Goal: Task Accomplishment & Management: Manage account settings

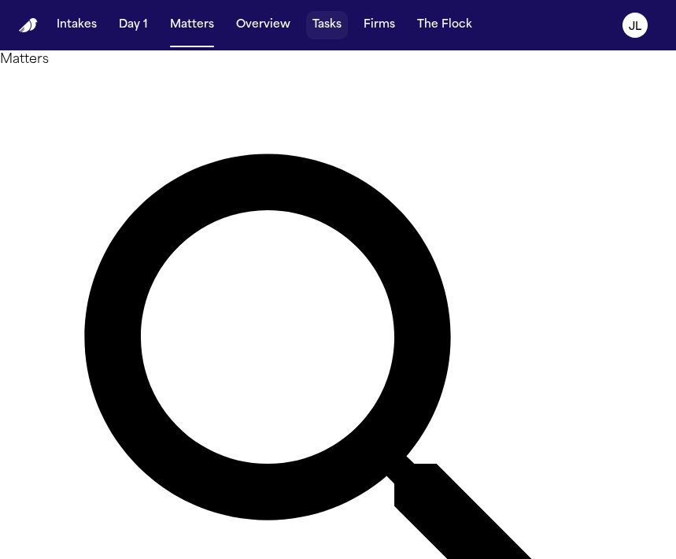
click at [315, 24] on button "Tasks" at bounding box center [327, 25] width 42 height 28
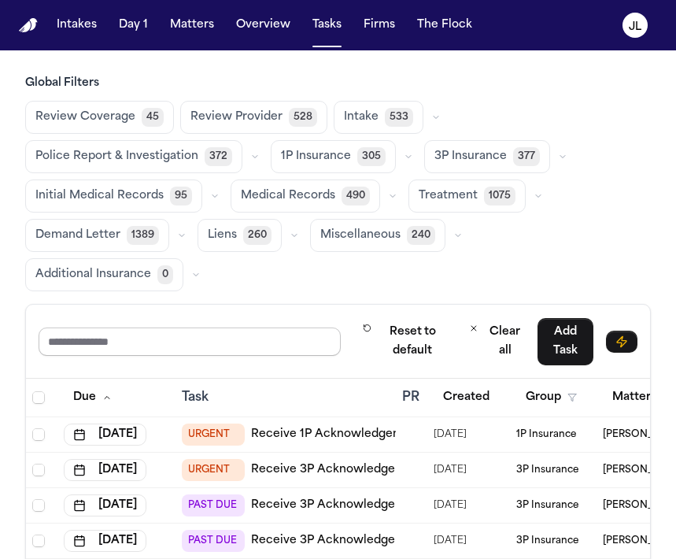
click at [210, 328] on input "text" at bounding box center [190, 342] width 302 height 28
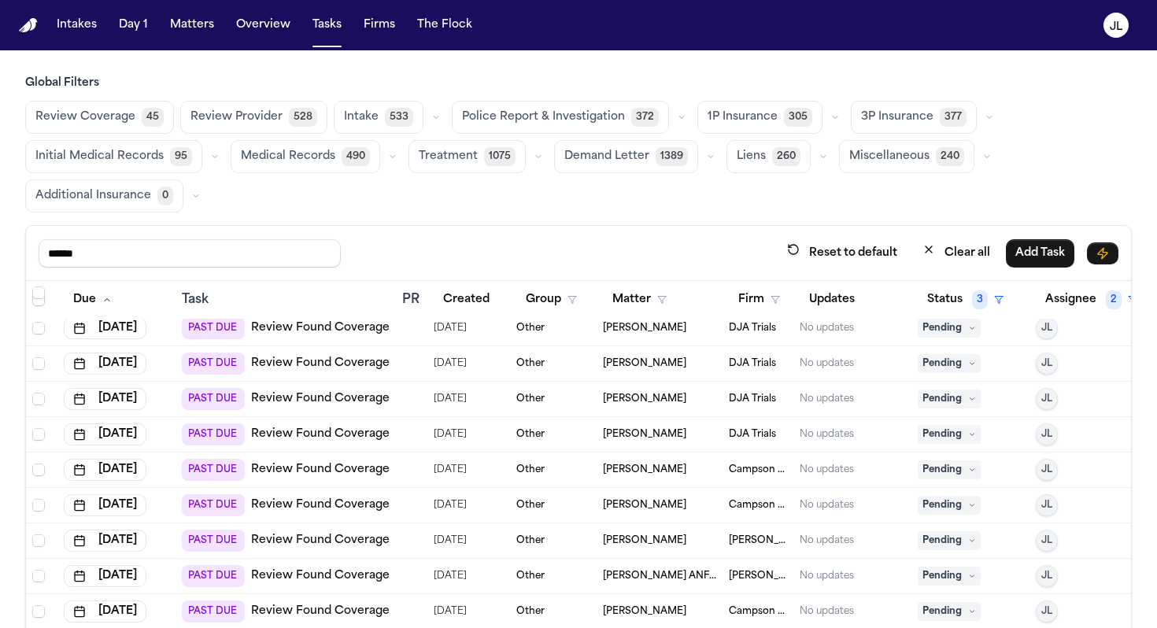
scroll to position [221, 15]
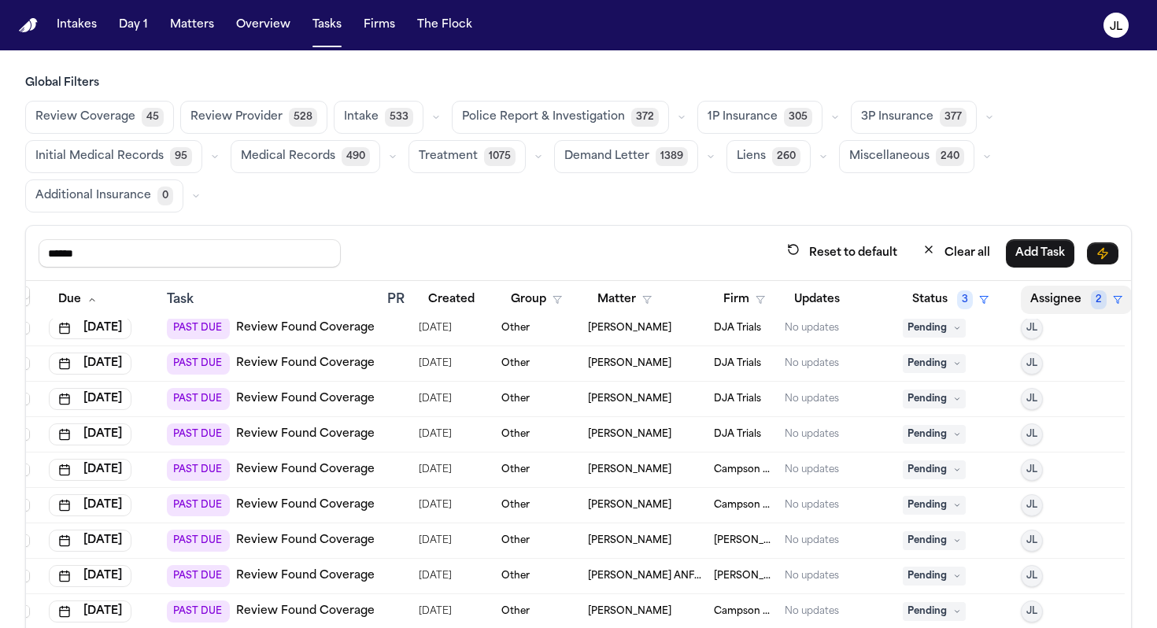
type input "******"
click at [676, 296] on button "Assignee 2" at bounding box center [1076, 300] width 111 height 28
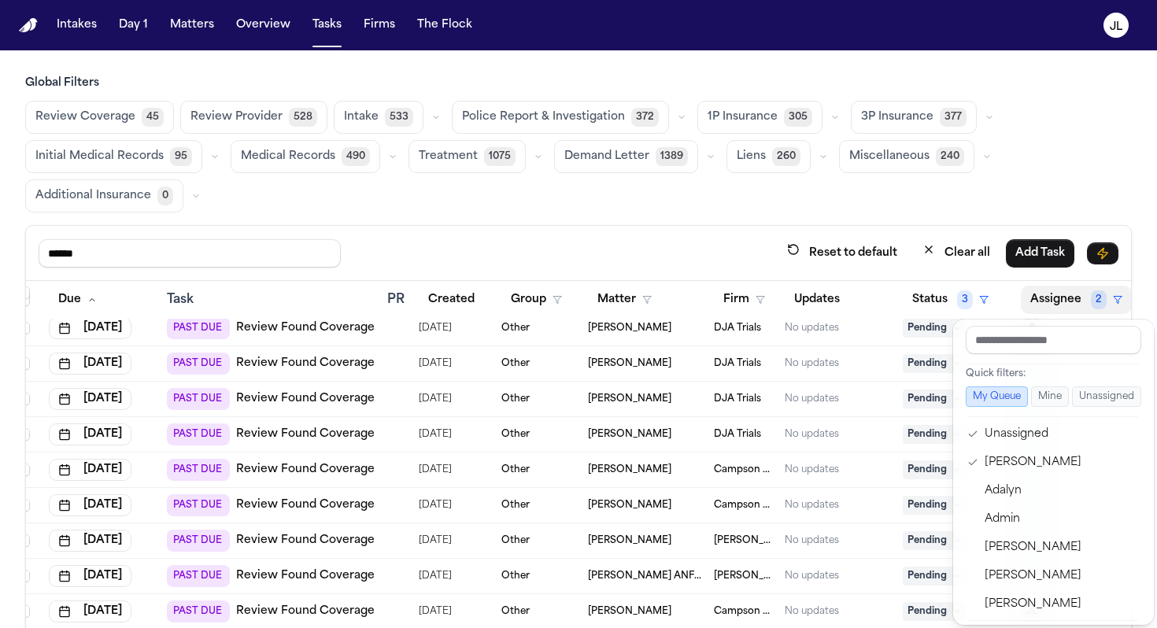
click at [676, 319] on table "Due Task PR Created Group Matter Firm Updates Status 3 Assignee 2 Aug 7, 2025 P…" at bounding box center [568, 398] width 1114 height 676
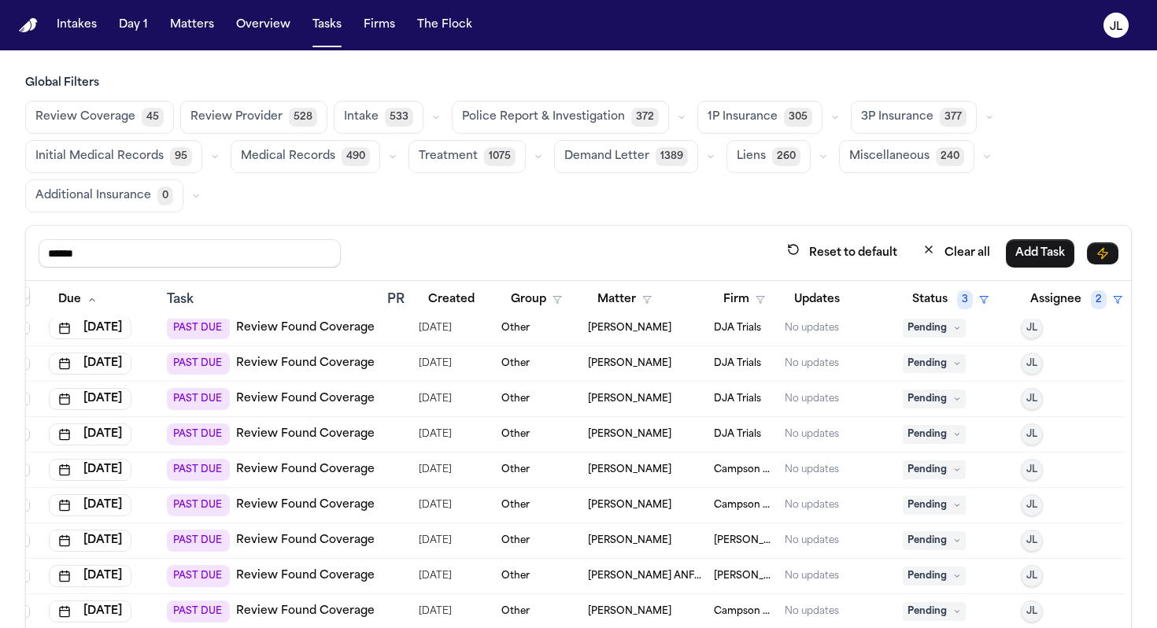
click at [676, 334] on button "JL" at bounding box center [1032, 328] width 22 height 22
click at [676, 281] on th "Updates" at bounding box center [838, 300] width 118 height 39
click at [676, 294] on button "Assignee 2" at bounding box center [1076, 300] width 111 height 28
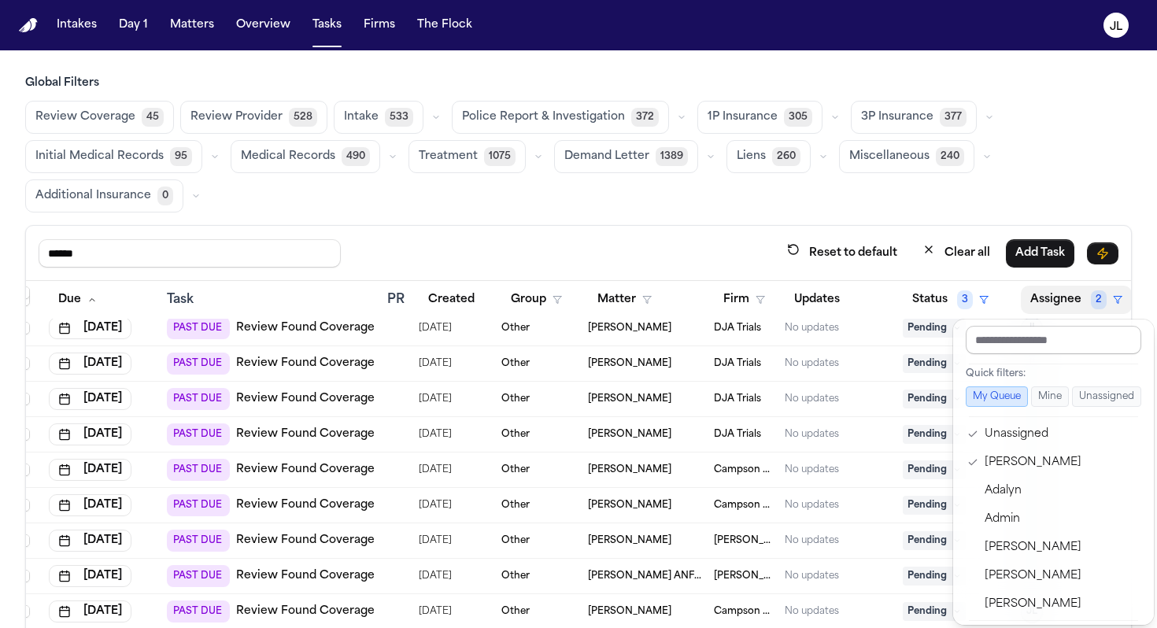
click at [676, 339] on input "text" at bounding box center [1054, 340] width 176 height 28
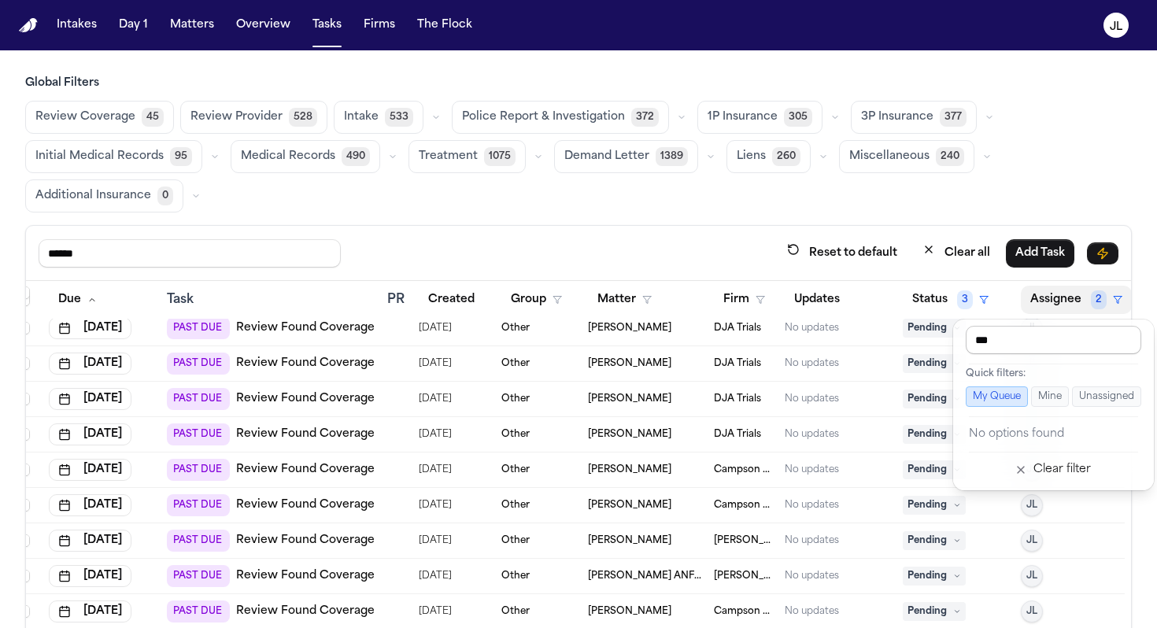
type input "**"
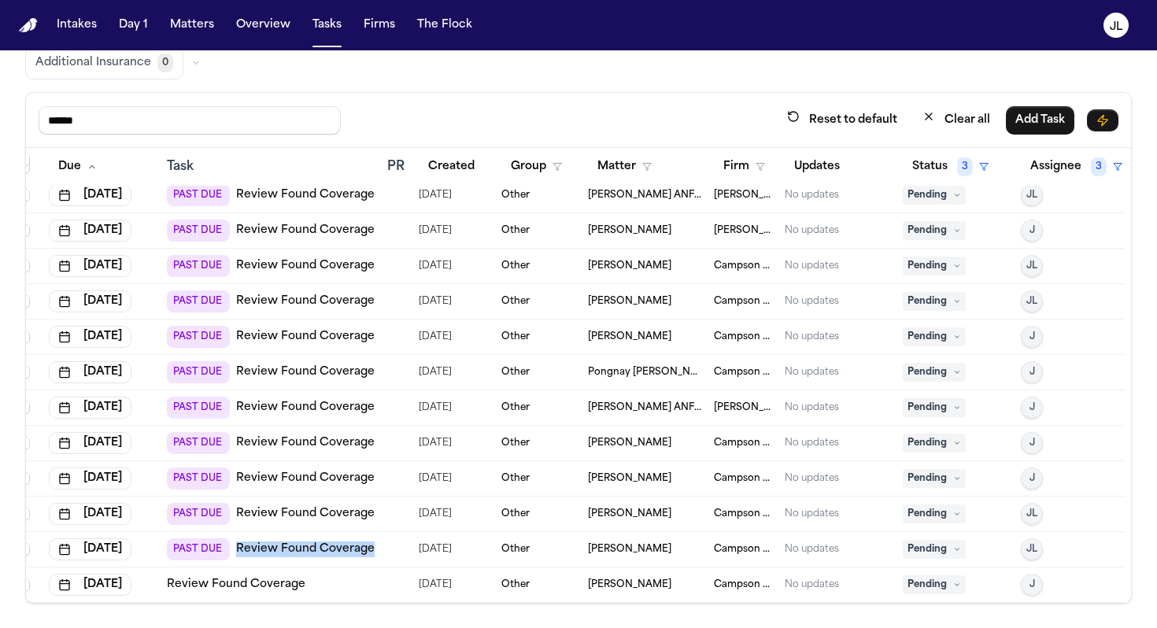
scroll to position [1001, 15]
click at [267, 558] on link "Review Found Coverage" at bounding box center [236, 585] width 139 height 16
click at [232, 558] on link "Review Found Coverage" at bounding box center [236, 585] width 139 height 16
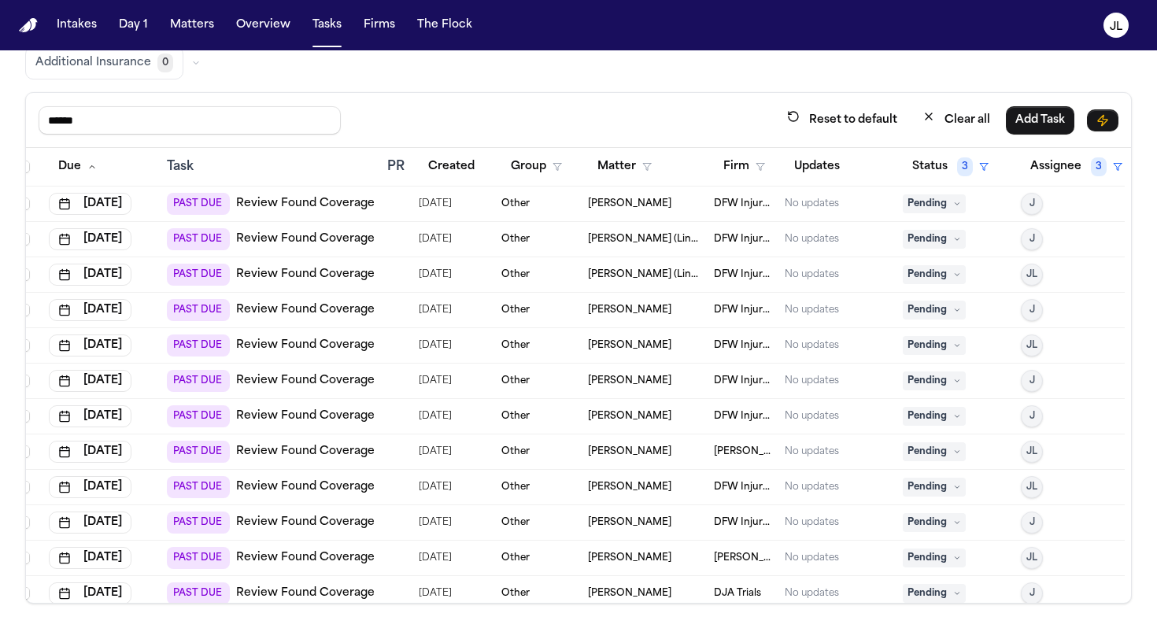
scroll to position [0, 0]
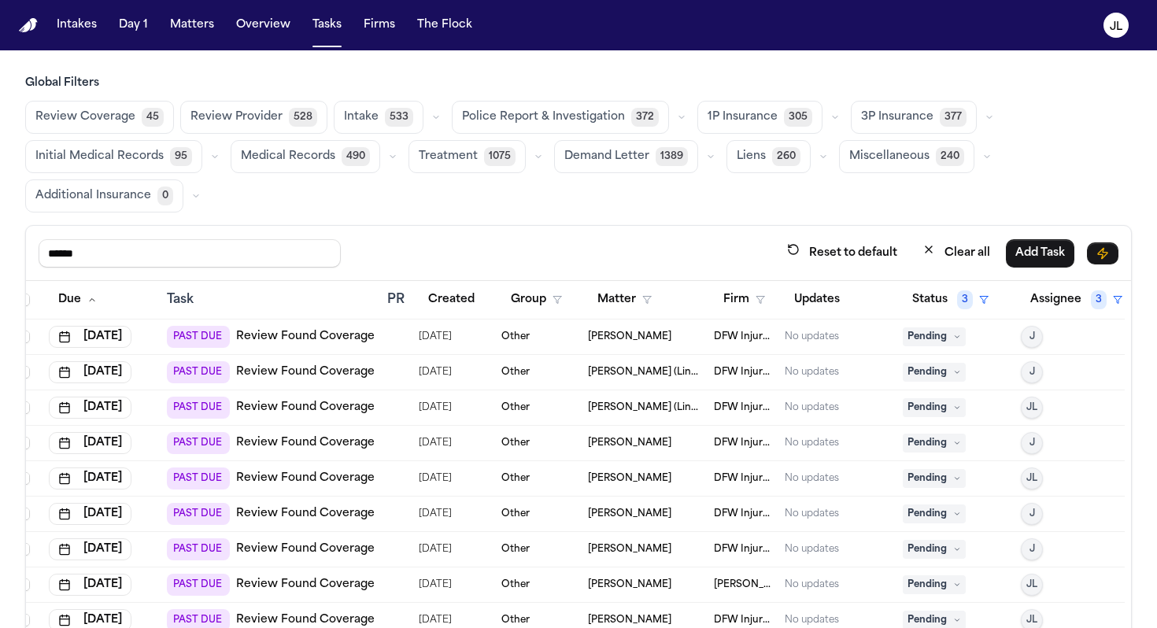
click at [325, 346] on div "PAST DUE Review Found Coverage" at bounding box center [271, 337] width 208 height 22
click at [308, 340] on link "Review Found Coverage" at bounding box center [305, 337] width 139 height 16
click at [676, 328] on span "Pending" at bounding box center [934, 337] width 63 height 19
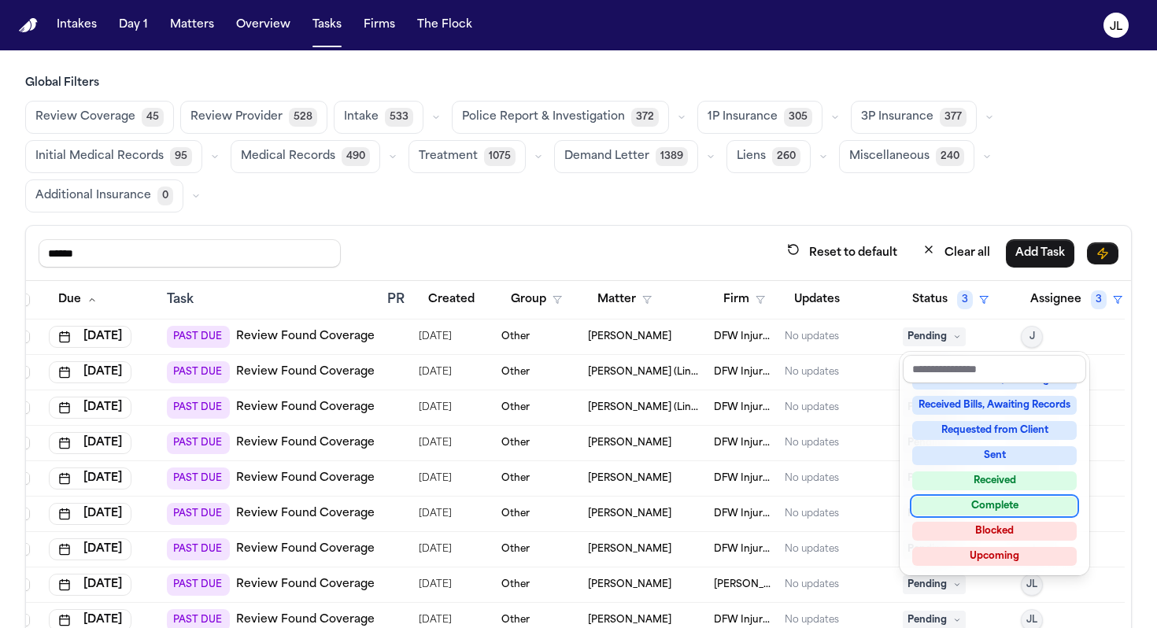
click at [676, 510] on div "Complete" at bounding box center [995, 506] width 165 height 19
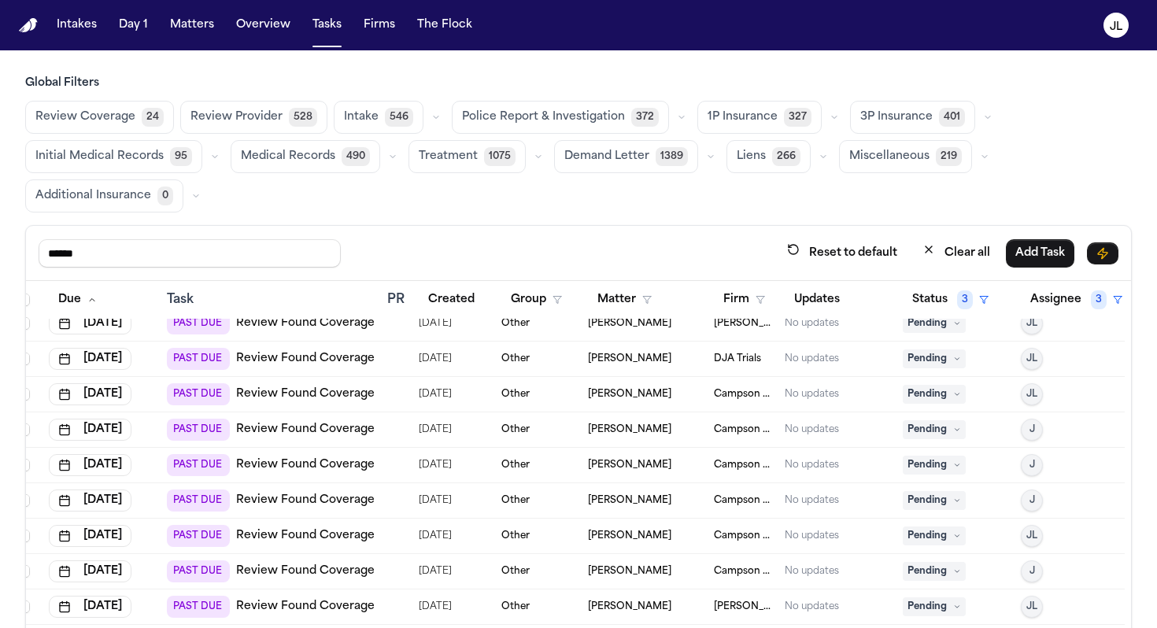
scroll to position [0, 15]
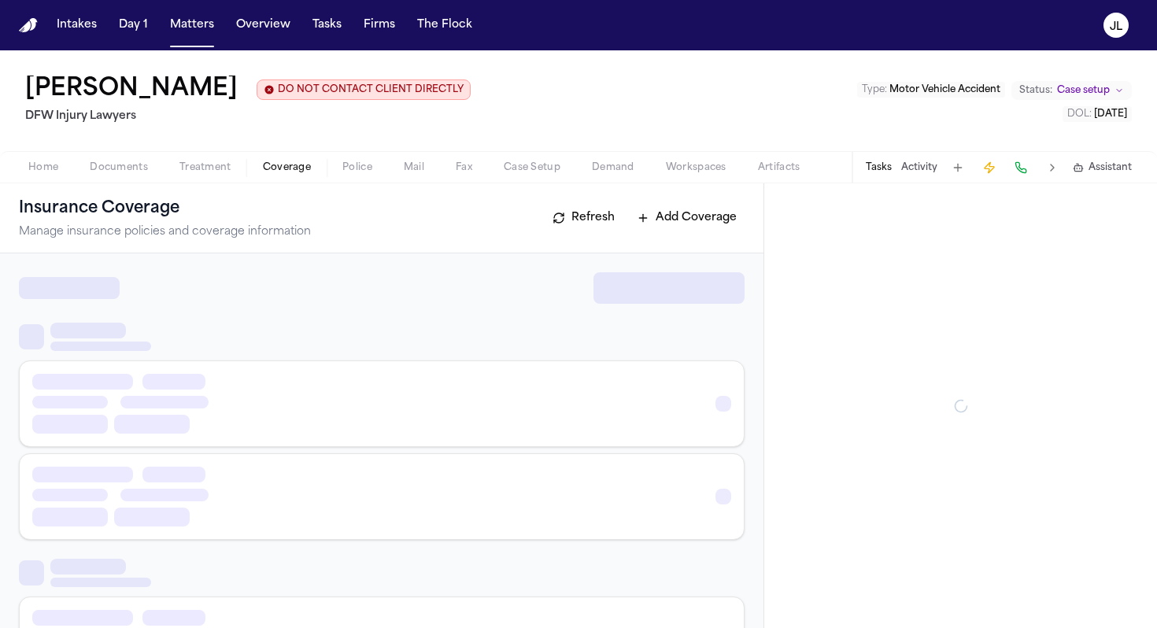
click at [304, 172] on span "Coverage" at bounding box center [287, 167] width 48 height 13
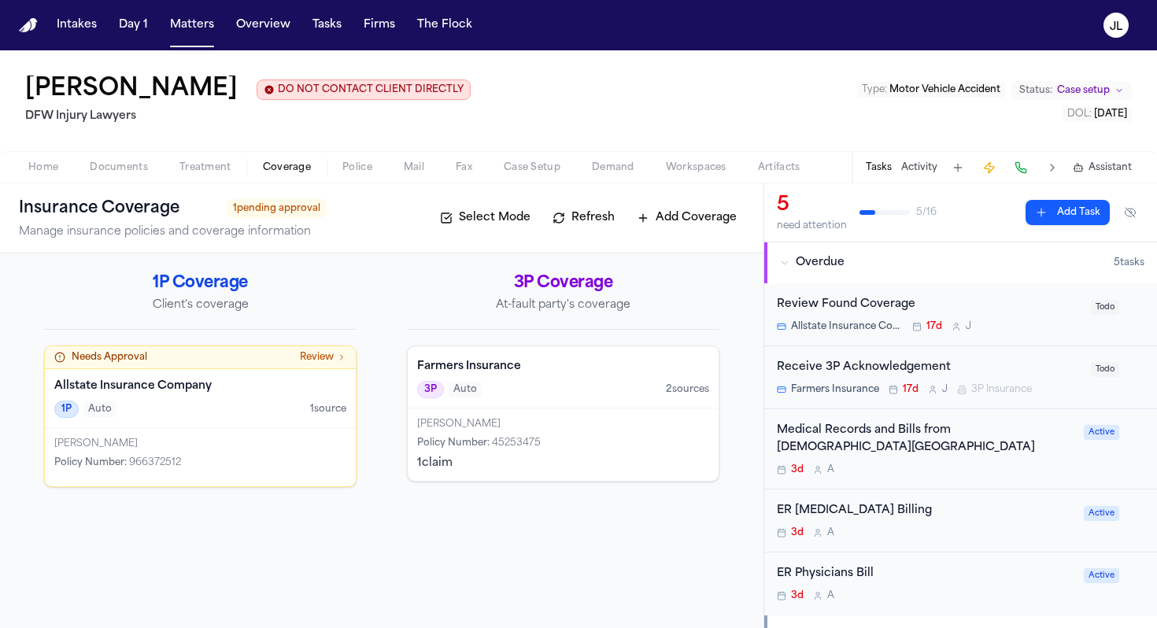
click at [223, 463] on div "Policy Number : 966372512" at bounding box center [200, 463] width 292 height 13
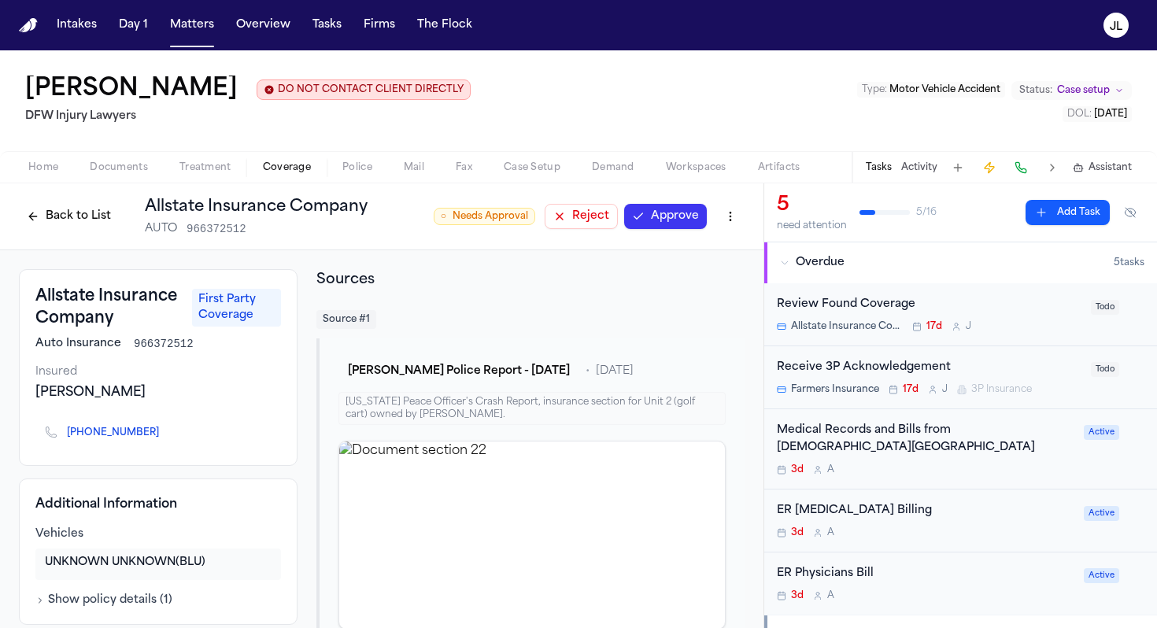
click at [682, 217] on button "Approve" at bounding box center [665, 216] width 83 height 25
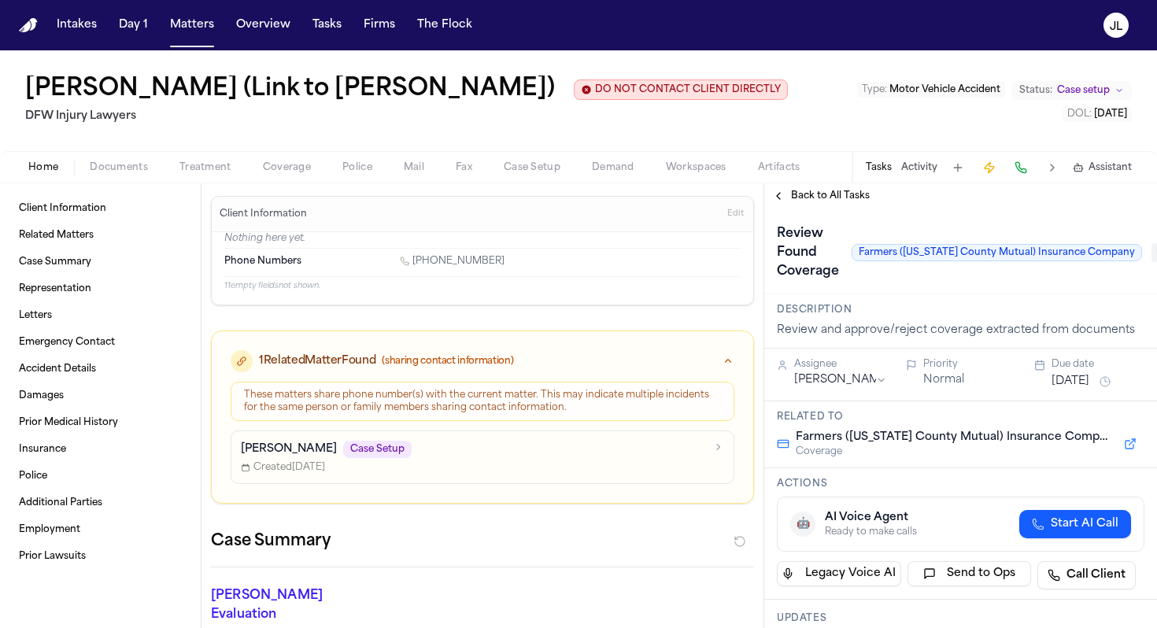
click at [280, 172] on span "Coverage" at bounding box center [287, 167] width 48 height 13
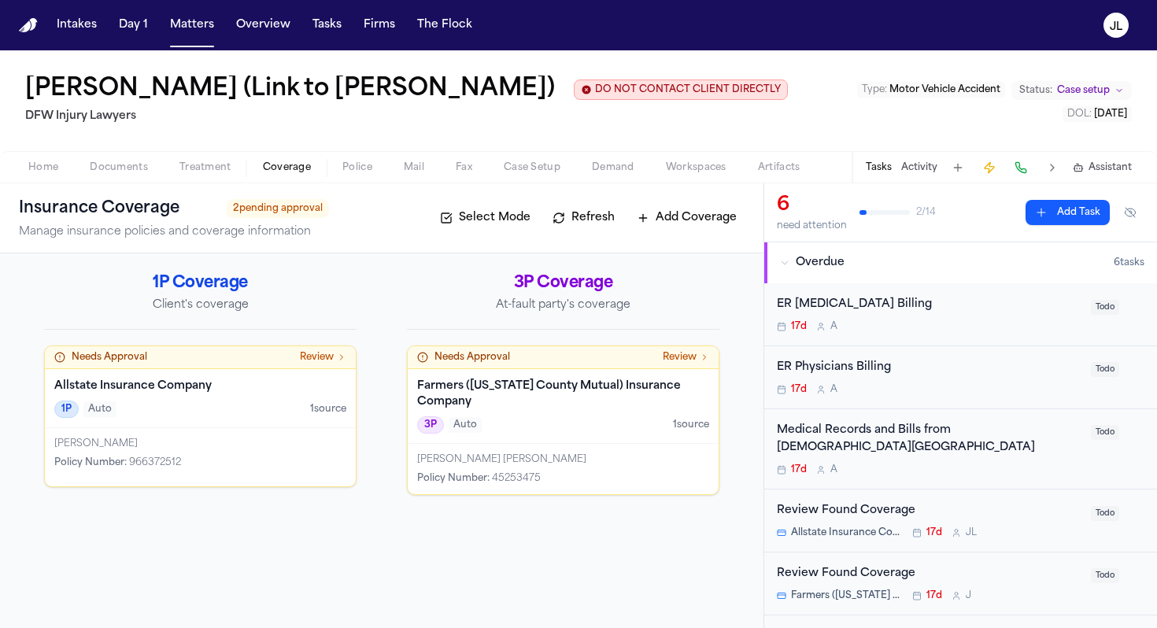
click at [193, 524] on div "1P Coverage Client's coverage Needs Approval Review Allstate Insurance Company …" at bounding box center [382, 441] width 764 height 375
click at [193, 490] on div "1P Coverage Client's coverage Needs Approval Review Allstate Insurance Company …" at bounding box center [382, 441] width 764 height 375
click at [193, 484] on div "Jennifer Mudd Policy Number : 966372512" at bounding box center [200, 457] width 311 height 58
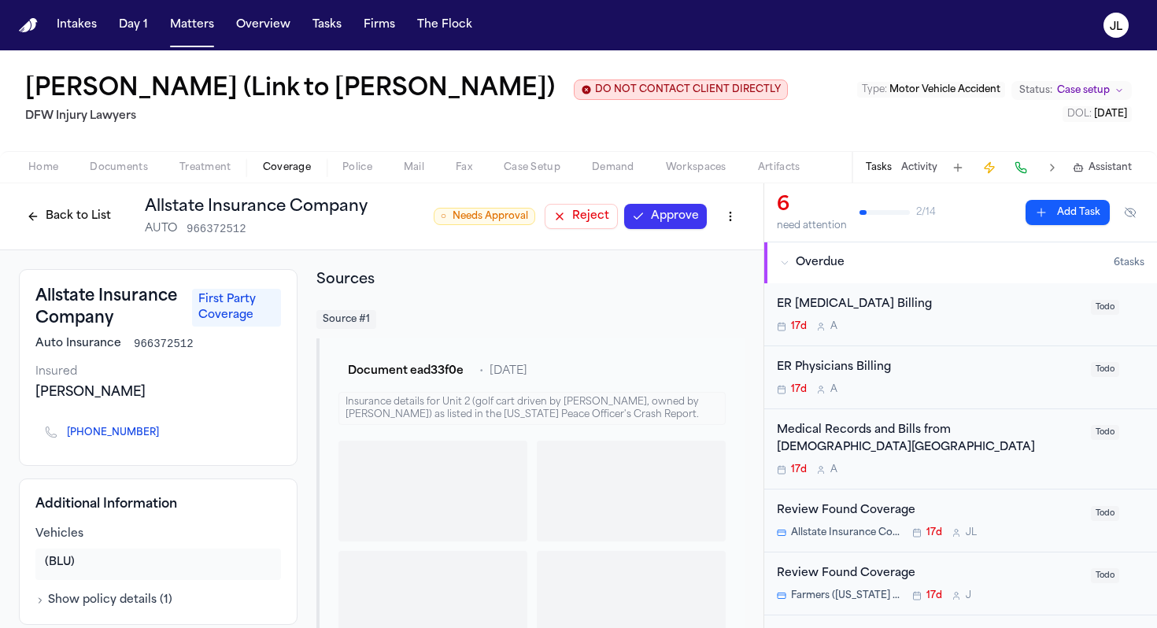
click at [195, 469] on div "Allstate Insurance Company First Party Coverage Auto Insurance 966372512 Insure…" at bounding box center [158, 475] width 279 height 413
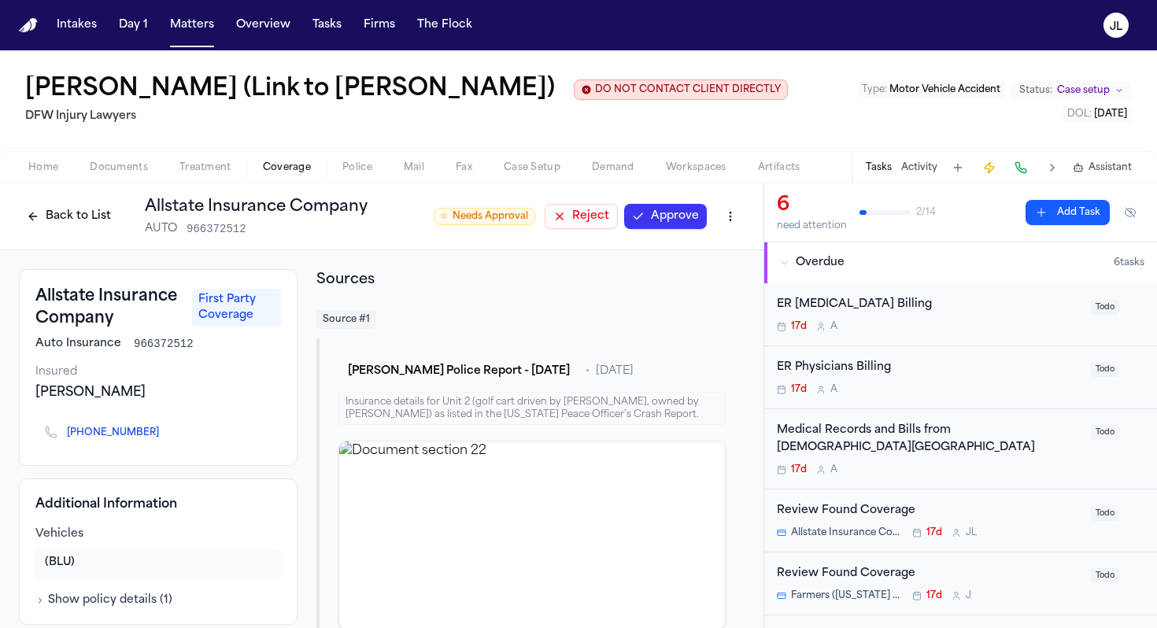
click at [679, 220] on button "Approve" at bounding box center [665, 216] width 83 height 25
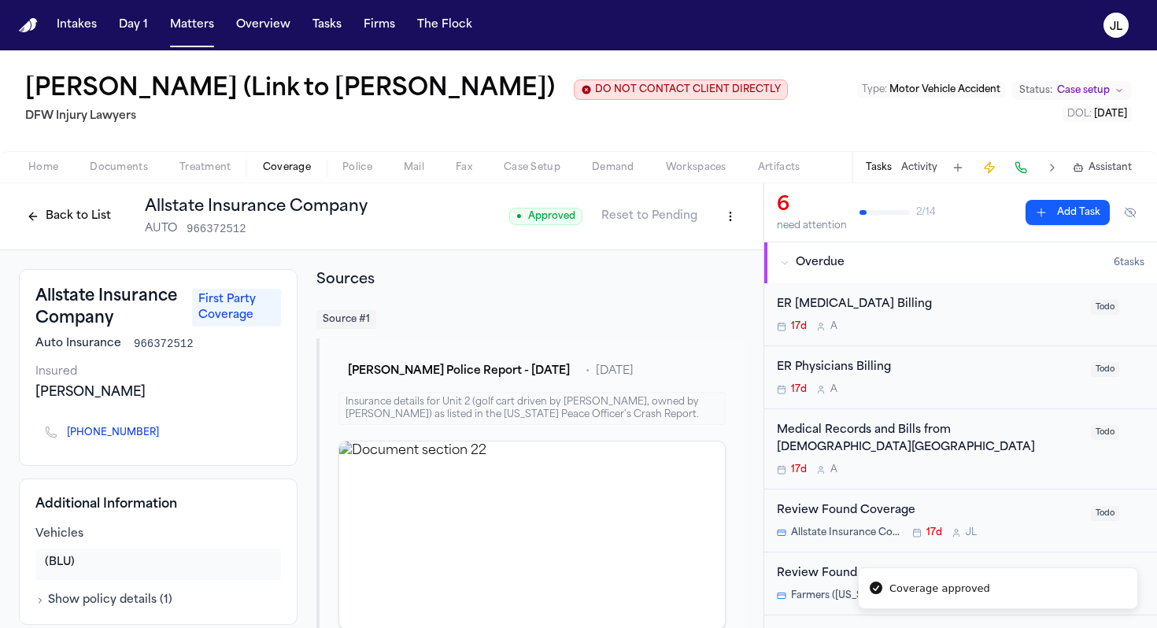
click at [87, 217] on button "Back to List" at bounding box center [69, 216] width 100 height 25
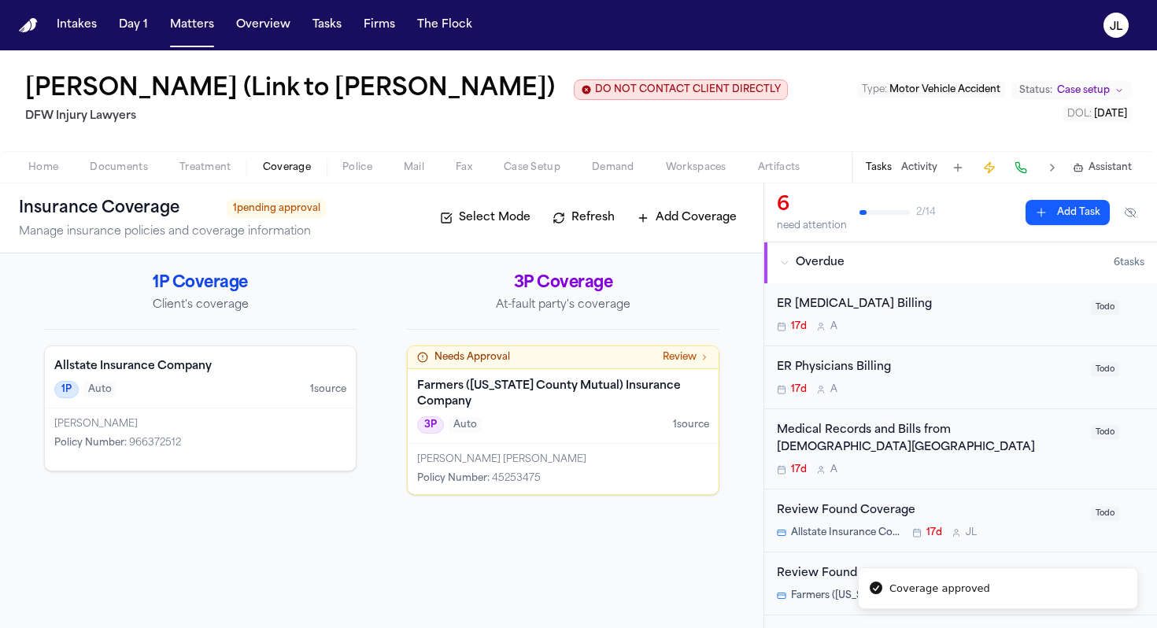
click at [546, 454] on div "Shelley Lee Mears" at bounding box center [563, 460] width 292 height 13
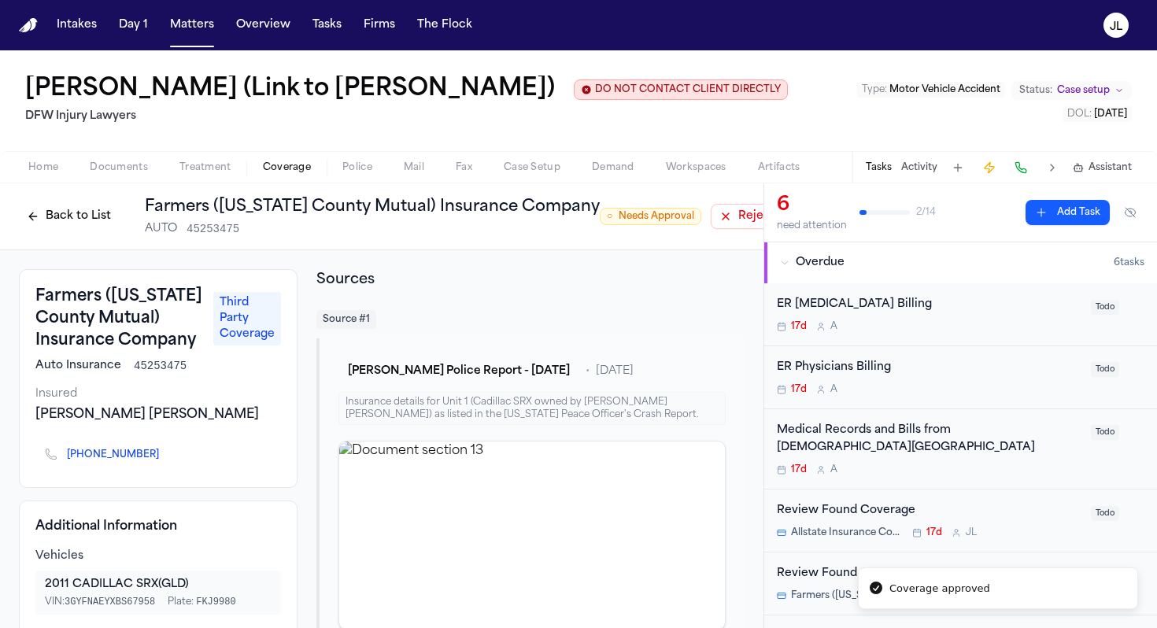
click at [790, 220] on button "Approve" at bounding box center [831, 216] width 83 height 25
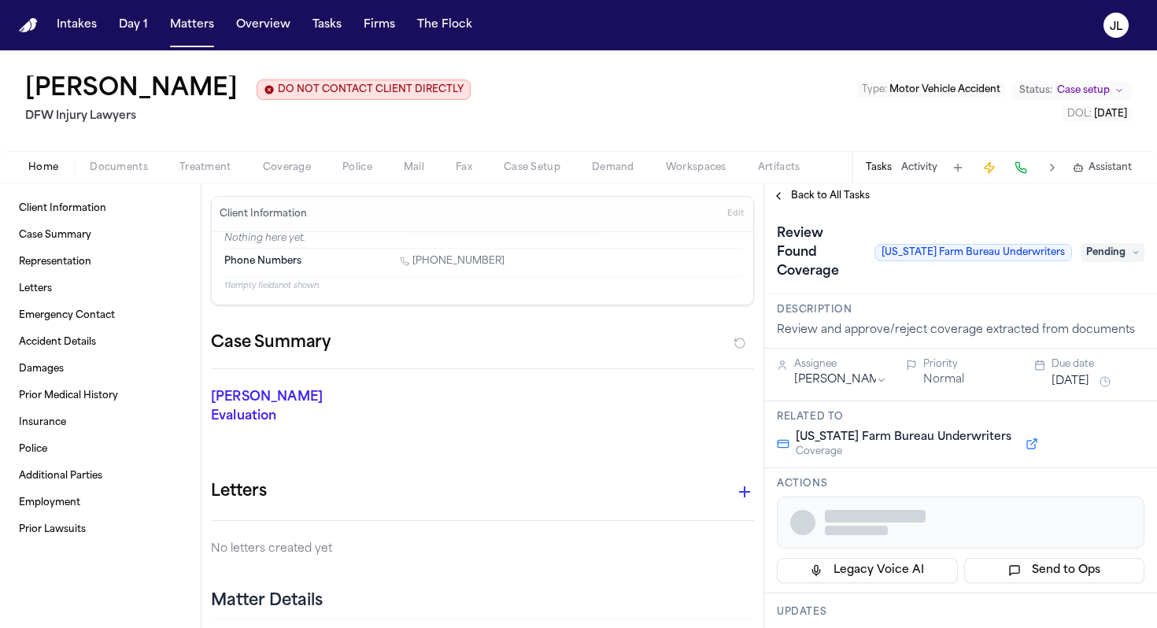
click at [286, 165] on span "Coverage" at bounding box center [287, 167] width 48 height 13
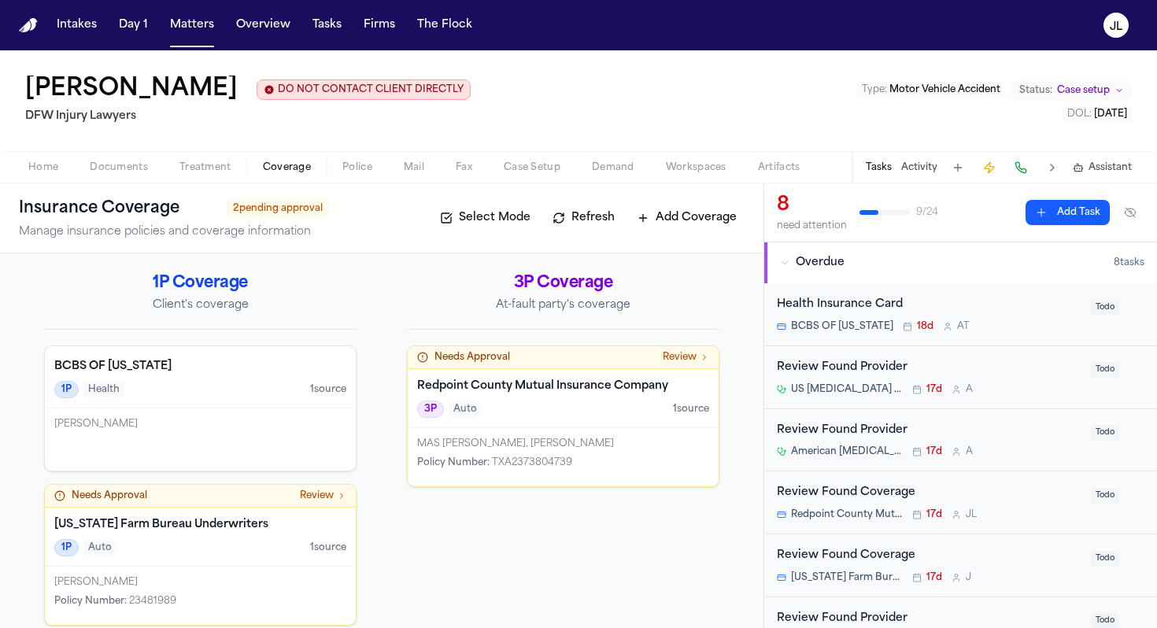
click at [490, 475] on div "MAS ONIELL, KARLA, DENISE Policy Number : TXA2373804739" at bounding box center [563, 457] width 311 height 58
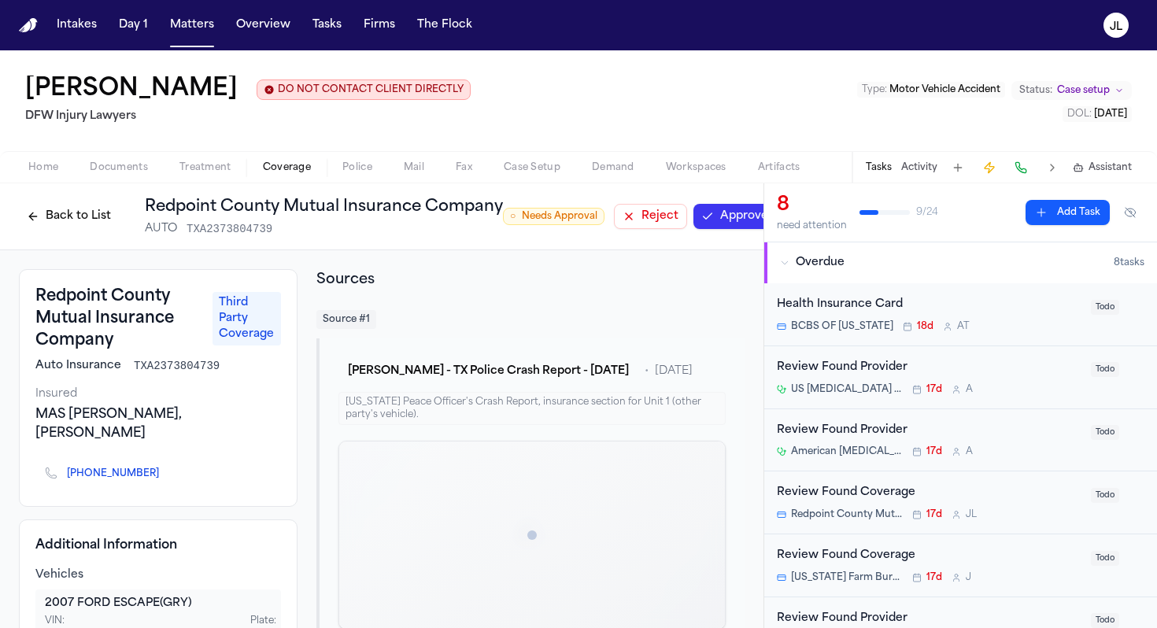
click at [735, 216] on button "Approve" at bounding box center [735, 216] width 83 height 25
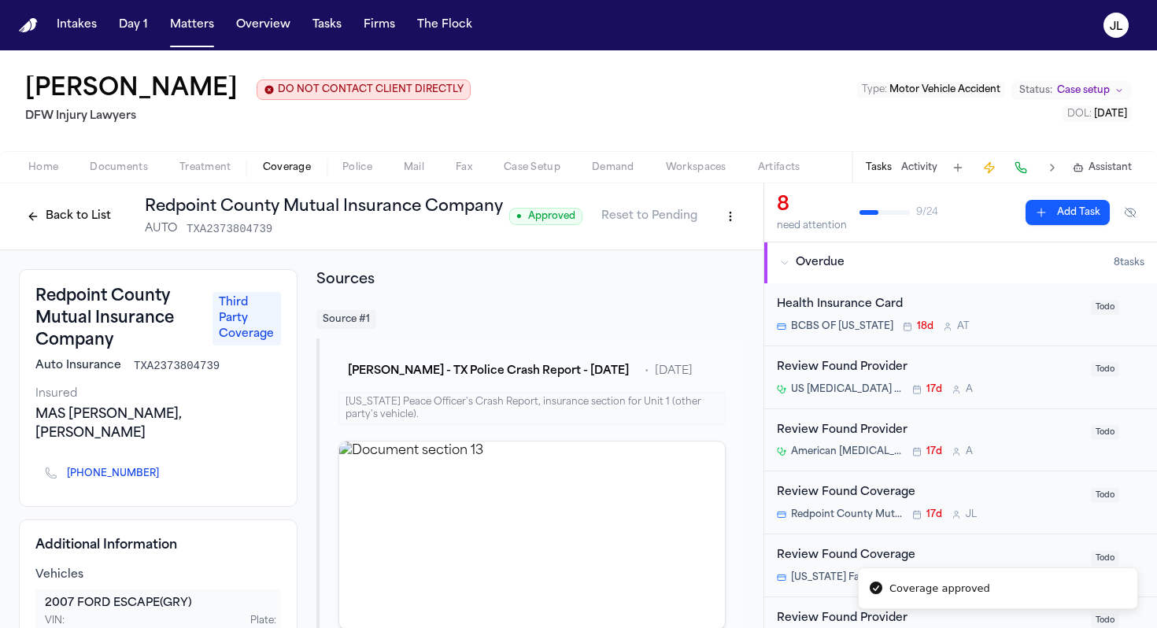
click at [85, 203] on div "Back to List Redpoint County Mutual Insurance Company AUTO TXA2373804739" at bounding box center [261, 216] width 484 height 41
click at [84, 215] on button "Back to List" at bounding box center [69, 216] width 100 height 25
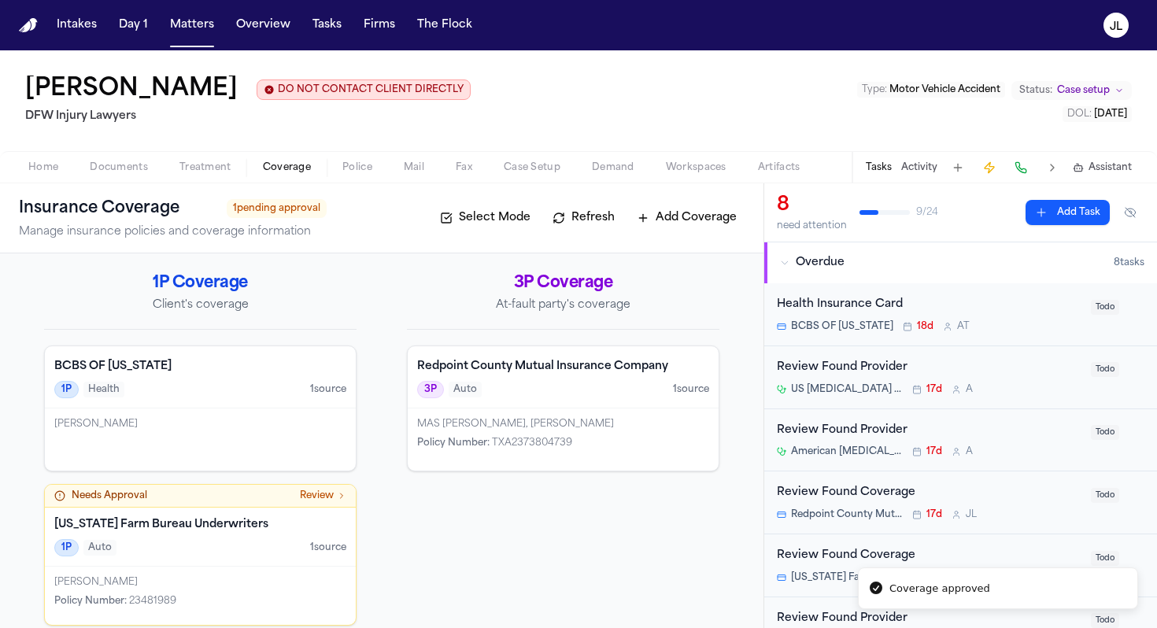
click at [158, 533] on h4 "Texas Farm Bureau Underwriters" at bounding box center [200, 525] width 292 height 16
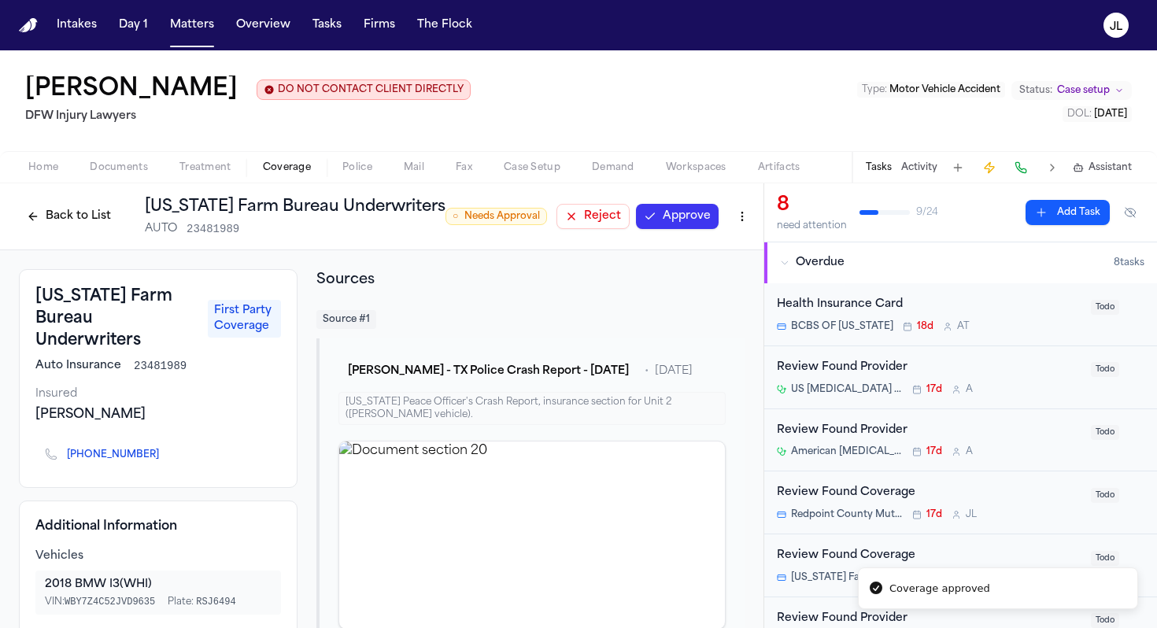
click at [687, 215] on button "Approve" at bounding box center [677, 216] width 83 height 25
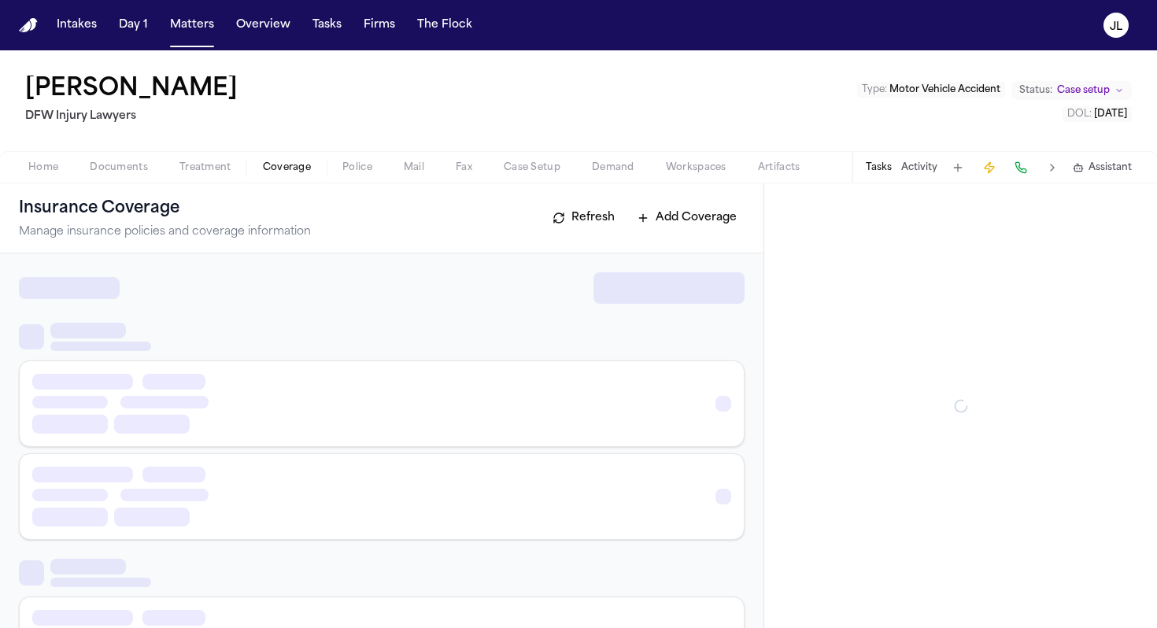
click at [263, 172] on span "Coverage" at bounding box center [287, 167] width 48 height 13
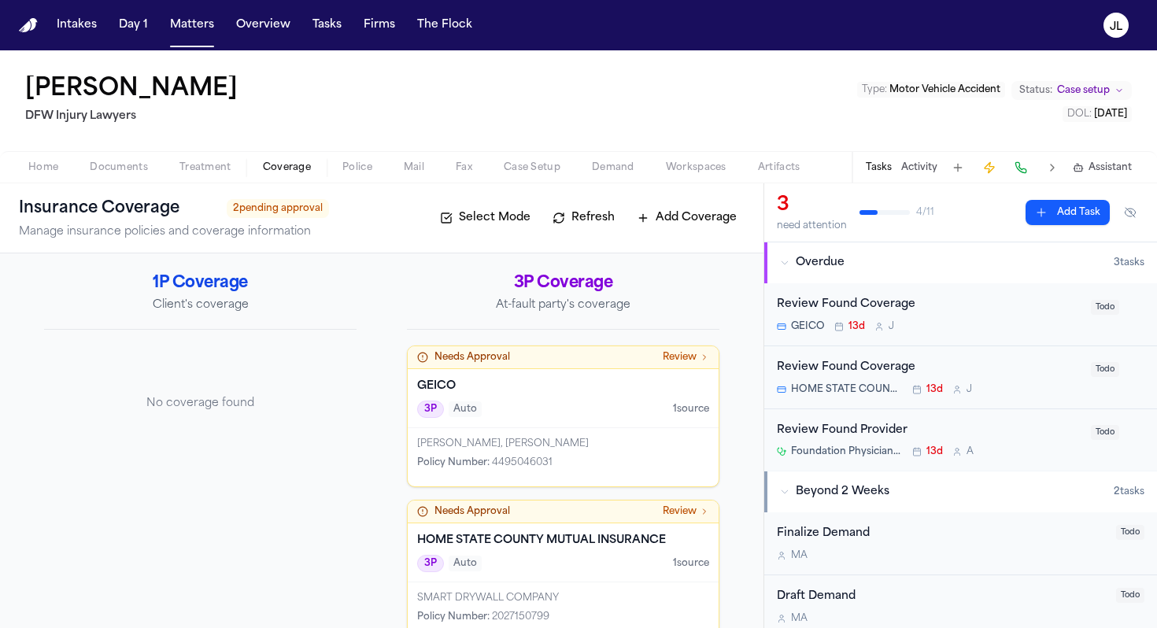
scroll to position [32, 0]
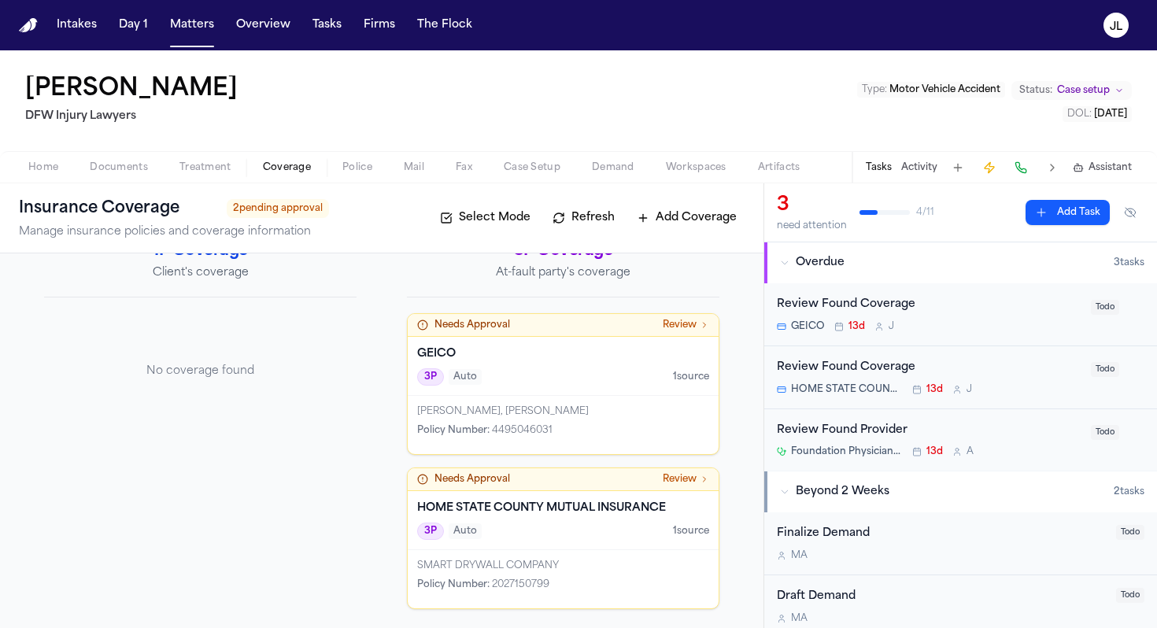
click at [565, 403] on div "[PERSON_NAME], [PERSON_NAME] Policy Number : 4495046031" at bounding box center [563, 425] width 311 height 58
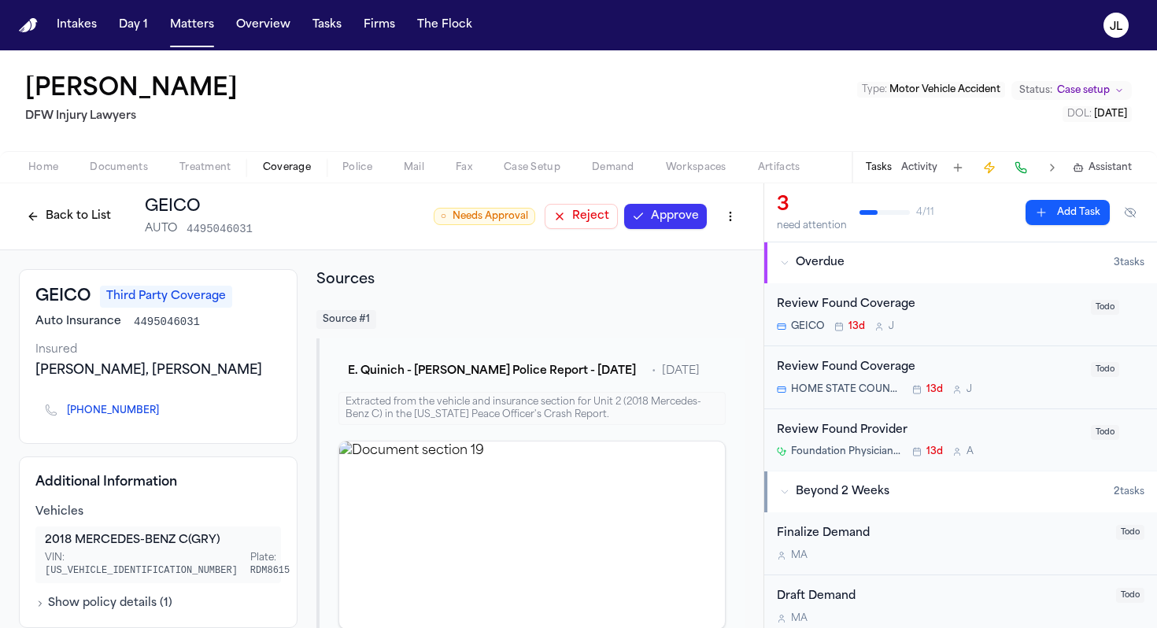
click at [673, 221] on button "Approve" at bounding box center [665, 216] width 83 height 25
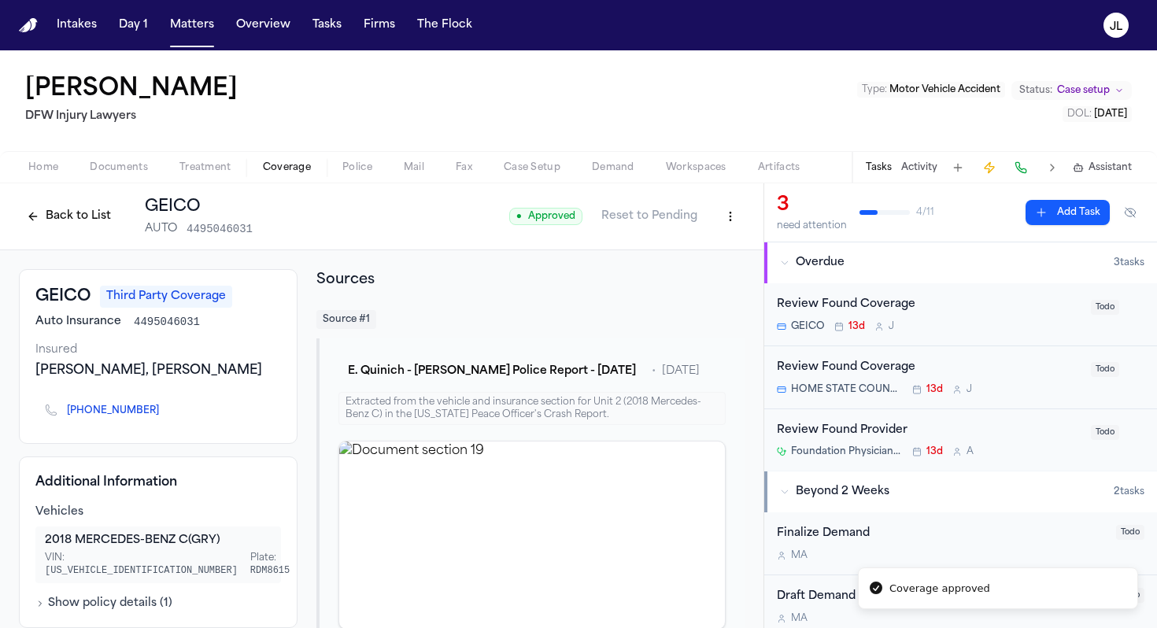
click at [53, 214] on button "Back to List" at bounding box center [69, 216] width 100 height 25
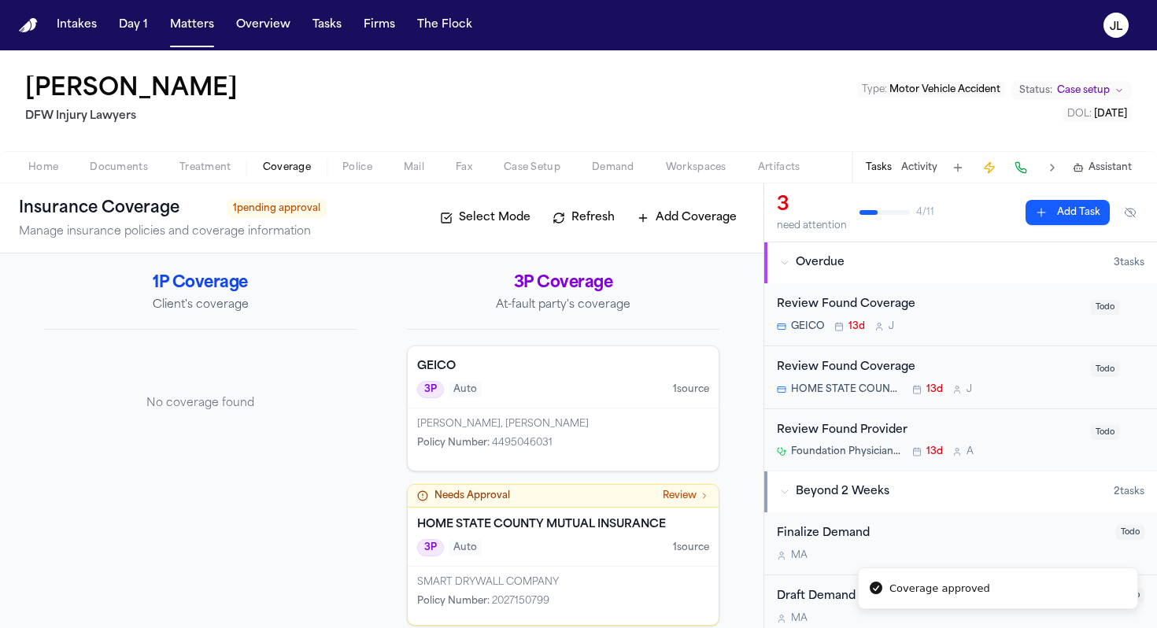
click at [485, 569] on div "SMART DRYWALL COMPANY Policy Number : 2027150799" at bounding box center [563, 596] width 311 height 58
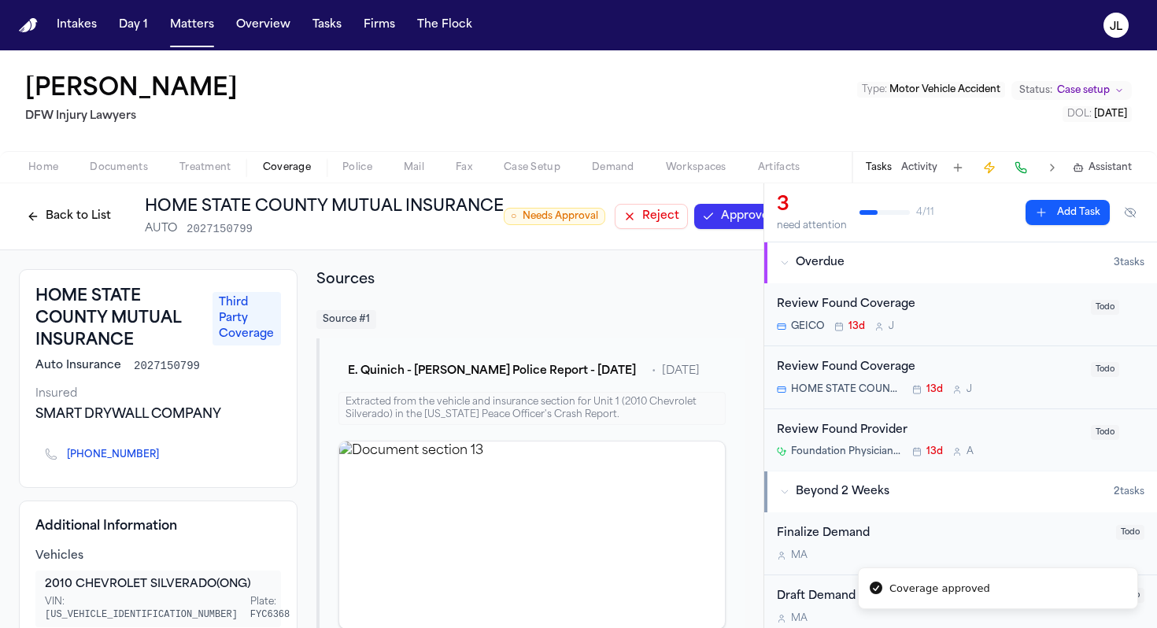
click at [727, 219] on button "Approve" at bounding box center [735, 216] width 83 height 25
click at [277, 161] on span "Coverage" at bounding box center [287, 167] width 48 height 13
click at [72, 214] on button "Back to List" at bounding box center [69, 216] width 100 height 25
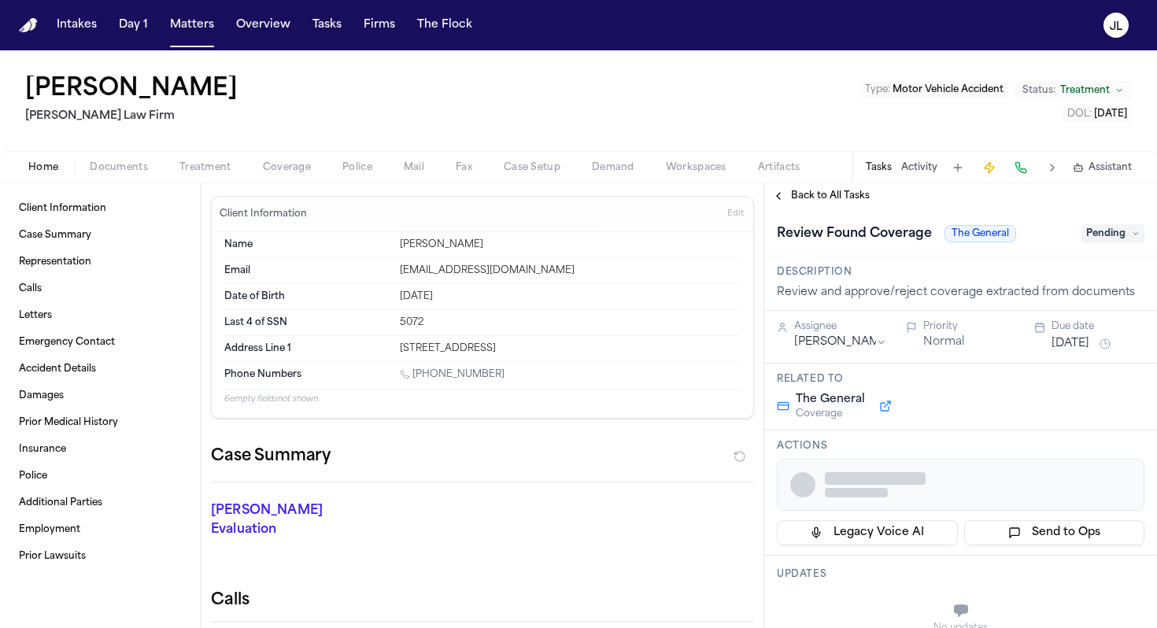
click at [306, 173] on span "Coverage" at bounding box center [287, 167] width 48 height 13
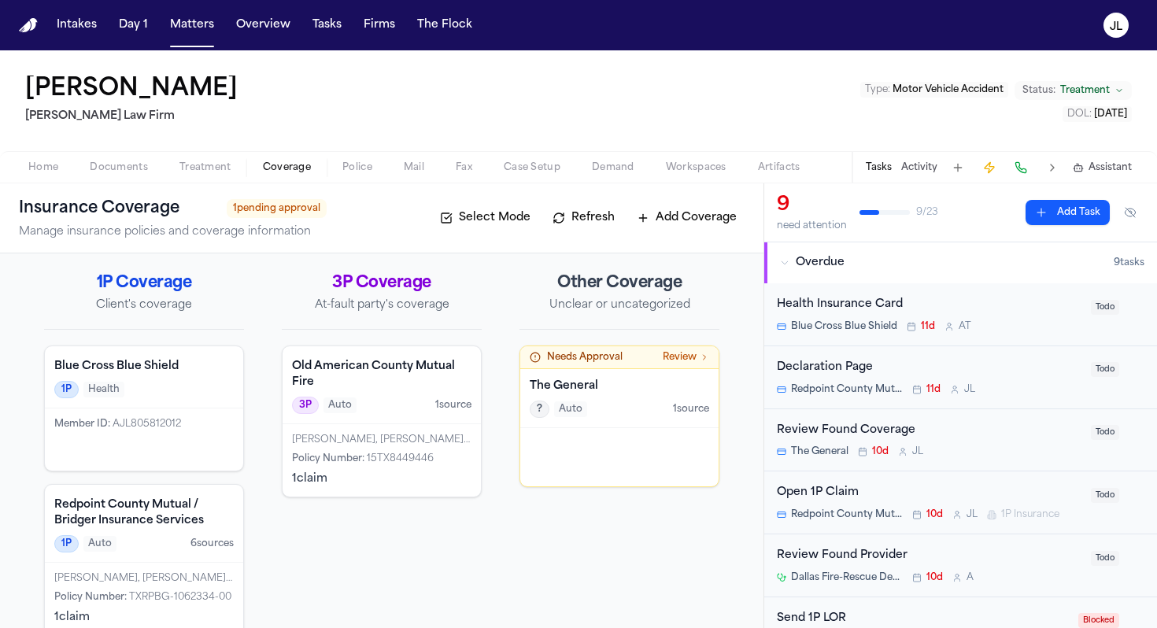
click at [610, 384] on h4 "The General" at bounding box center [620, 387] width 180 height 16
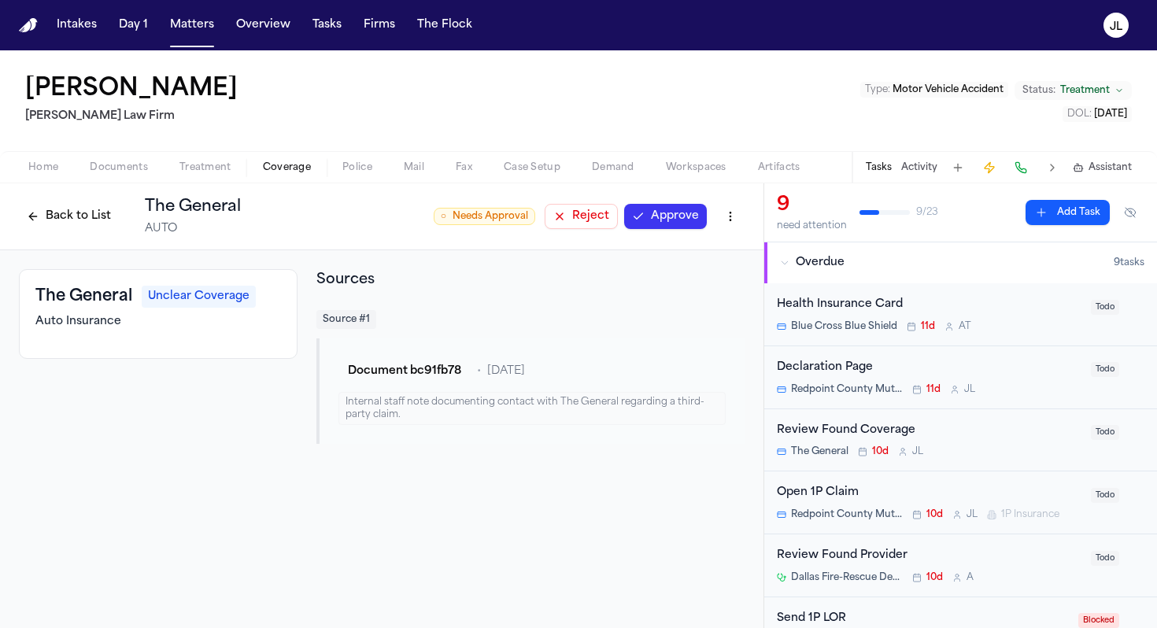
click at [90, 218] on button "Back to List" at bounding box center [69, 216] width 100 height 25
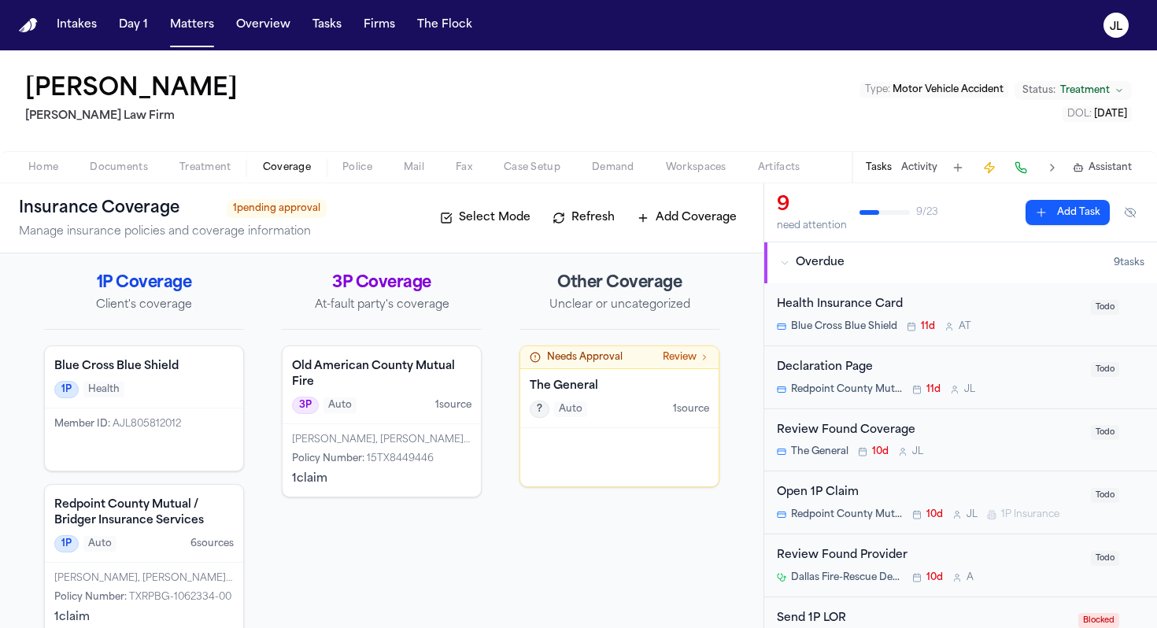
scroll to position [27, 0]
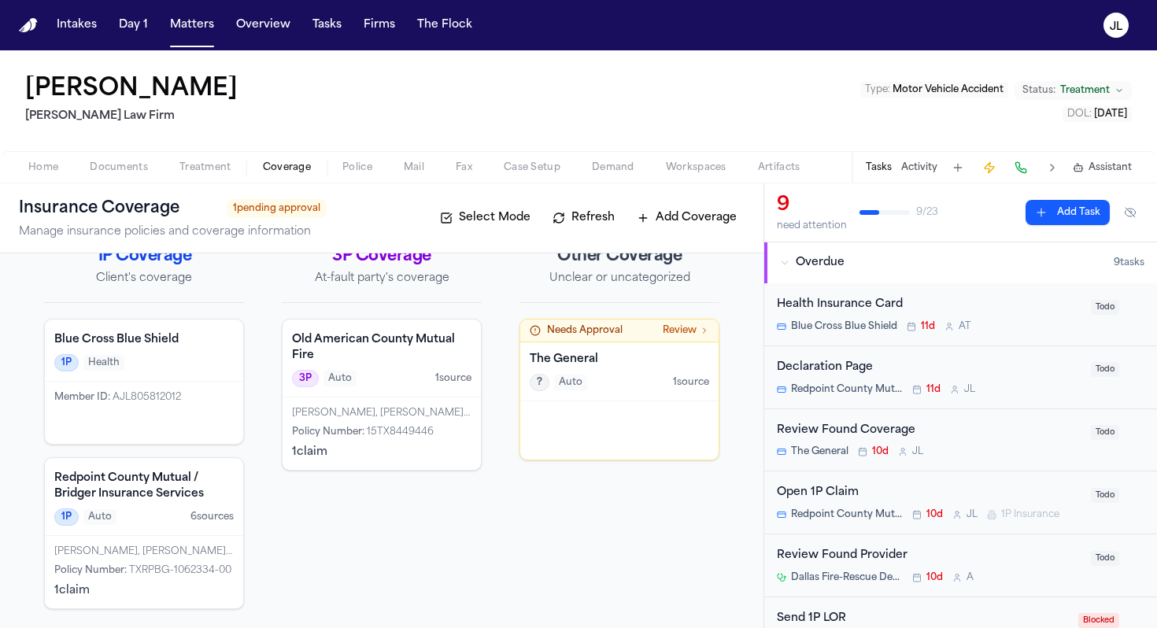
click at [560, 427] on div at bounding box center [619, 431] width 198 height 58
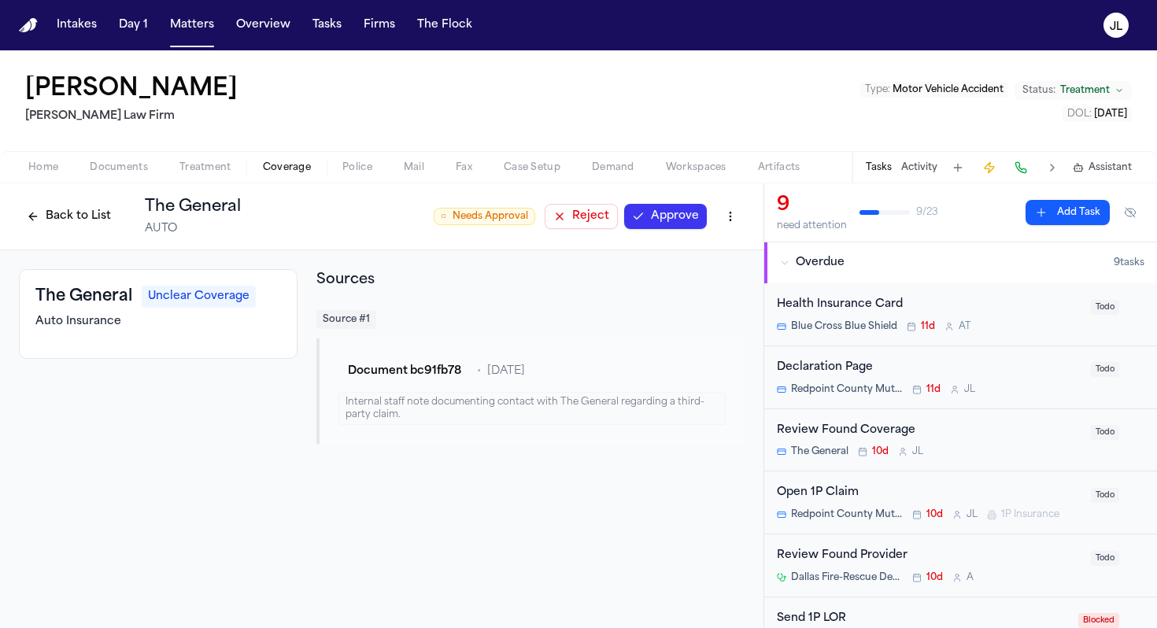
click at [582, 220] on button "Reject" at bounding box center [581, 216] width 73 height 25
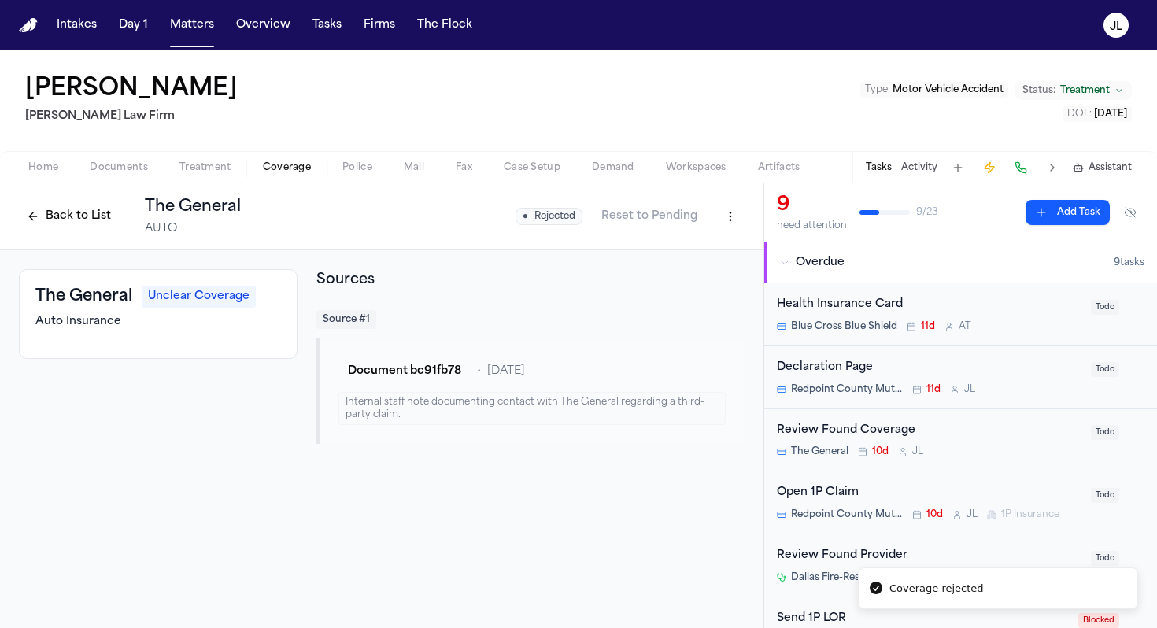
click at [86, 217] on button "Back to List" at bounding box center [69, 216] width 100 height 25
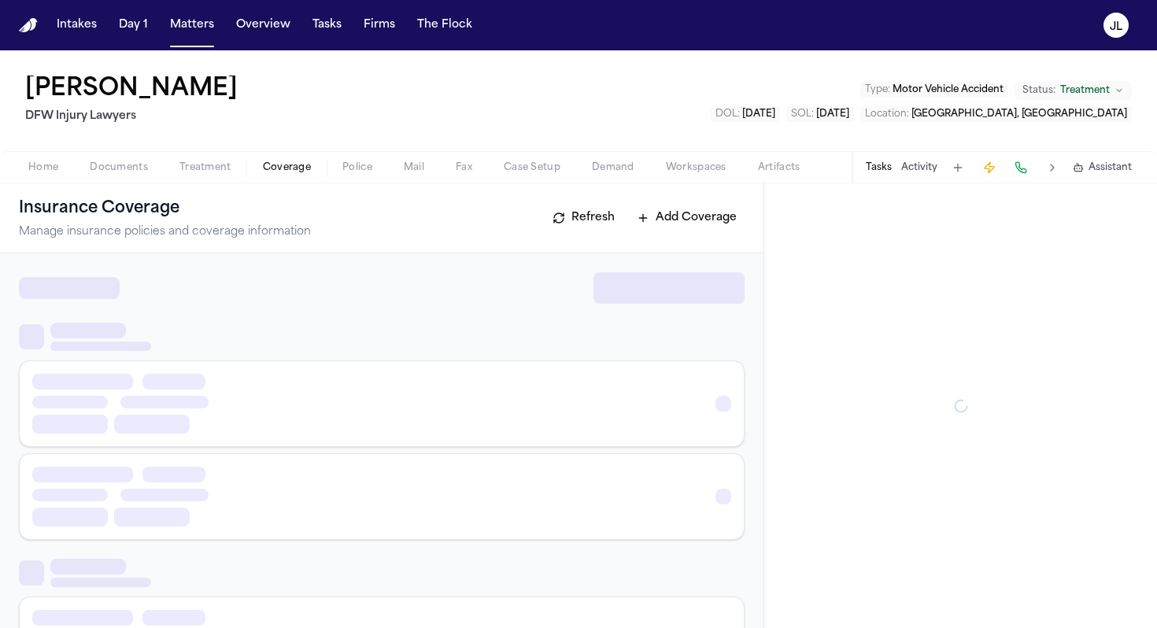
click at [272, 162] on span "Coverage" at bounding box center [287, 167] width 48 height 13
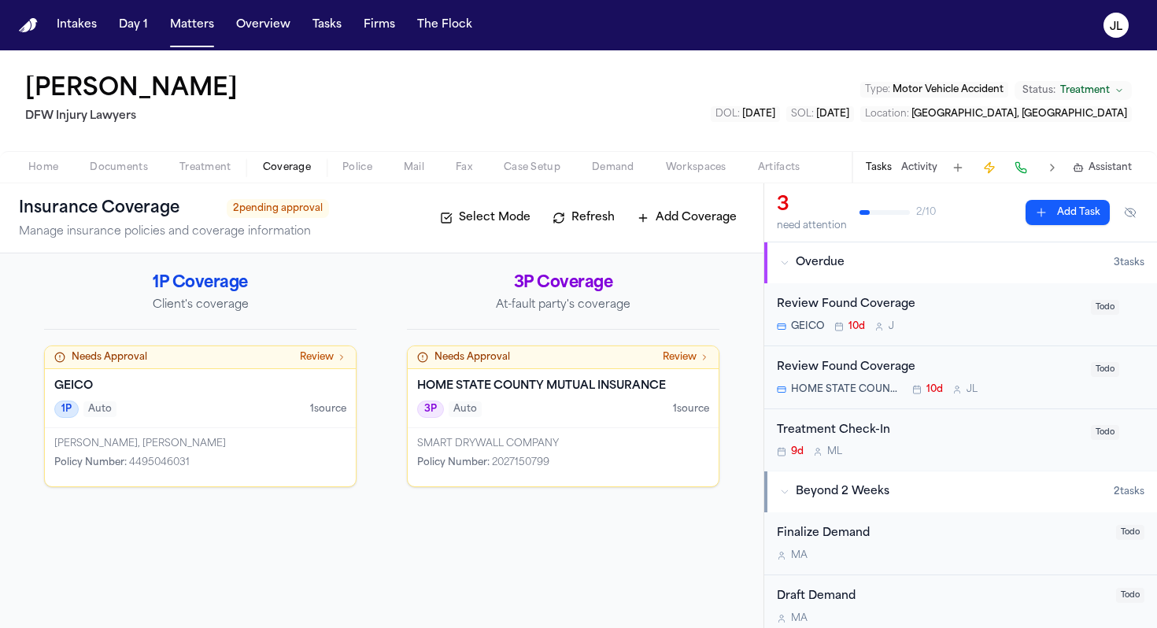
click at [229, 372] on div "GEICO 1P Auto 1 source" at bounding box center [200, 398] width 311 height 59
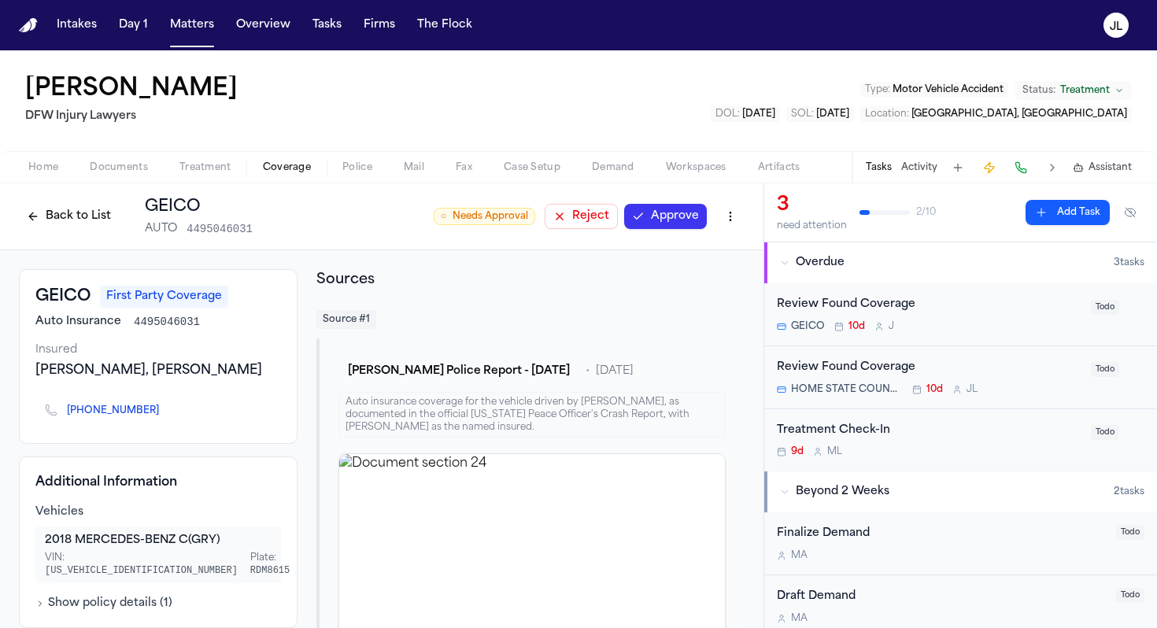
click at [686, 211] on button "Approve" at bounding box center [665, 216] width 83 height 25
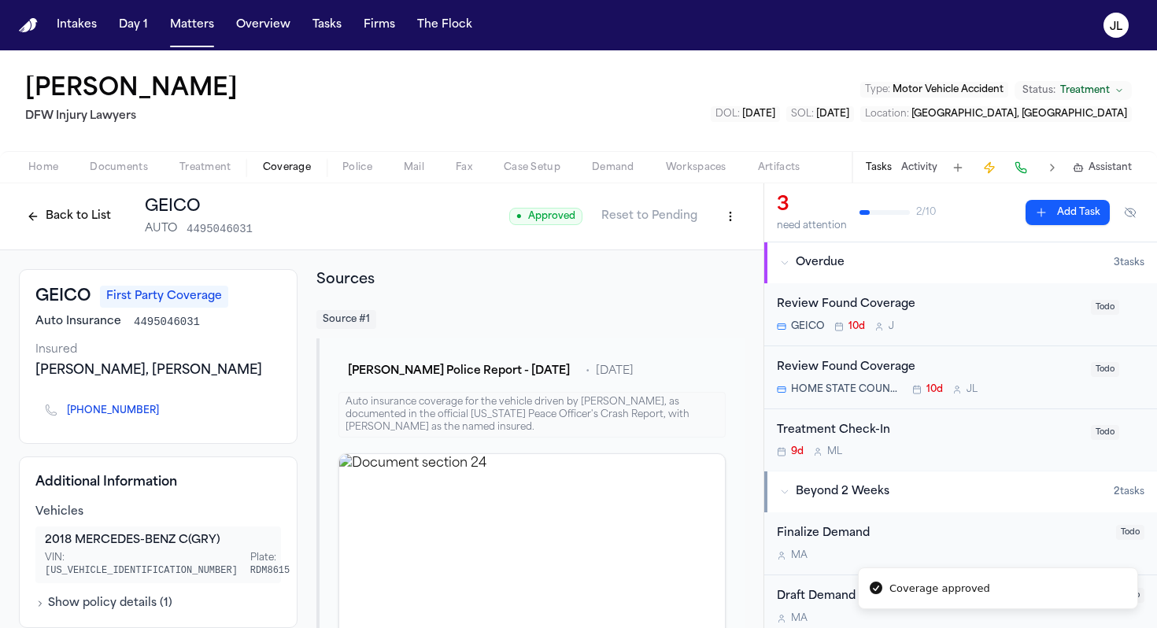
click at [64, 204] on button "Back to List" at bounding box center [69, 216] width 100 height 25
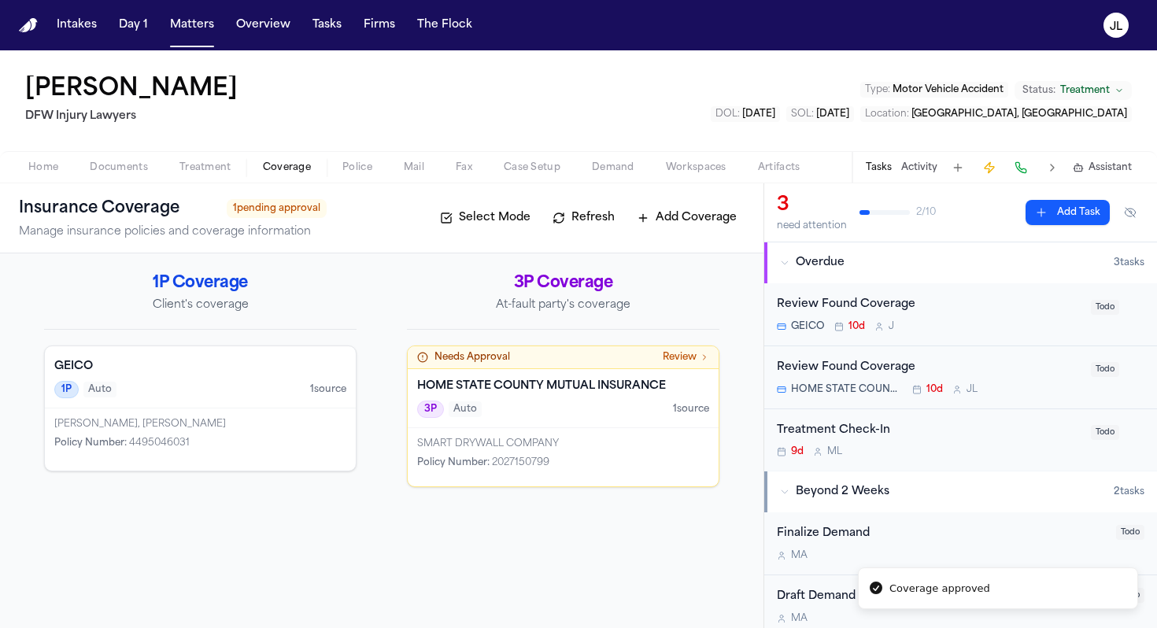
click at [525, 447] on div "SMART DRYWALL COMPANY" at bounding box center [563, 444] width 292 height 13
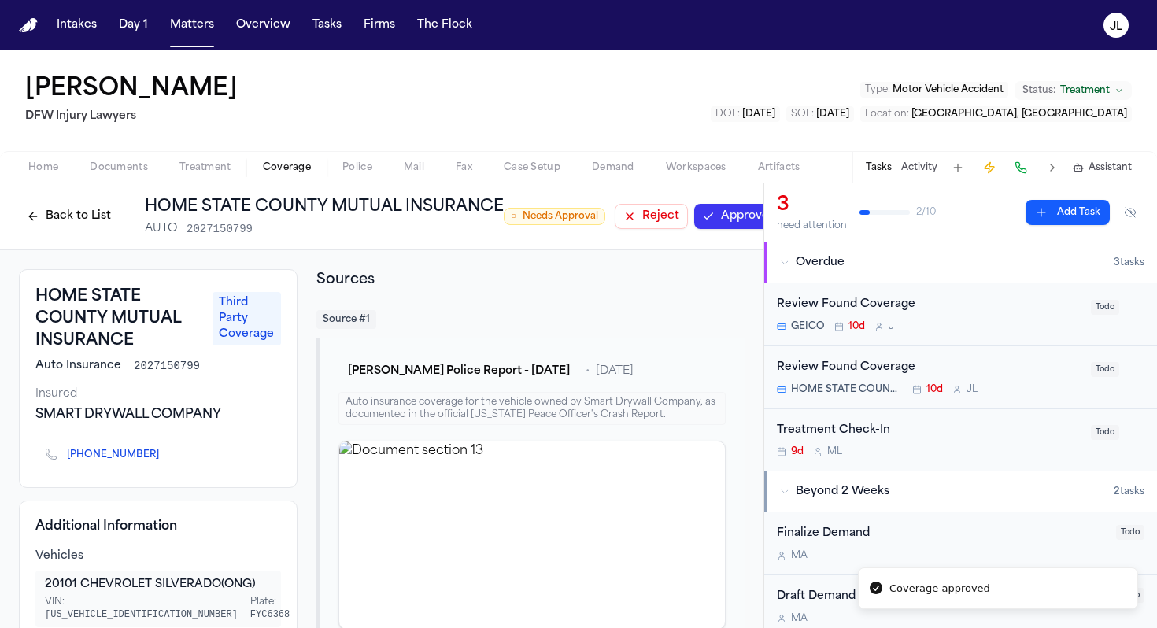
click at [752, 217] on button "Approve" at bounding box center [735, 216] width 83 height 25
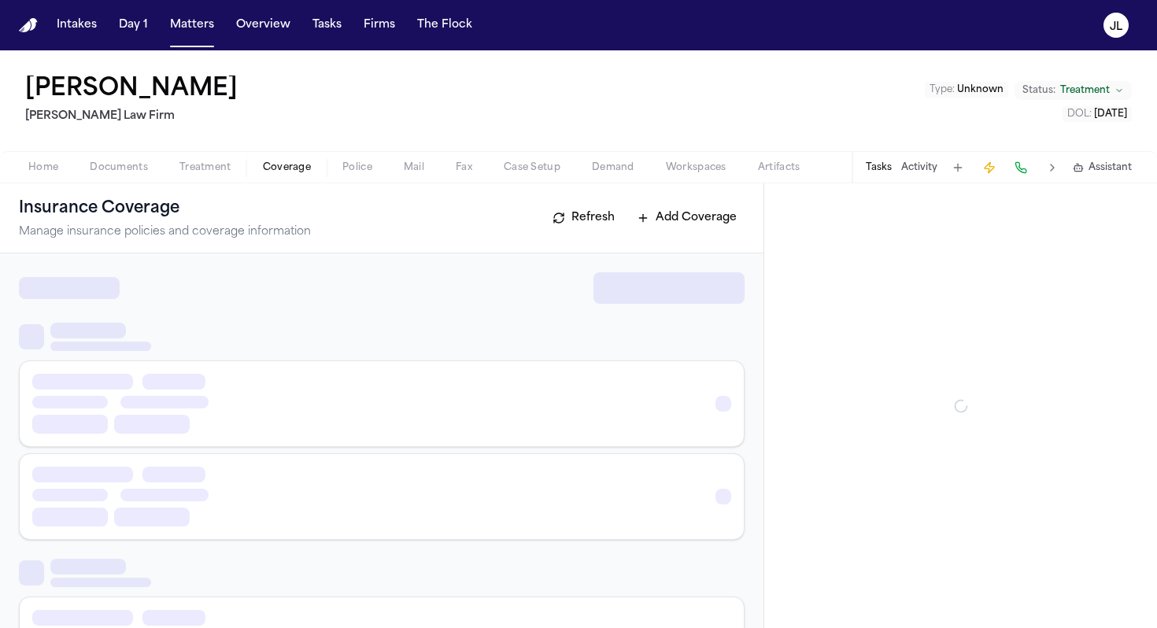
click at [272, 169] on span "Coverage" at bounding box center [287, 167] width 48 height 13
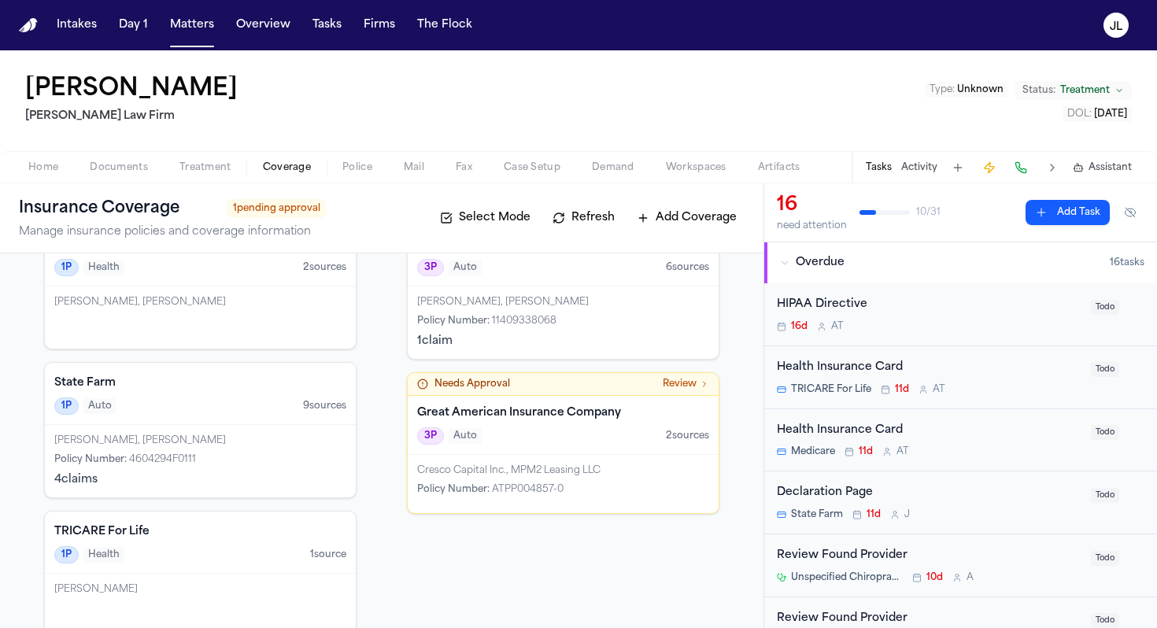
scroll to position [150, 0]
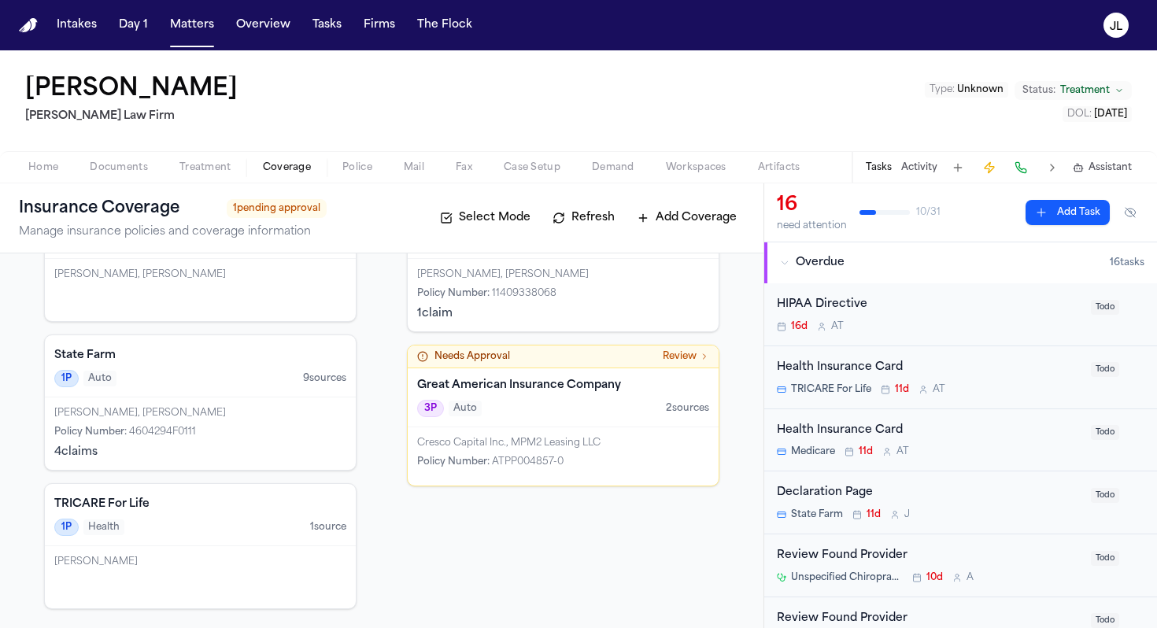
click at [520, 457] on span "ATPP004857-0" at bounding box center [528, 461] width 72 height 9
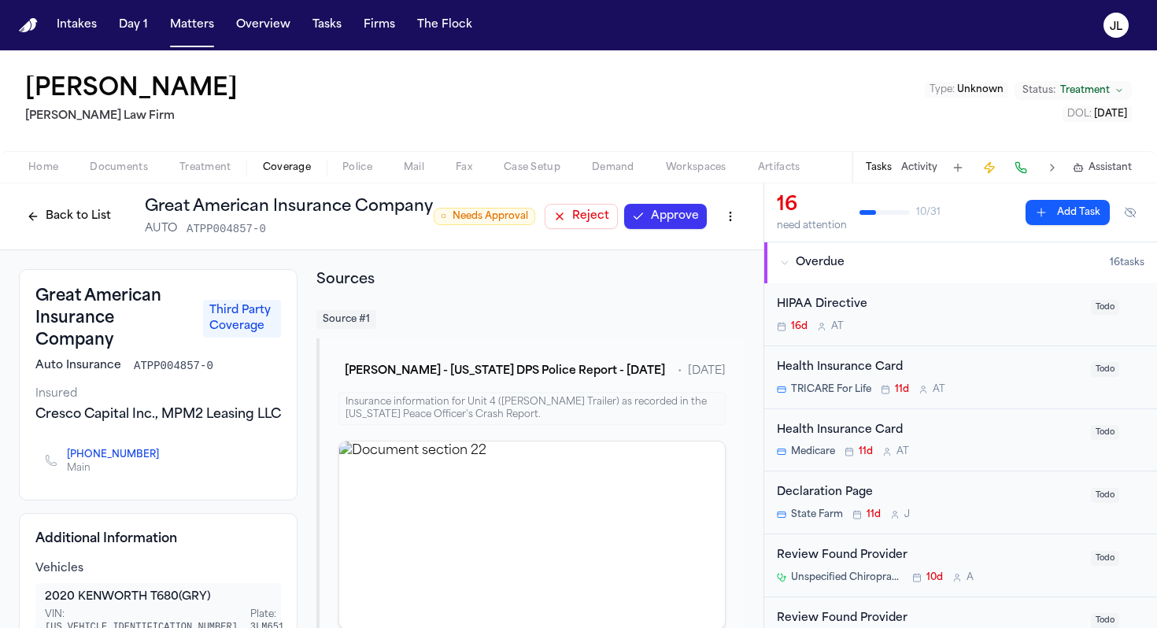
click at [685, 215] on button "Approve" at bounding box center [665, 216] width 83 height 25
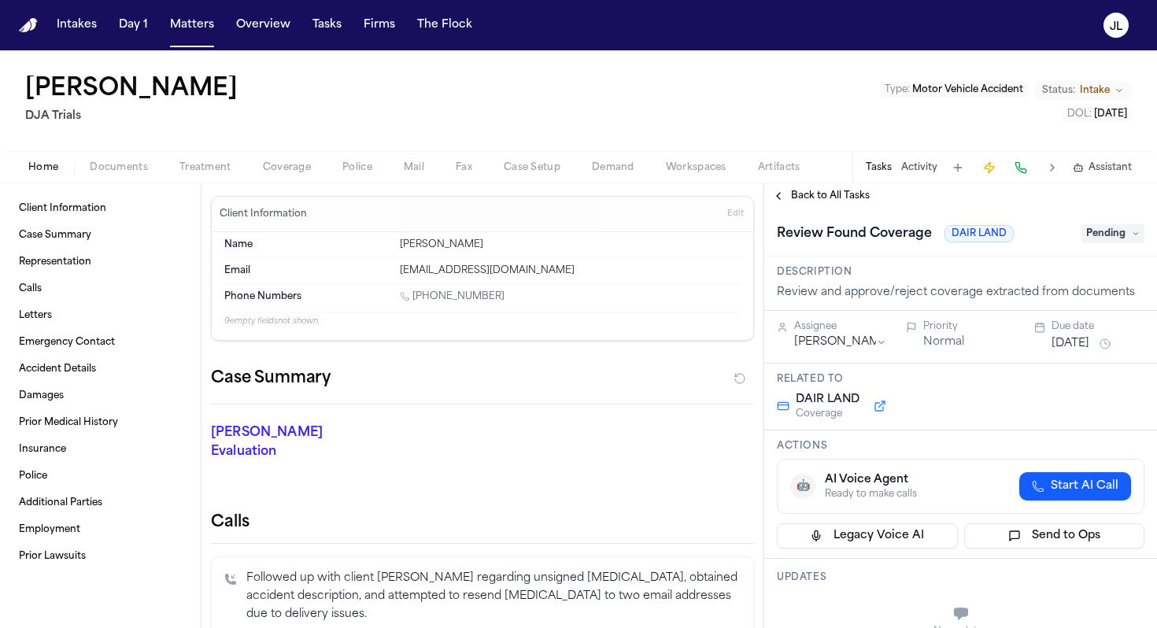
click at [295, 177] on div "Home Documents Treatment Coverage Police Mail Fax Case Setup Demand Workspaces …" at bounding box center [578, 166] width 1157 height 31
click at [292, 169] on span "Coverage" at bounding box center [287, 167] width 48 height 13
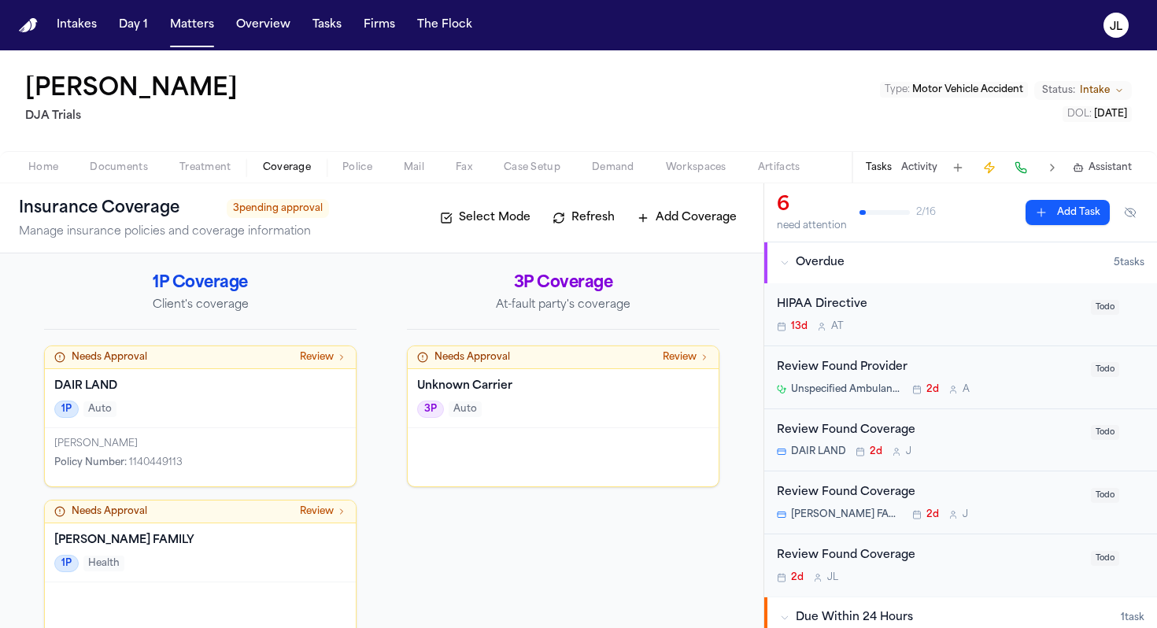
click at [484, 424] on div "Unknown Carrier 3P Auto" at bounding box center [563, 398] width 311 height 59
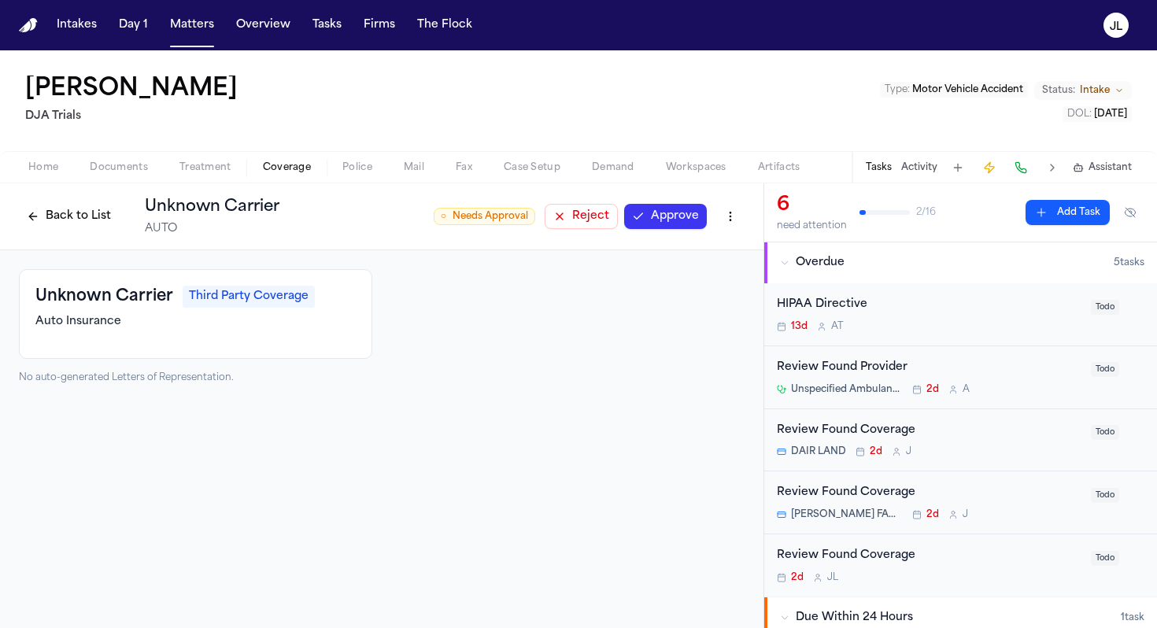
click at [591, 223] on button "Reject" at bounding box center [581, 216] width 73 height 25
click at [75, 218] on button "Back to List" at bounding box center [69, 216] width 100 height 25
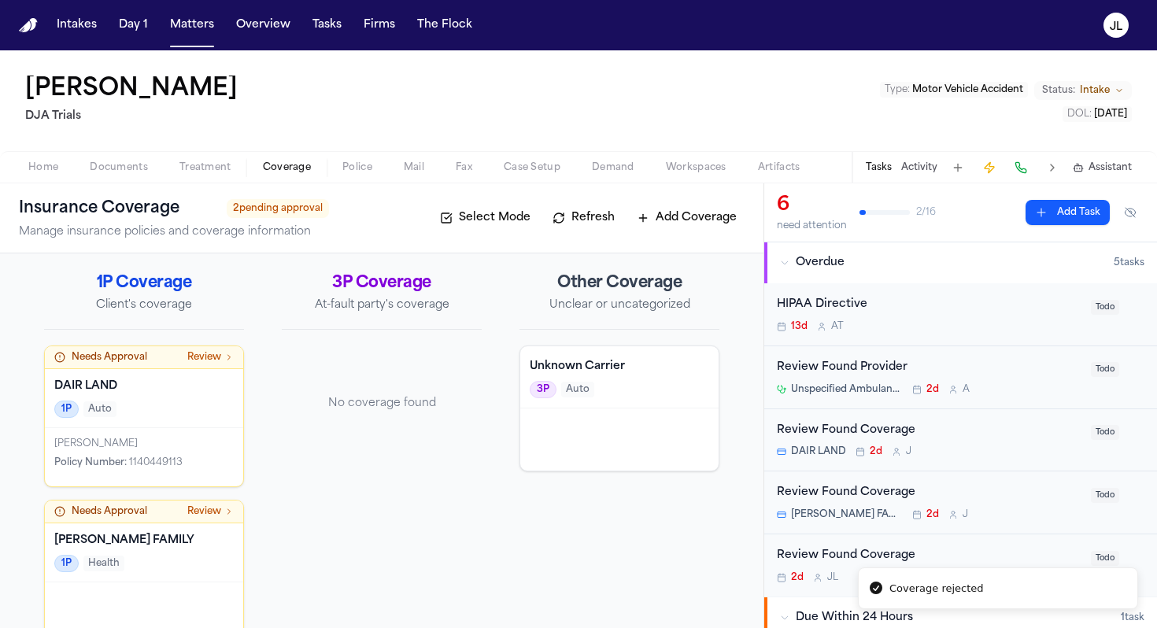
click at [198, 581] on div "kERN FAMILY 1P Health" at bounding box center [144, 553] width 198 height 59
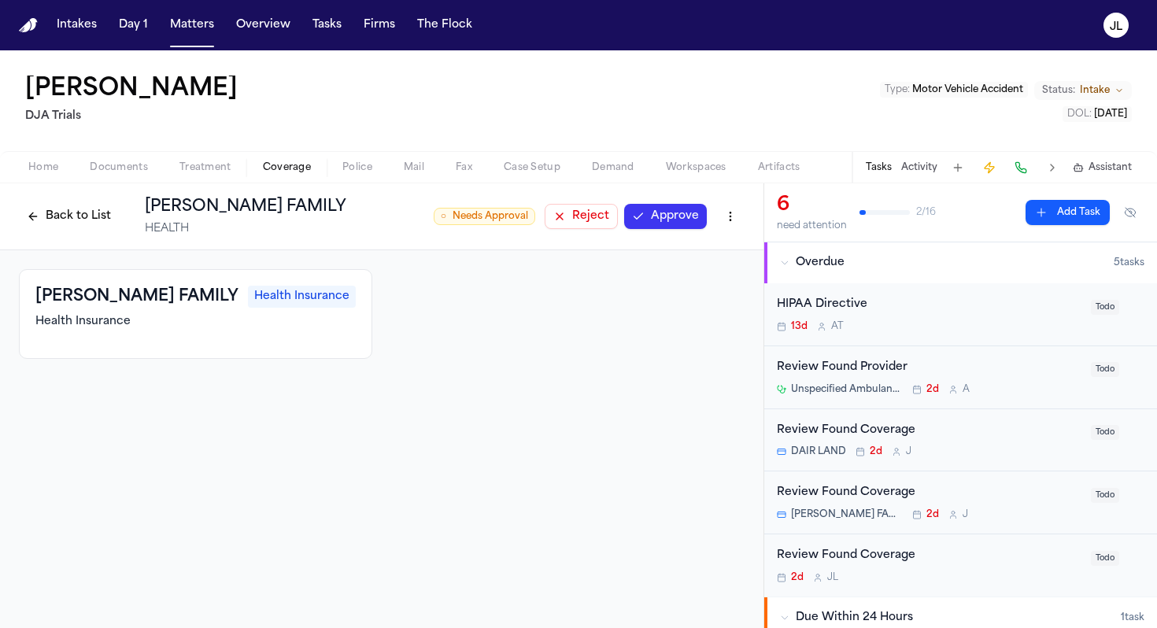
click at [73, 198] on div "Back to List kERN FAMILY HEALTH" at bounding box center [183, 216] width 328 height 41
click at [73, 212] on button "Back to List" at bounding box center [69, 216] width 100 height 25
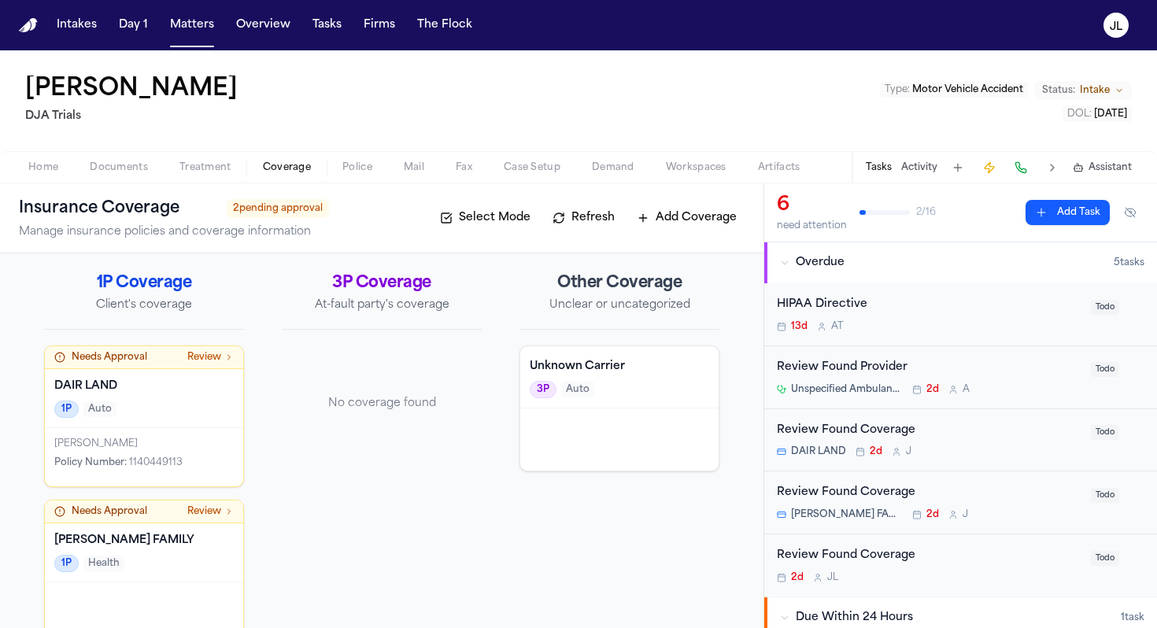
click at [121, 471] on div "JOCELYN ROWEL-VENEGAS Policy Number : 1140449113" at bounding box center [144, 457] width 198 height 58
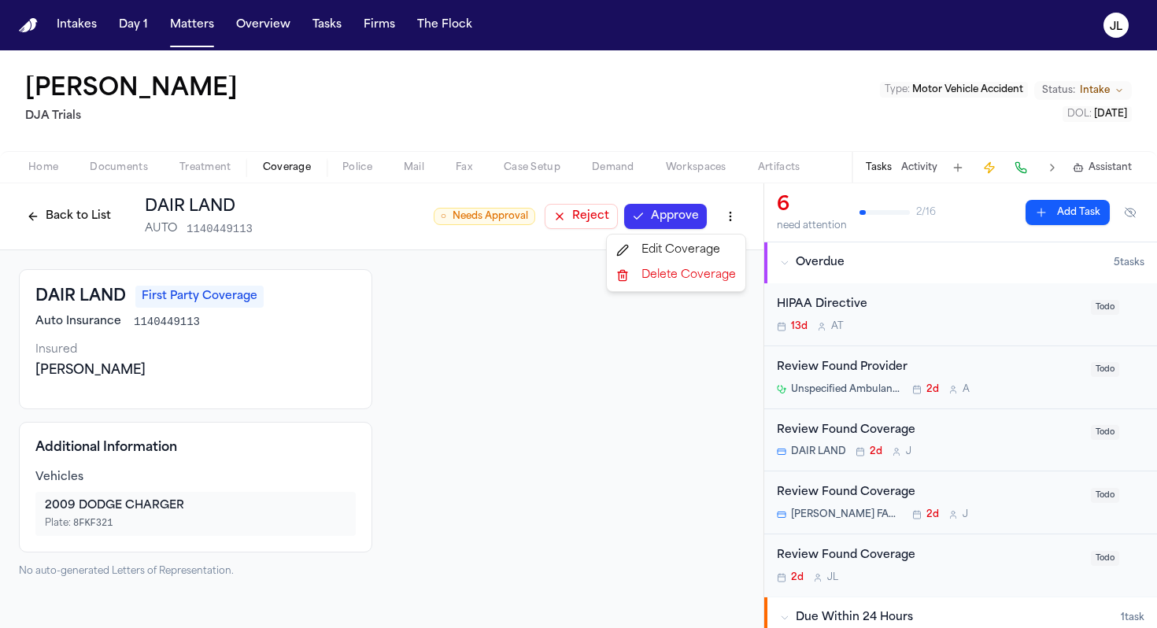
click at [742, 212] on html "Intakes Day 1 Matters Overview Tasks Firms The Flock JL Jocelyn Rowel-Venegas D…" at bounding box center [578, 314] width 1157 height 628
click at [700, 243] on div "Edit Coverage" at bounding box center [676, 250] width 132 height 25
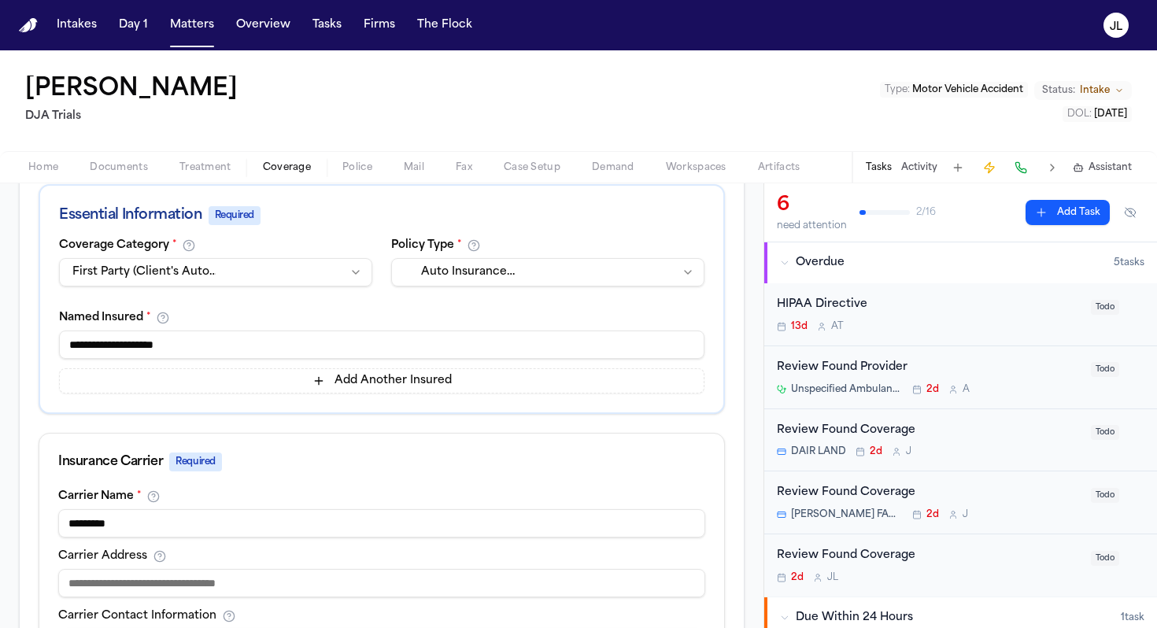
scroll to position [405, 0]
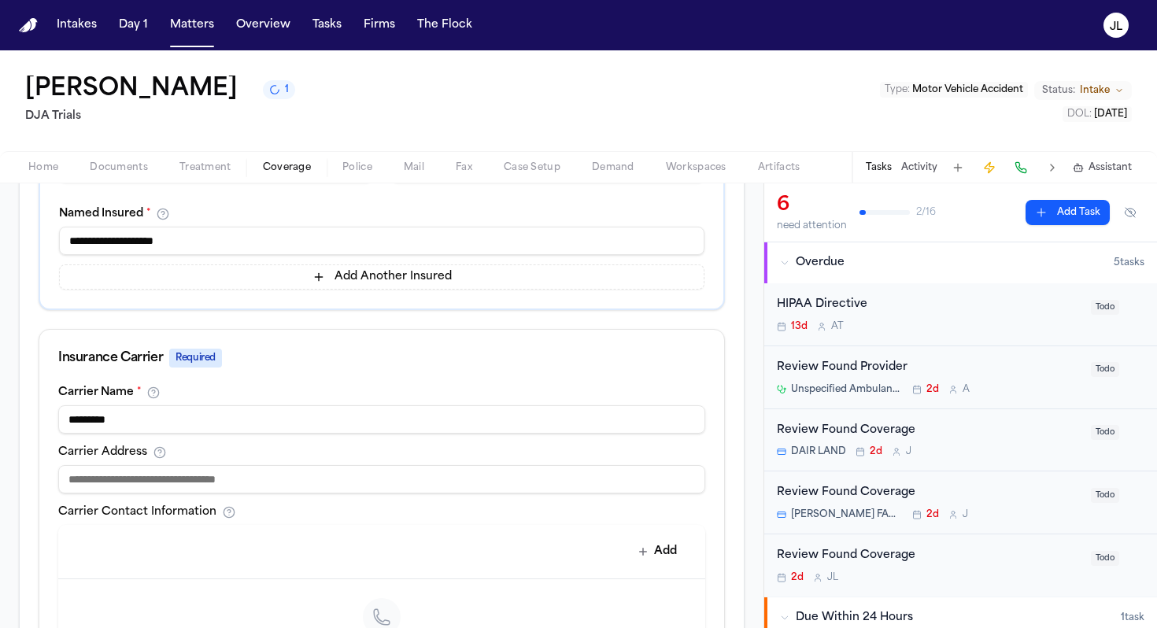
click at [94, 420] on input "*********" at bounding box center [381, 419] width 647 height 28
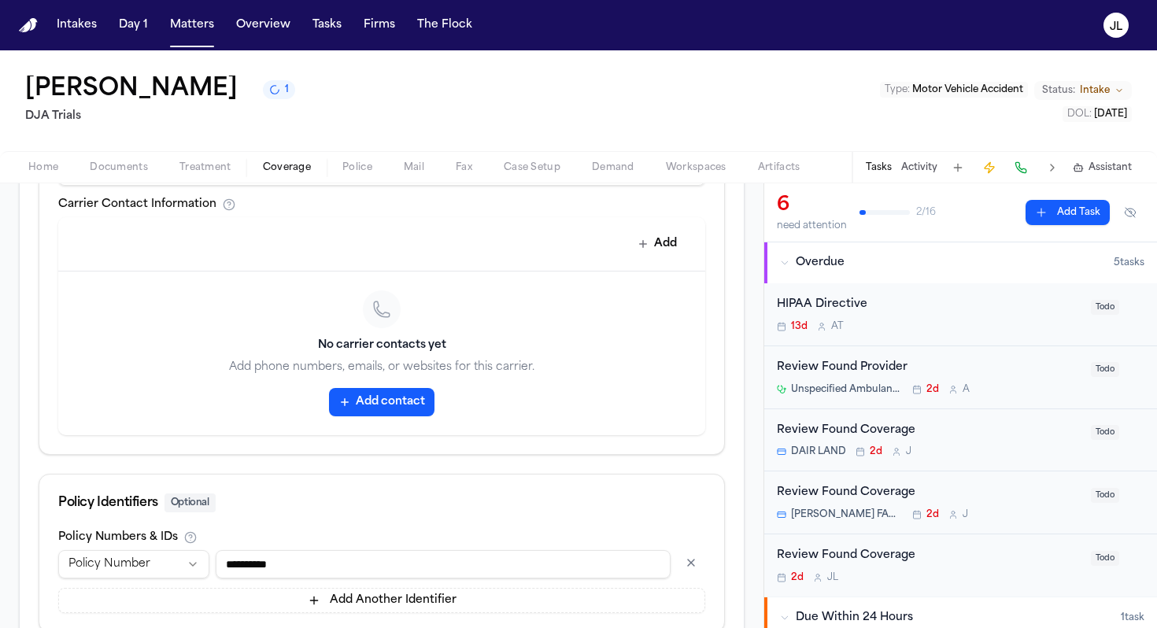
scroll to position [824, 0]
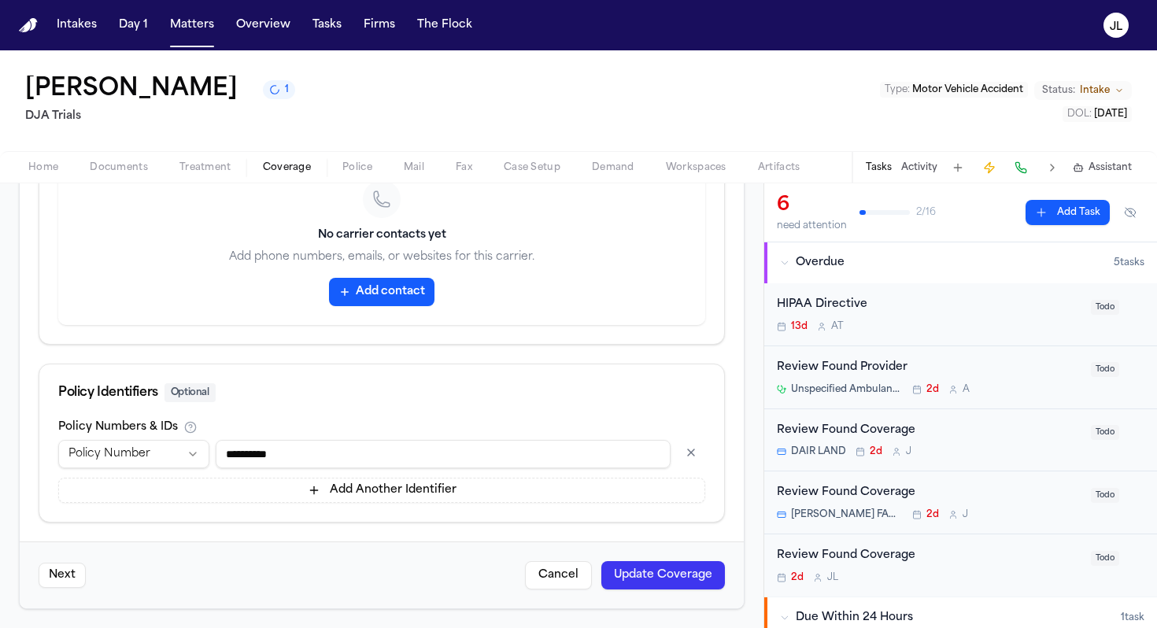
type input "**********"
click at [635, 574] on button "Update Coverage" at bounding box center [664, 575] width 124 height 28
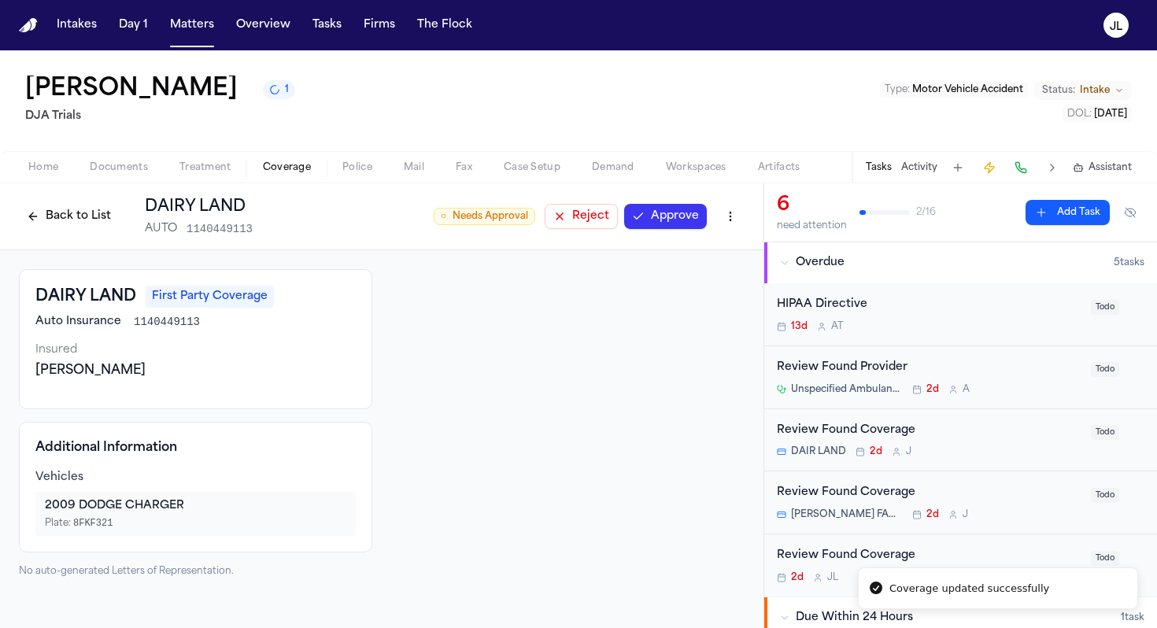
click at [697, 217] on button "Approve" at bounding box center [665, 216] width 83 height 25
click at [39, 211] on button "Back to List" at bounding box center [69, 216] width 100 height 25
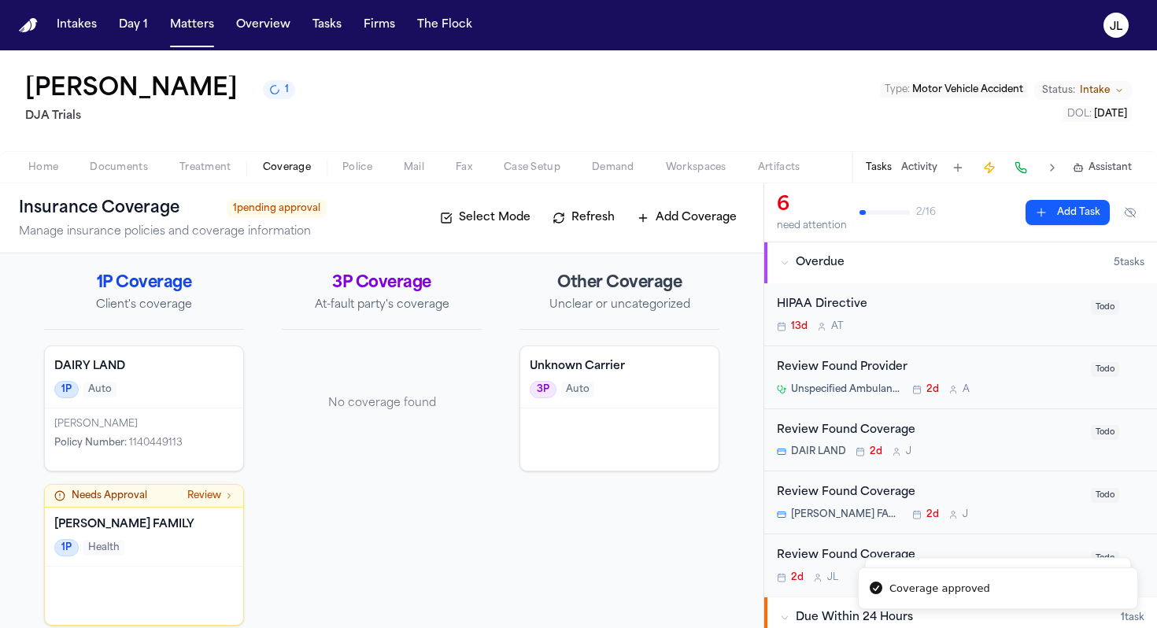
click at [99, 568] on div at bounding box center [144, 596] width 198 height 58
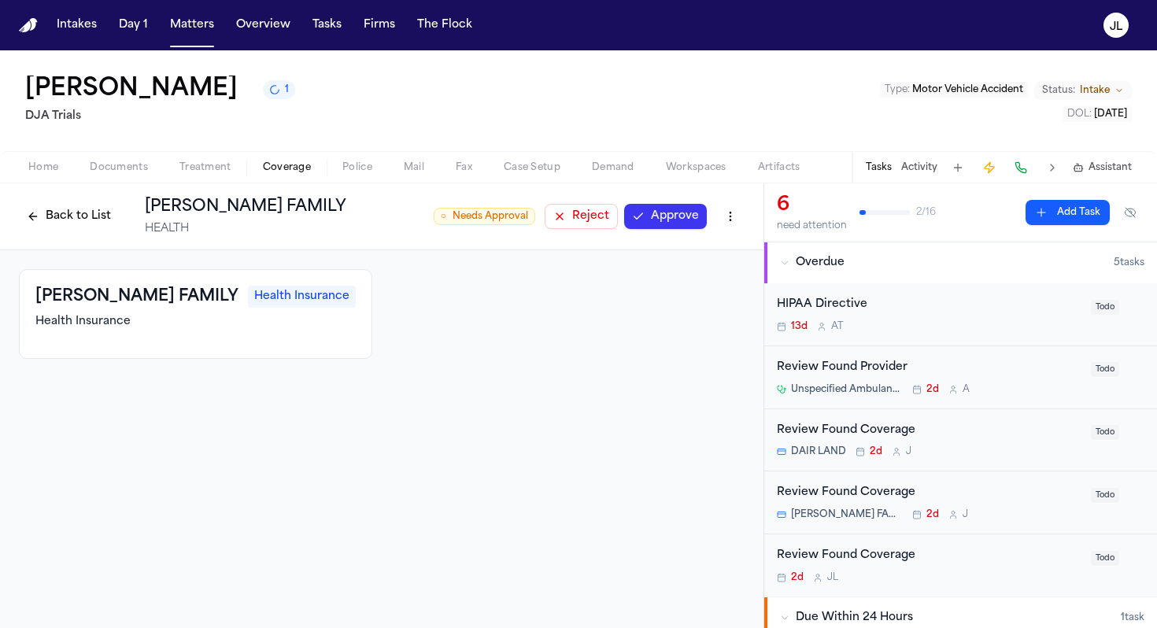
click at [656, 220] on button "Approve" at bounding box center [665, 216] width 83 height 25
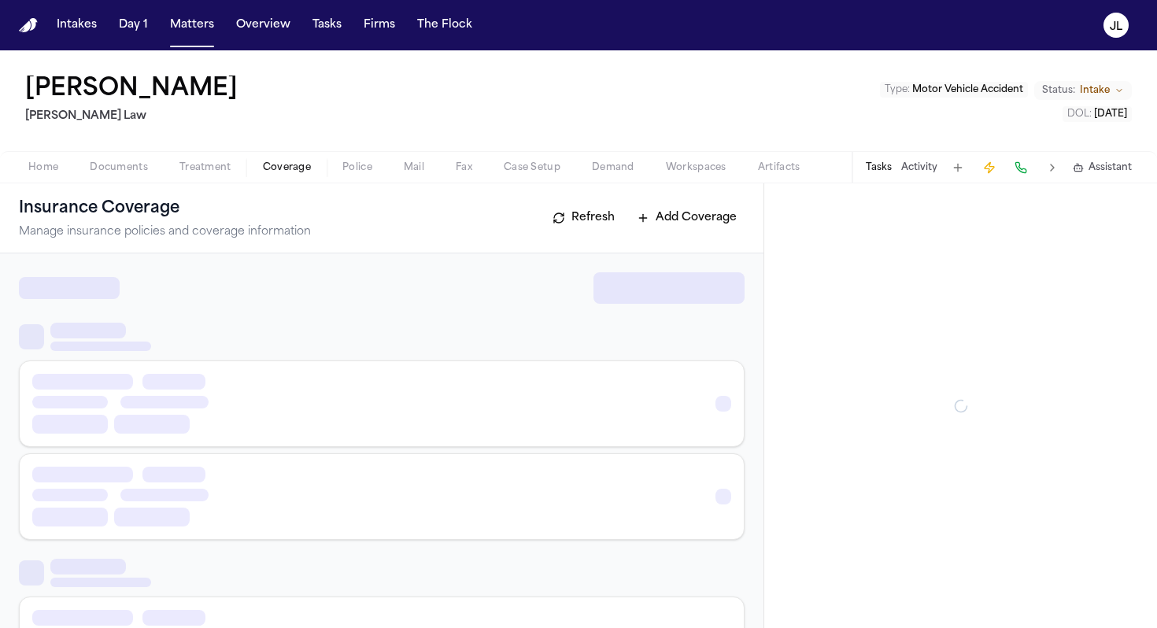
click at [286, 172] on span "Coverage" at bounding box center [287, 167] width 48 height 13
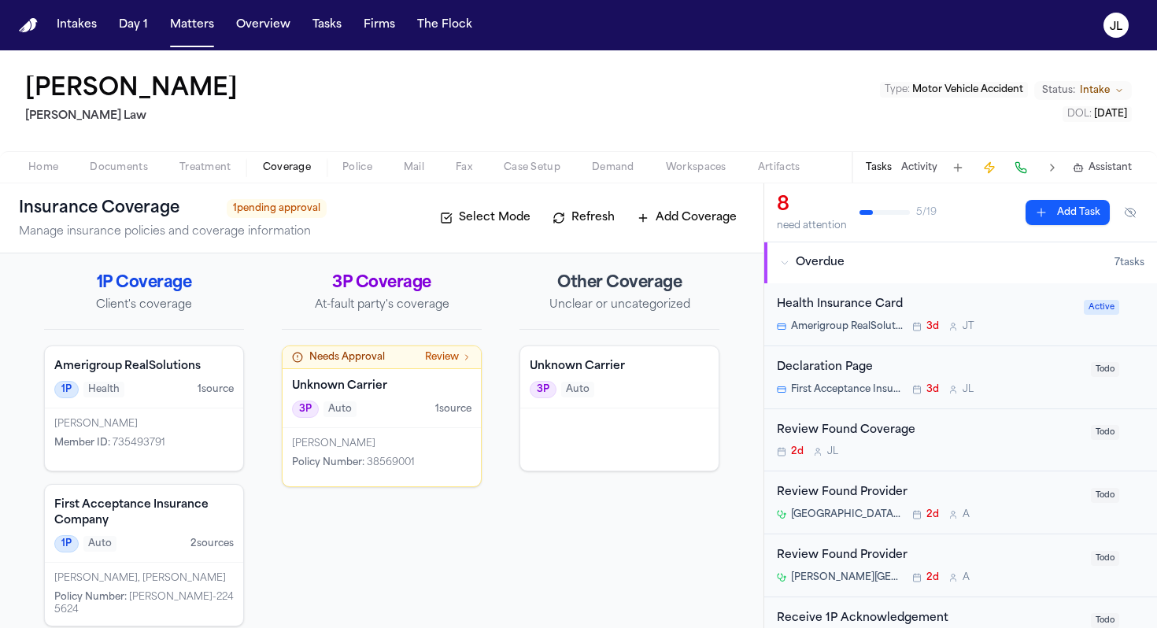
click at [339, 413] on span "Auto" at bounding box center [340, 410] width 33 height 16
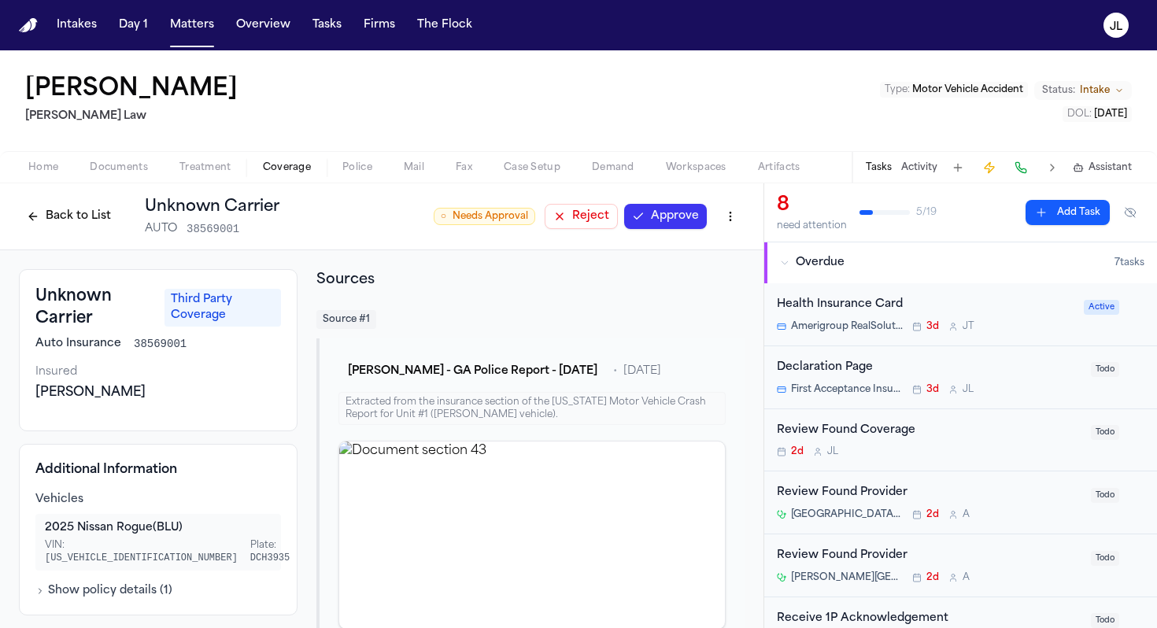
click at [658, 206] on button "Approve" at bounding box center [665, 216] width 83 height 25
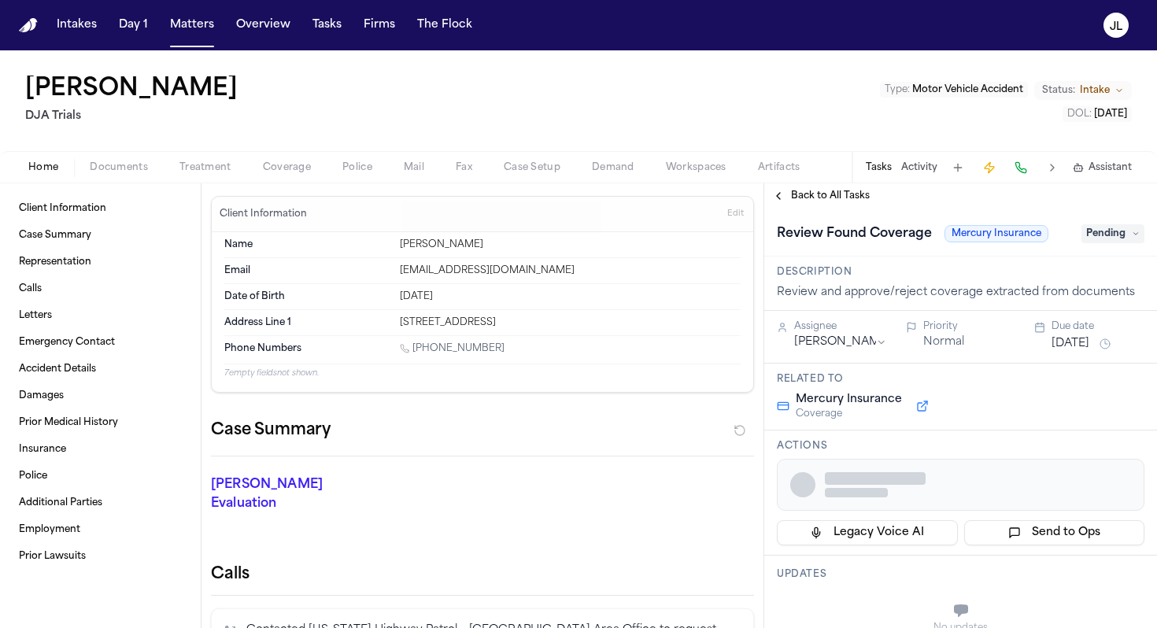
click at [286, 155] on div "Home Documents Treatment Coverage Police Mail Fax Case Setup Demand Workspaces …" at bounding box center [578, 166] width 1157 height 31
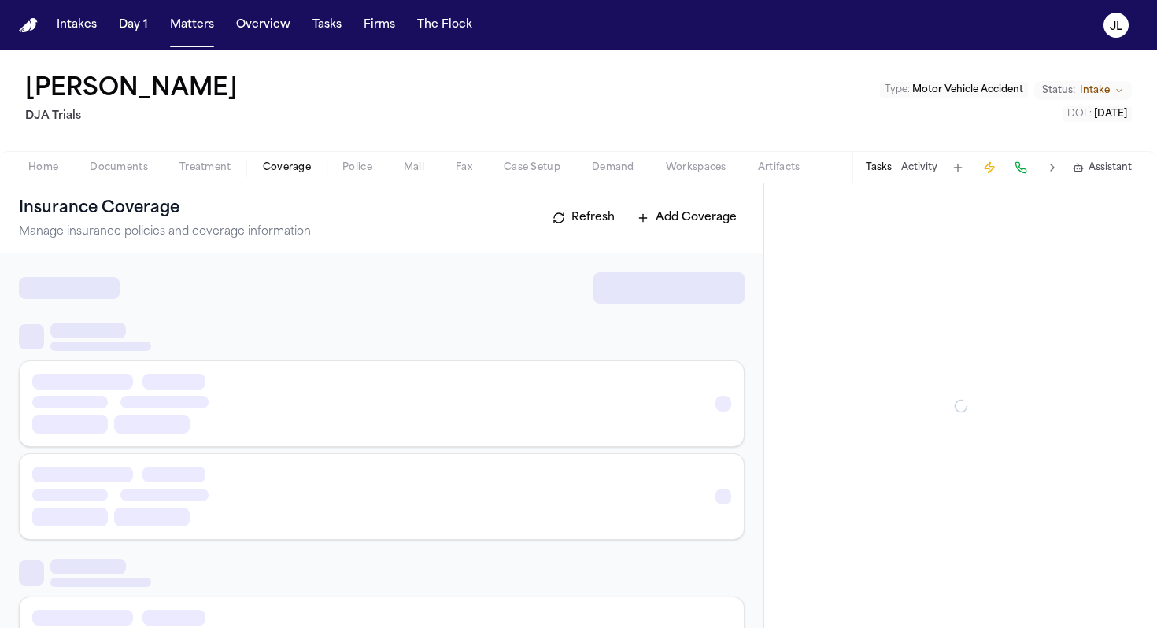
click at [286, 161] on span "Coverage" at bounding box center [287, 167] width 48 height 13
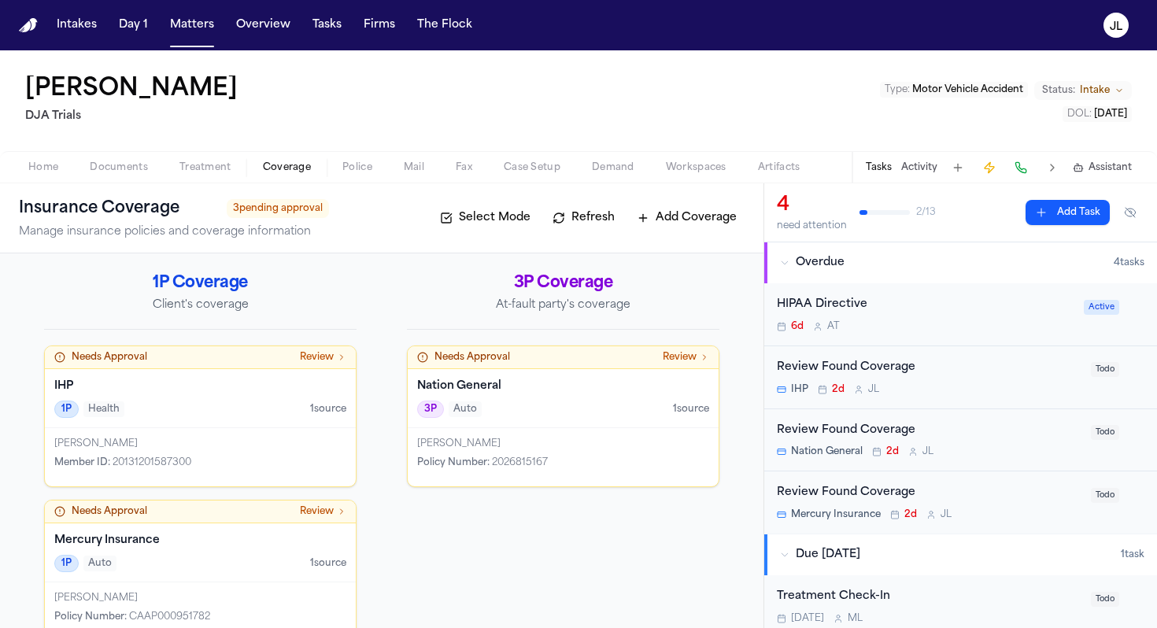
click at [298, 405] on div "1P Health 1 source" at bounding box center [200, 409] width 292 height 17
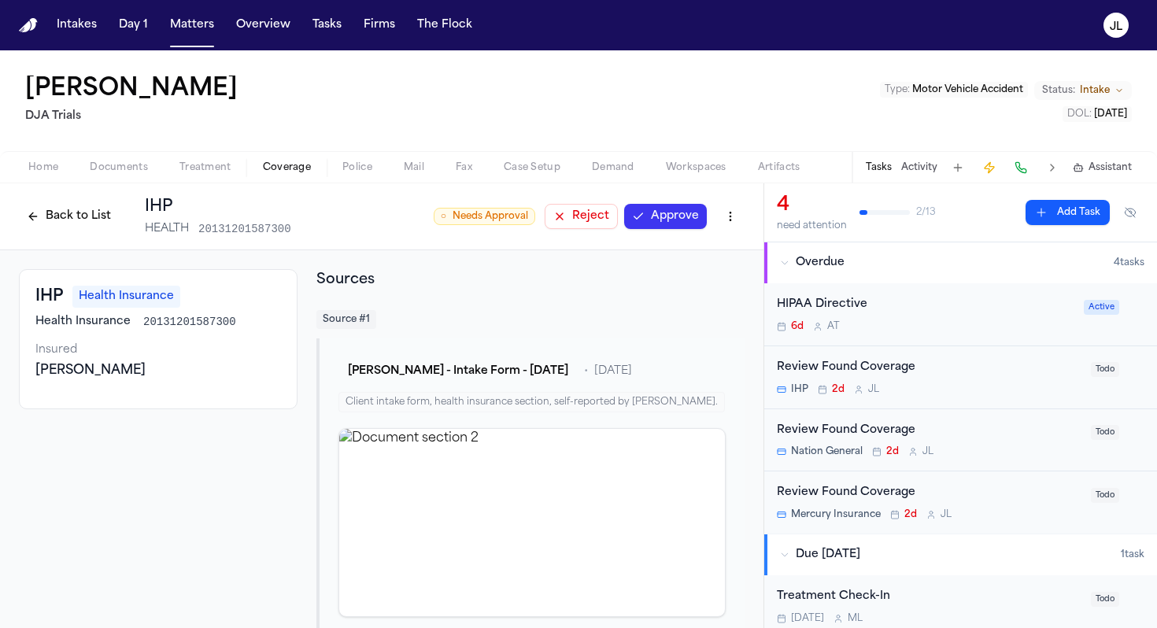
click at [678, 229] on div "○ Needs Approval Reject Approve" at bounding box center [589, 216] width 311 height 28
click at [649, 220] on button "Approve" at bounding box center [665, 216] width 83 height 25
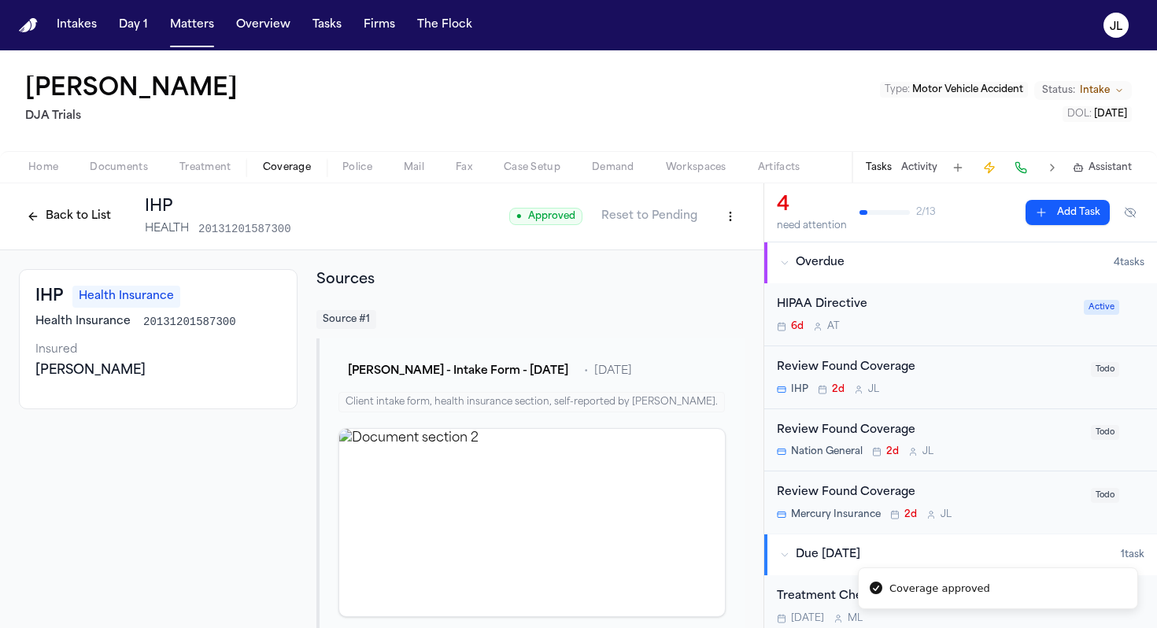
click at [107, 225] on button "Back to List" at bounding box center [69, 216] width 100 height 25
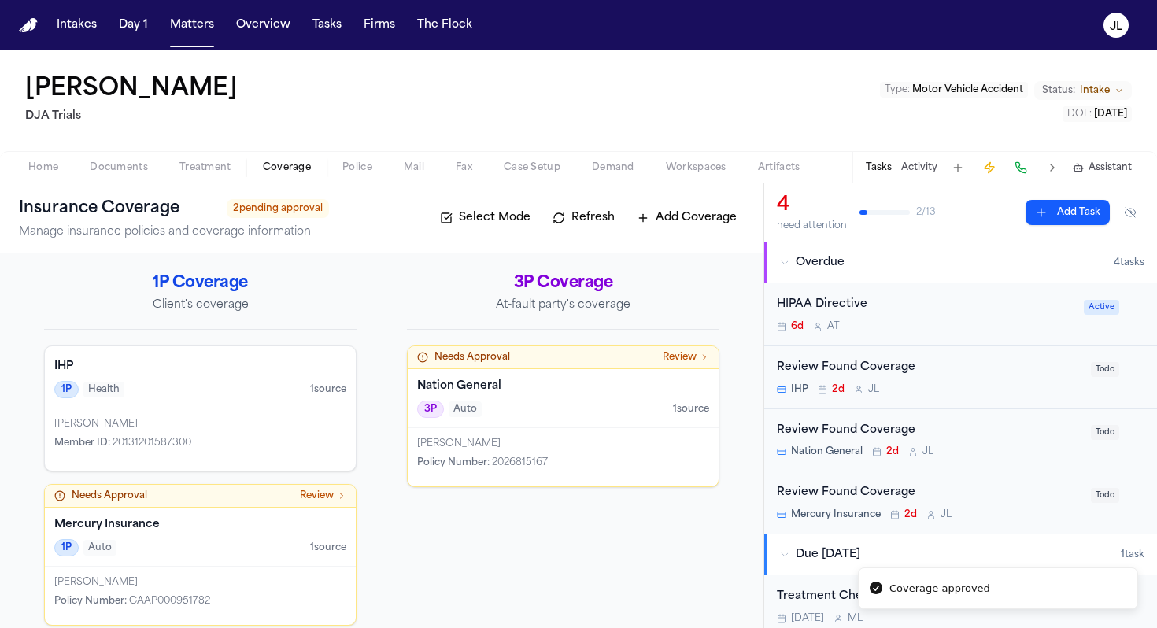
scroll to position [17, 0]
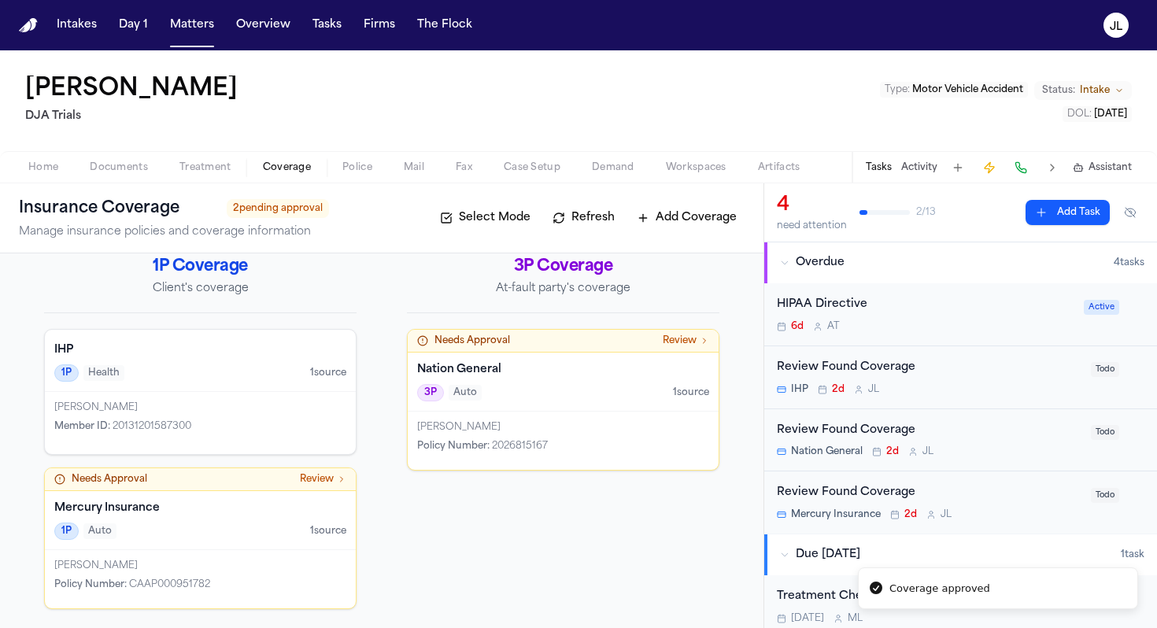
click at [184, 552] on div "[PERSON_NAME] Policy Number : CAAP000951782" at bounding box center [200, 579] width 311 height 58
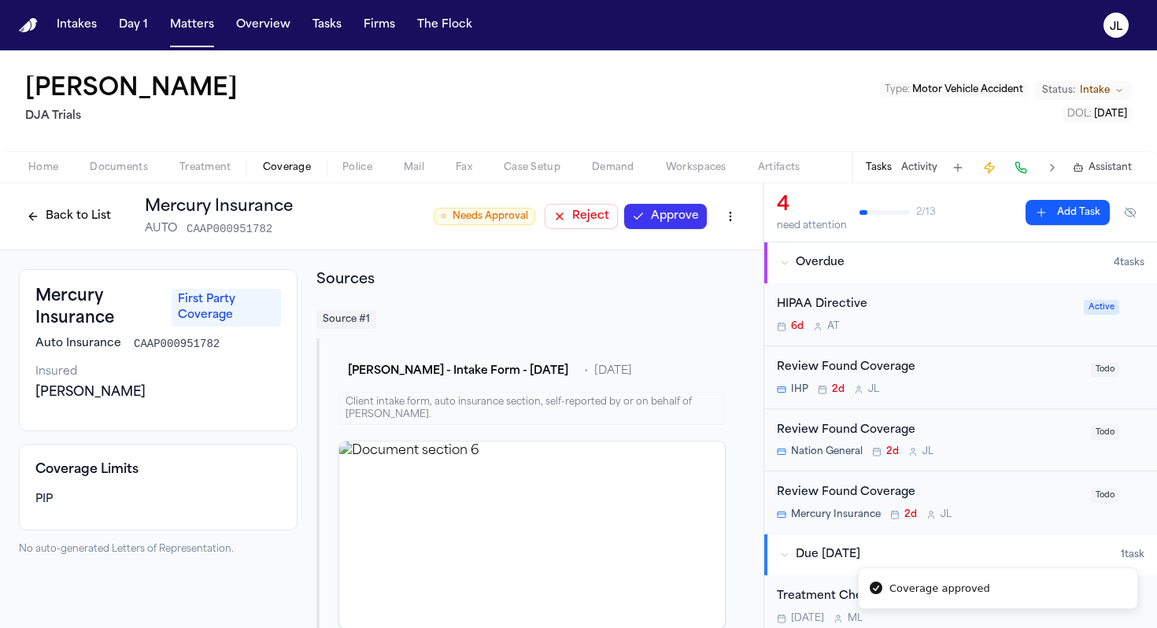
click at [664, 217] on button "Approve" at bounding box center [665, 216] width 83 height 25
click at [76, 213] on button "Back to List" at bounding box center [69, 216] width 100 height 25
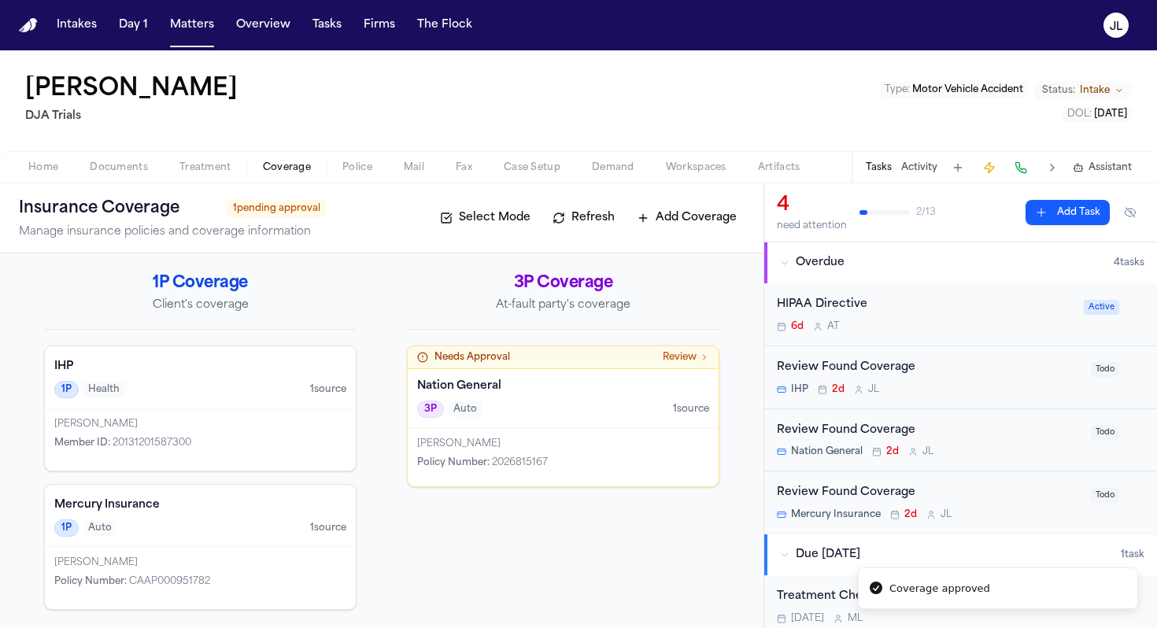
click at [659, 425] on div "Nation General 3P Auto 1 source" at bounding box center [563, 398] width 311 height 59
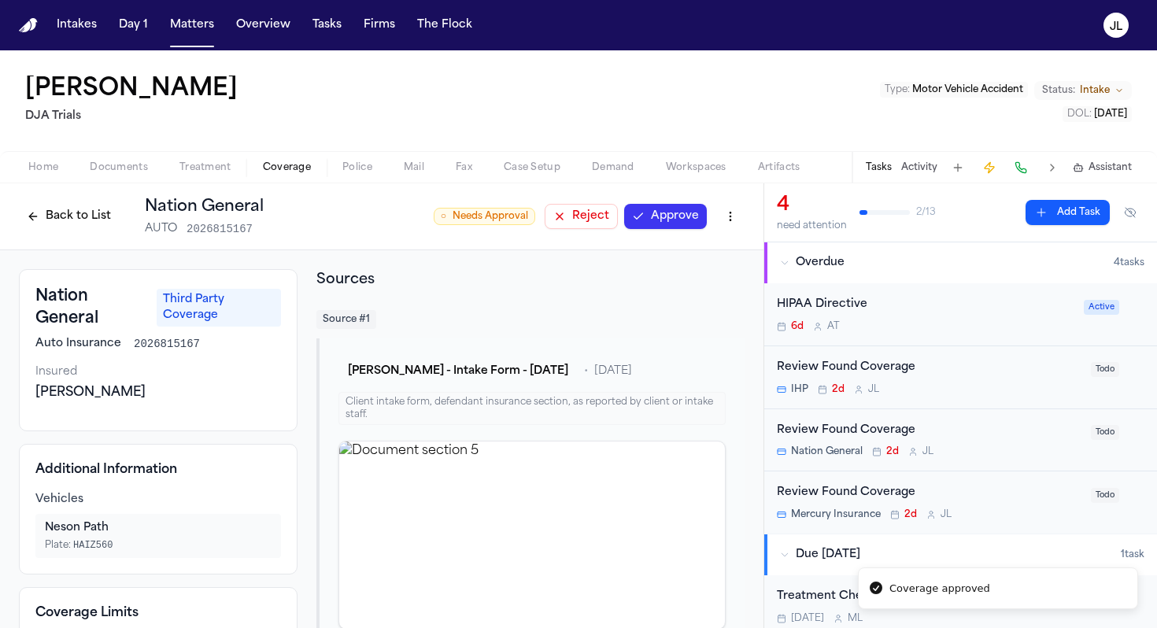
click at [675, 213] on button "Approve" at bounding box center [665, 216] width 83 height 25
click at [53, 214] on button "Back to List" at bounding box center [69, 216] width 100 height 25
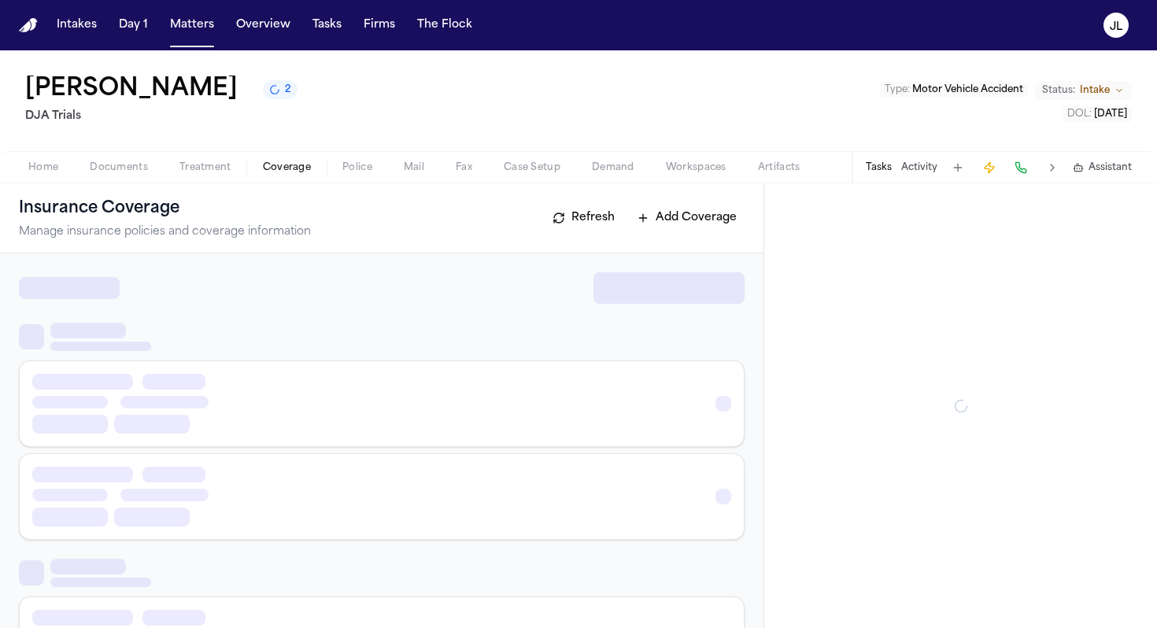
click at [296, 176] on span "button" at bounding box center [287, 177] width 67 height 2
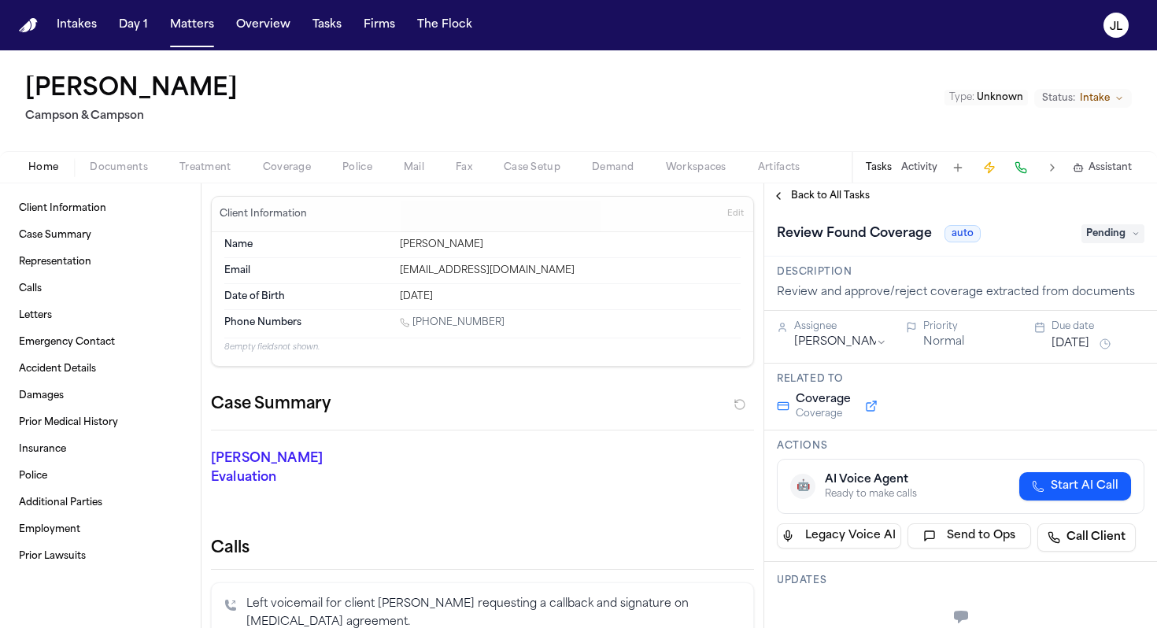
click at [285, 179] on div "Home Documents Treatment Coverage Police Mail Fax Case Setup Demand Workspaces …" at bounding box center [578, 166] width 1157 height 31
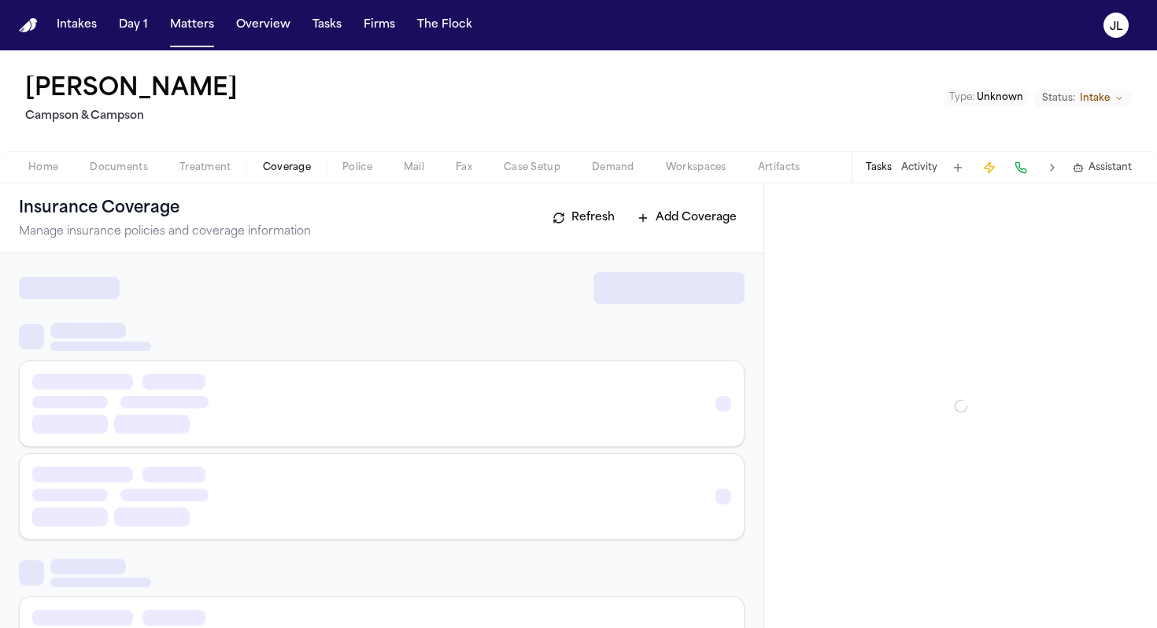
click at [285, 165] on span "Coverage" at bounding box center [287, 167] width 48 height 13
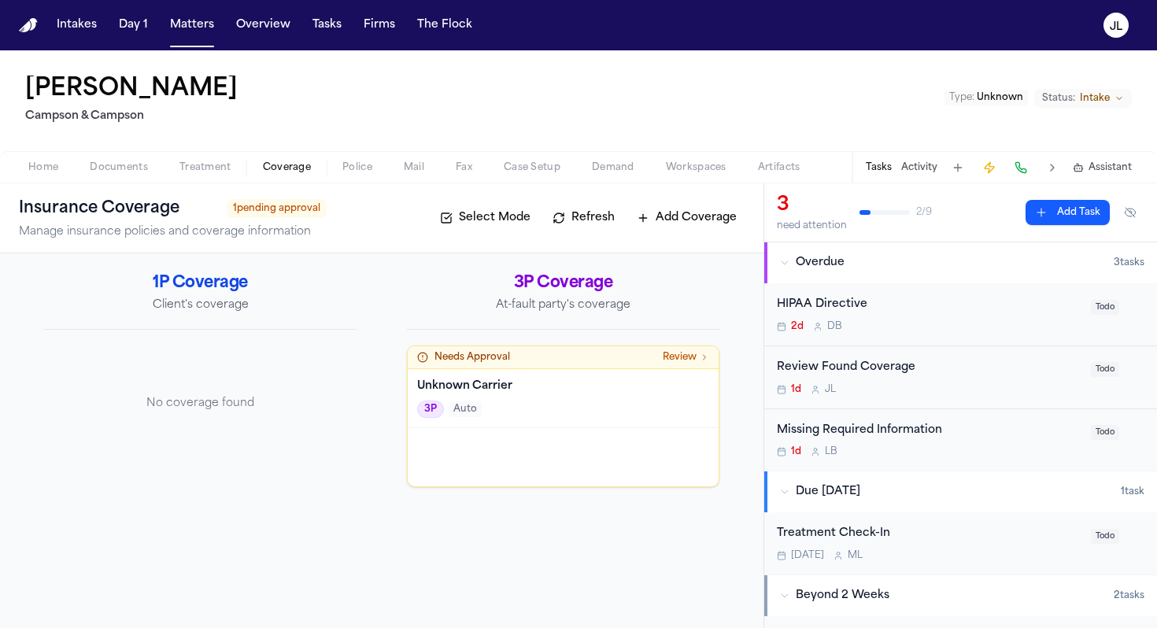
click at [463, 409] on span "Auto" at bounding box center [465, 410] width 33 height 16
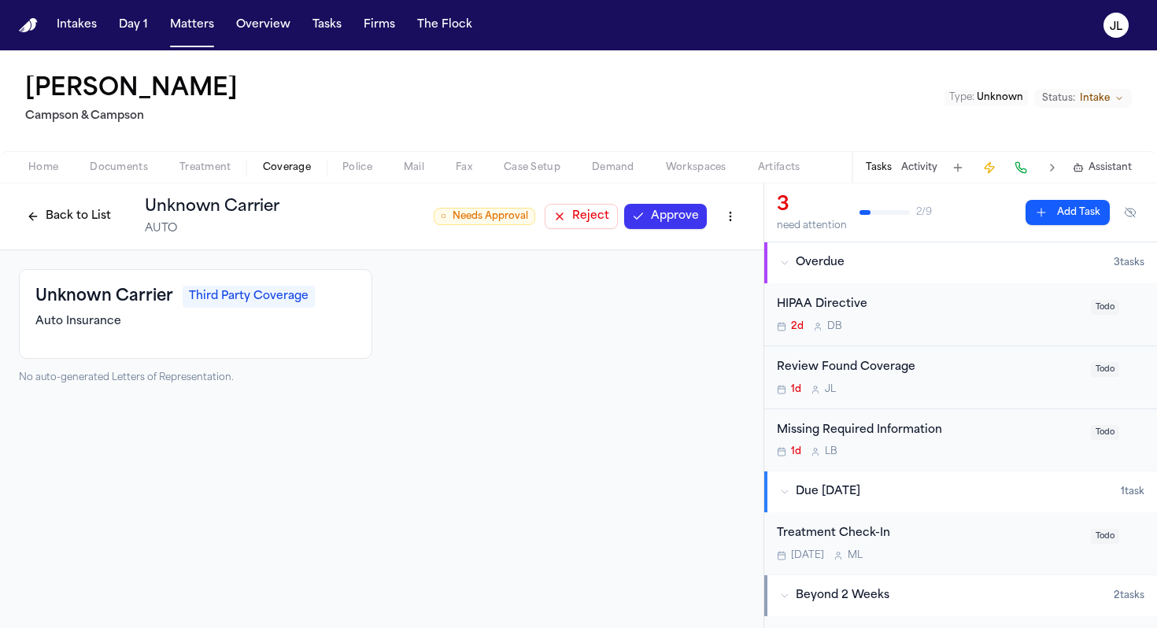
click at [601, 217] on button "Reject" at bounding box center [581, 216] width 73 height 25
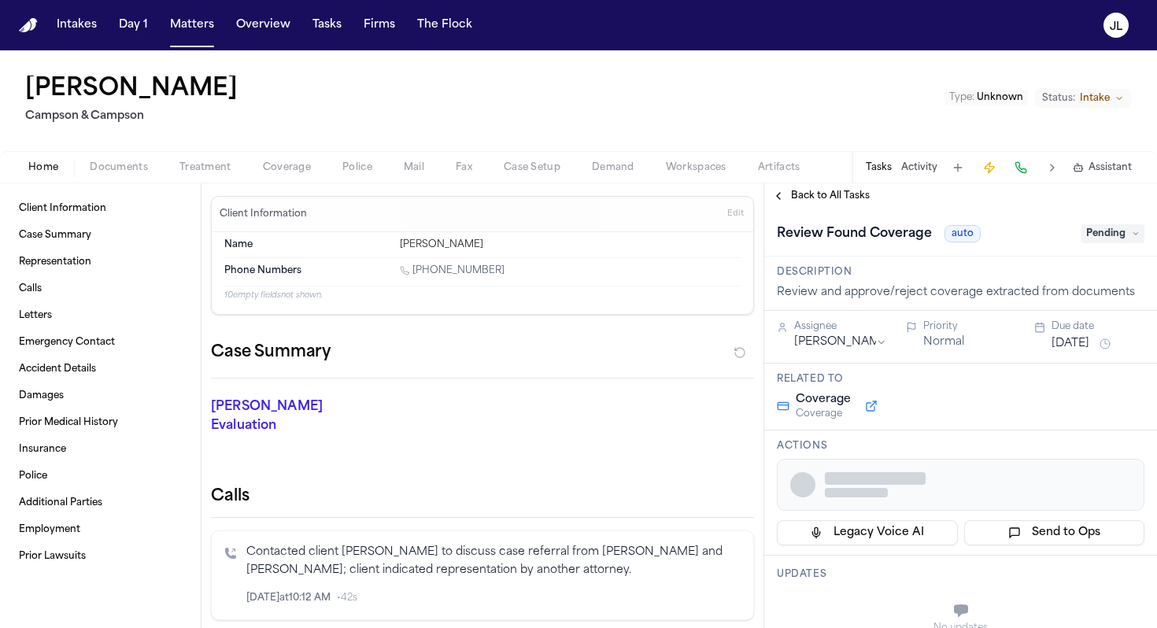
click at [273, 169] on span "Coverage" at bounding box center [287, 167] width 48 height 13
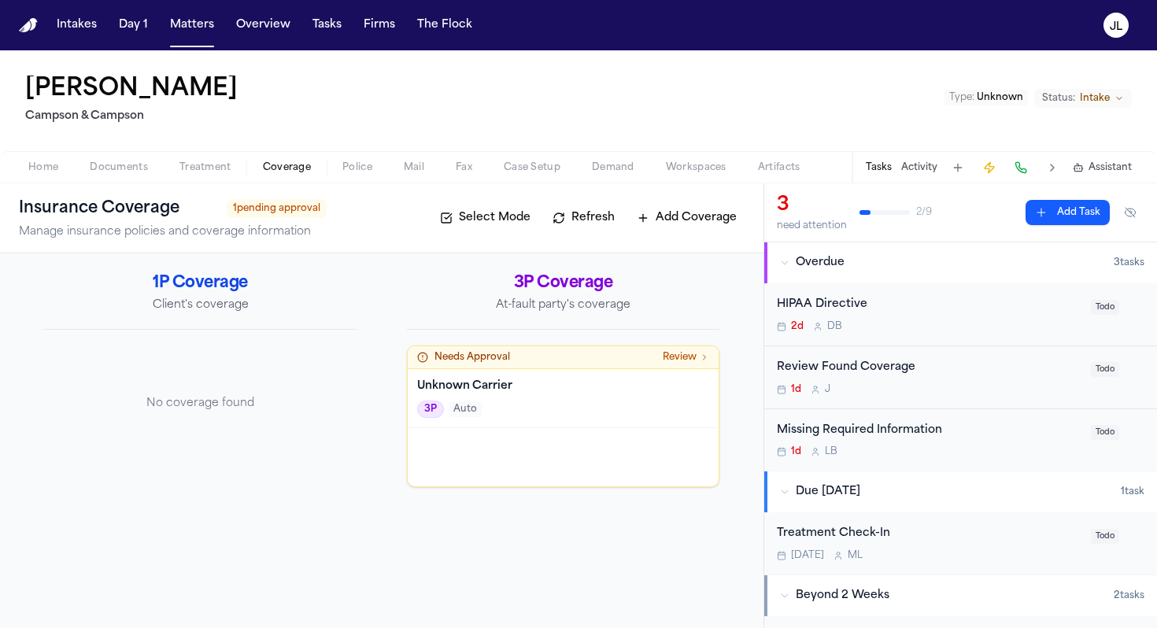
click at [485, 426] on div "Unknown Carrier 3P Auto" at bounding box center [563, 398] width 311 height 59
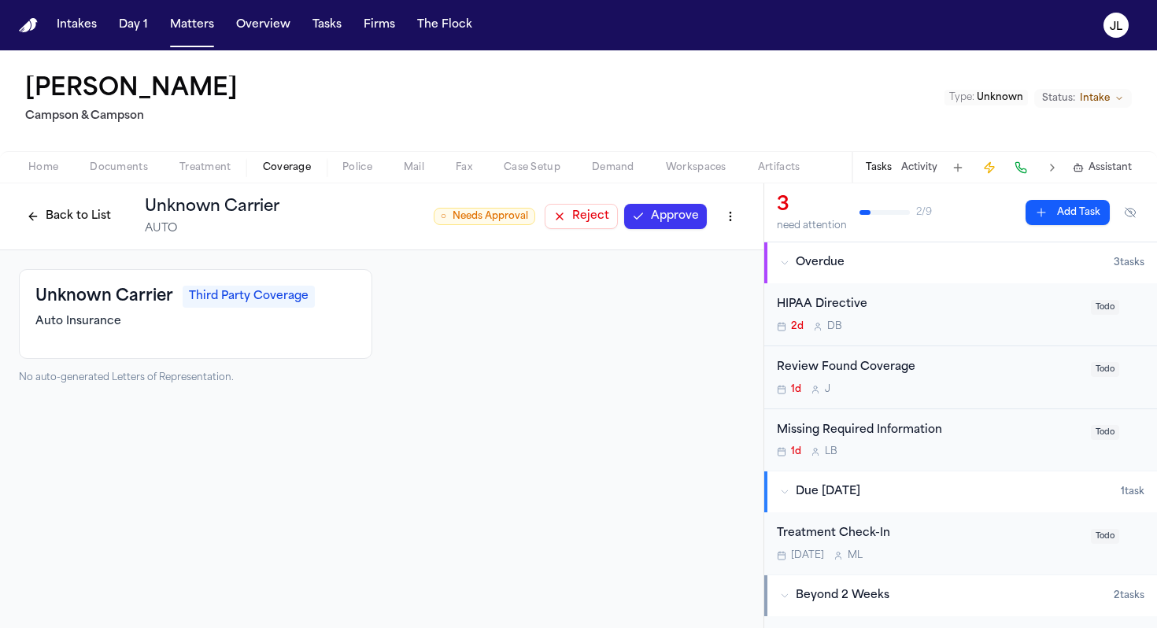
click at [604, 219] on button "Reject" at bounding box center [581, 216] width 73 height 25
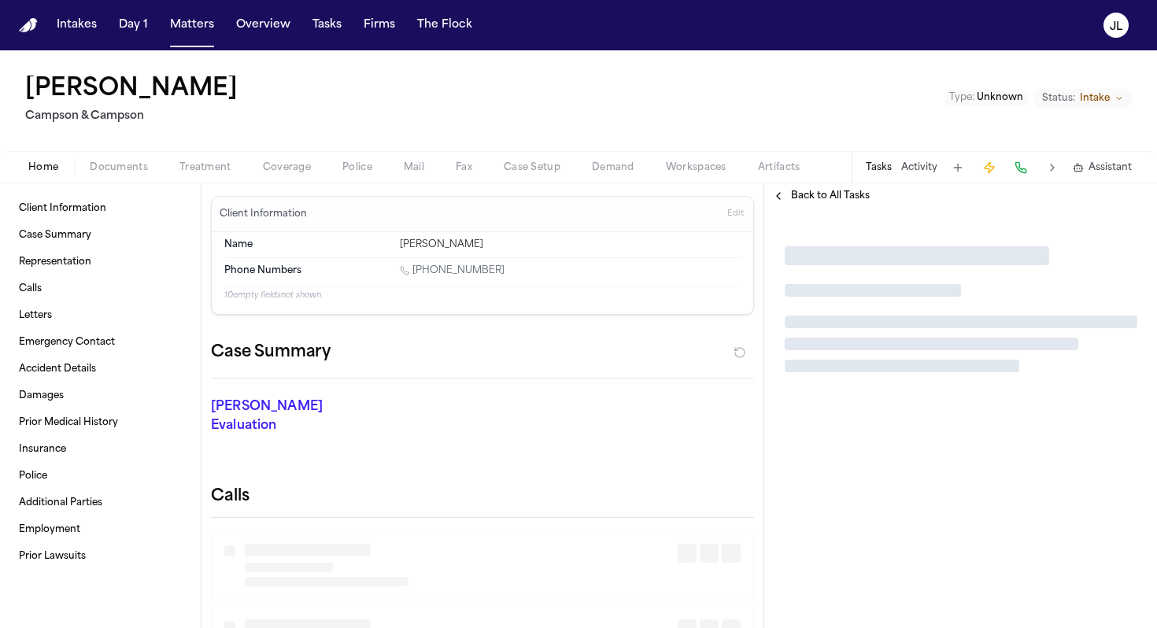
click at [308, 163] on span "Coverage" at bounding box center [287, 167] width 48 height 13
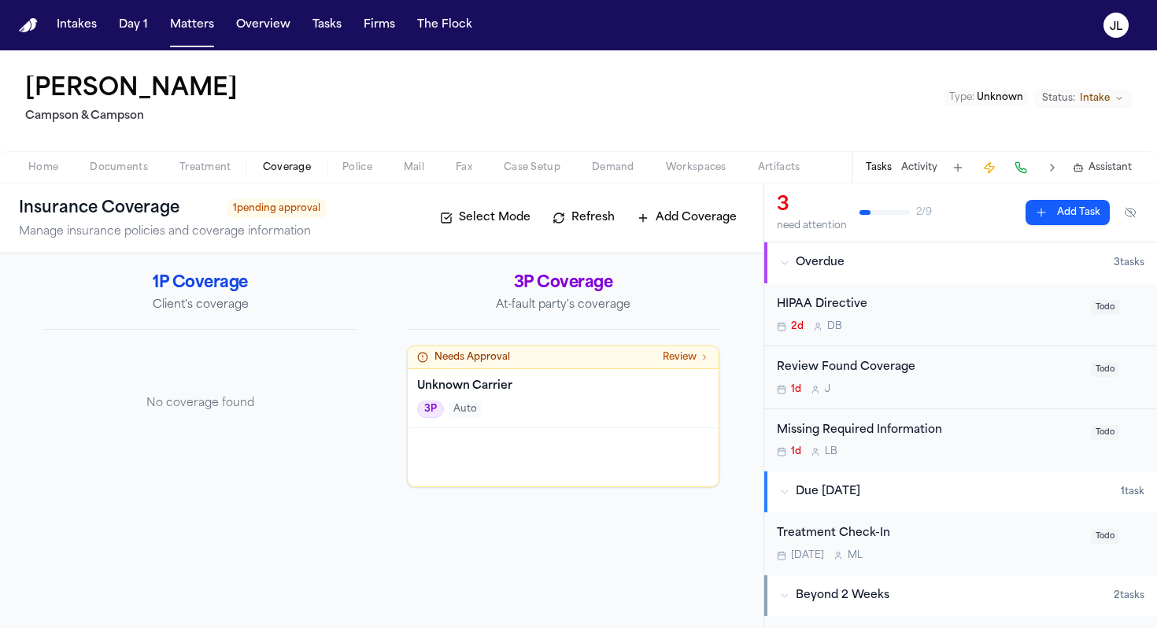
click at [472, 381] on h4 "Unknown Carrier" at bounding box center [563, 387] width 292 height 16
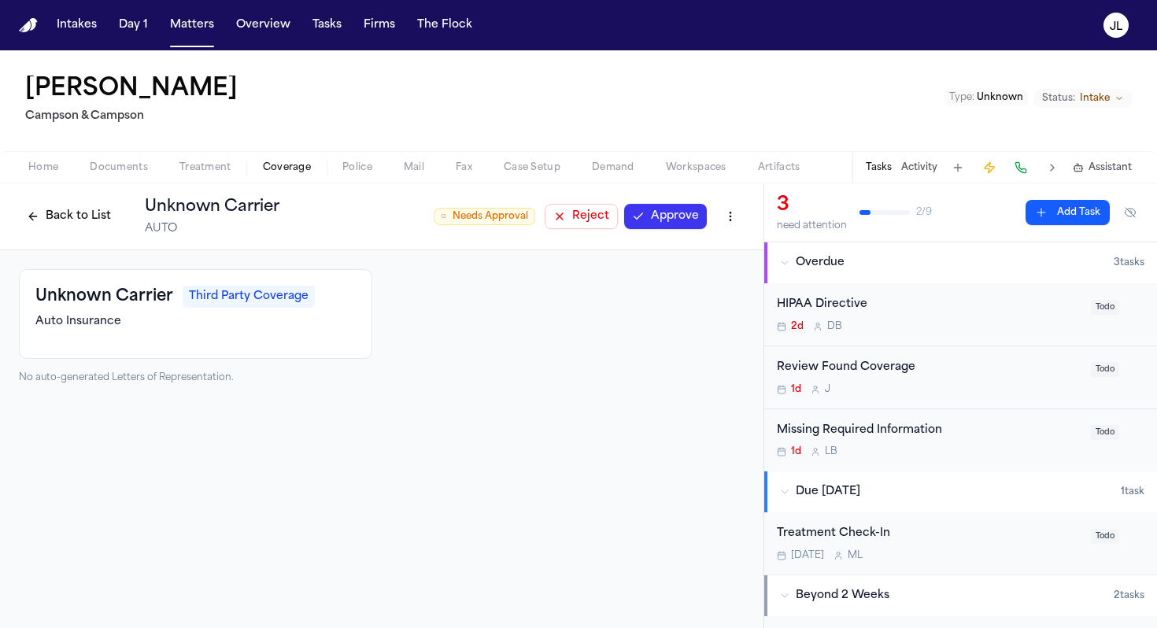
click at [588, 208] on button "Reject" at bounding box center [581, 216] width 73 height 25
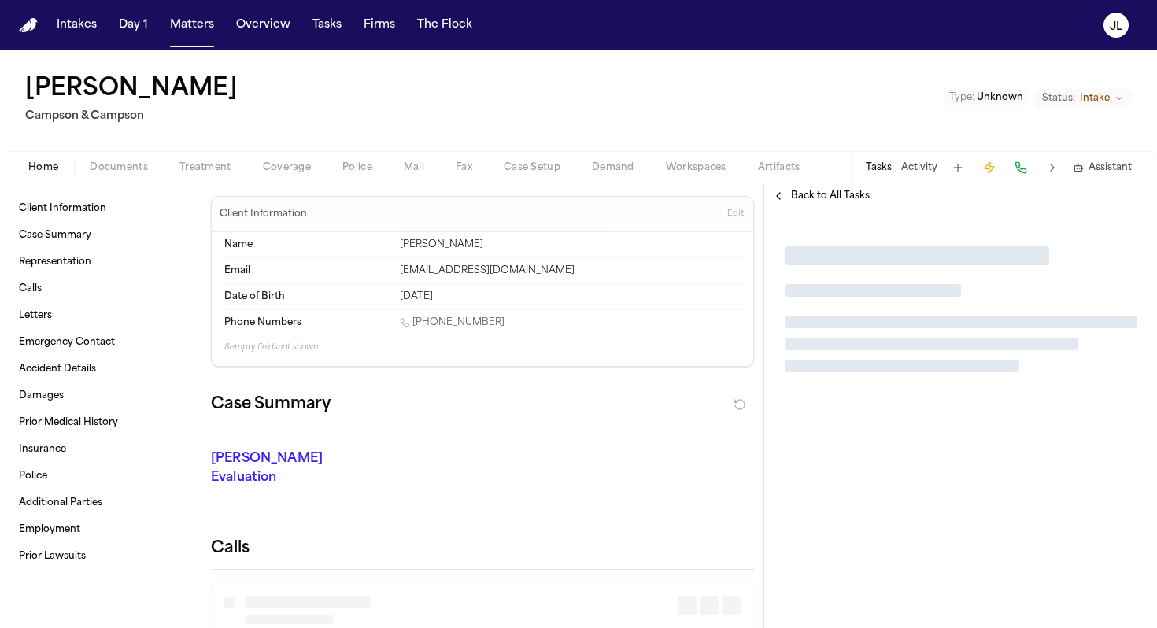
click at [283, 173] on span "Coverage" at bounding box center [287, 167] width 48 height 13
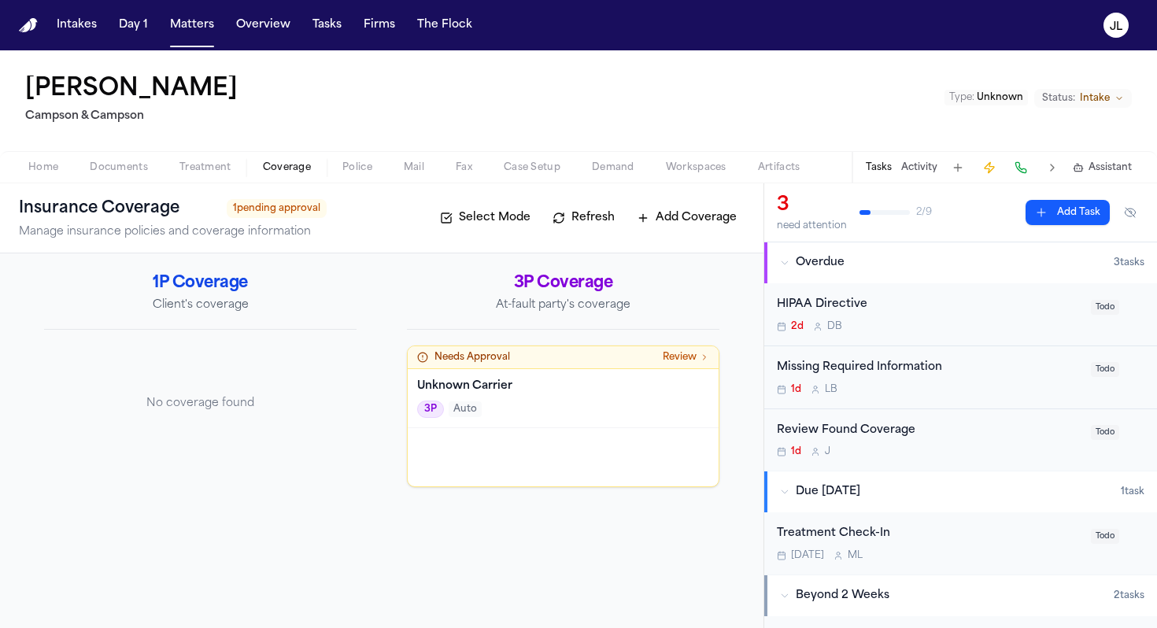
click at [516, 367] on div "Needs Approval Review" at bounding box center [563, 357] width 311 height 23
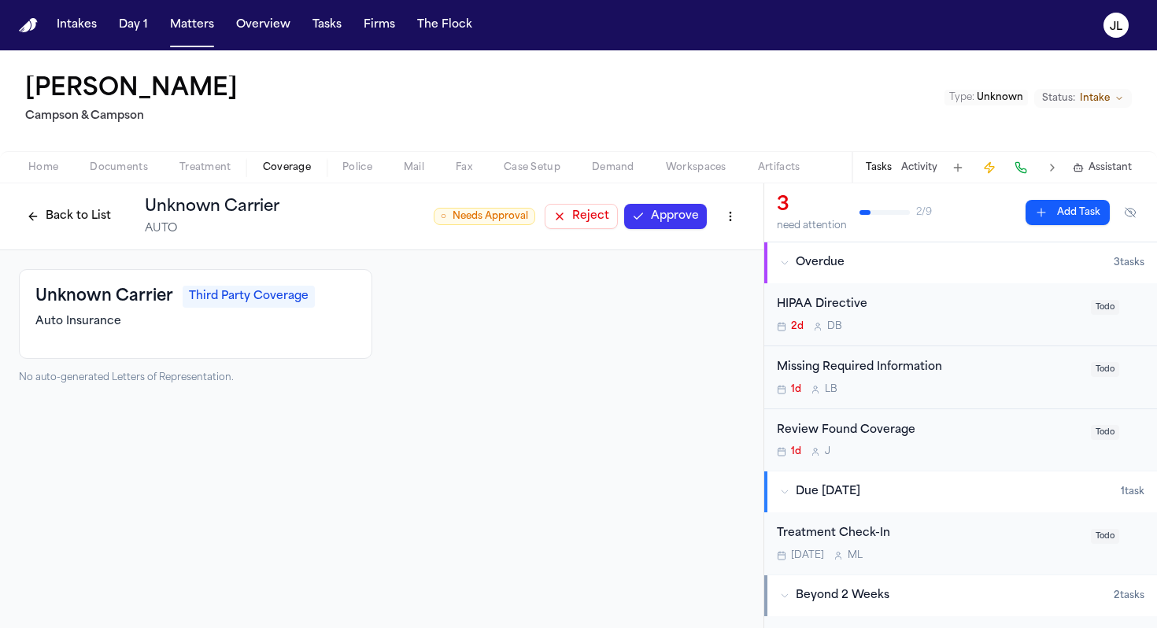
click at [583, 225] on button "Reject" at bounding box center [581, 216] width 73 height 25
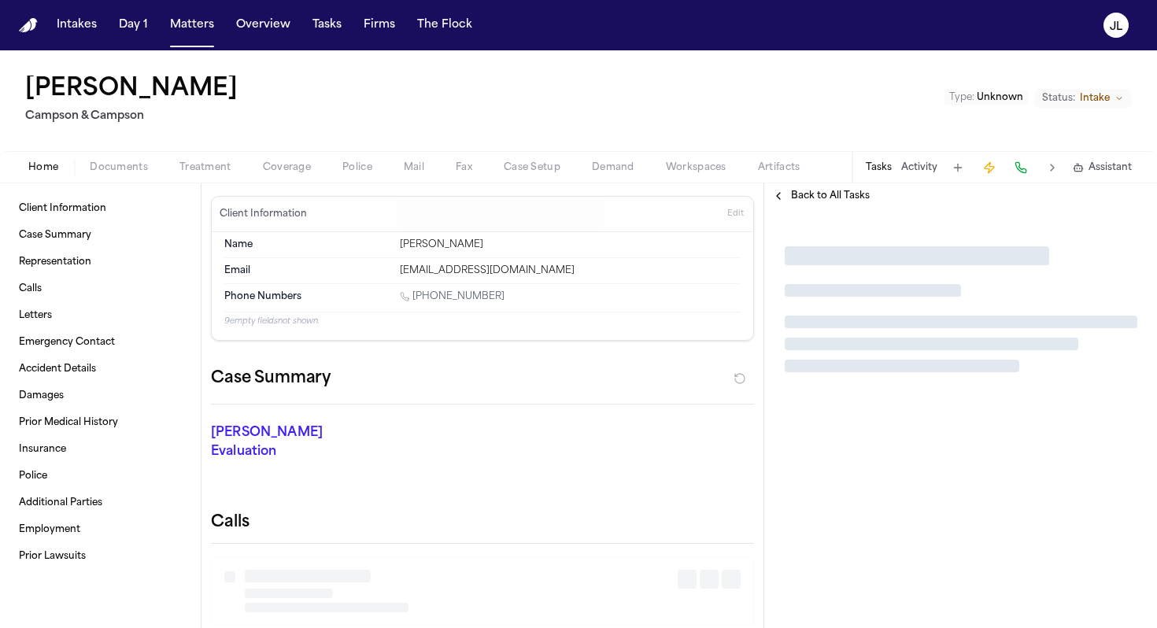
click at [281, 178] on div "Home Documents Treatment Coverage Police Mail Fax Case Setup Demand Workspaces …" at bounding box center [578, 166] width 1157 height 31
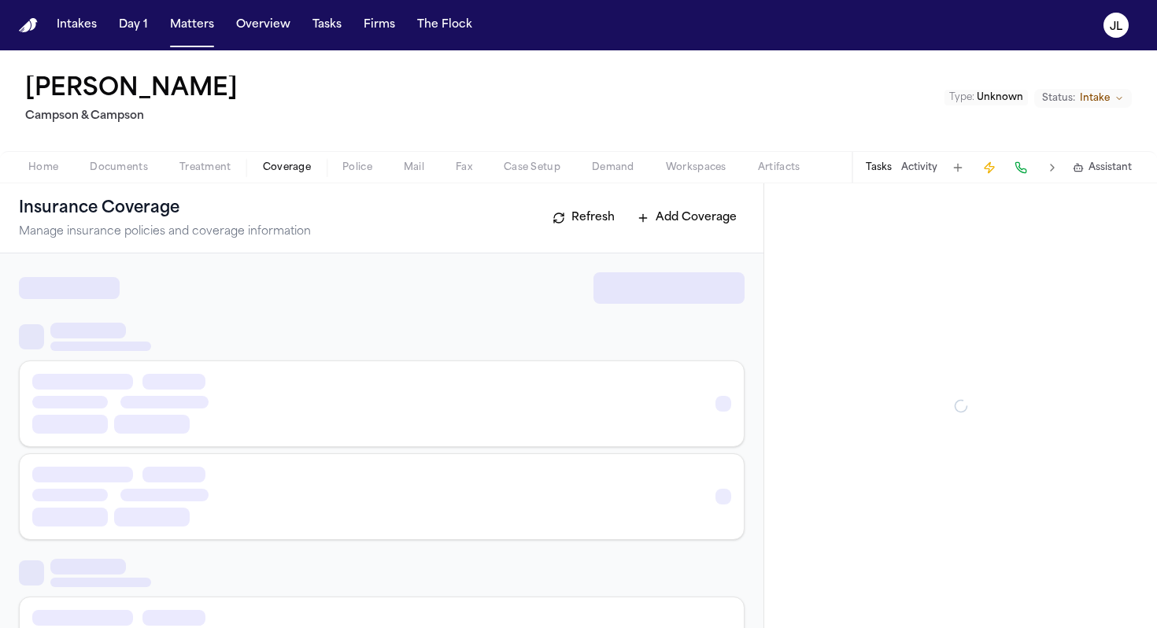
click at [281, 168] on span "Coverage" at bounding box center [287, 167] width 48 height 13
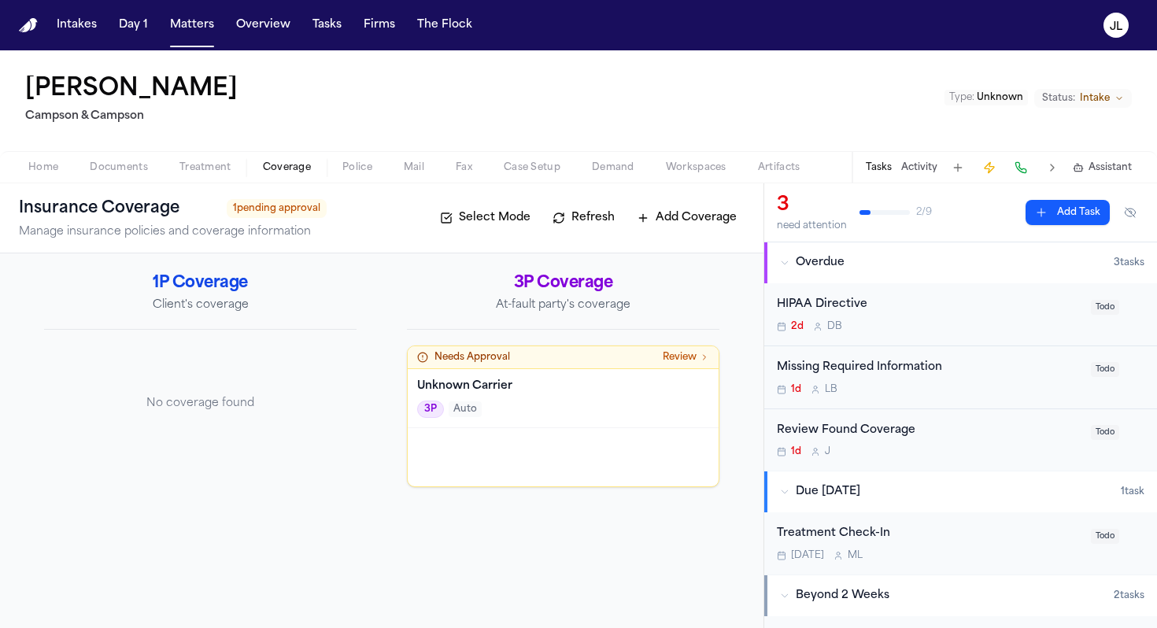
click at [546, 430] on div at bounding box center [563, 457] width 311 height 58
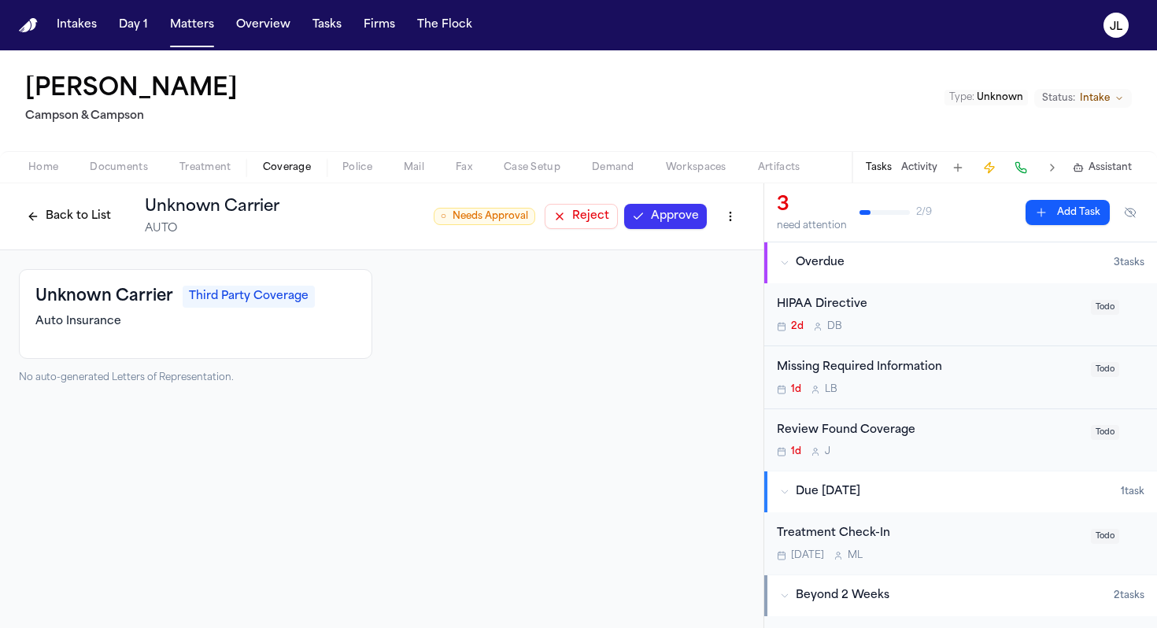
click at [581, 215] on button "Reject" at bounding box center [581, 216] width 73 height 25
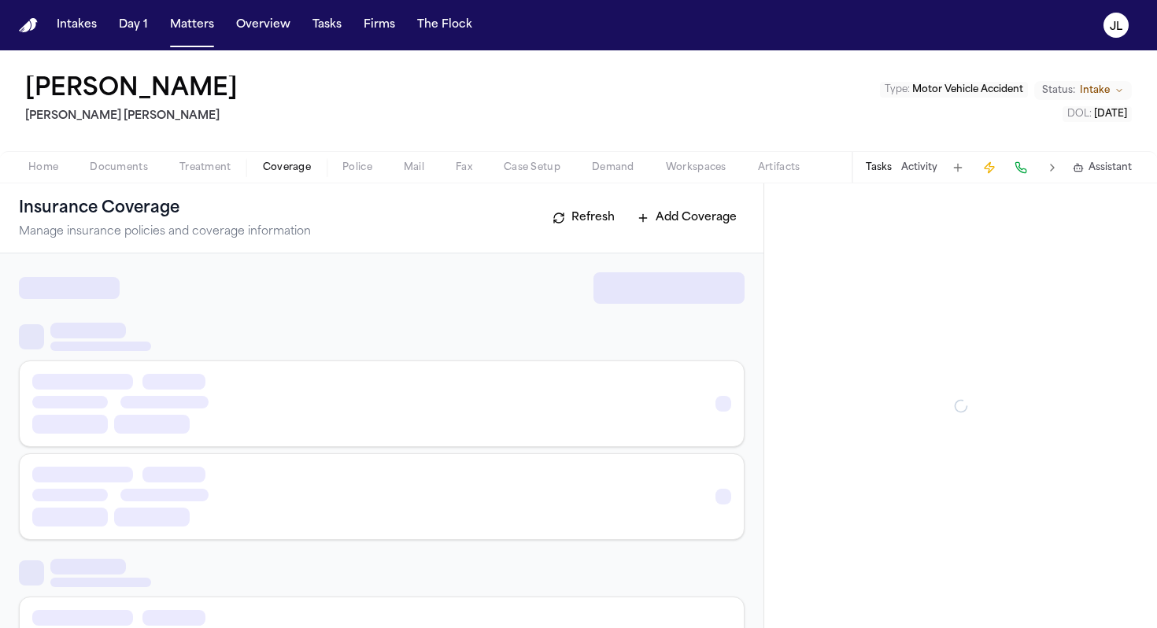
click at [281, 161] on span "Coverage" at bounding box center [287, 167] width 48 height 13
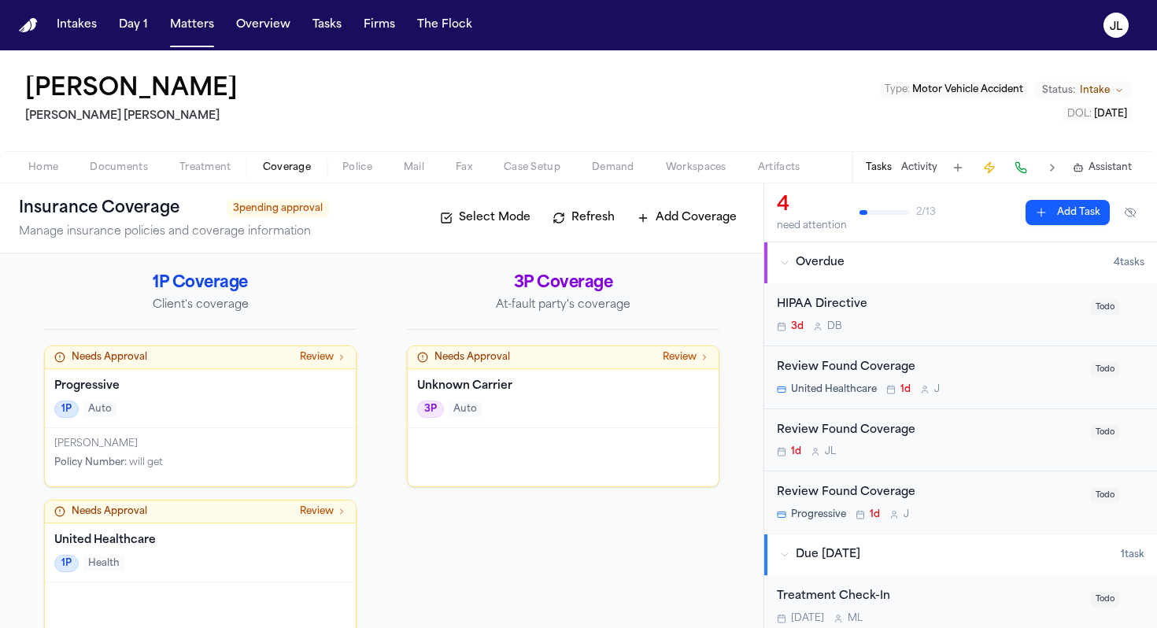
click at [516, 435] on div at bounding box center [563, 457] width 311 height 58
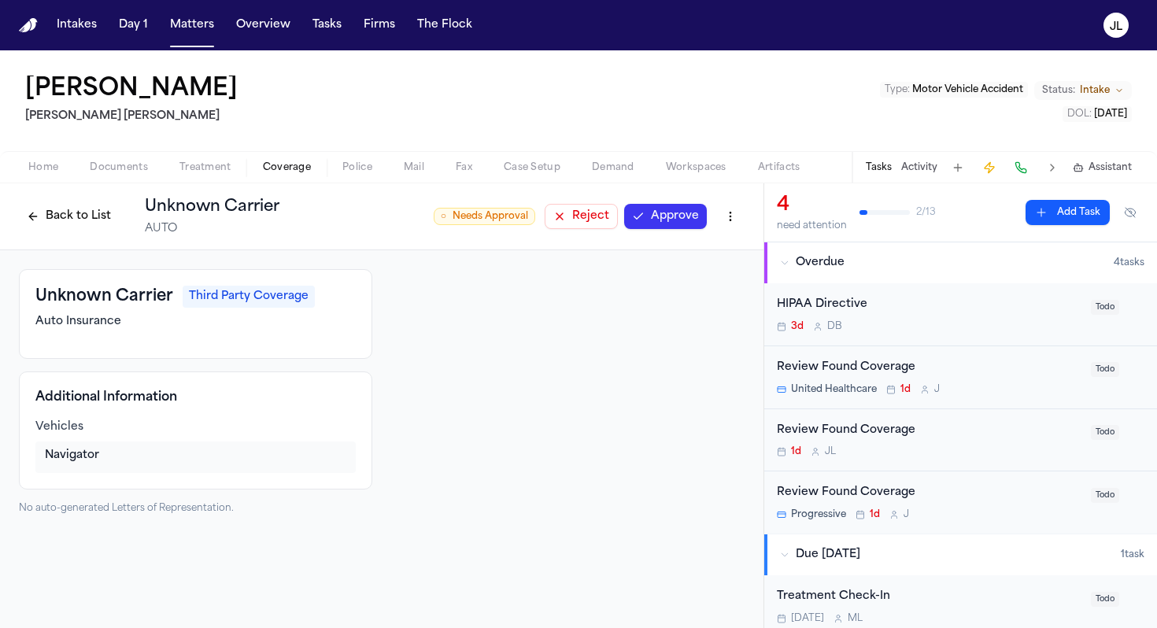
click at [603, 224] on button "Reject" at bounding box center [581, 216] width 73 height 25
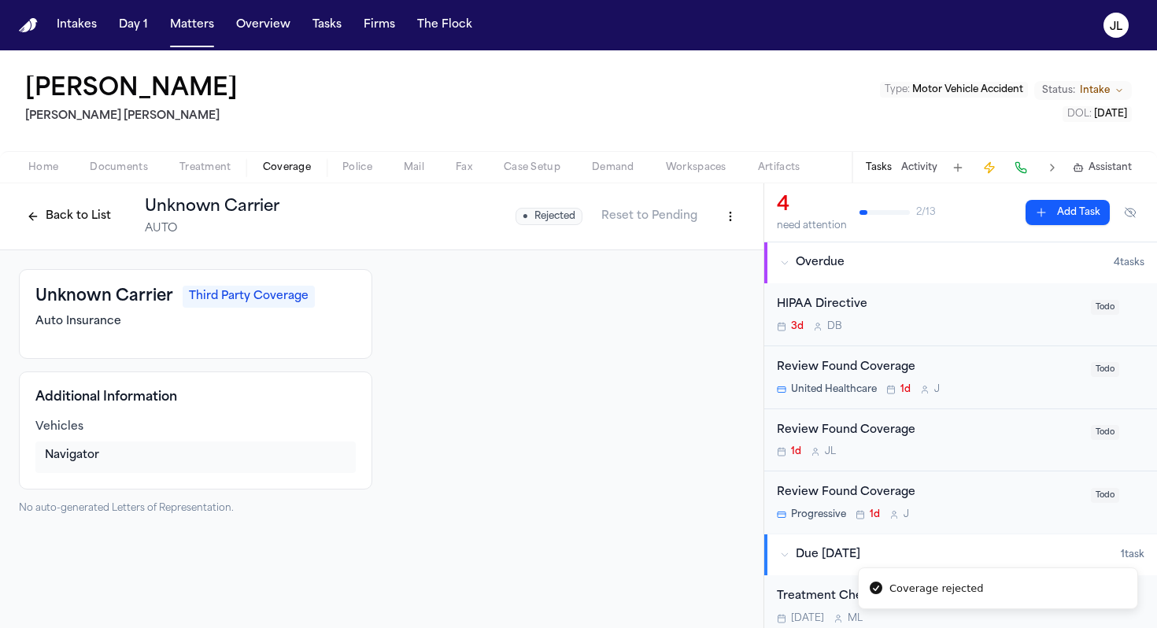
click at [76, 207] on button "Back to List" at bounding box center [69, 216] width 100 height 25
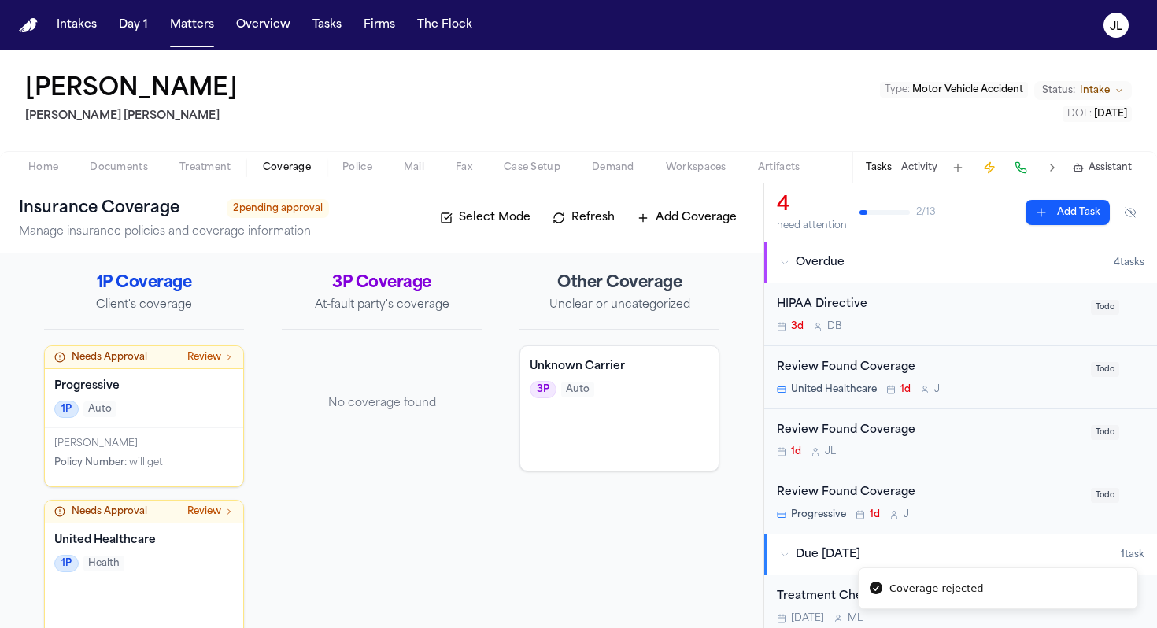
click at [180, 479] on div "Susan White Policy Number : will get" at bounding box center [144, 457] width 198 height 58
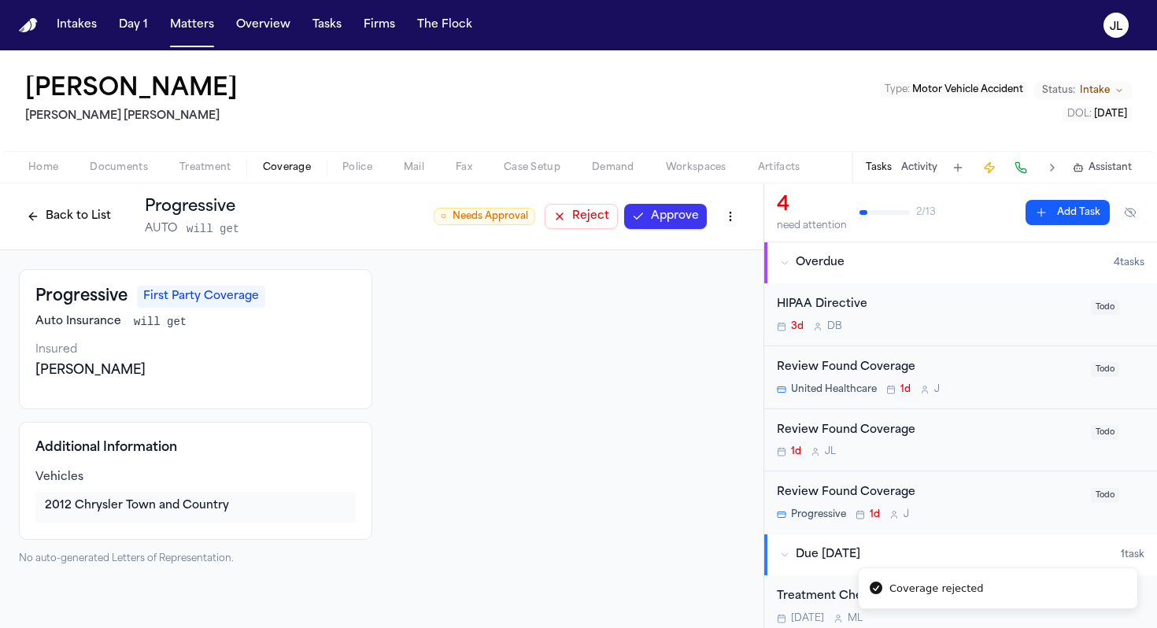
click at [697, 220] on button "Approve" at bounding box center [665, 216] width 83 height 25
click at [66, 214] on button "Back to List" at bounding box center [69, 216] width 100 height 25
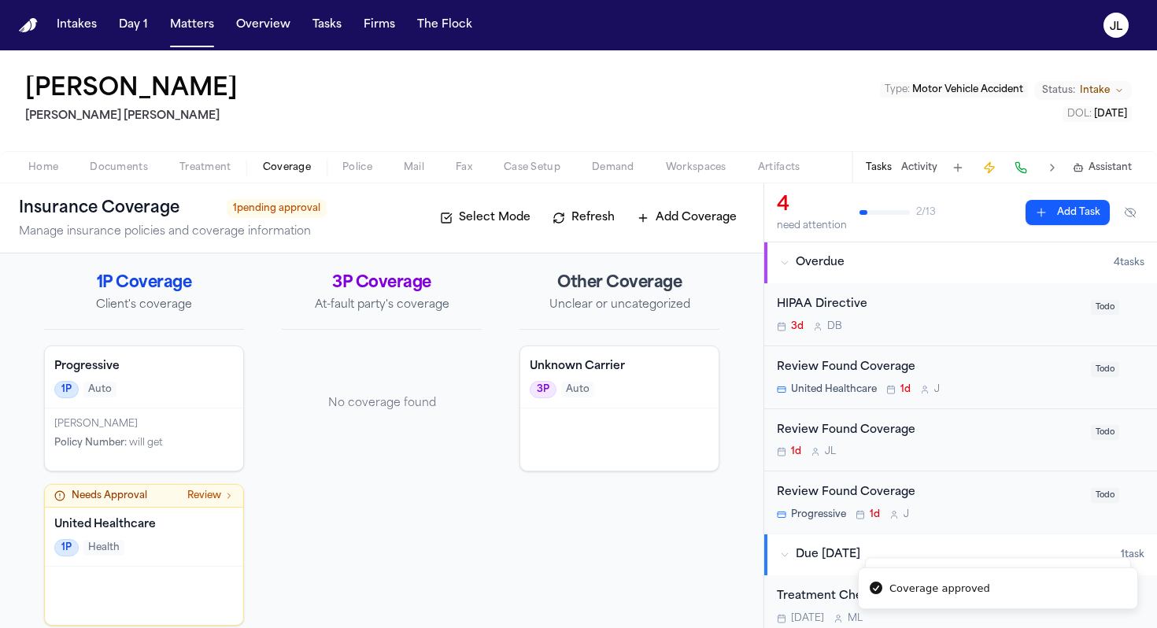
scroll to position [17, 0]
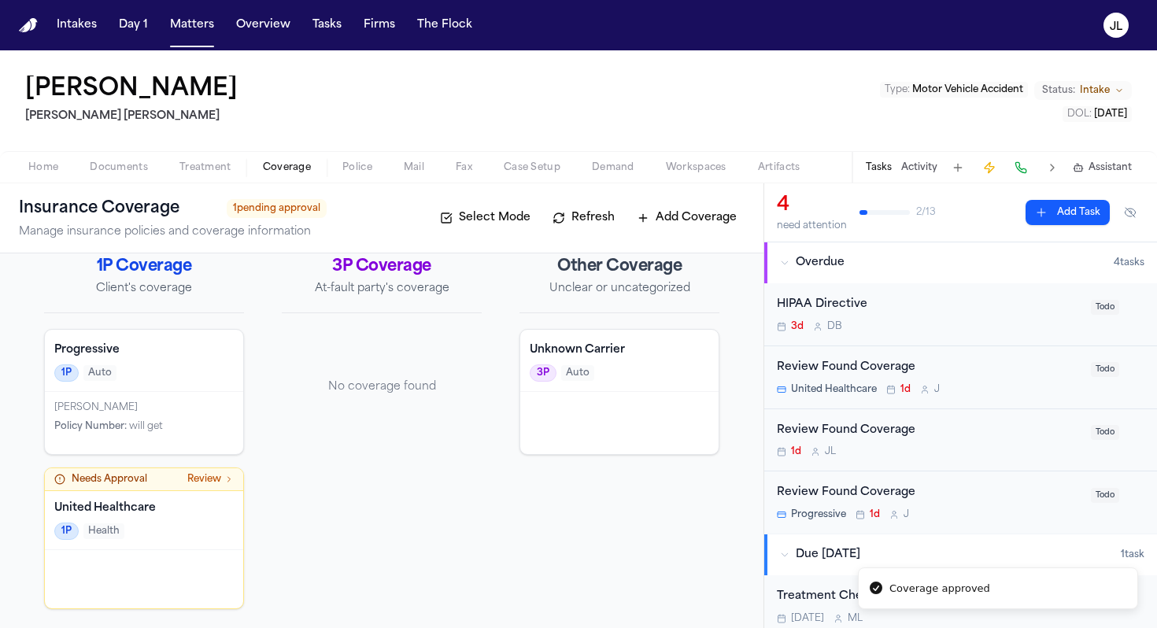
click at [168, 524] on div "1P Health" at bounding box center [144, 531] width 180 height 17
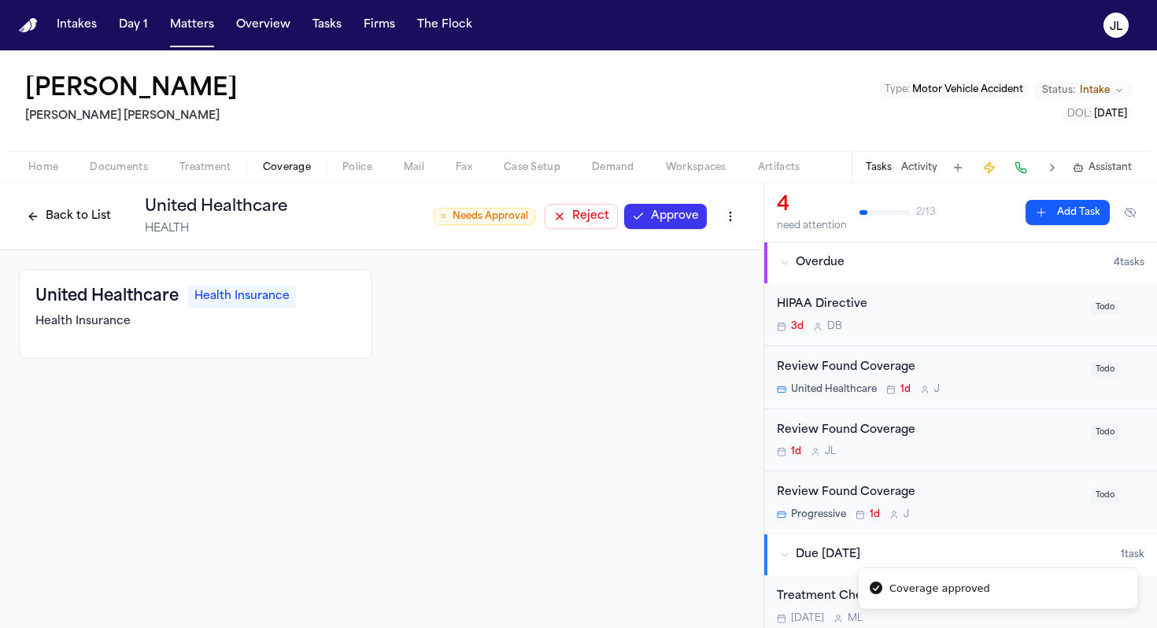
click at [694, 221] on button "Approve" at bounding box center [665, 216] width 83 height 25
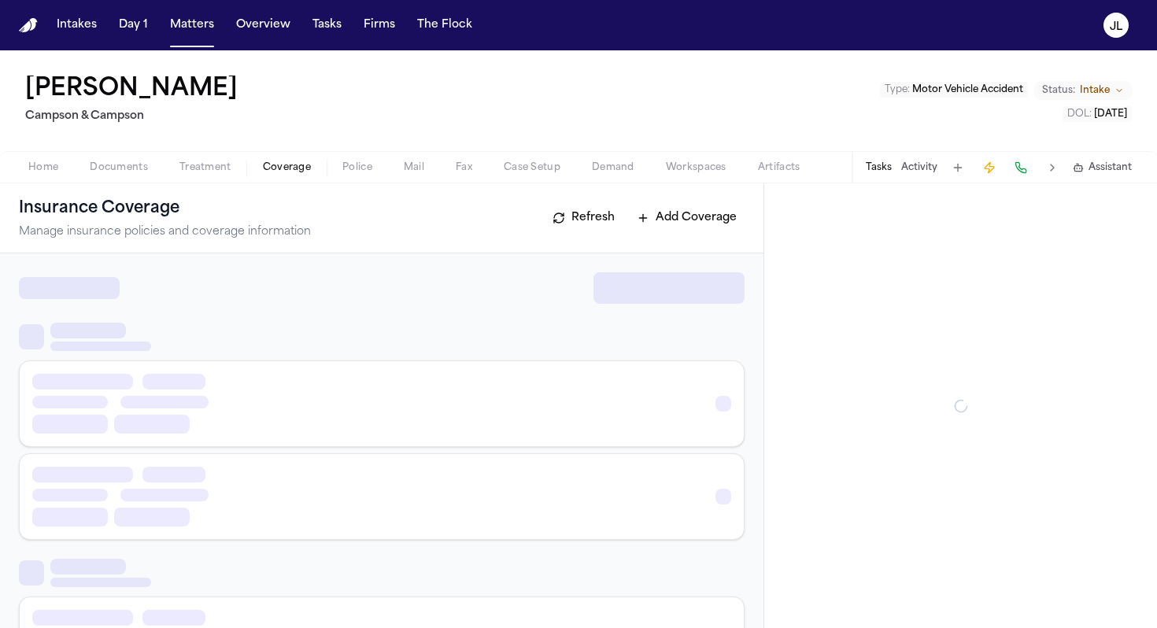
click at [306, 173] on span "Coverage" at bounding box center [287, 167] width 48 height 13
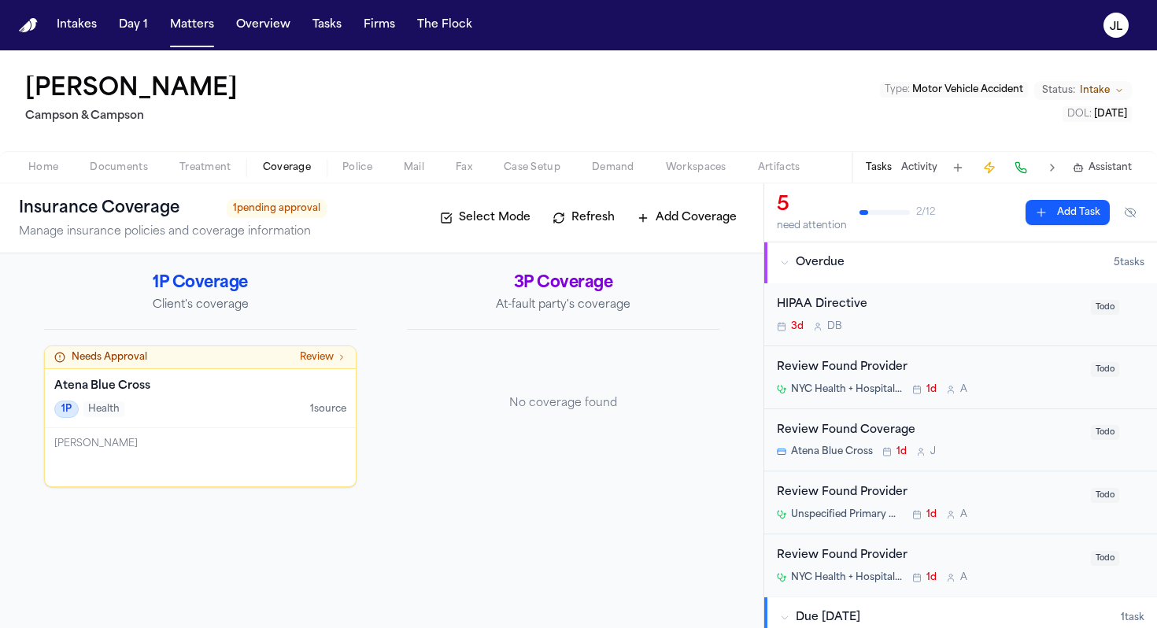
click at [256, 384] on h4 "Atena Blue Cross" at bounding box center [200, 387] width 292 height 16
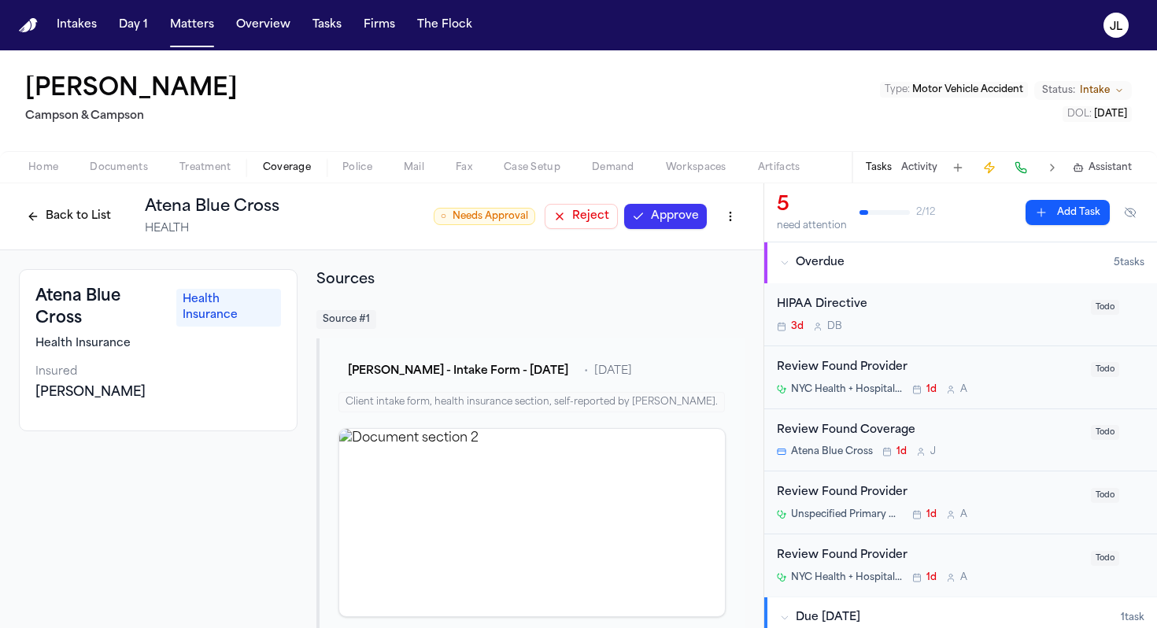
click at [687, 226] on button "Approve" at bounding box center [665, 216] width 83 height 25
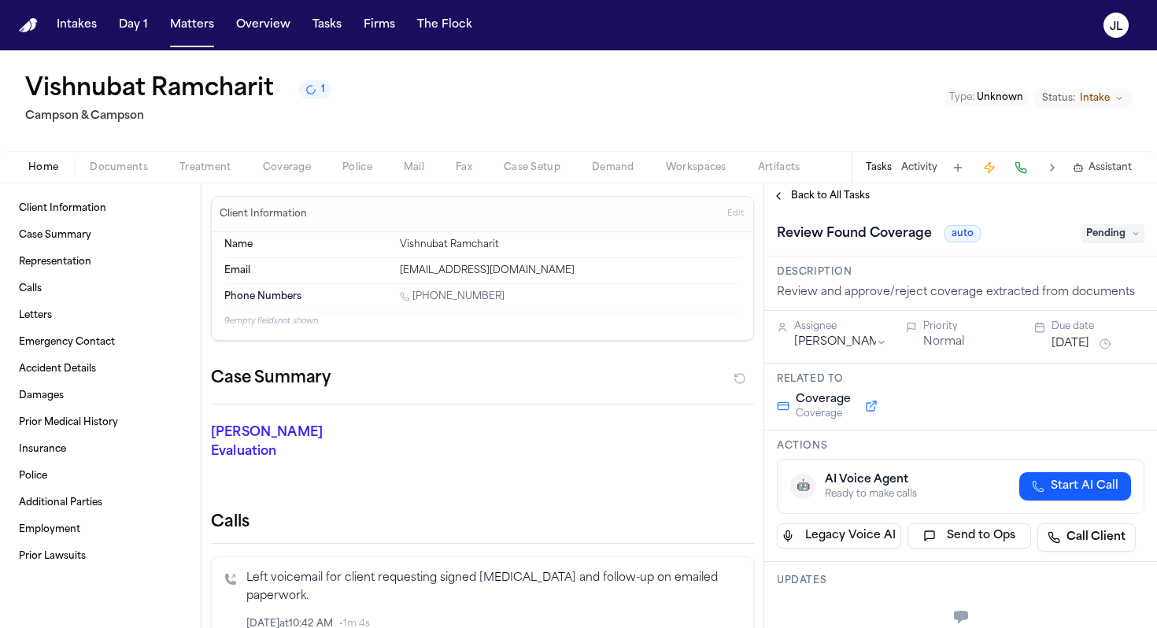
click at [276, 177] on span "button" at bounding box center [287, 177] width 67 height 2
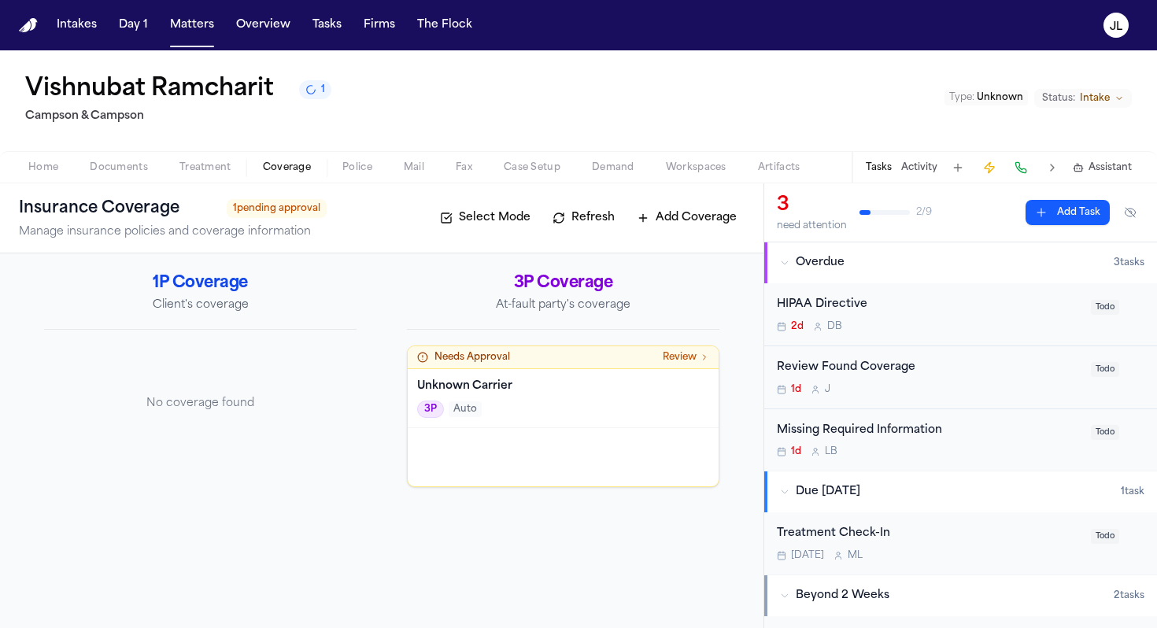
click at [424, 392] on h4 "Unknown Carrier" at bounding box center [563, 387] width 292 height 16
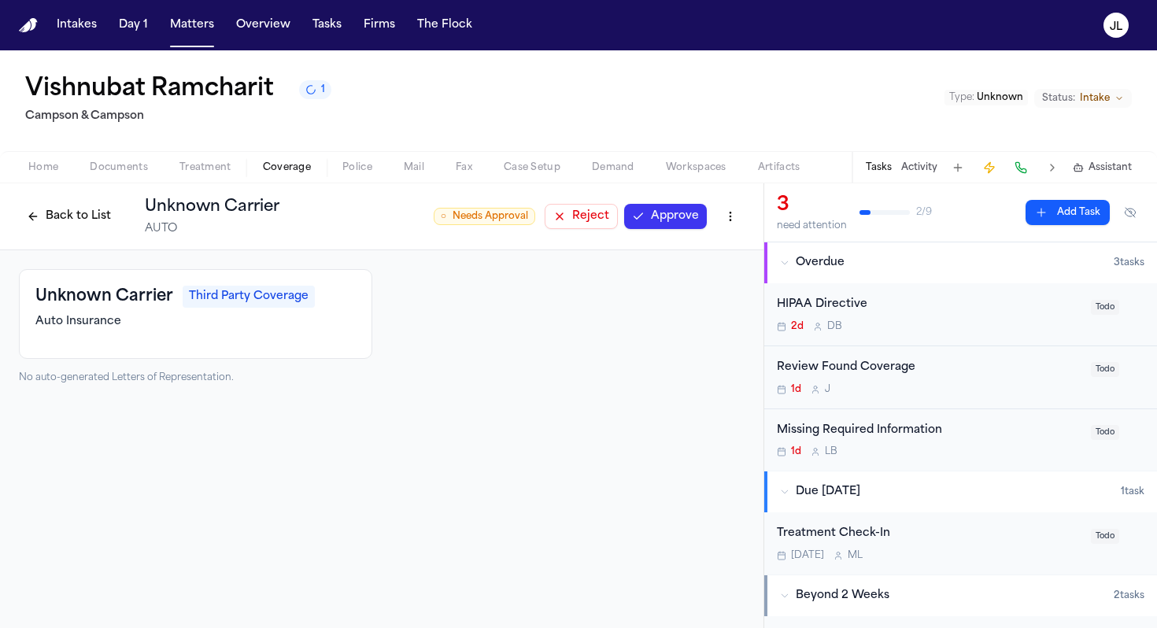
click at [569, 210] on button "Reject" at bounding box center [581, 216] width 73 height 25
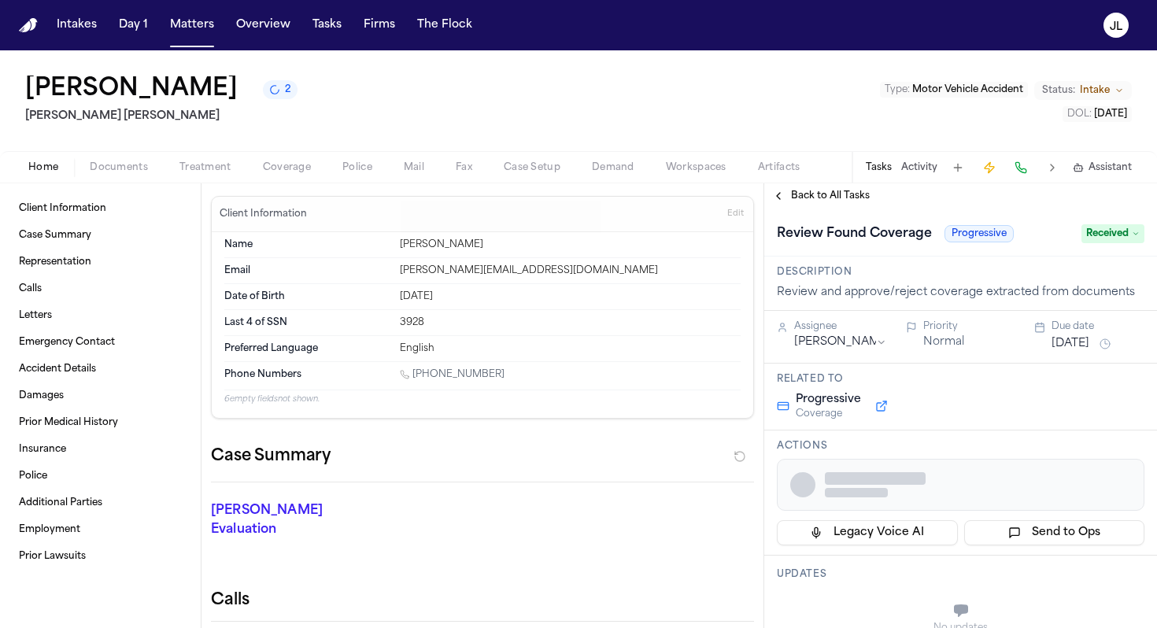
click at [284, 183] on div "Home Documents Treatment Coverage Police Mail Fax Case Setup Demand Workspaces …" at bounding box center [578, 166] width 1157 height 31
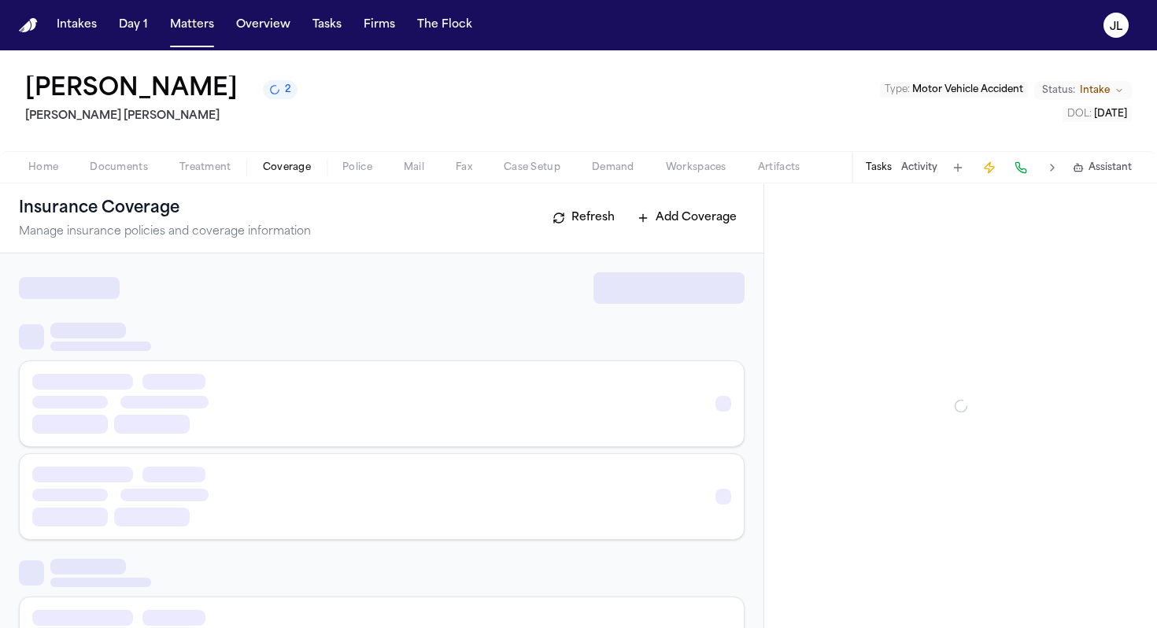
click at [284, 168] on span "Coverage" at bounding box center [287, 167] width 48 height 13
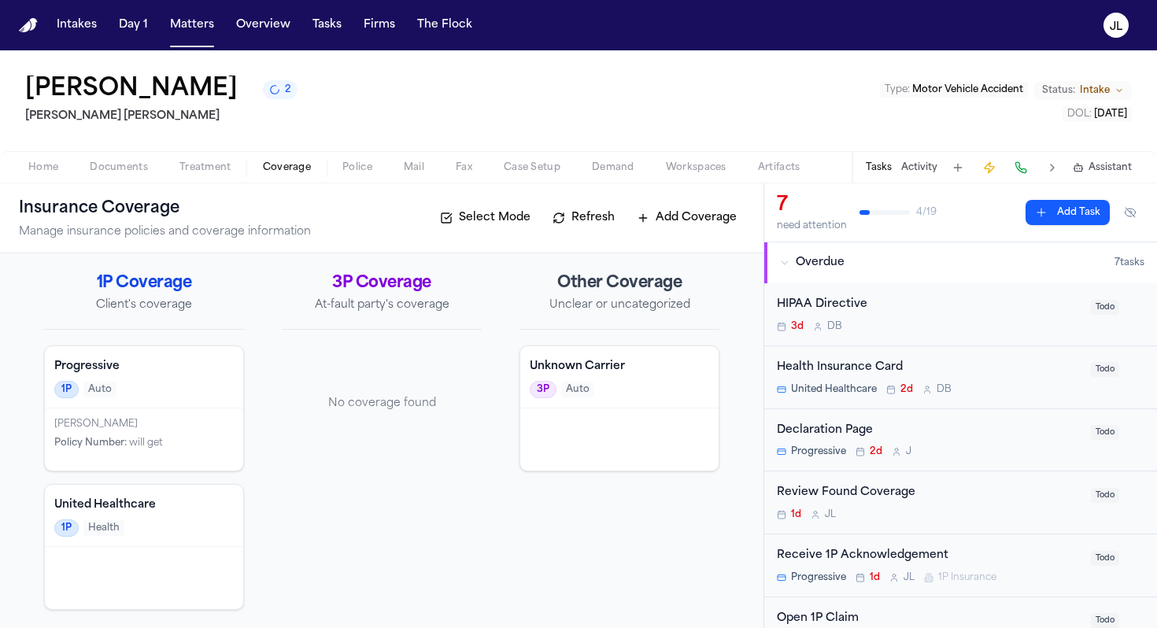
scroll to position [2, 0]
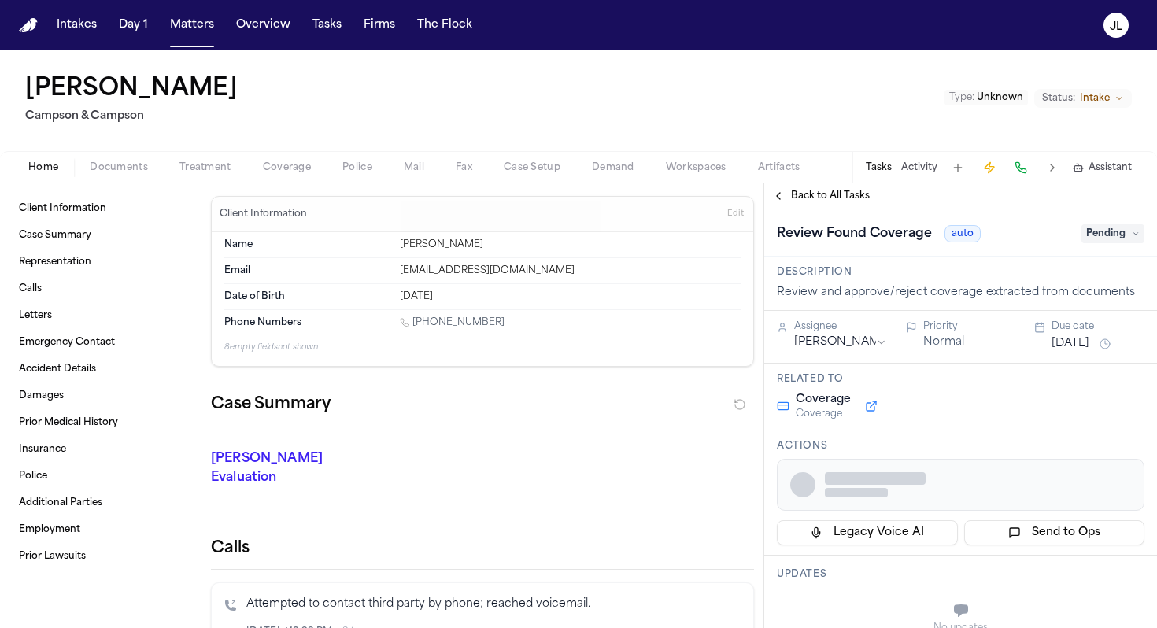
click at [295, 169] on span "Coverage" at bounding box center [287, 167] width 48 height 13
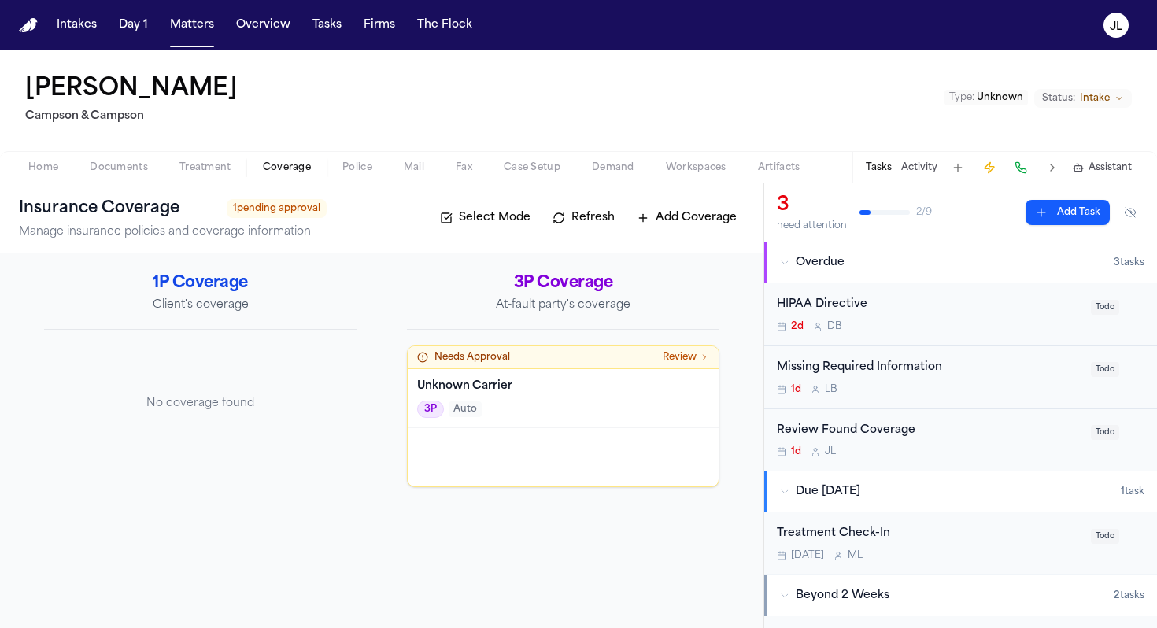
click at [532, 339] on div "3P Coverage At-fault party's coverage Needs Approval Review Unknown Carrier 3P …" at bounding box center [563, 379] width 313 height 215
click at [532, 367] on div "Needs Approval Review" at bounding box center [563, 357] width 311 height 23
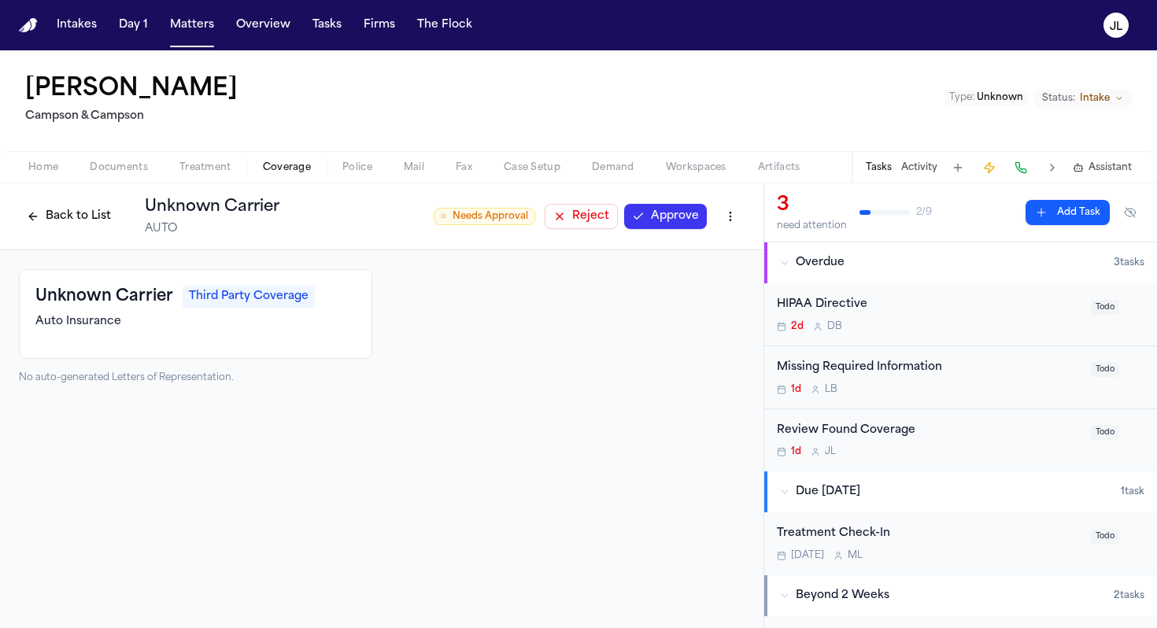
click at [584, 219] on button "Reject" at bounding box center [581, 216] width 73 height 25
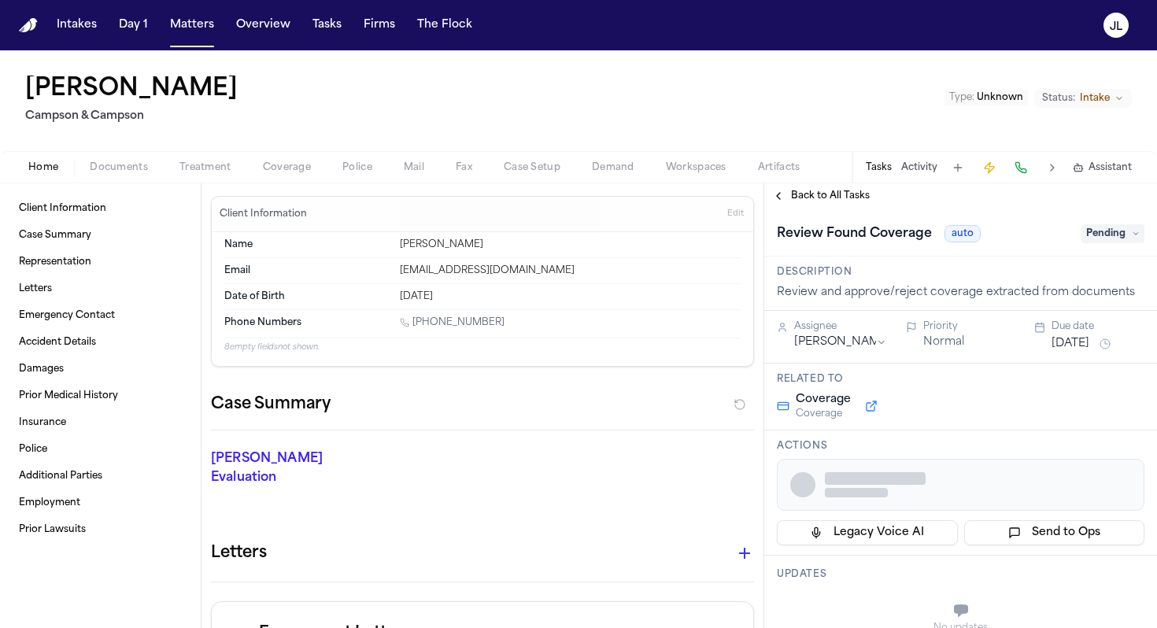
click at [303, 161] on span "Coverage" at bounding box center [287, 167] width 48 height 13
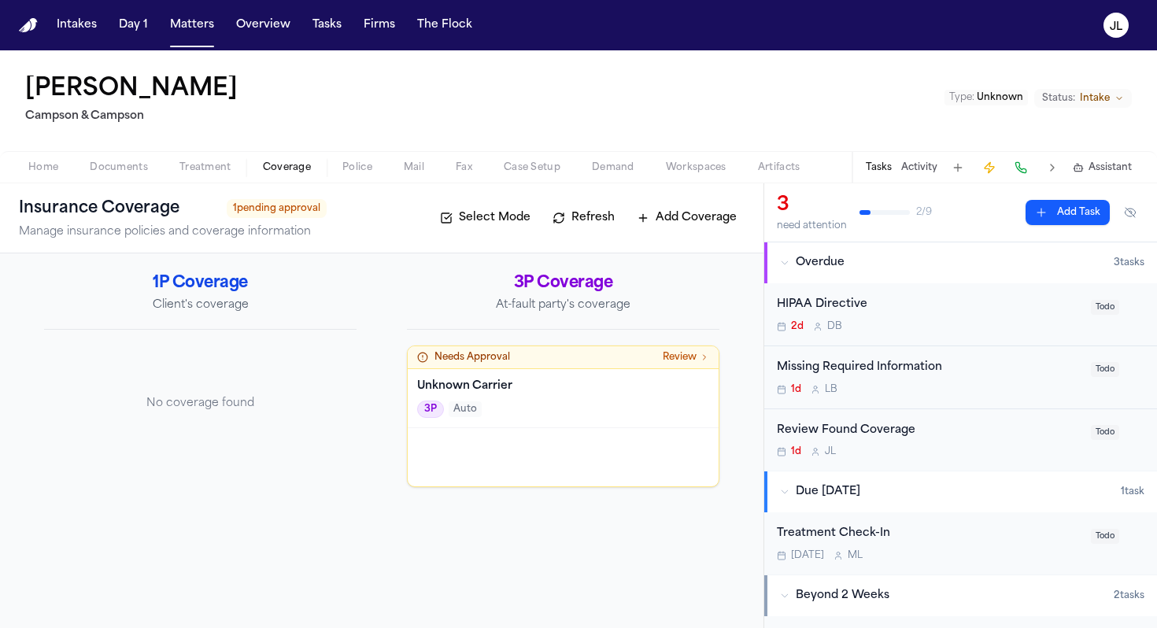
click at [505, 408] on div "3P Auto" at bounding box center [563, 409] width 292 height 17
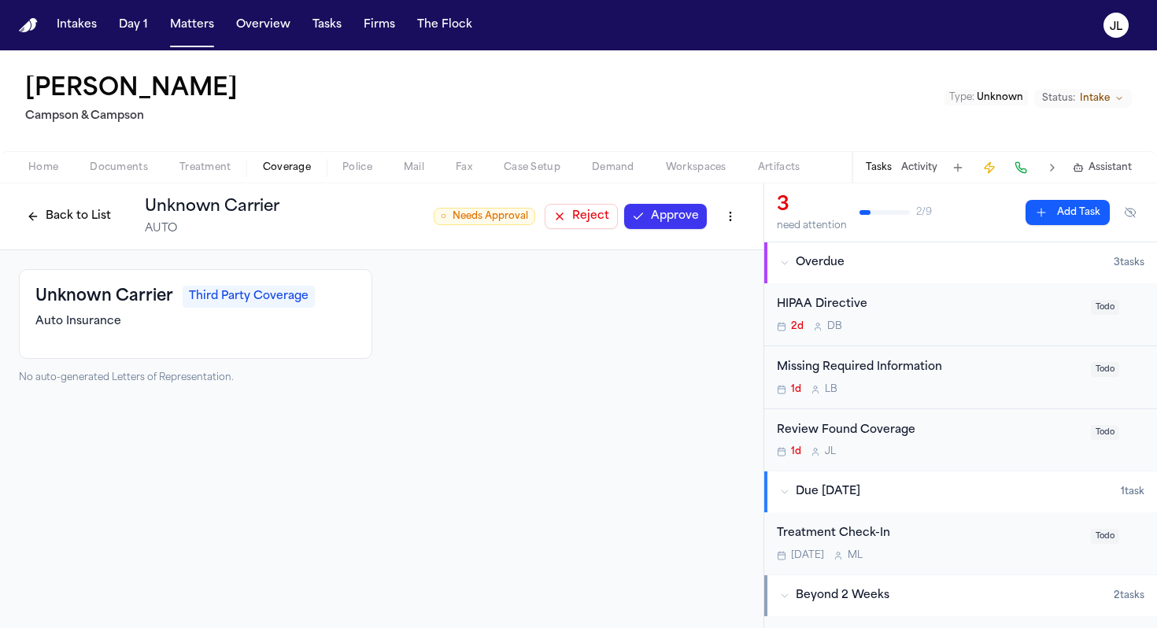
click at [560, 217] on button "Reject" at bounding box center [581, 216] width 73 height 25
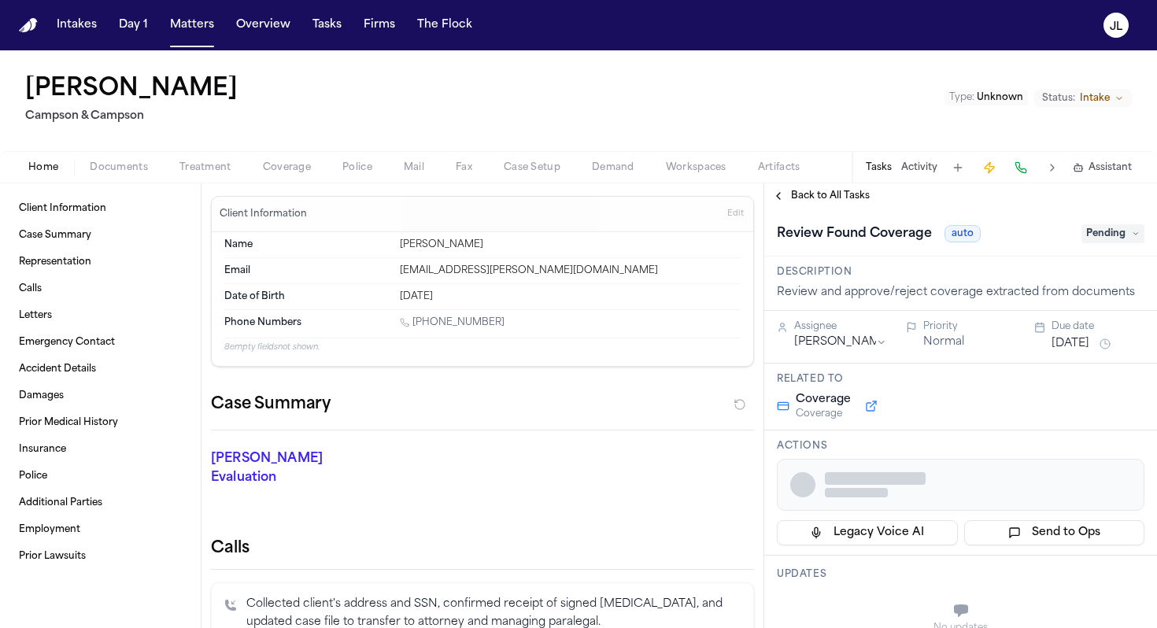
click at [294, 172] on span "Coverage" at bounding box center [287, 167] width 48 height 13
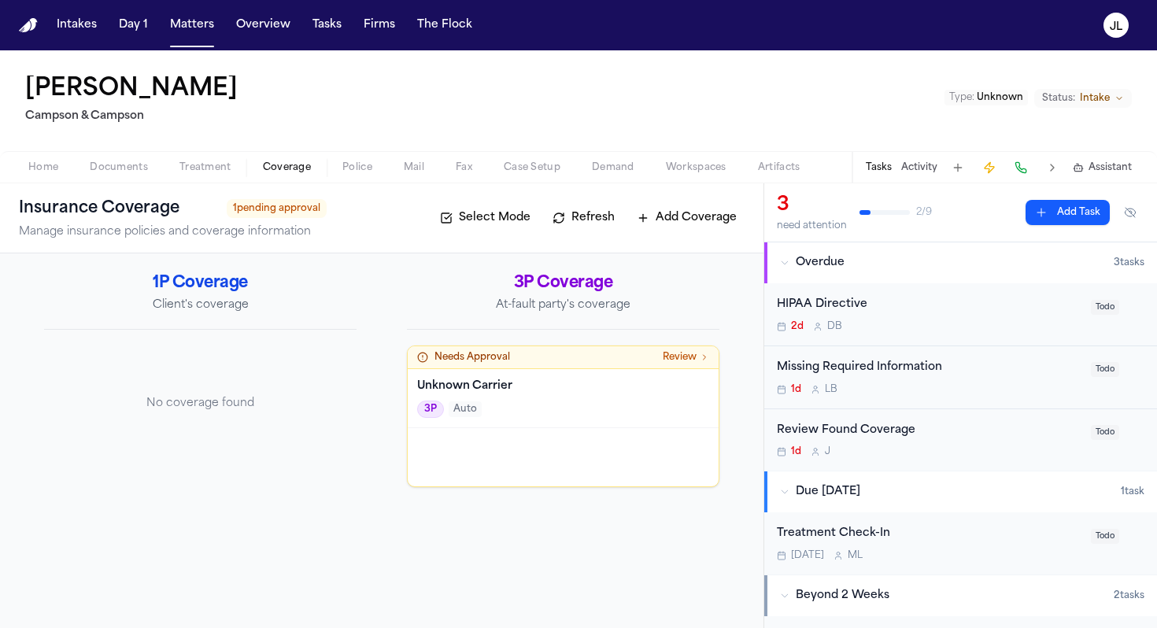
click at [556, 355] on div "Needs Approval Review" at bounding box center [563, 357] width 292 height 13
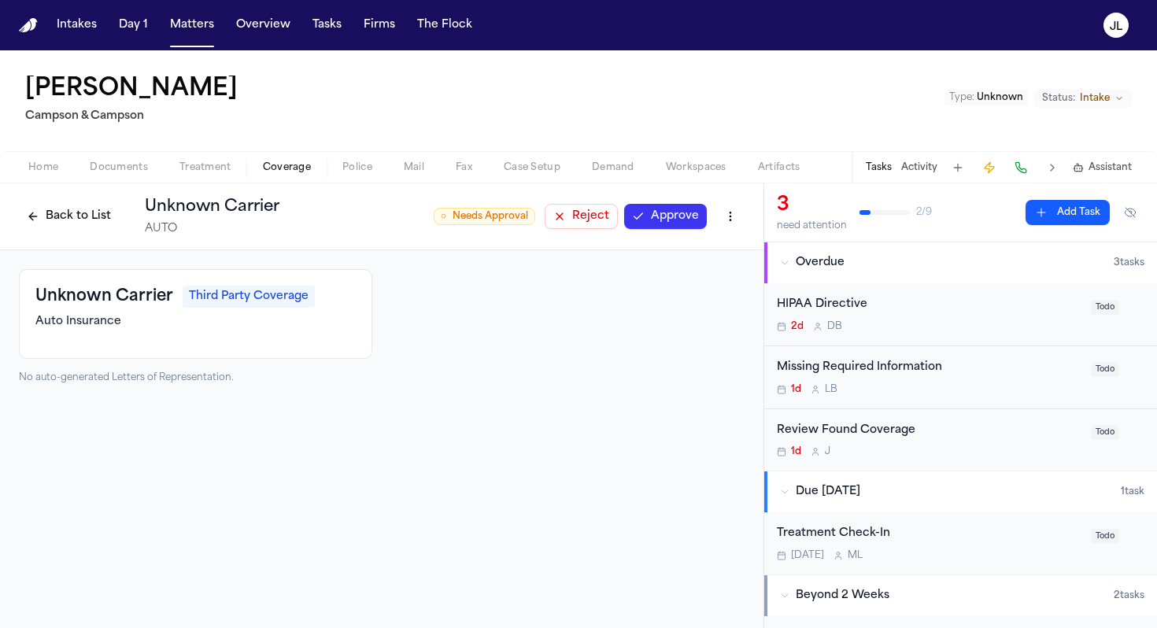
click at [561, 220] on button "Reject" at bounding box center [581, 216] width 73 height 25
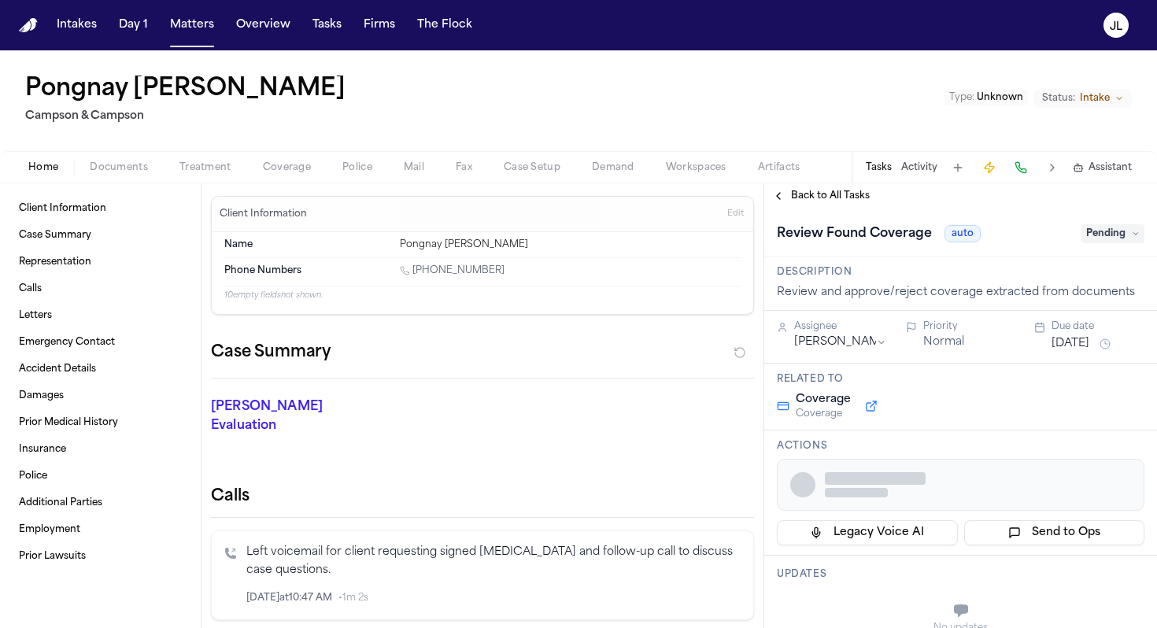
click at [316, 161] on button "Coverage" at bounding box center [287, 167] width 80 height 19
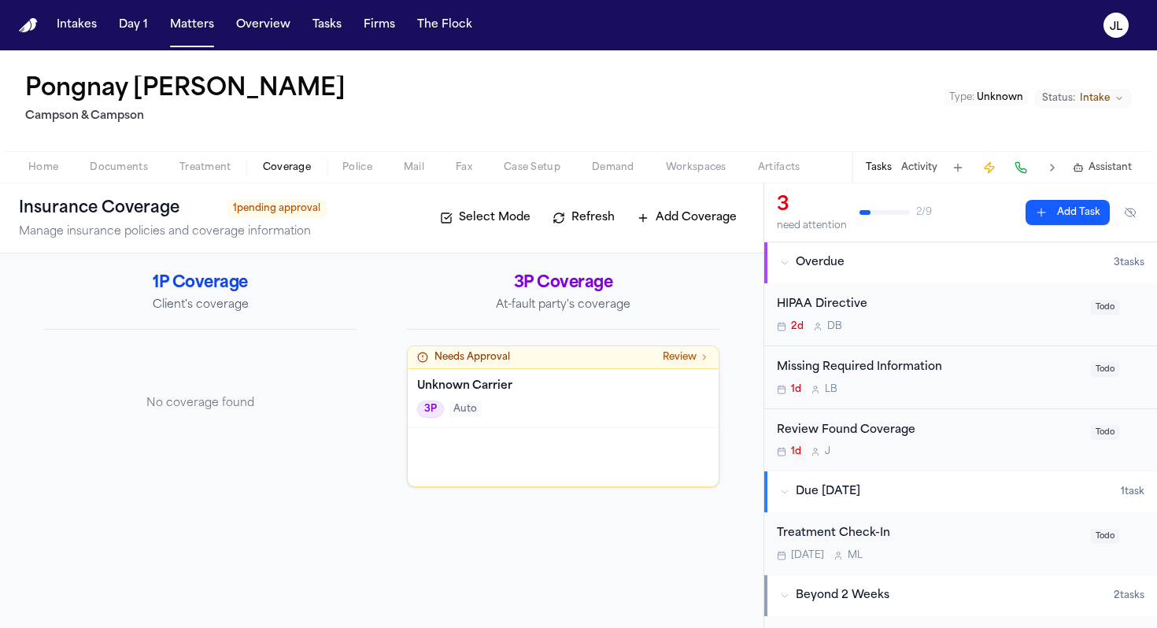
click at [540, 371] on div "Unknown Carrier 3P Auto" at bounding box center [563, 398] width 311 height 59
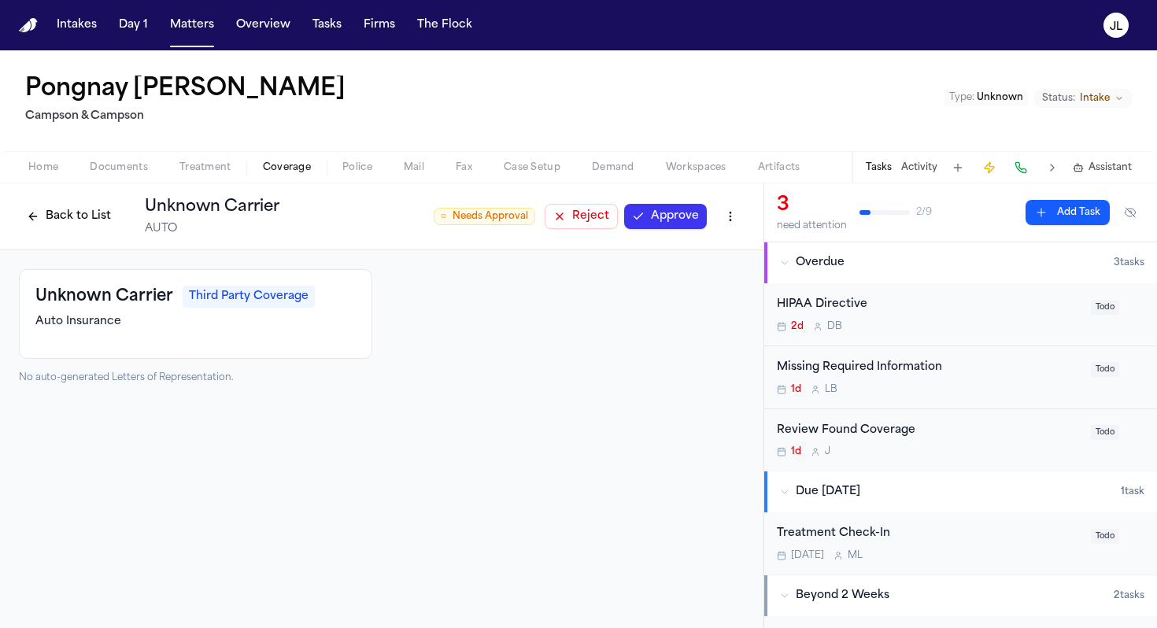
click at [568, 216] on button "Reject" at bounding box center [581, 216] width 73 height 25
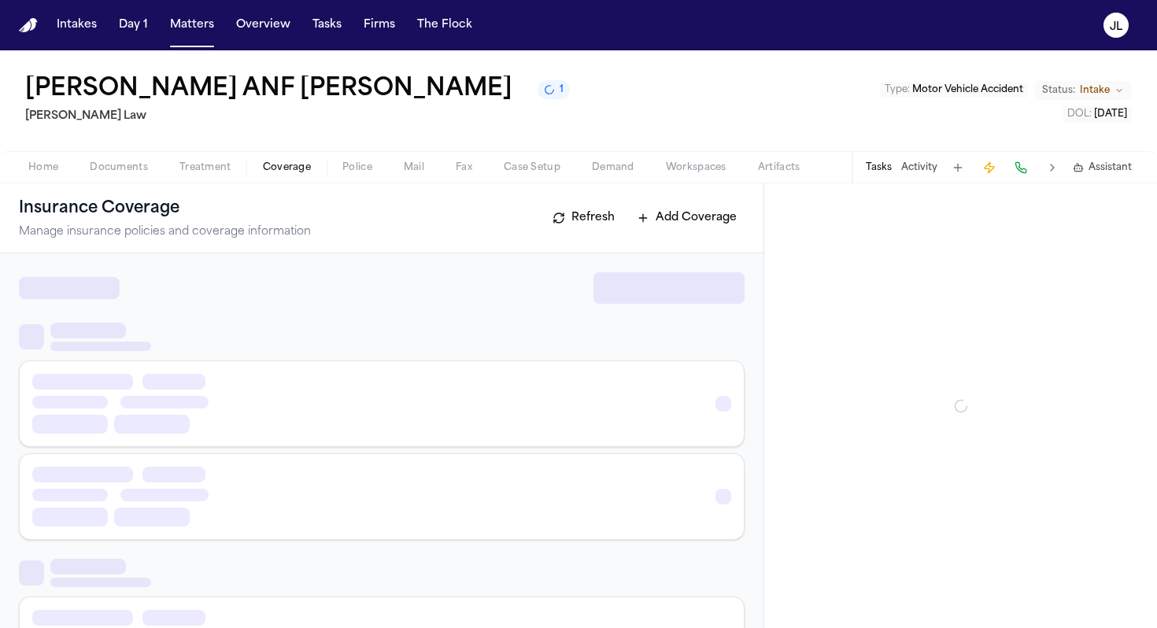
click at [289, 165] on span "Coverage" at bounding box center [287, 167] width 48 height 13
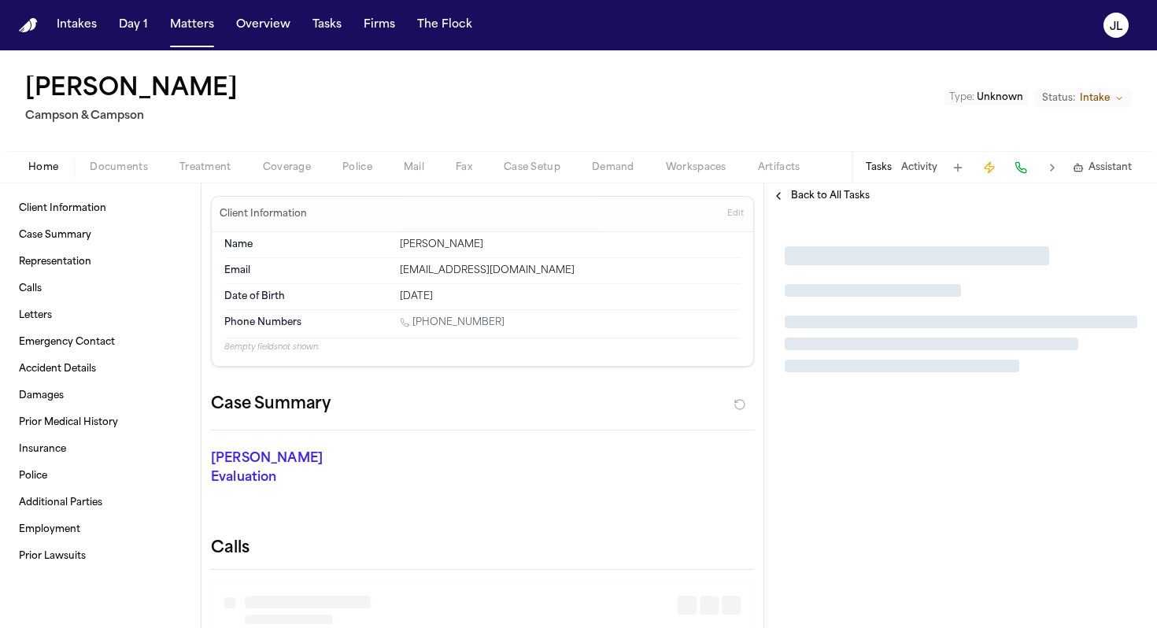
click at [287, 168] on span "Coverage" at bounding box center [287, 167] width 48 height 13
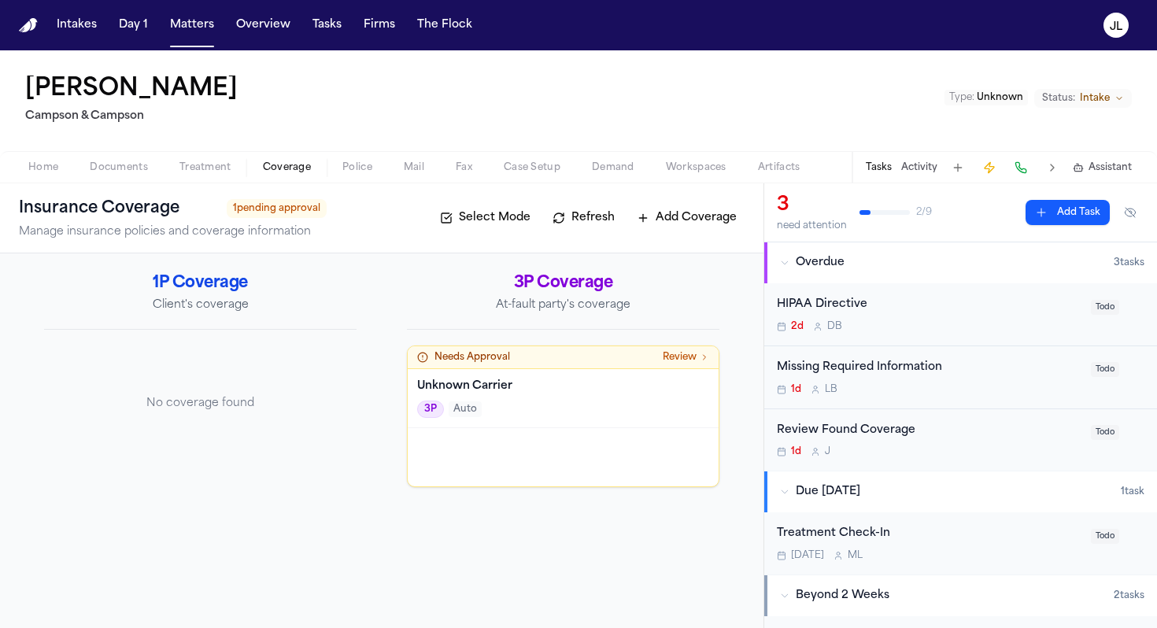
click at [536, 464] on div at bounding box center [563, 457] width 311 height 58
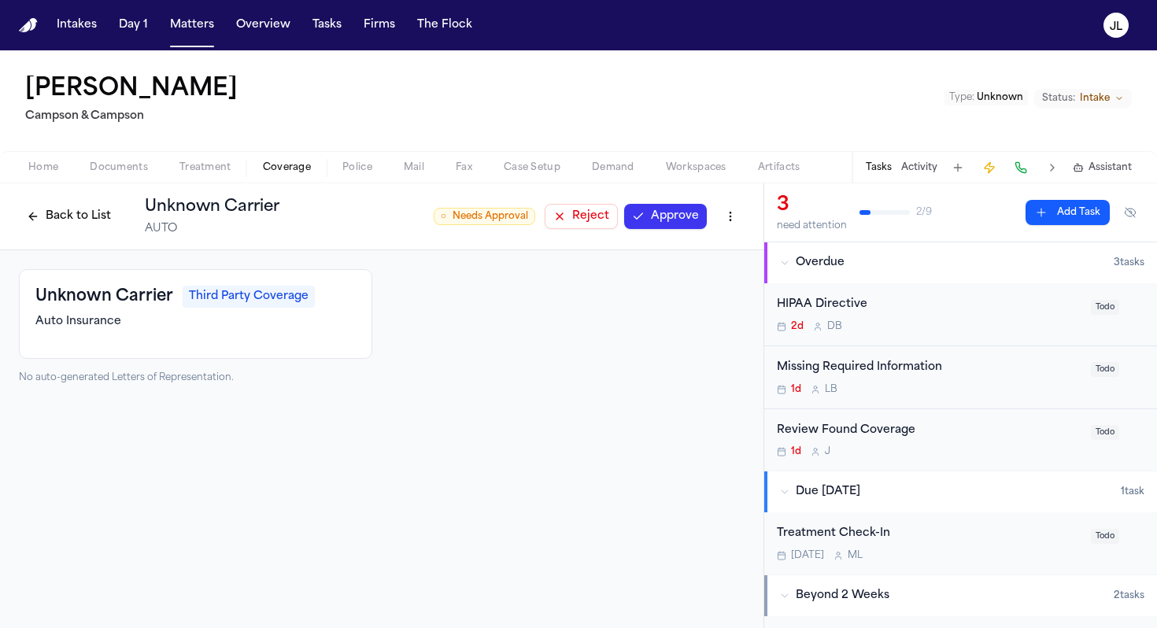
click at [609, 216] on button "Reject" at bounding box center [581, 216] width 73 height 25
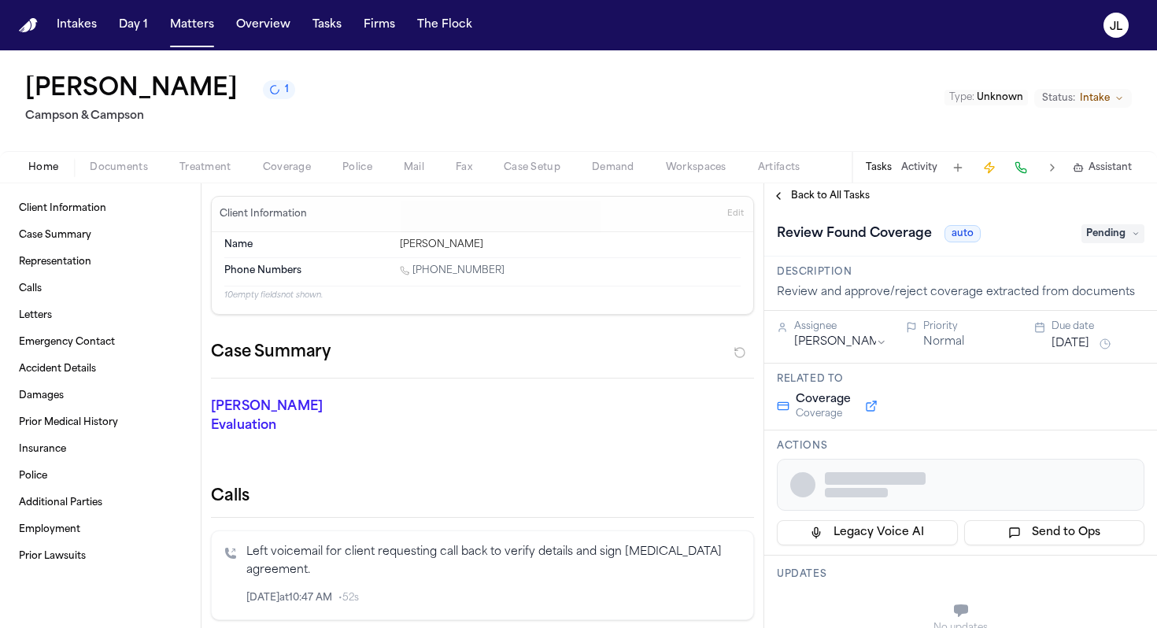
click at [292, 169] on span "Coverage" at bounding box center [287, 167] width 48 height 13
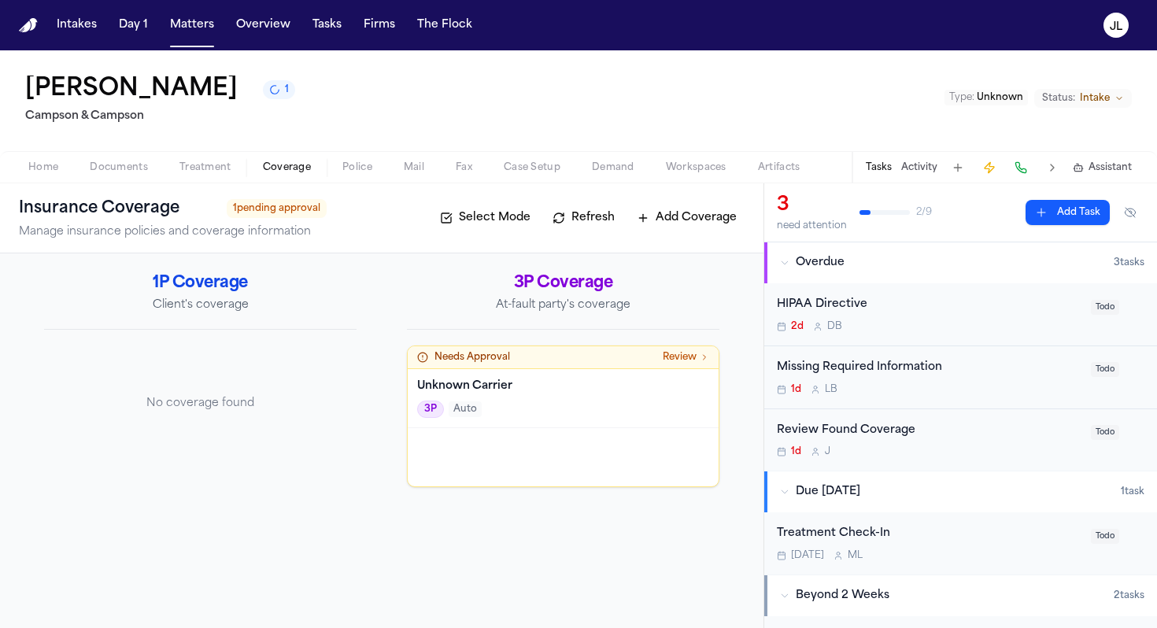
click at [609, 397] on div "Unknown Carrier 3P Auto" at bounding box center [563, 398] width 311 height 59
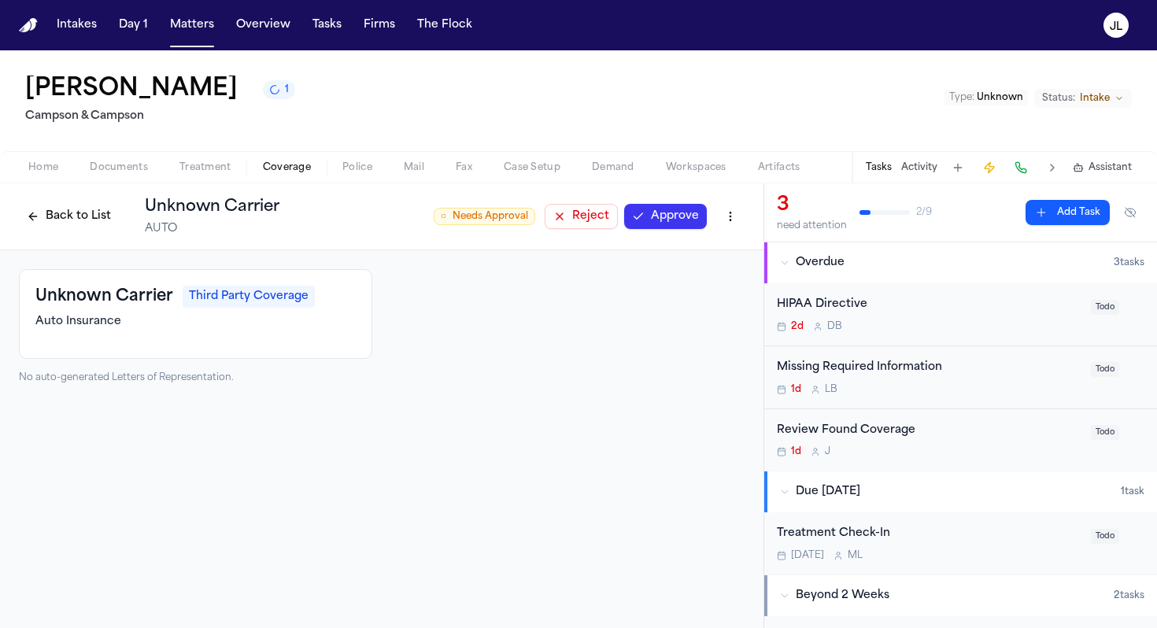
click at [589, 230] on div "○ Needs Approval Reject Approve" at bounding box center [589, 216] width 311 height 28
click at [590, 208] on button "Reject" at bounding box center [581, 216] width 73 height 25
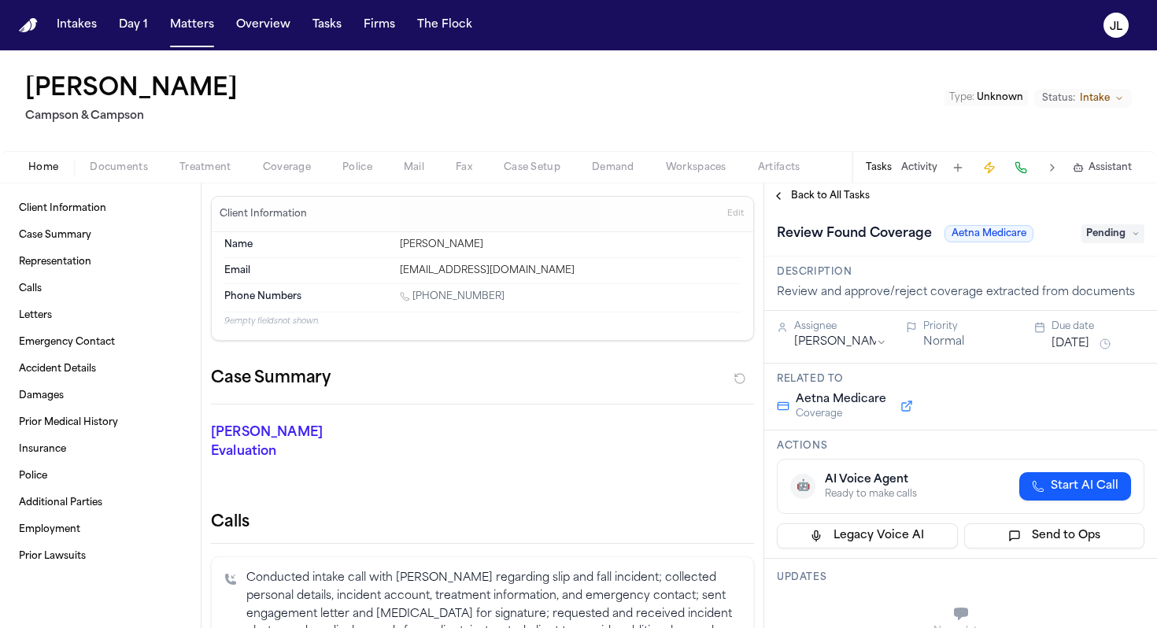
click at [301, 161] on span "Coverage" at bounding box center [287, 167] width 48 height 13
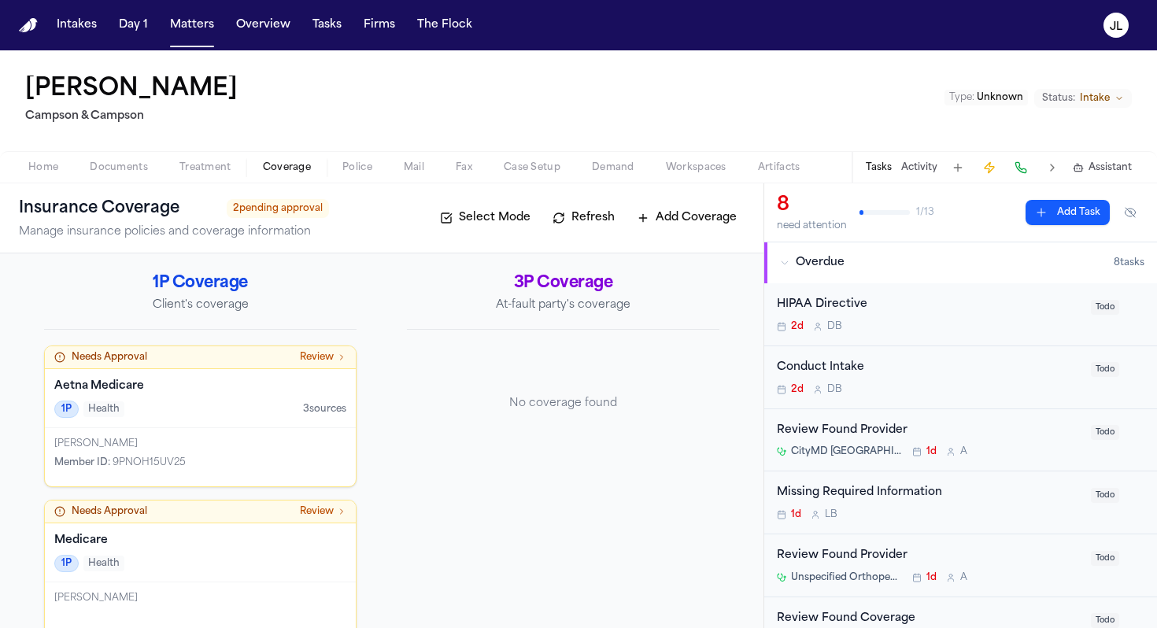
click at [221, 460] on div "Member ID : 9PNOH15UV25" at bounding box center [200, 463] width 292 height 13
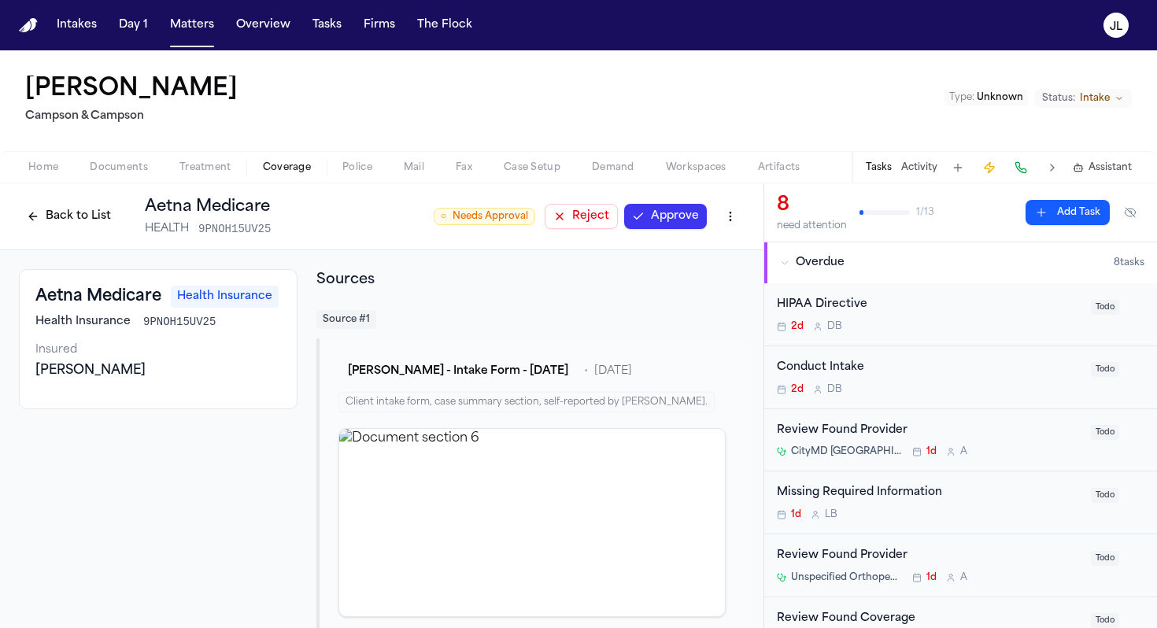
click at [687, 213] on button "Approve" at bounding box center [665, 216] width 83 height 25
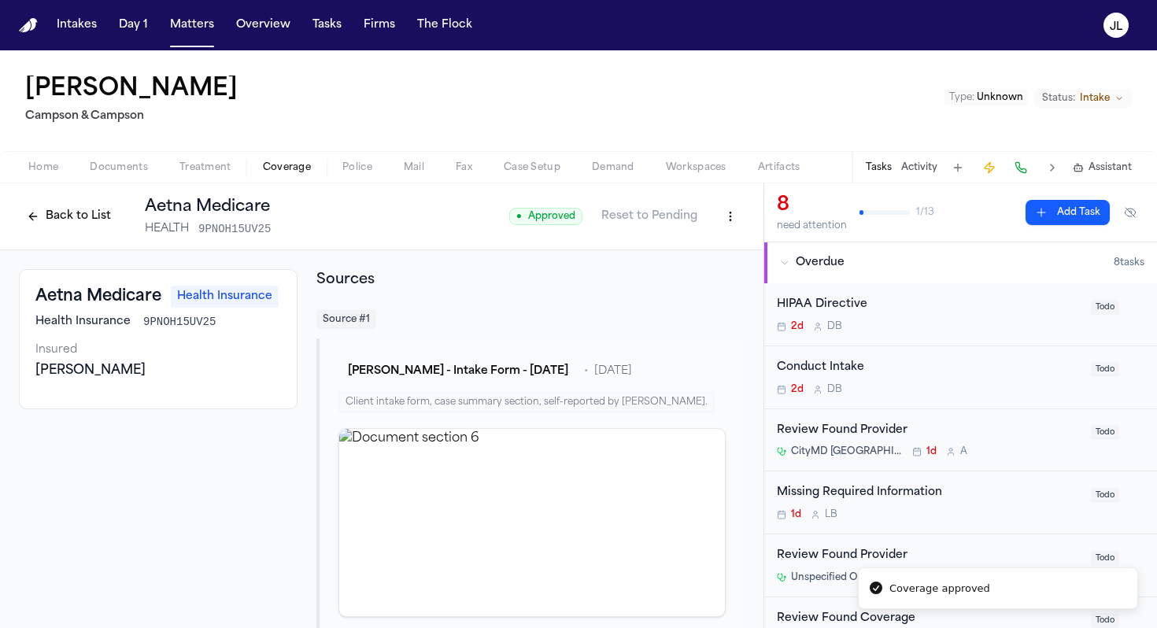
click at [51, 209] on button "Back to List" at bounding box center [69, 216] width 100 height 25
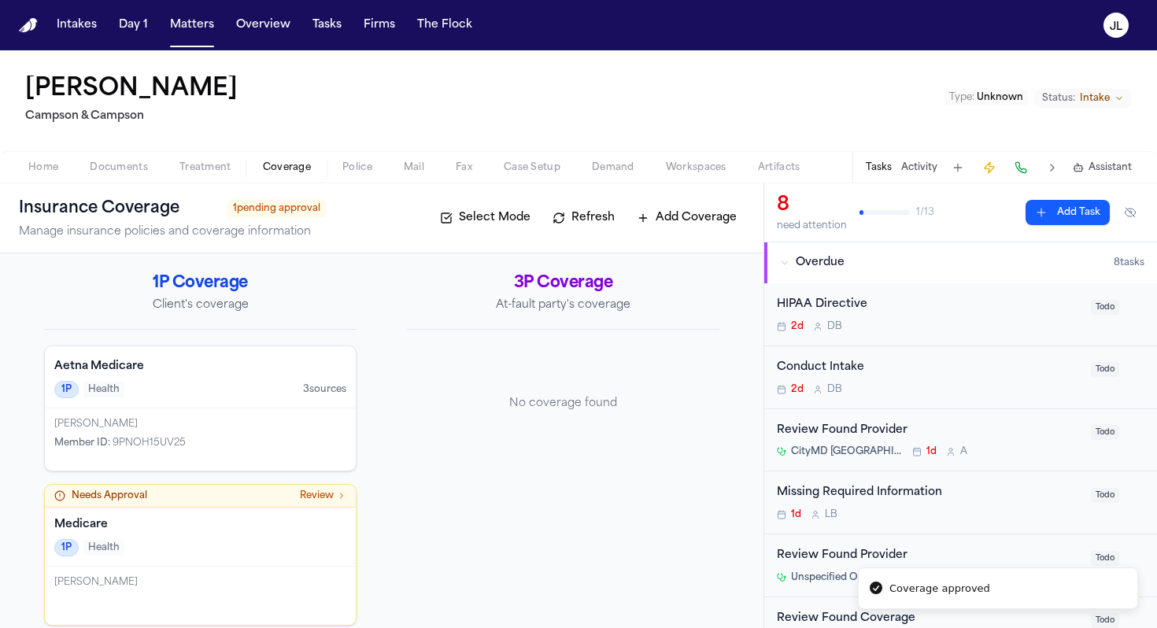
scroll to position [17, 0]
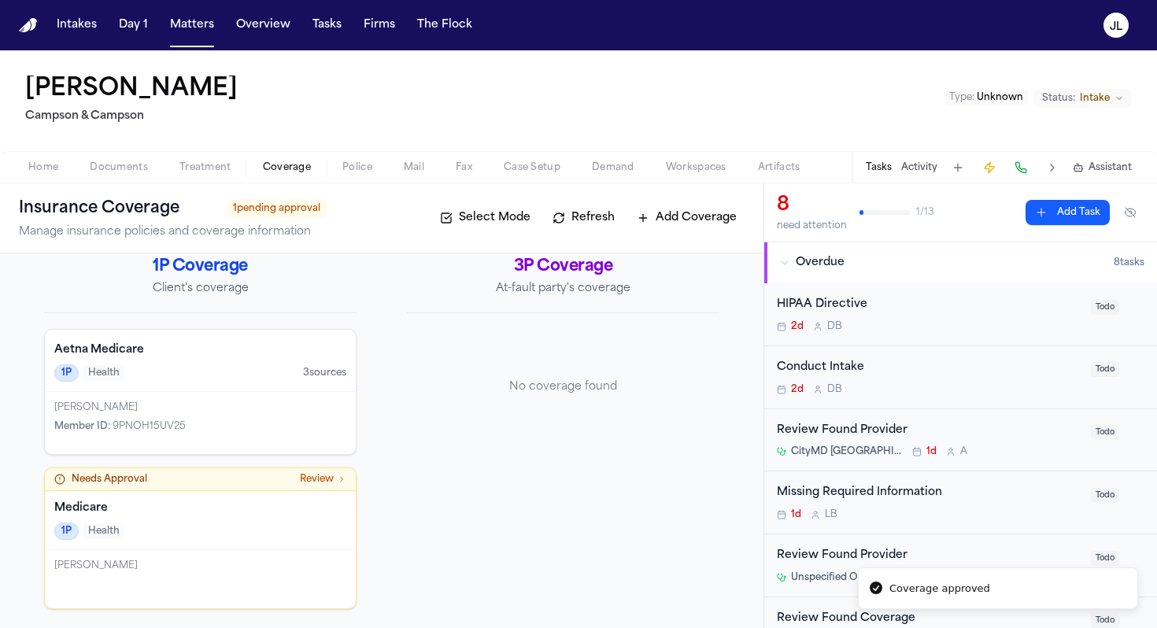
click at [166, 493] on div "Medicare 1P Health" at bounding box center [200, 520] width 311 height 59
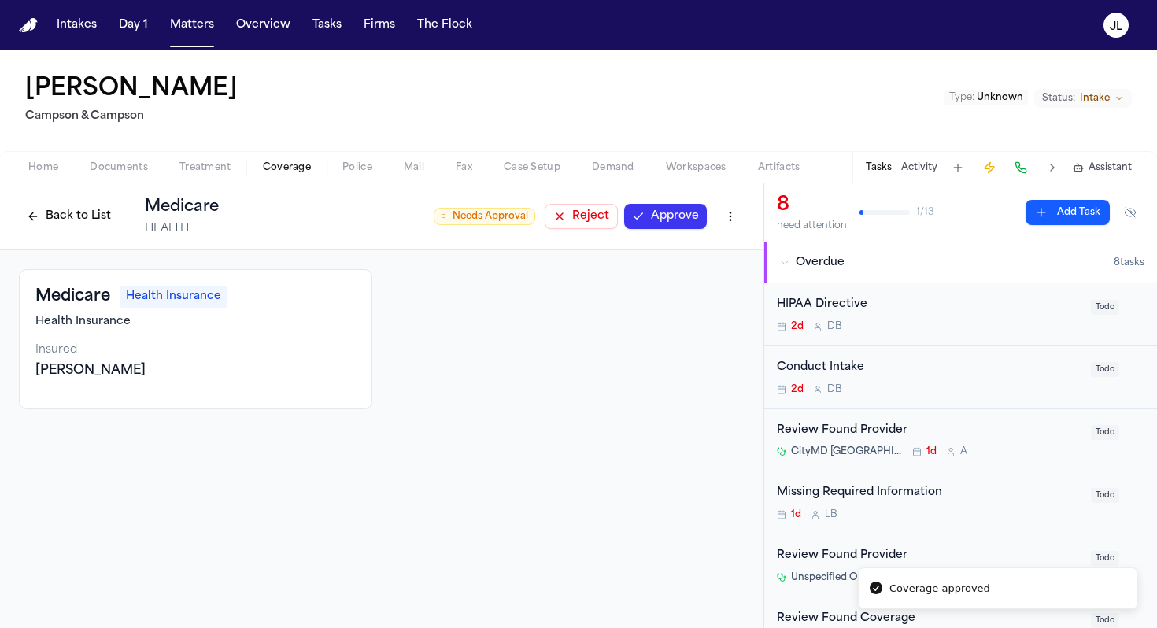
click at [677, 221] on button "Approve" at bounding box center [665, 216] width 83 height 25
click at [87, 217] on button "Back to List" at bounding box center [69, 216] width 100 height 25
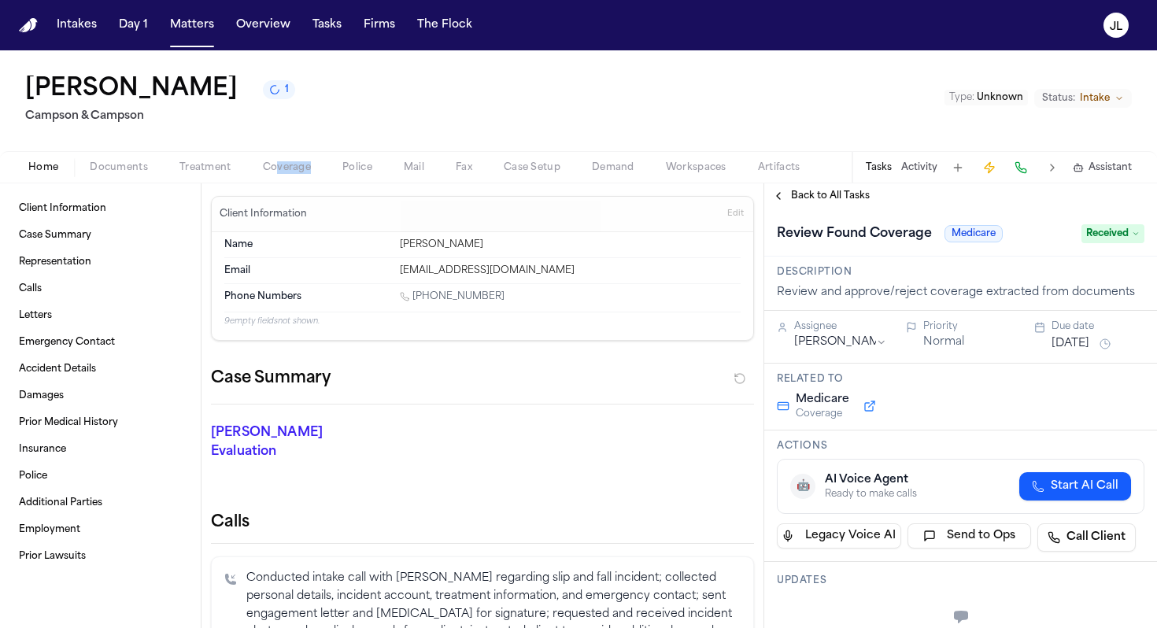
click at [273, 174] on div "Home Documents Treatment Coverage Police Mail Fax Case Setup Demand Workspaces …" at bounding box center [578, 166] width 1157 height 31
click at [273, 174] on span "Coverage" at bounding box center [287, 167] width 48 height 13
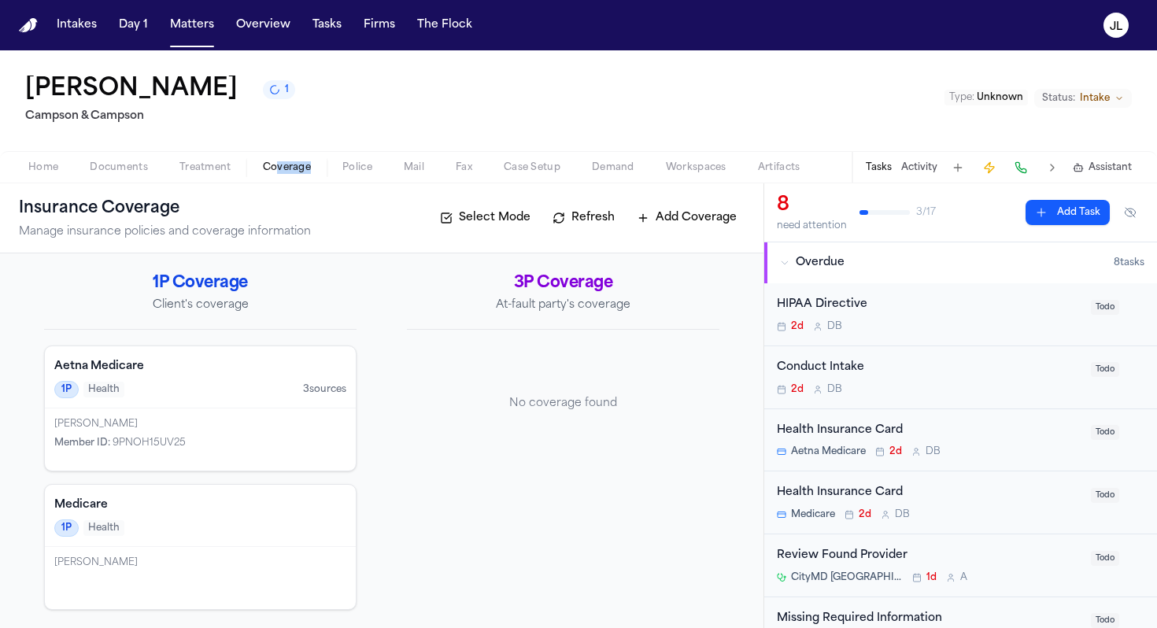
scroll to position [2, 0]
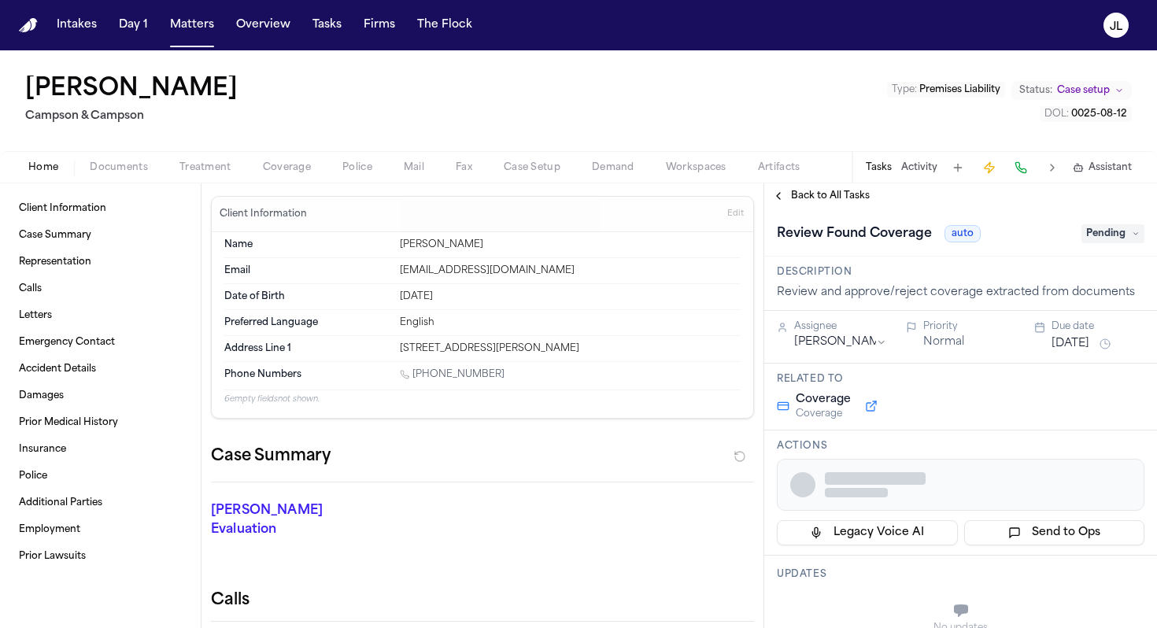
click at [291, 171] on span "Coverage" at bounding box center [287, 167] width 48 height 13
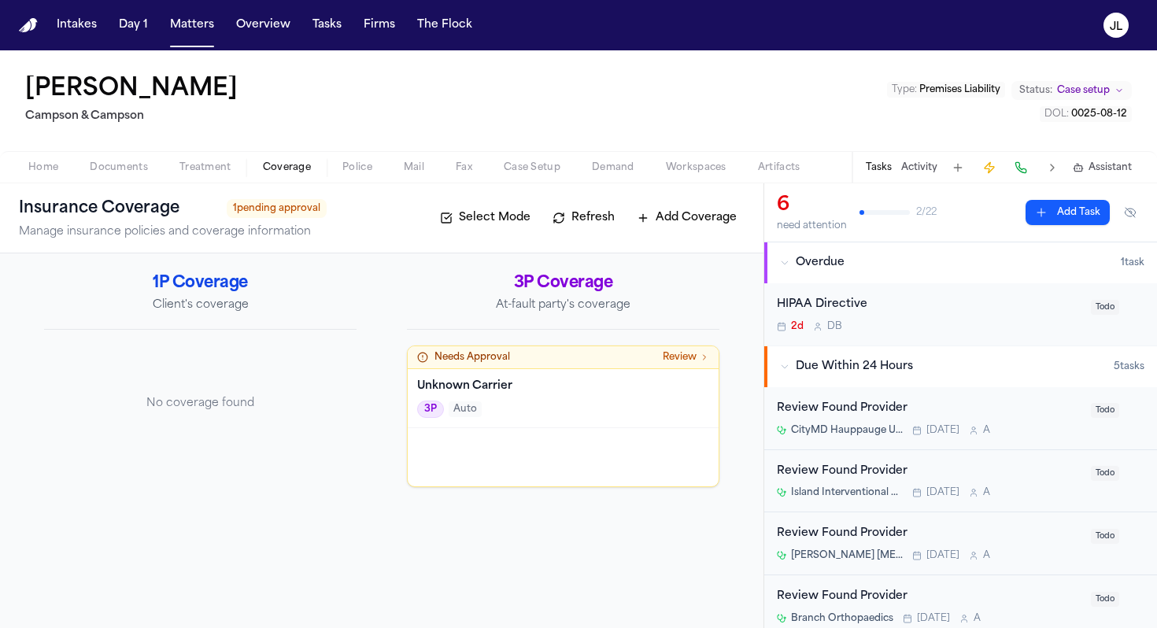
click at [490, 405] on div "3P Auto" at bounding box center [563, 409] width 292 height 17
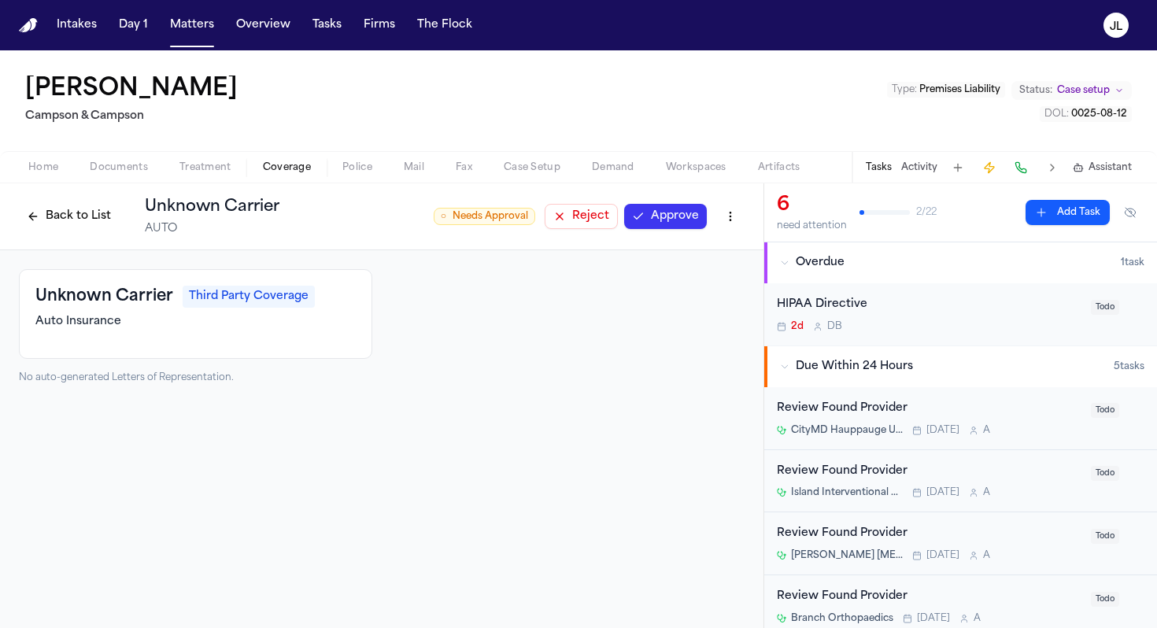
click at [570, 212] on button "Reject" at bounding box center [581, 216] width 73 height 25
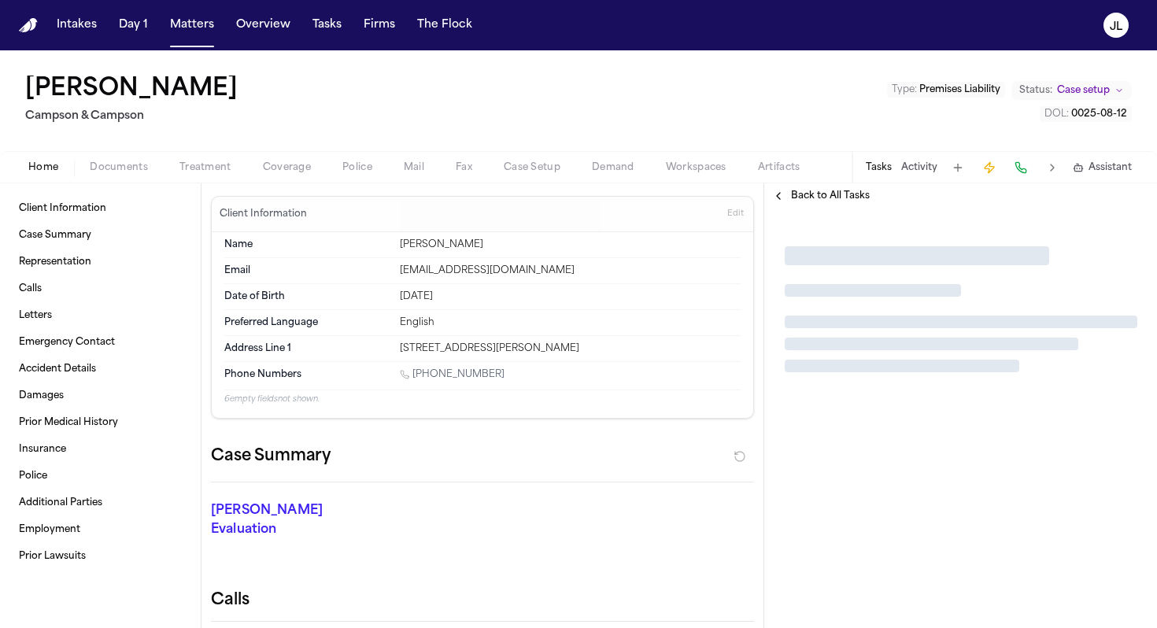
click at [288, 166] on span "Coverage" at bounding box center [287, 167] width 48 height 13
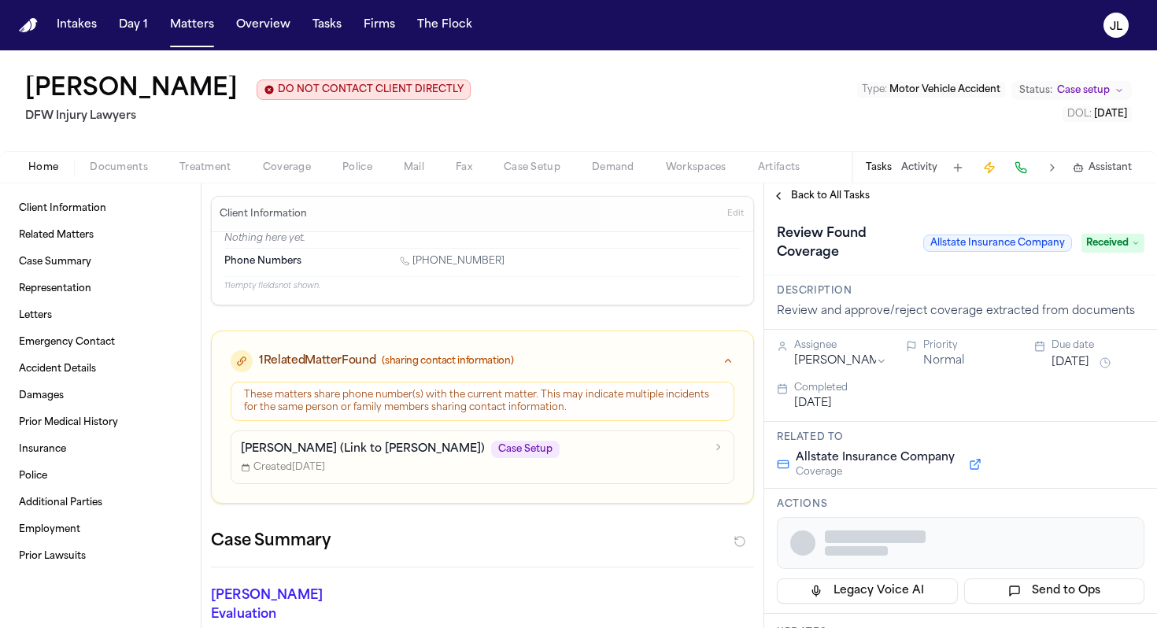
click at [302, 172] on span "Coverage" at bounding box center [287, 167] width 48 height 13
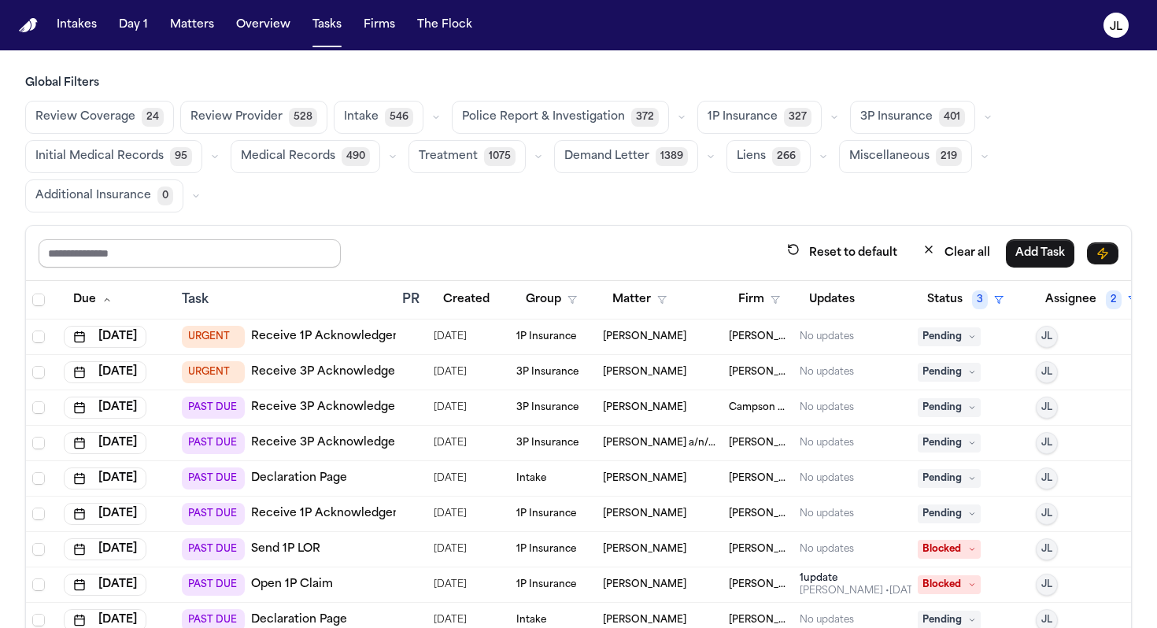
click at [207, 254] on input "text" at bounding box center [190, 253] width 302 height 28
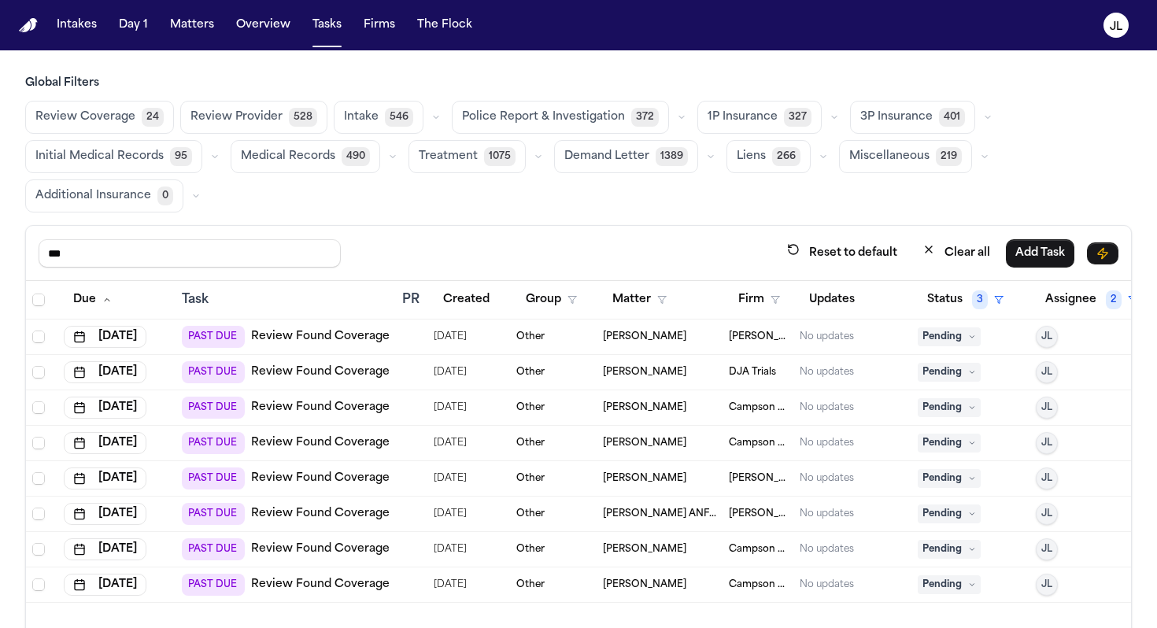
type input "******"
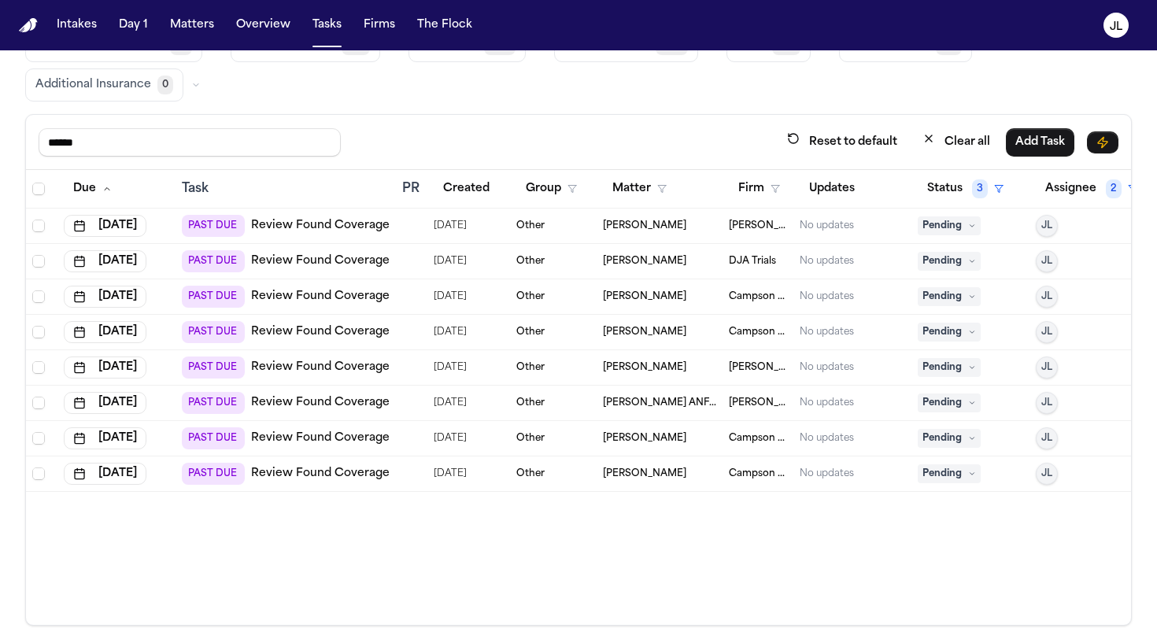
scroll to position [133, 0]
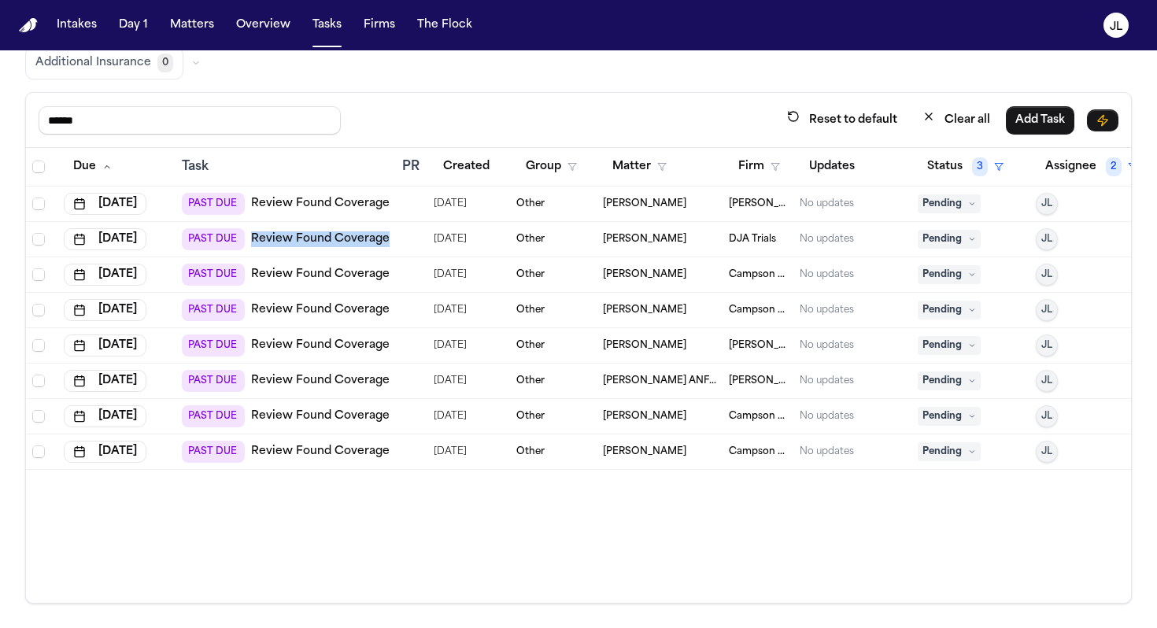
click at [319, 207] on link "Review Found Coverage" at bounding box center [320, 204] width 139 height 16
click at [932, 202] on span "Pending" at bounding box center [949, 203] width 63 height 19
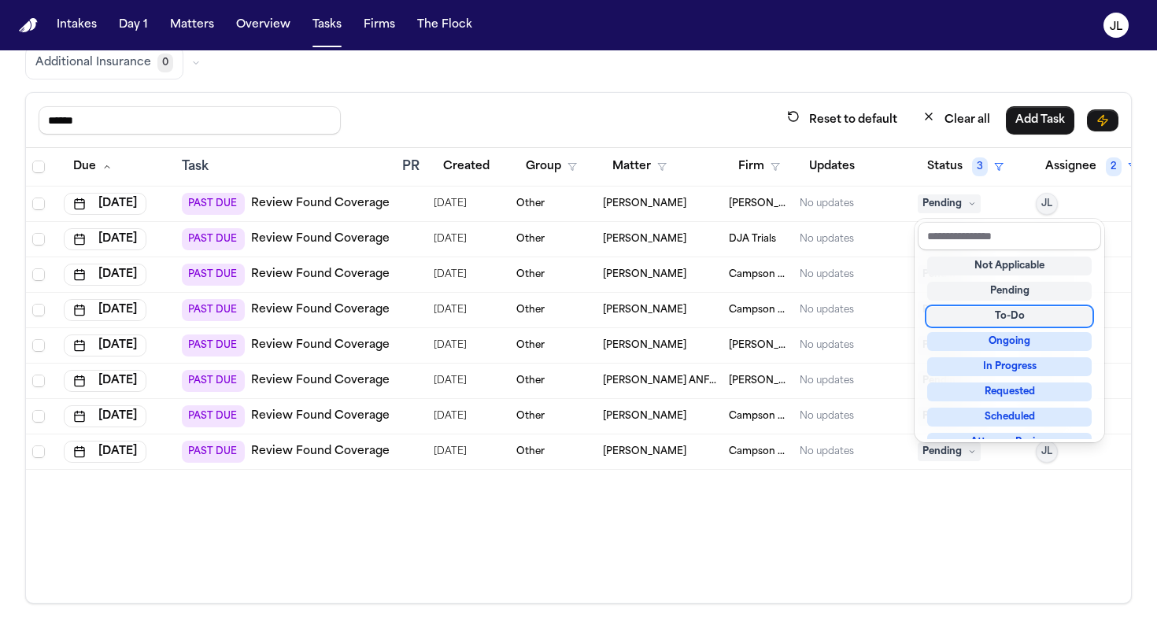
scroll to position [246, 0]
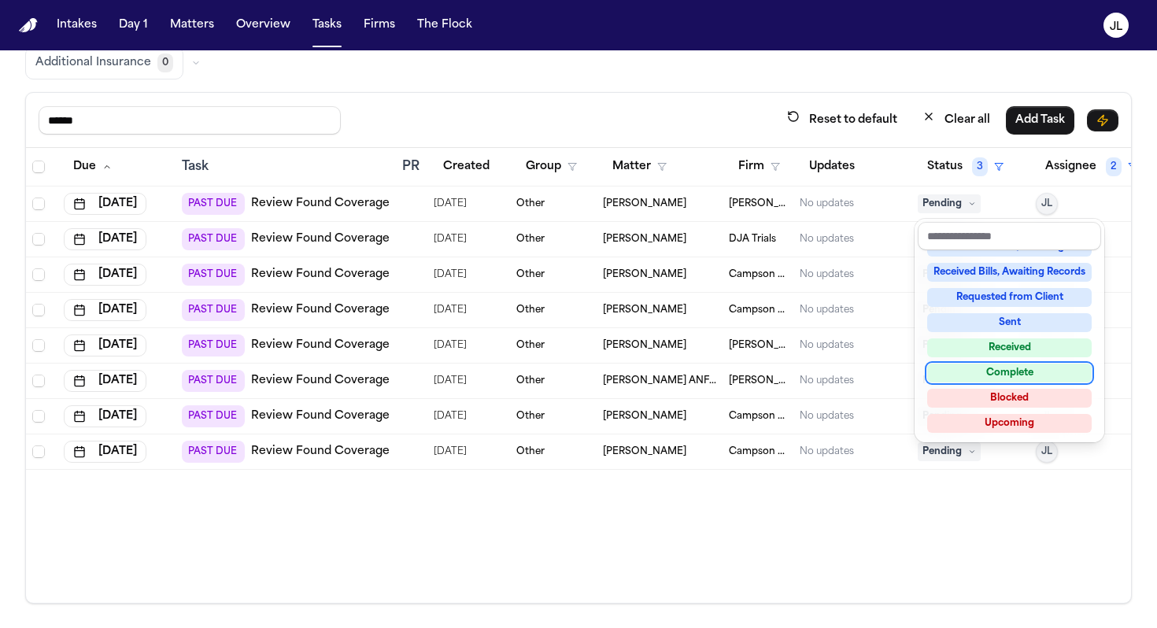
click at [973, 378] on div "Complete" at bounding box center [1009, 373] width 165 height 19
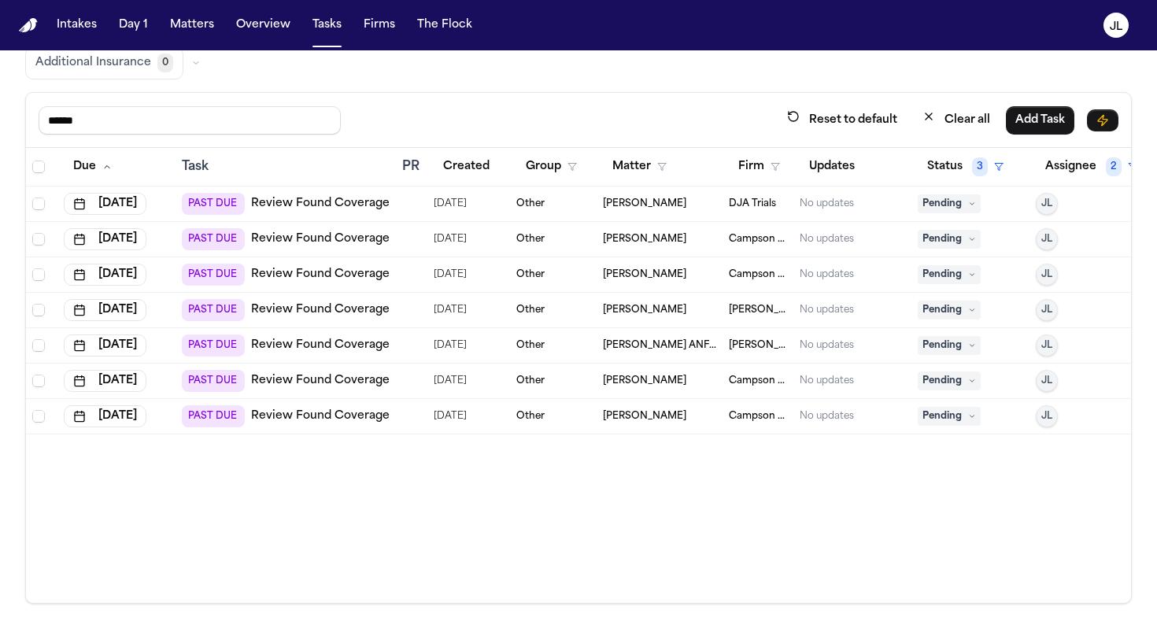
click at [946, 202] on span "Pending" at bounding box center [949, 203] width 63 height 19
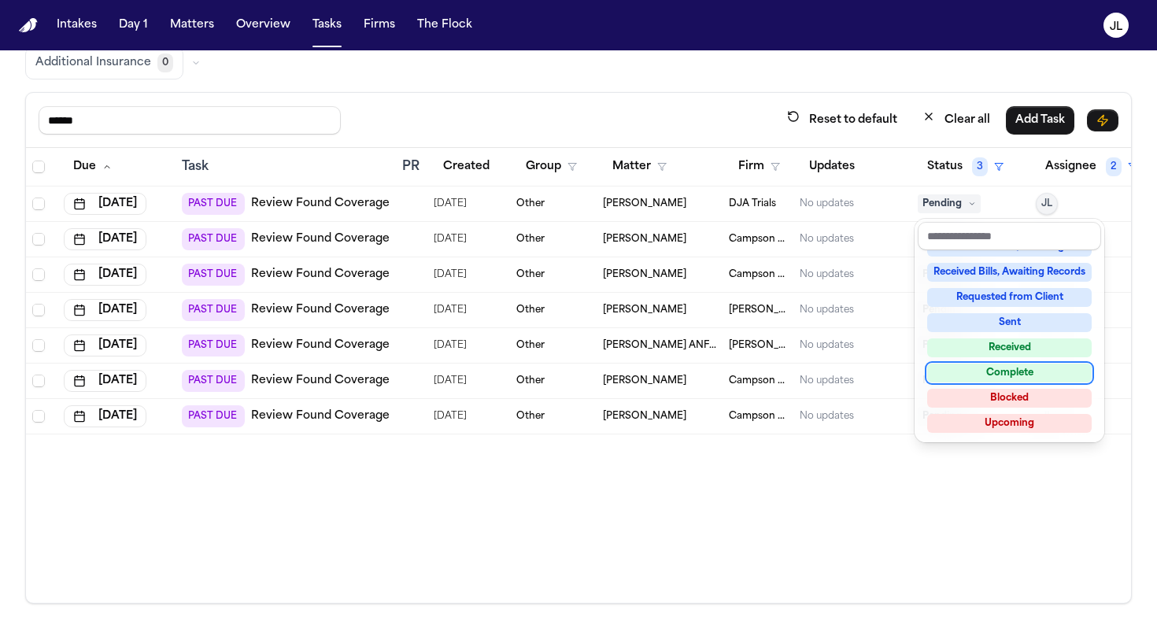
click at [1020, 378] on div "Complete" at bounding box center [1009, 373] width 165 height 19
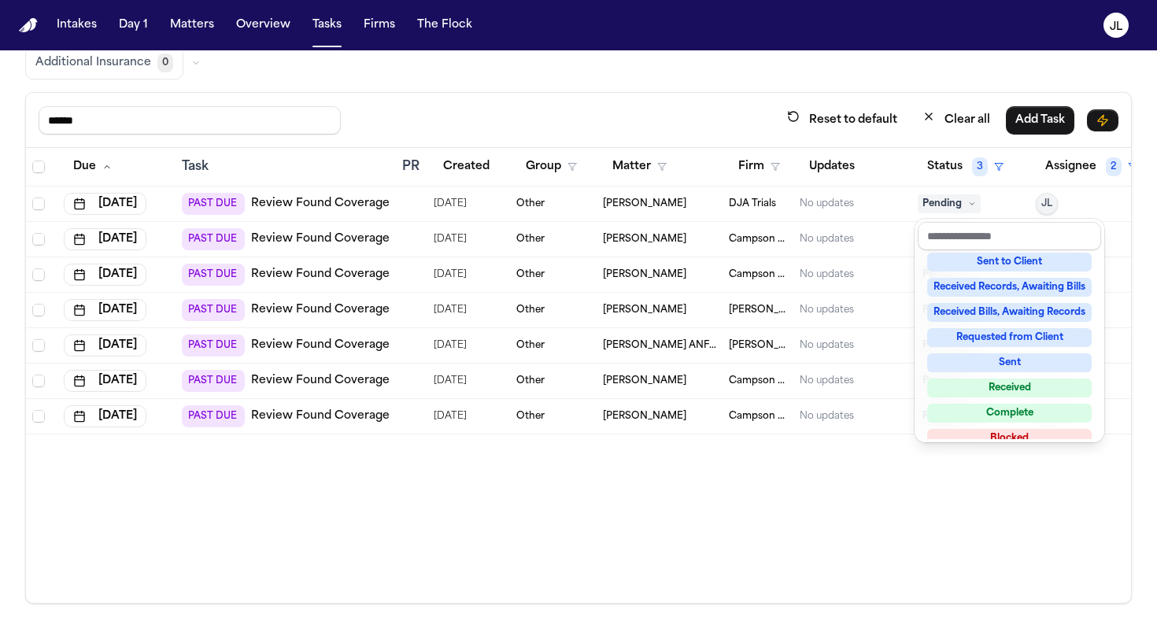
scroll to position [31, 0]
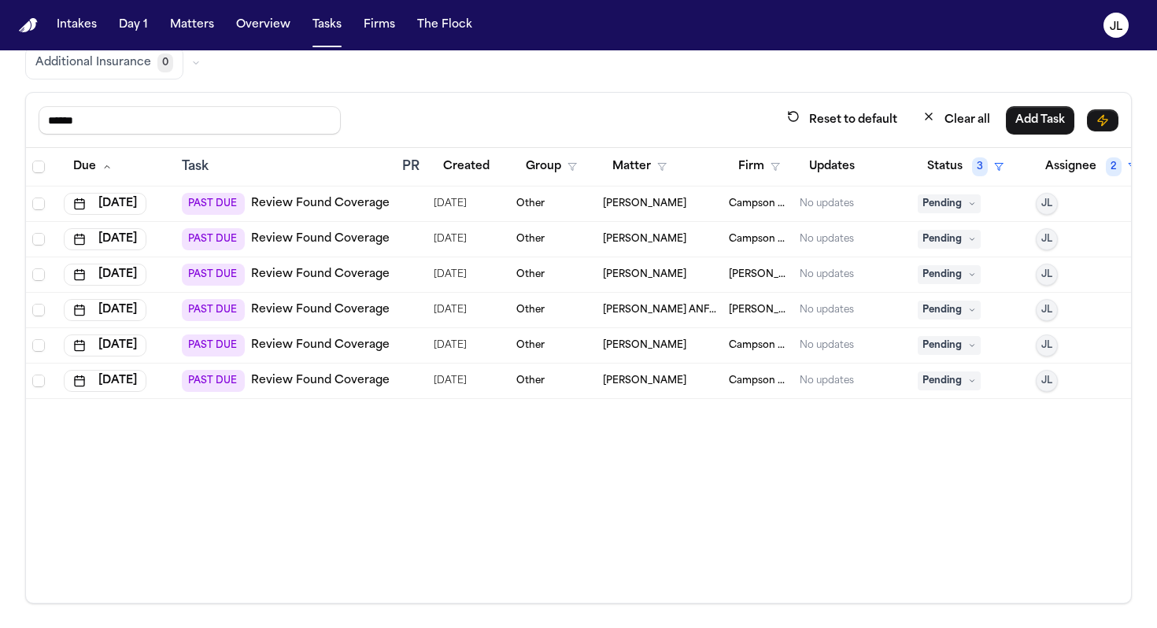
click at [942, 209] on span "Pending" at bounding box center [949, 203] width 63 height 19
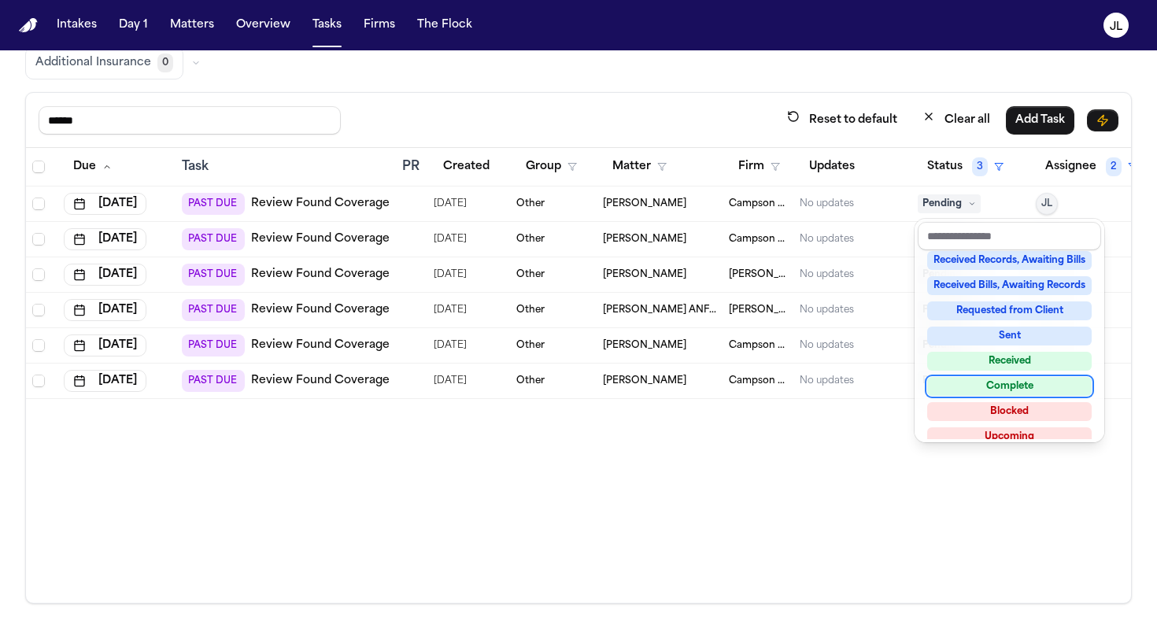
click at [1001, 391] on div "Complete" at bounding box center [1009, 386] width 165 height 19
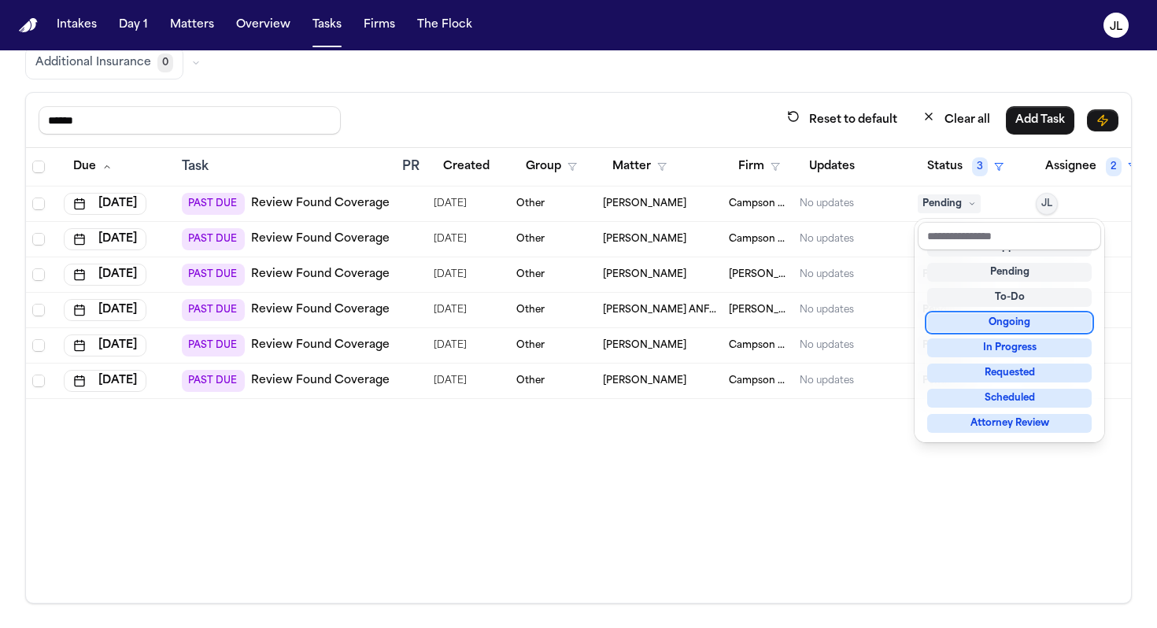
scroll to position [0, 0]
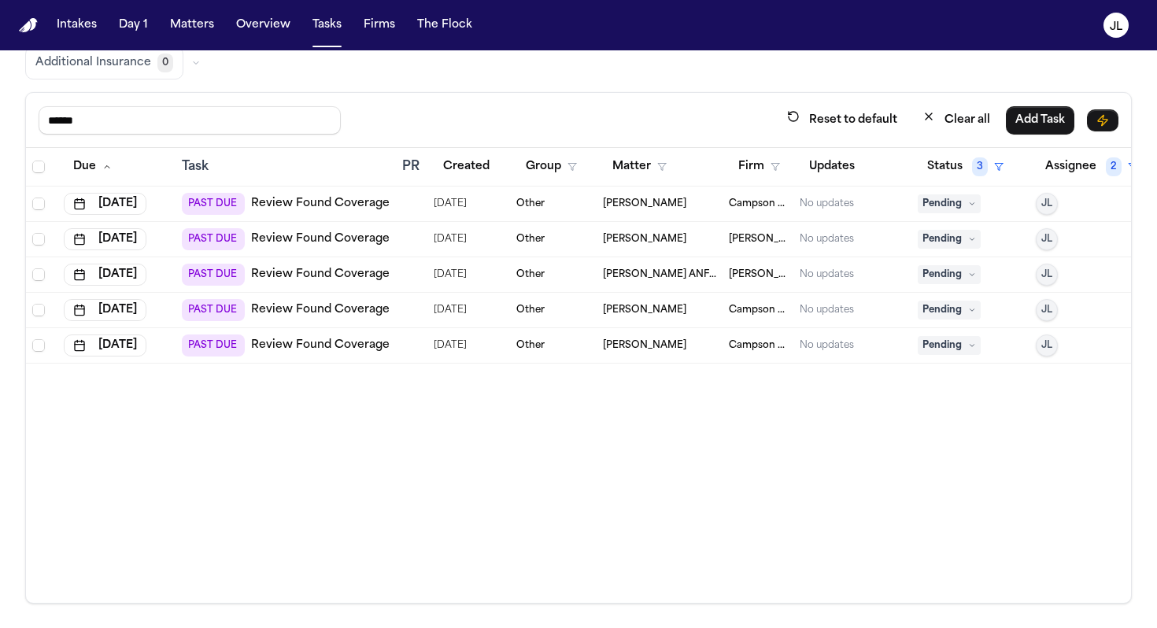
click at [938, 207] on span "Pending" at bounding box center [949, 203] width 63 height 19
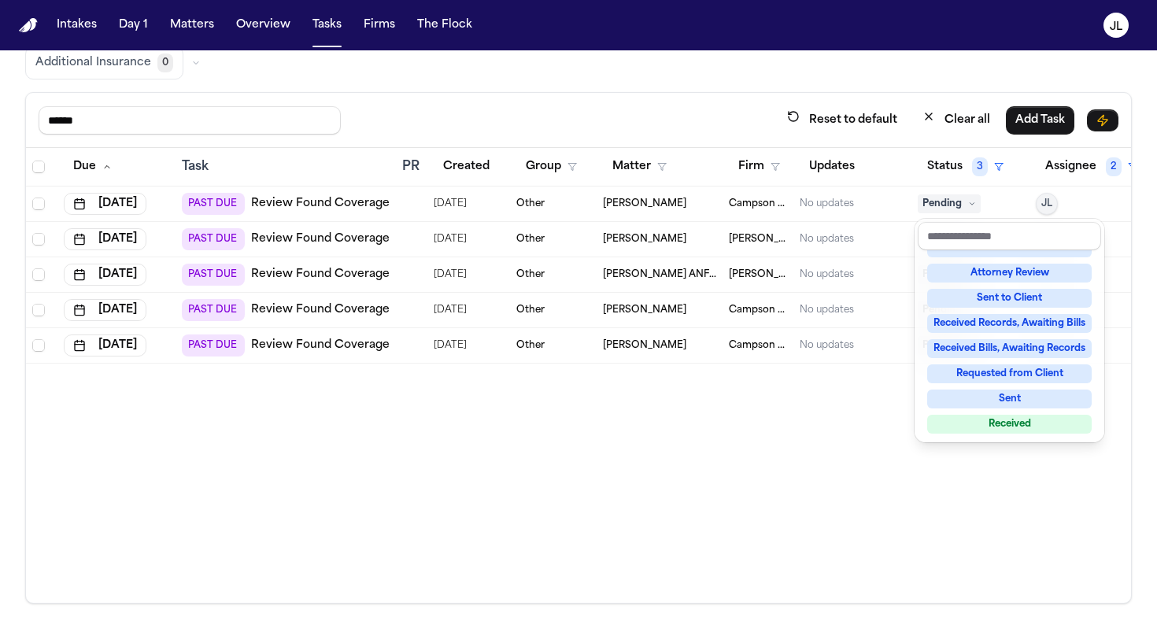
scroll to position [200, 0]
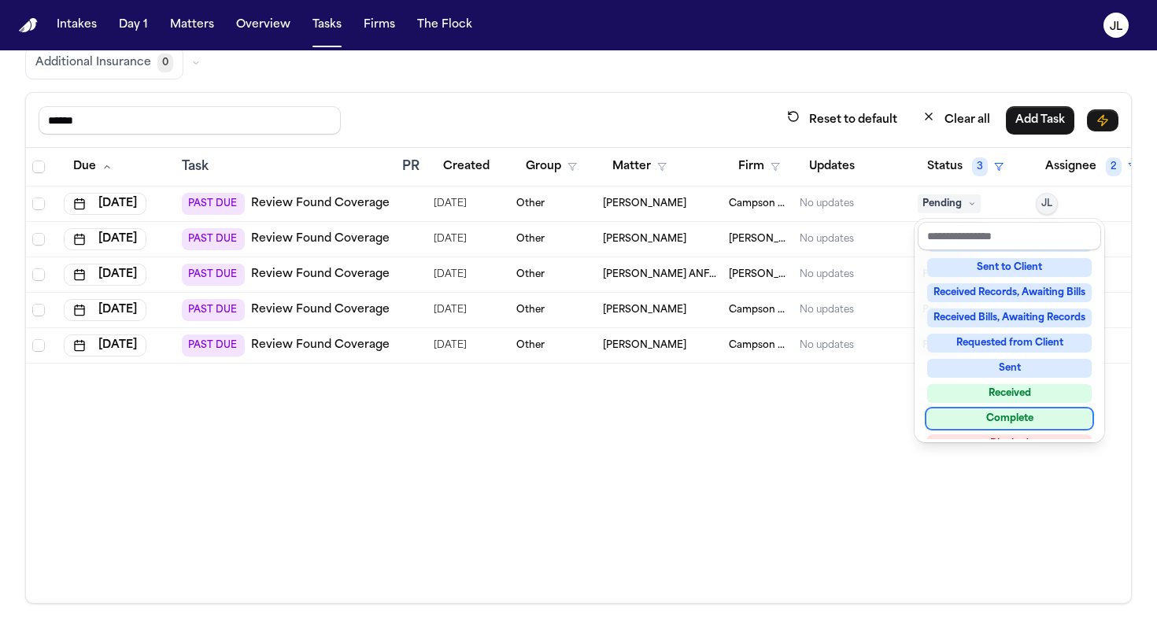
click at [998, 411] on div "Complete" at bounding box center [1009, 418] width 165 height 19
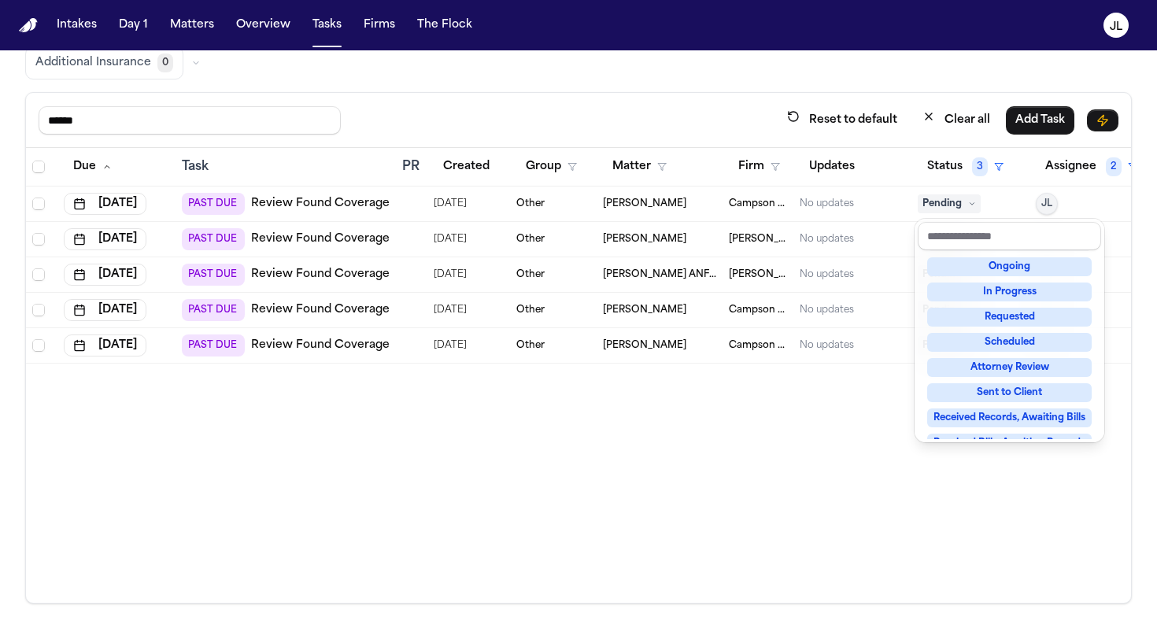
scroll to position [0, 0]
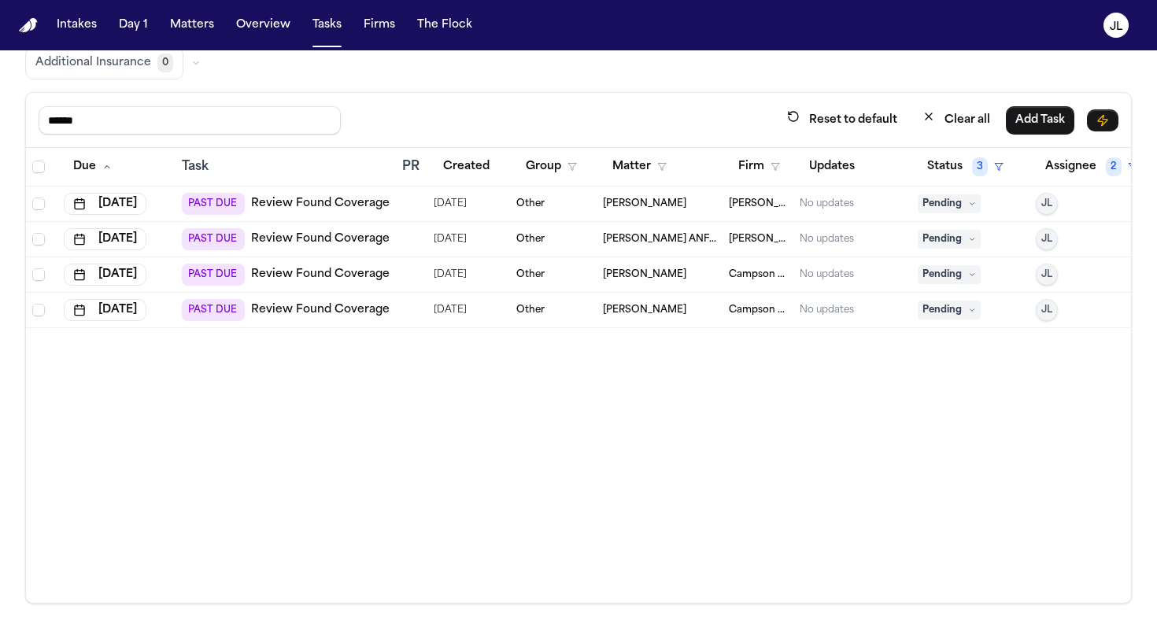
click at [953, 205] on span "Pending" at bounding box center [949, 203] width 63 height 19
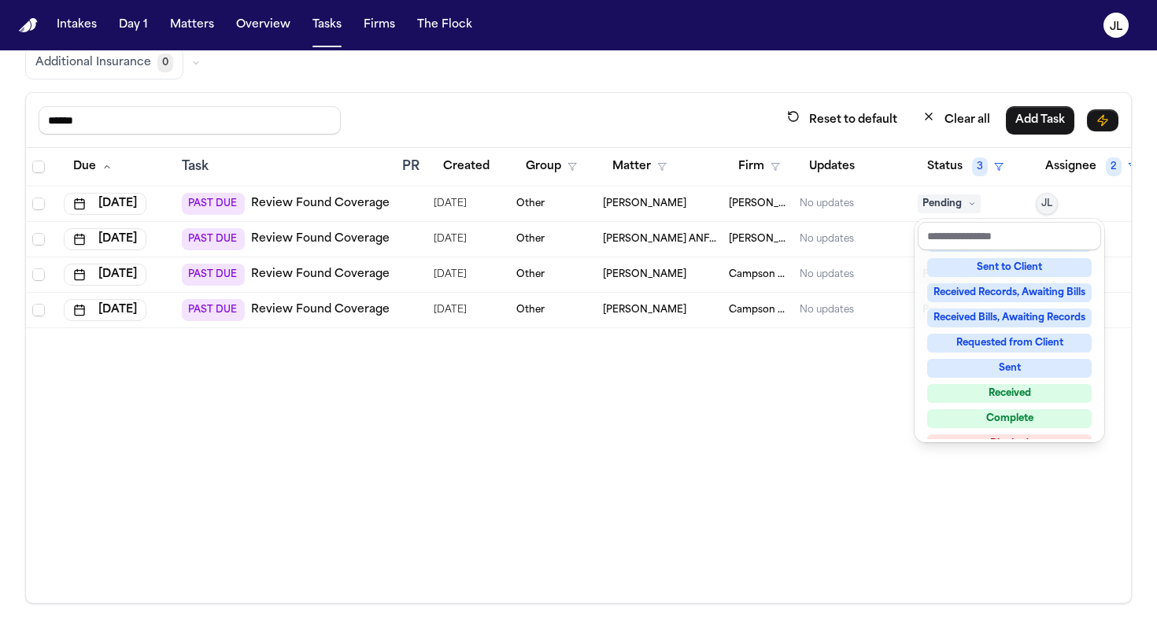
scroll to position [222, 0]
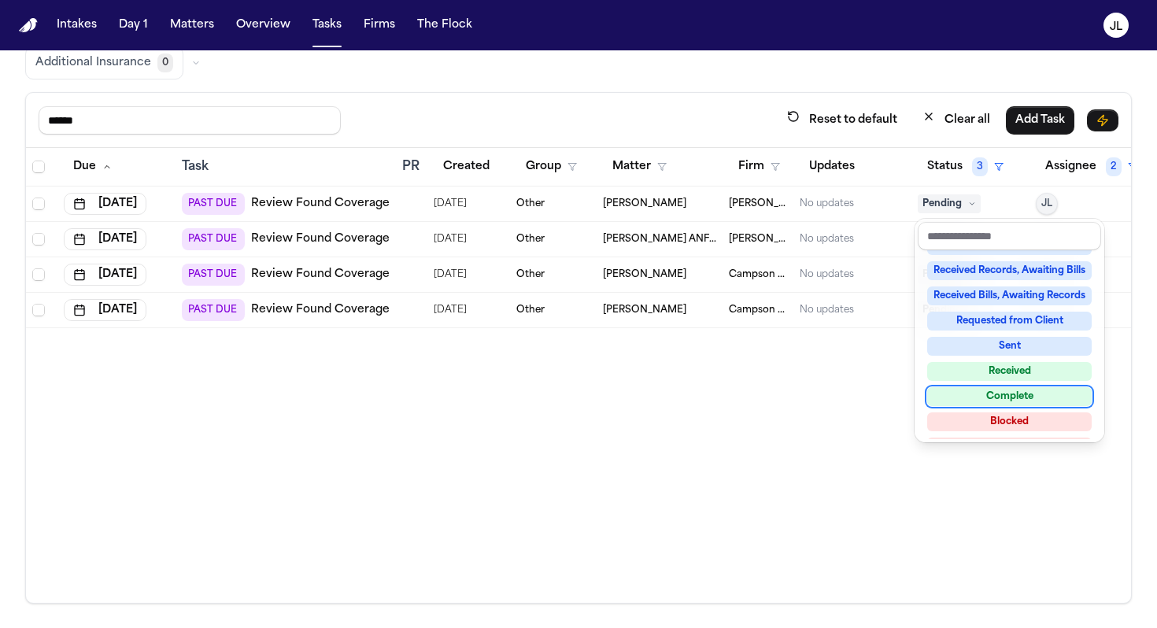
click at [989, 407] on div "Not Applicable Pending To-Do Ongoing In Progress Requested Scheduled Attorney R…" at bounding box center [1009, 344] width 183 height 189
click at [986, 394] on div "Complete" at bounding box center [1009, 396] width 165 height 19
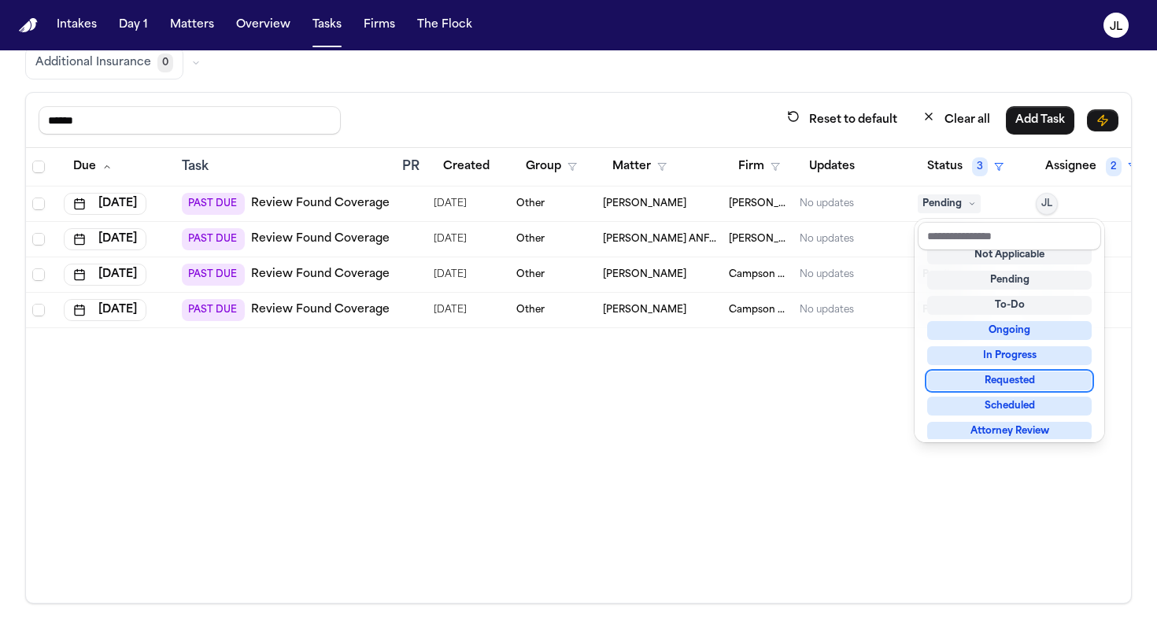
scroll to position [6, 0]
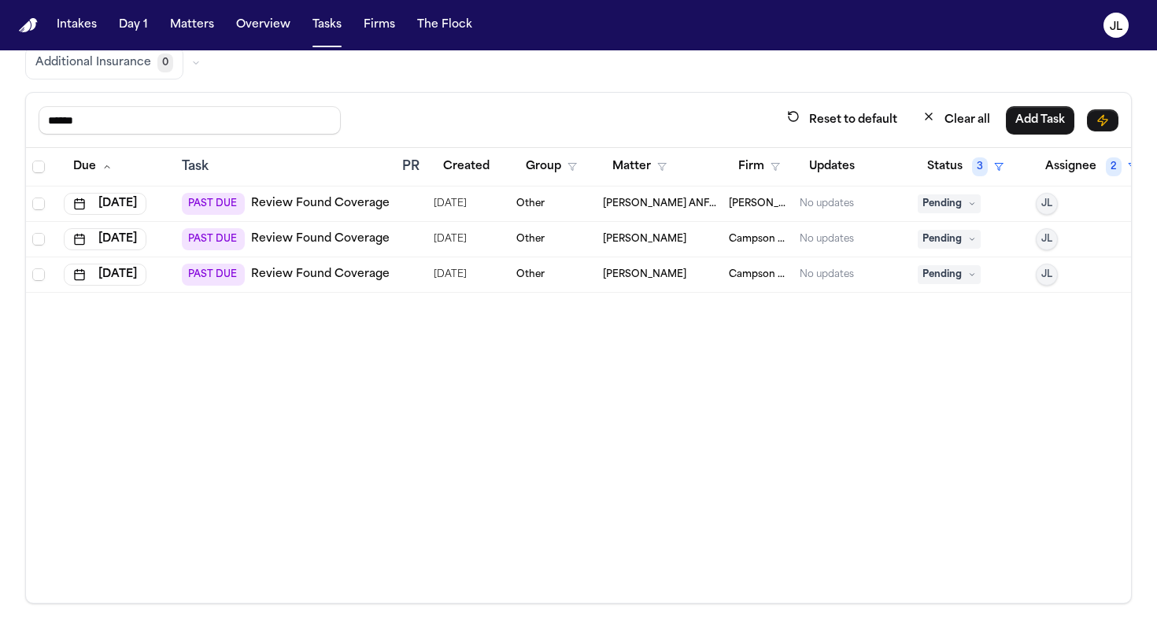
click at [940, 209] on span "Pending" at bounding box center [949, 203] width 63 height 19
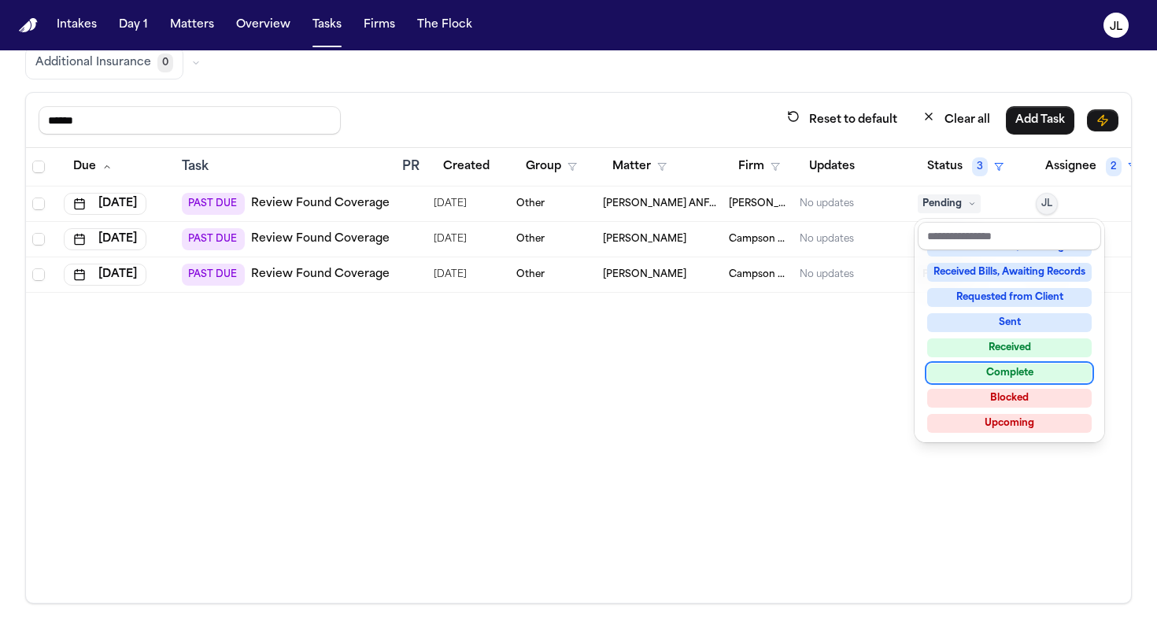
click at [985, 376] on div "Complete" at bounding box center [1009, 373] width 165 height 19
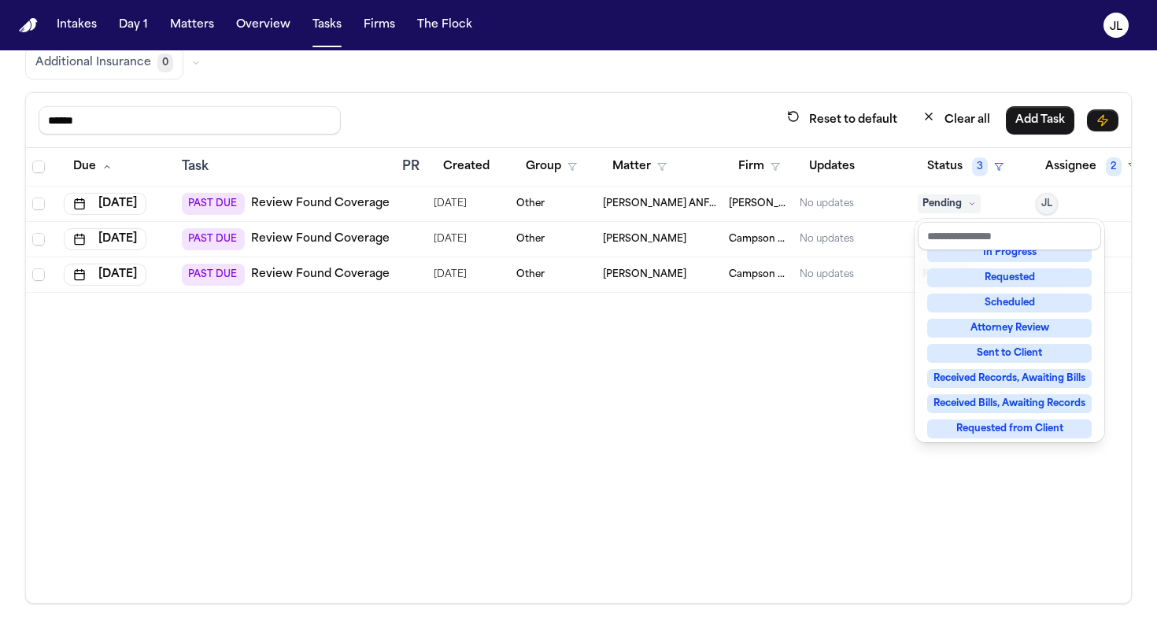
scroll to position [17, 0]
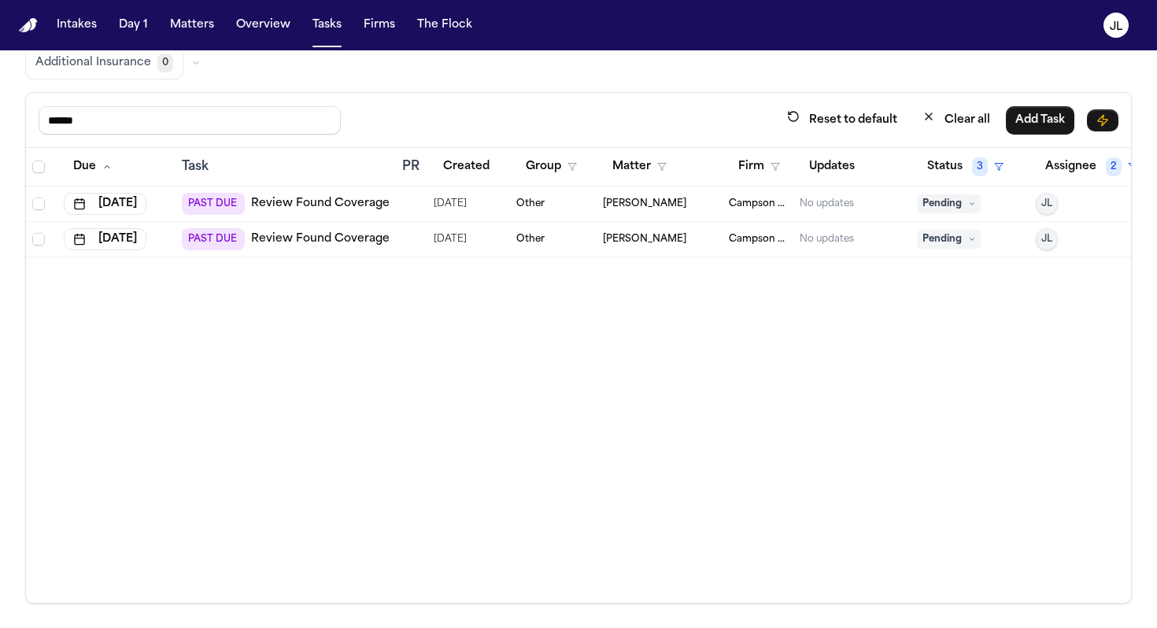
click at [941, 209] on span "Pending" at bounding box center [949, 203] width 63 height 19
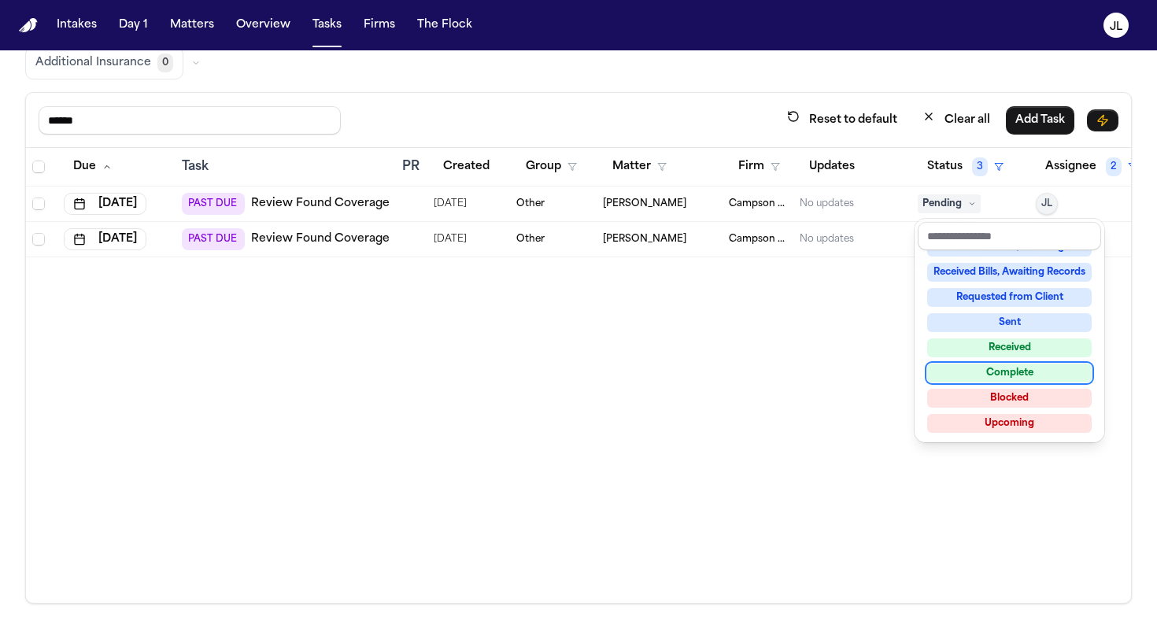
click at [992, 372] on div "Complete" at bounding box center [1009, 373] width 165 height 19
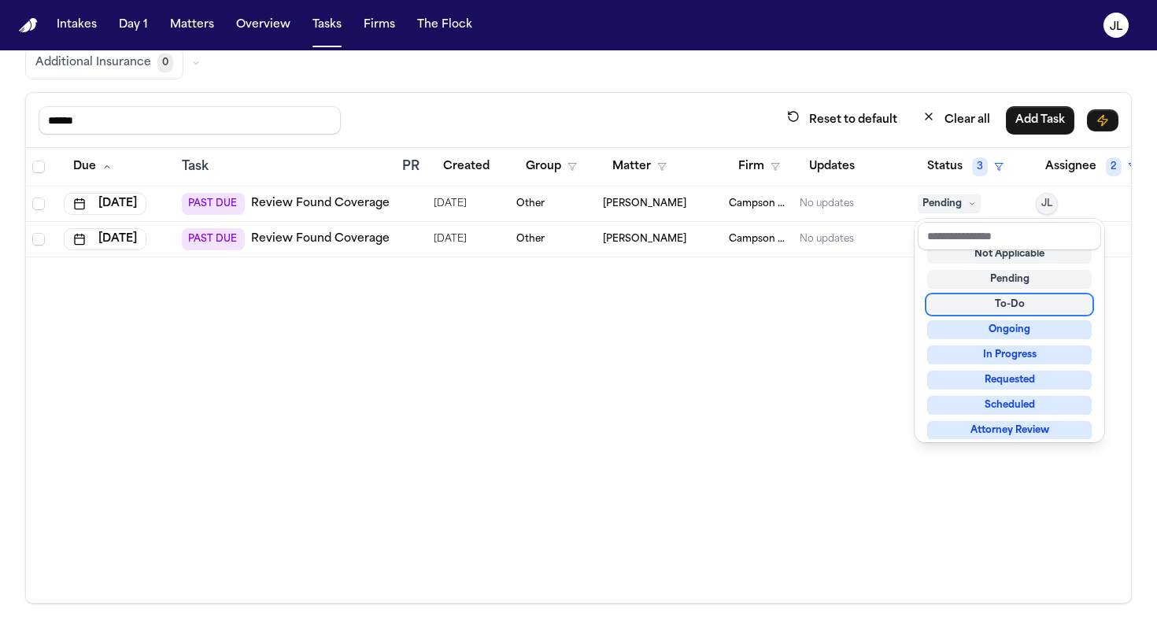
scroll to position [0, 0]
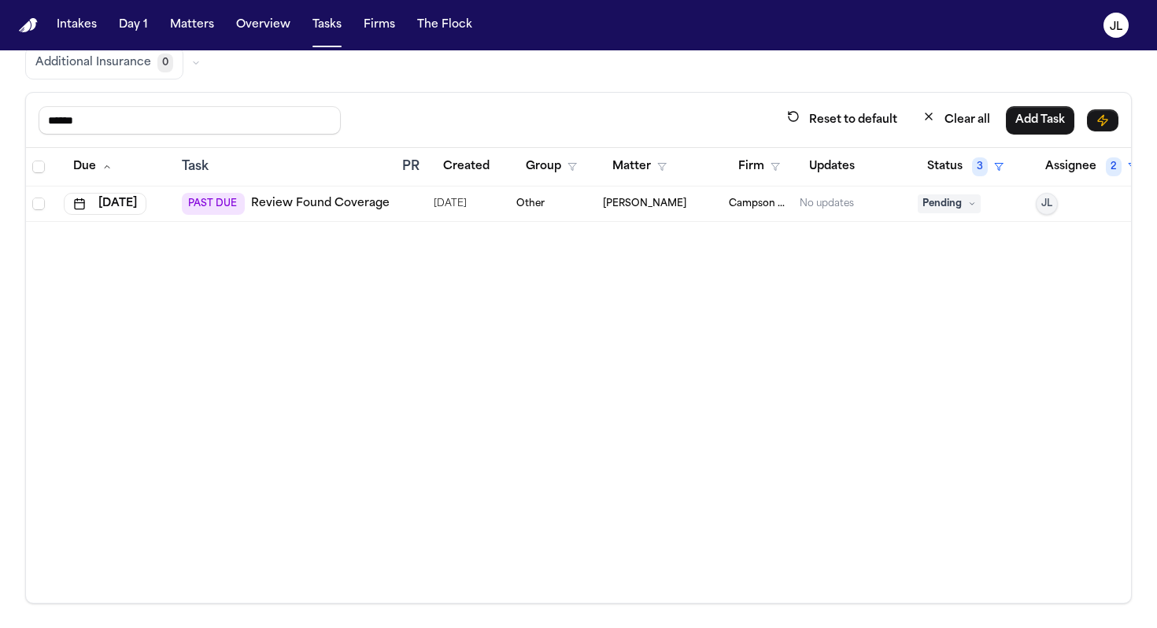
click at [946, 205] on span "Pending" at bounding box center [949, 203] width 63 height 19
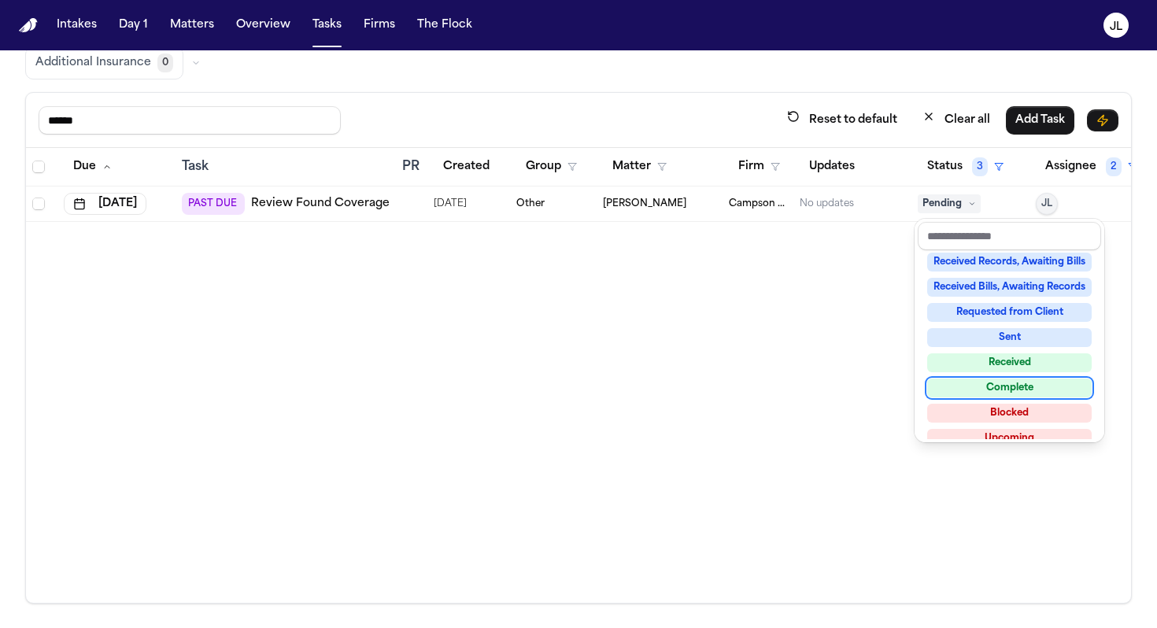
click at [1005, 389] on div "Complete" at bounding box center [1009, 388] width 165 height 19
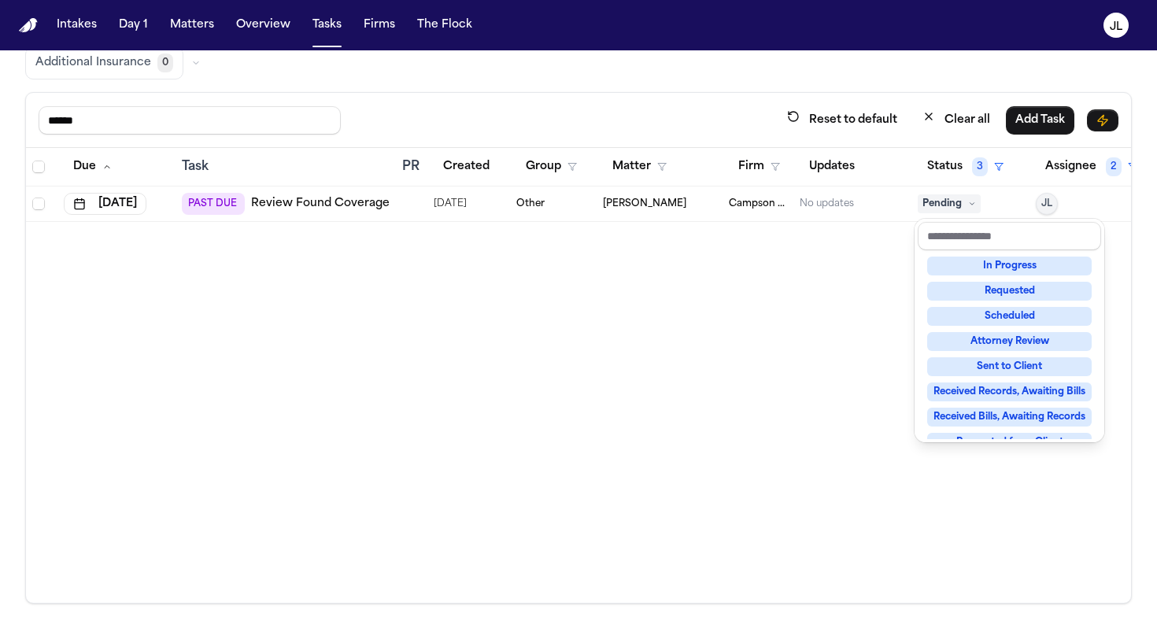
scroll to position [6, 0]
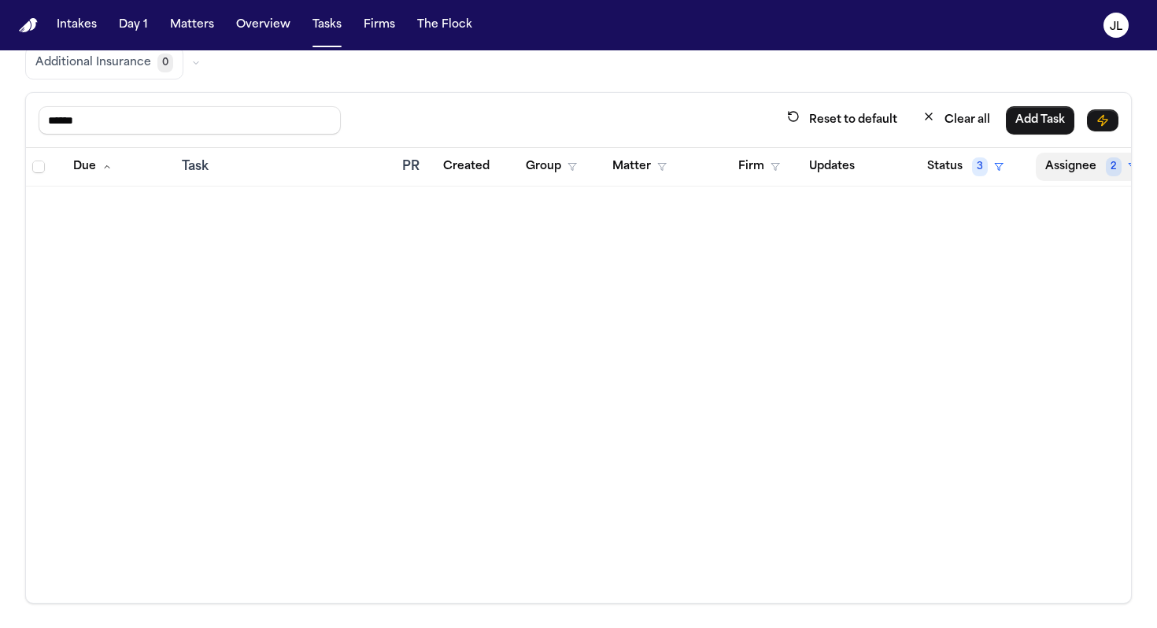
click at [1075, 163] on button "Assignee 2" at bounding box center [1091, 167] width 111 height 28
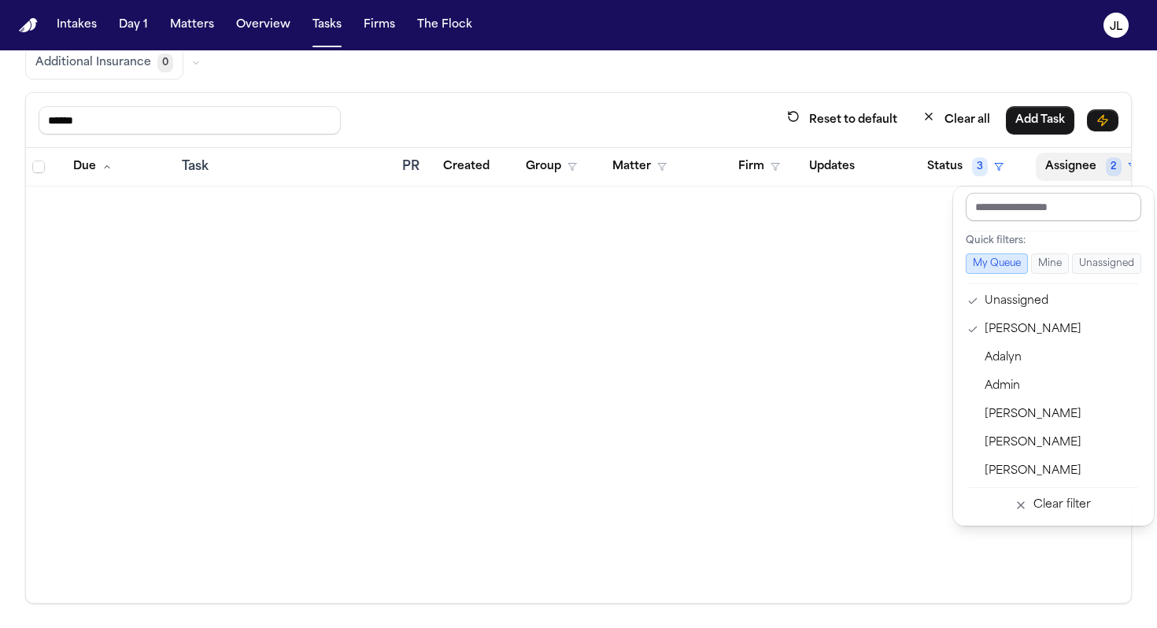
click at [1038, 203] on input "text" at bounding box center [1054, 207] width 176 height 28
type input "**"
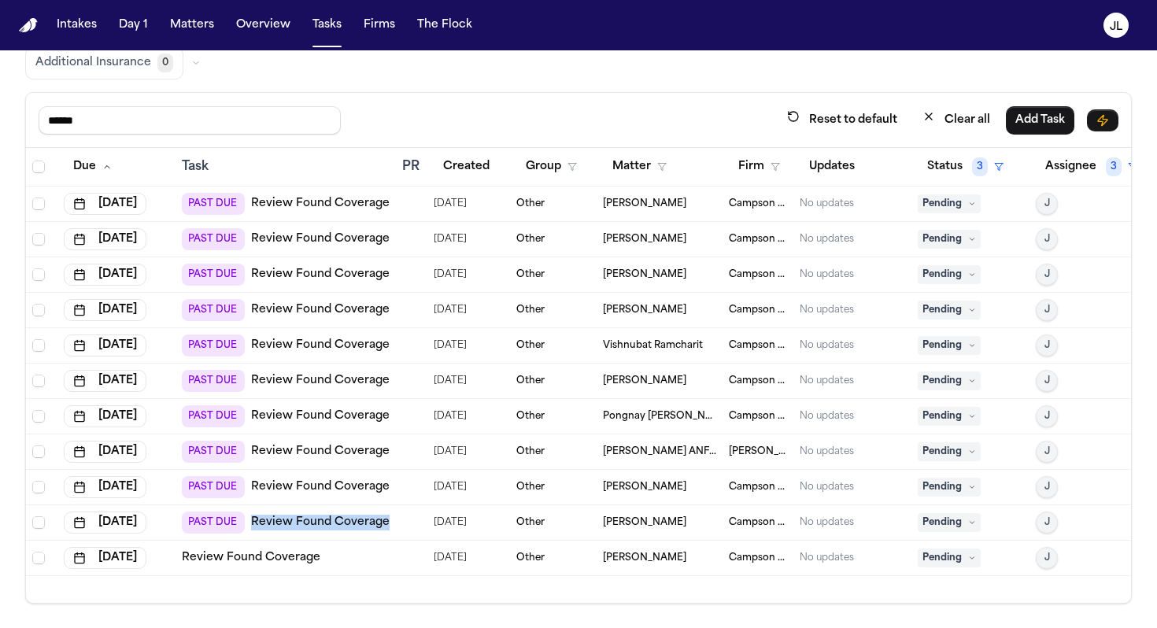
click at [271, 554] on link "Review Found Coverage" at bounding box center [251, 558] width 139 height 16
click at [957, 202] on span "Pending" at bounding box center [949, 203] width 63 height 19
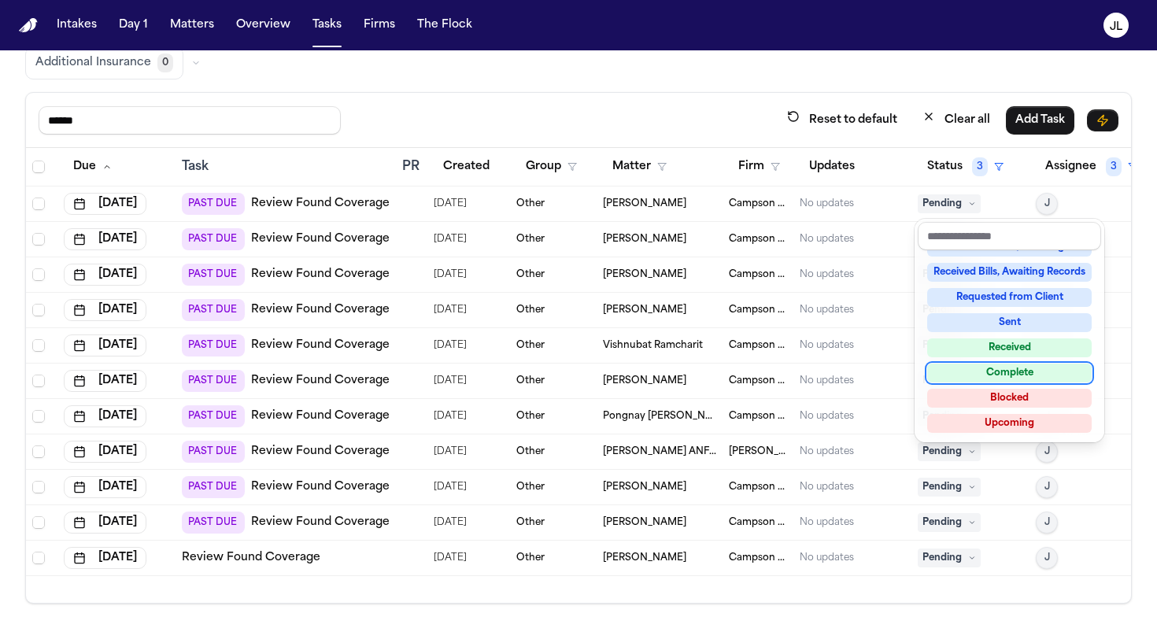
click at [986, 372] on div "Complete" at bounding box center [1009, 373] width 165 height 19
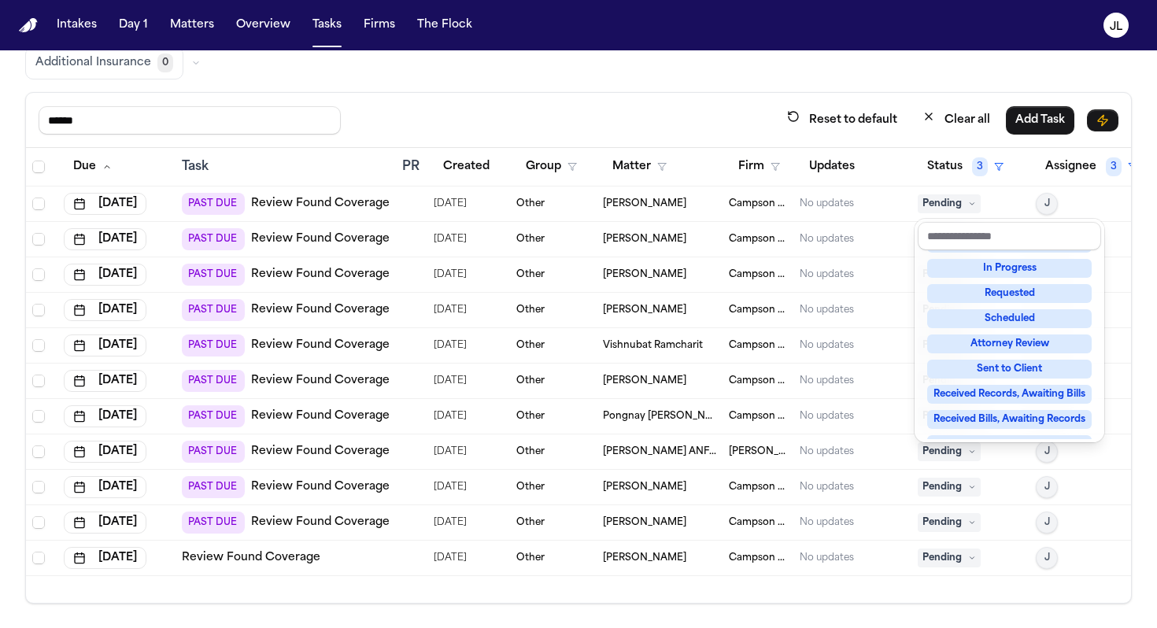
scroll to position [43, 0]
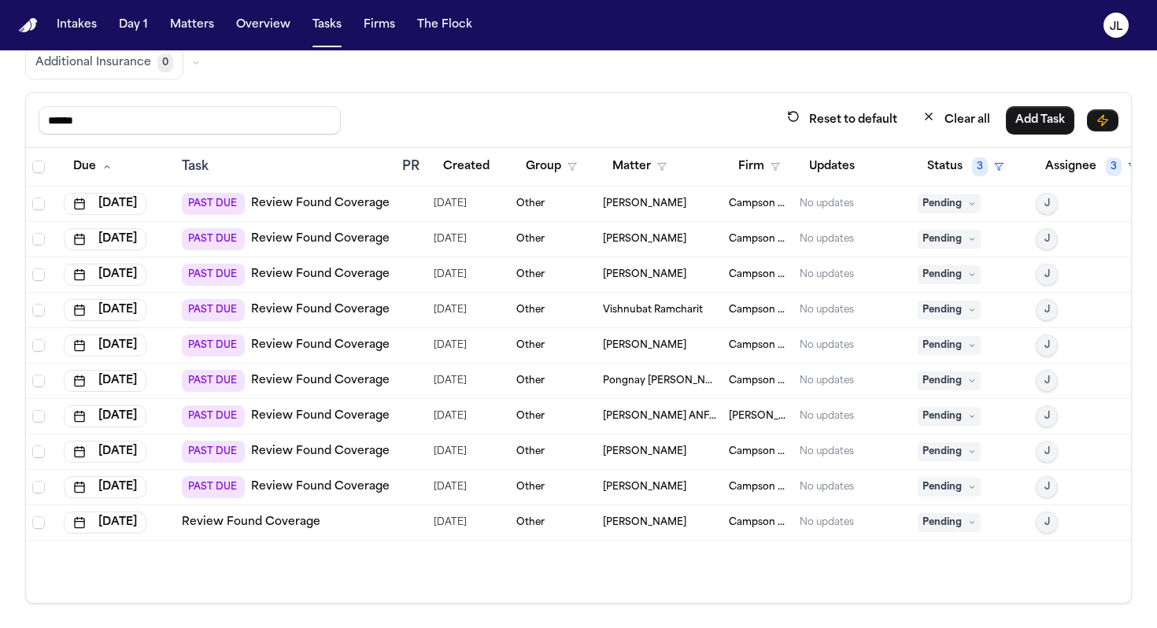
click at [950, 208] on span "Pending" at bounding box center [949, 203] width 63 height 19
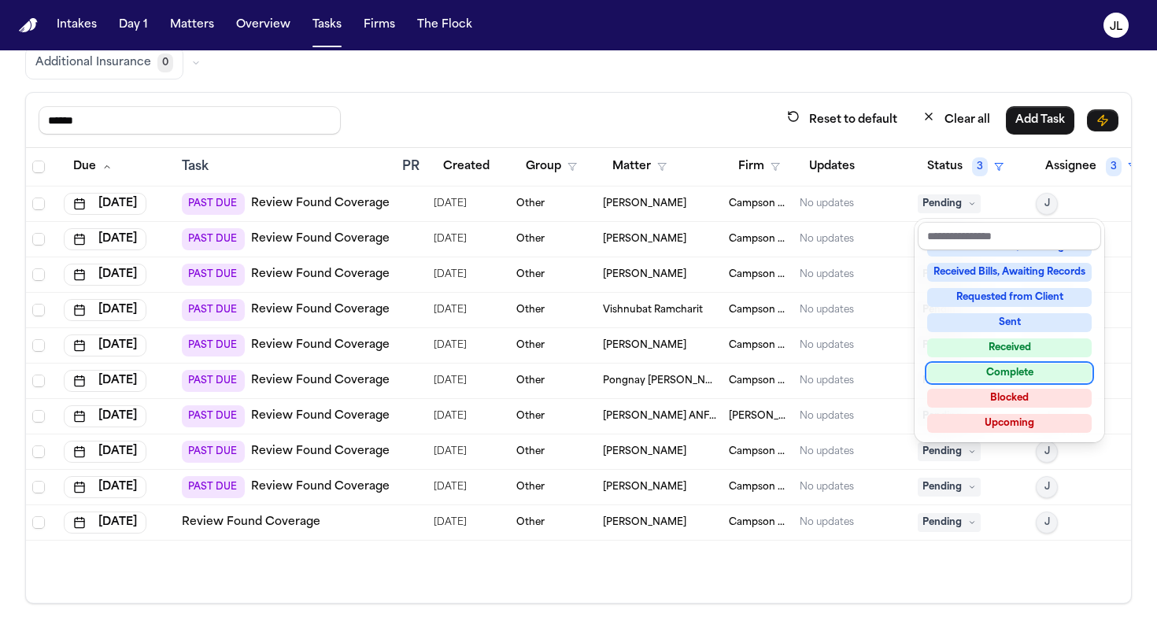
click at [993, 371] on div "Complete" at bounding box center [1009, 373] width 165 height 19
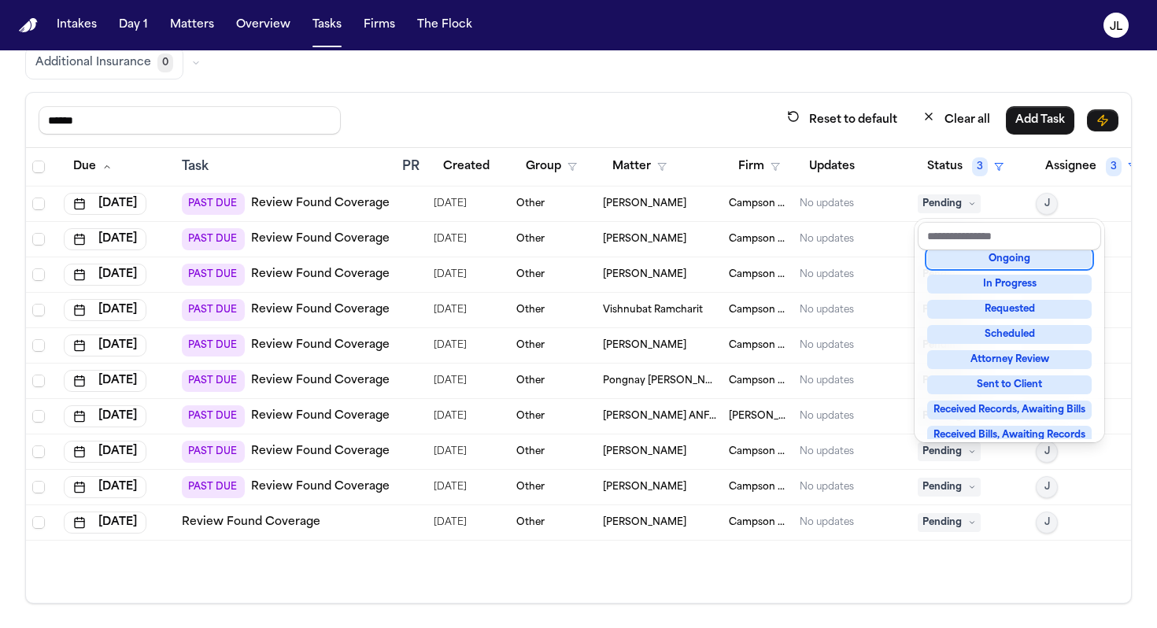
scroll to position [82, 0]
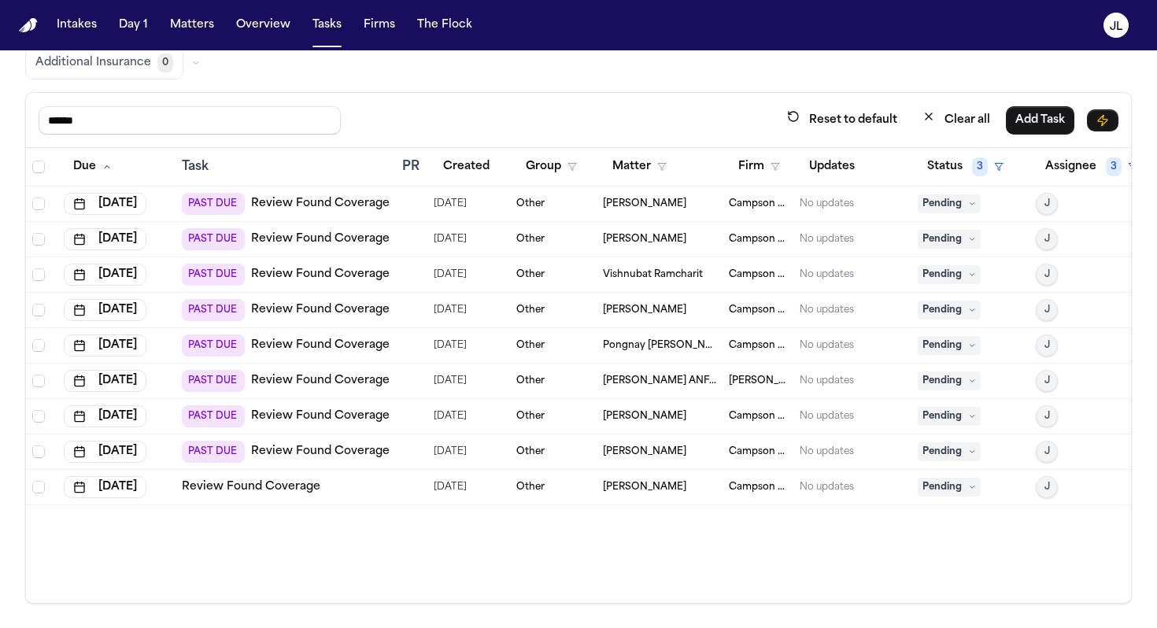
click at [953, 228] on td "Pending" at bounding box center [971, 239] width 118 height 35
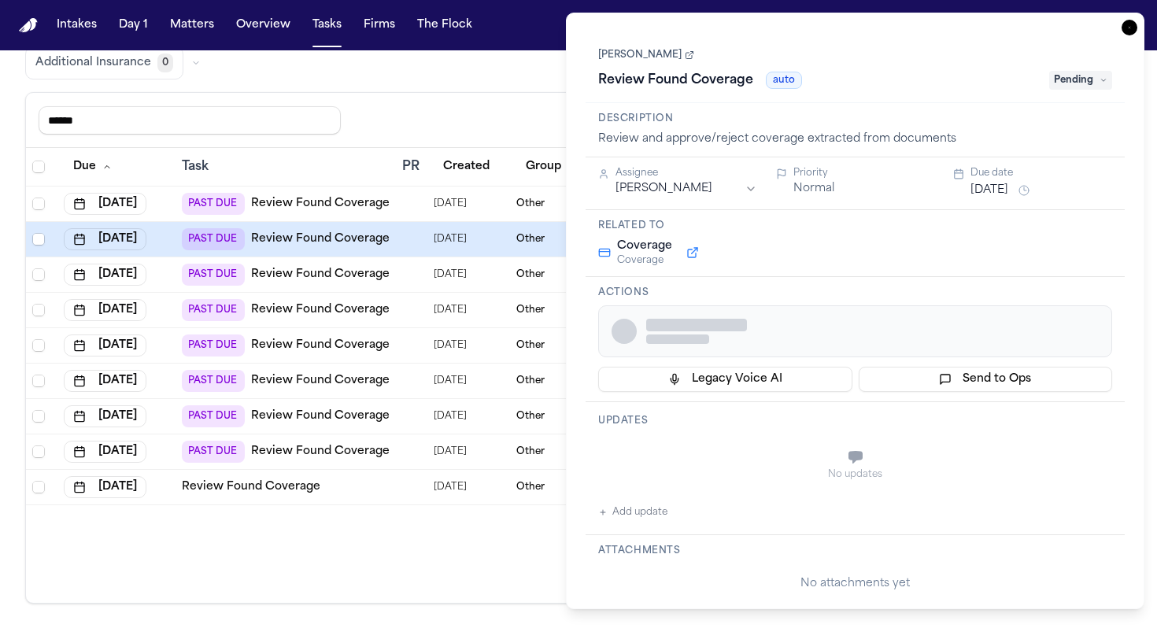
click at [953, 241] on div "Coverage Coverage" at bounding box center [855, 253] width 514 height 28
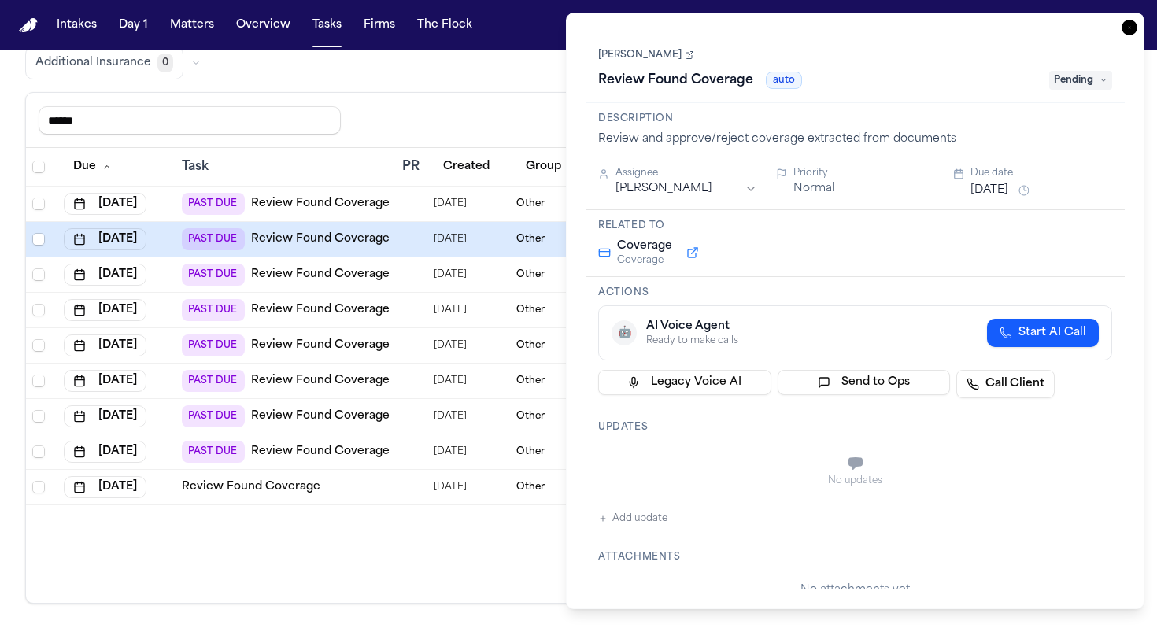
click at [1130, 27] on icon "button" at bounding box center [1130, 28] width 2 height 2
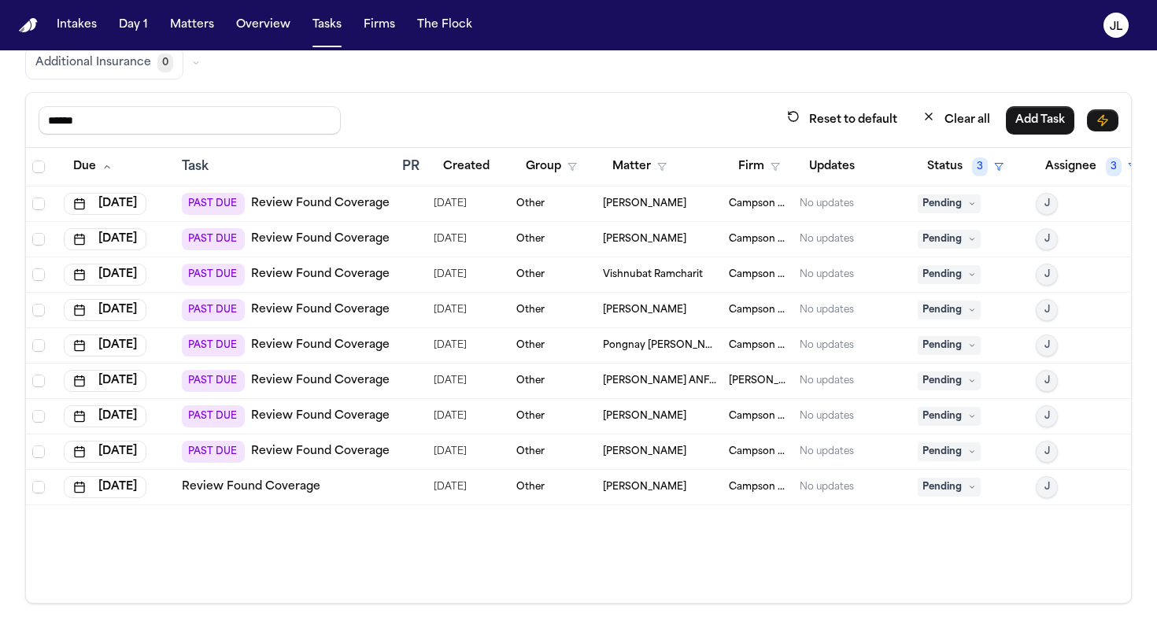
click at [923, 205] on span "Pending" at bounding box center [949, 203] width 63 height 19
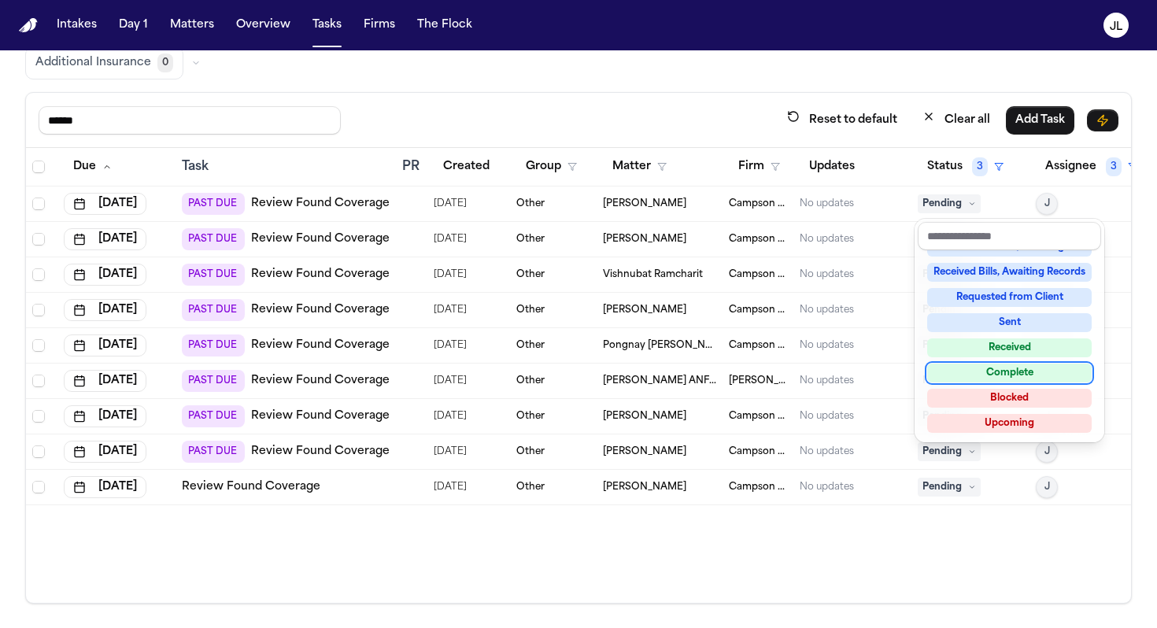
click at [1010, 373] on div "Complete" at bounding box center [1009, 373] width 165 height 19
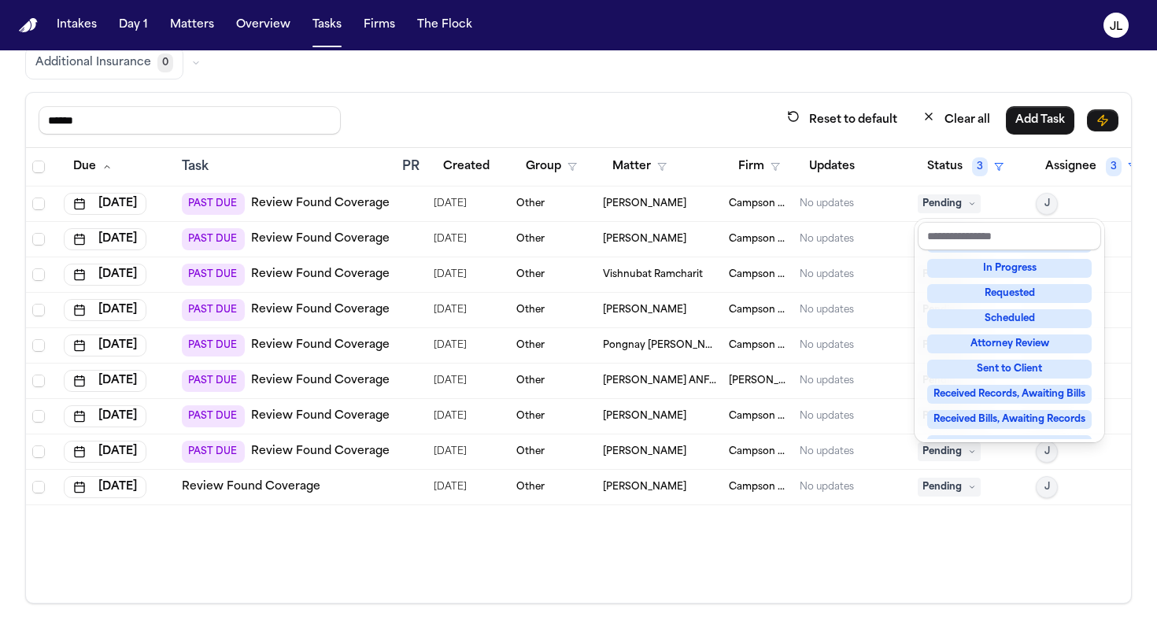
scroll to position [6, 0]
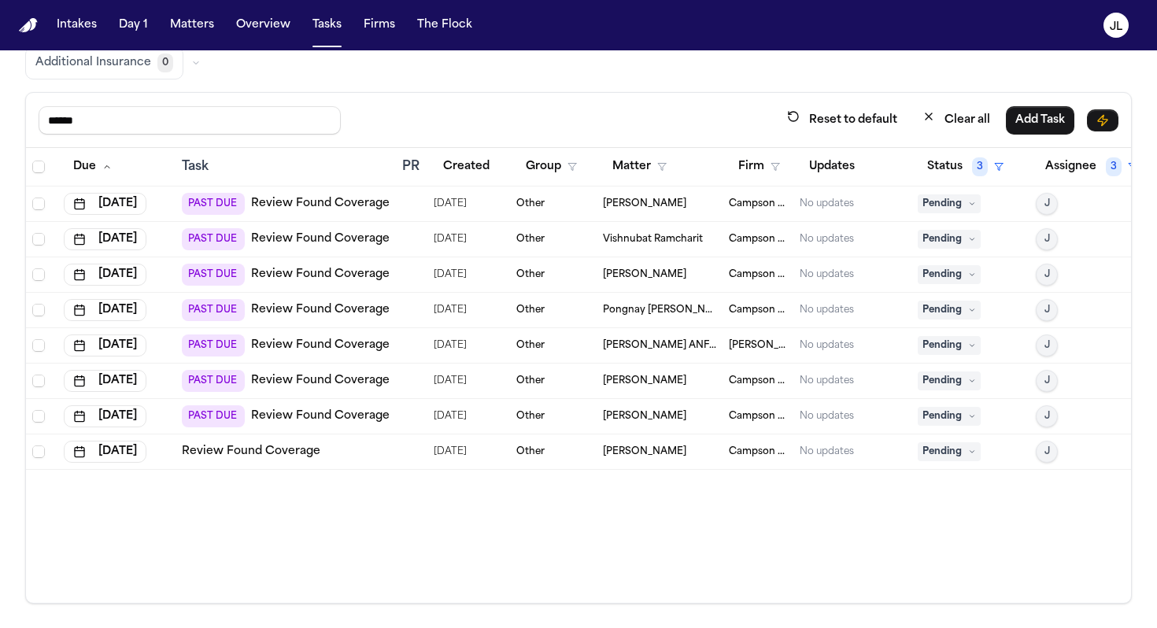
click at [964, 203] on span "Pending" at bounding box center [949, 203] width 63 height 19
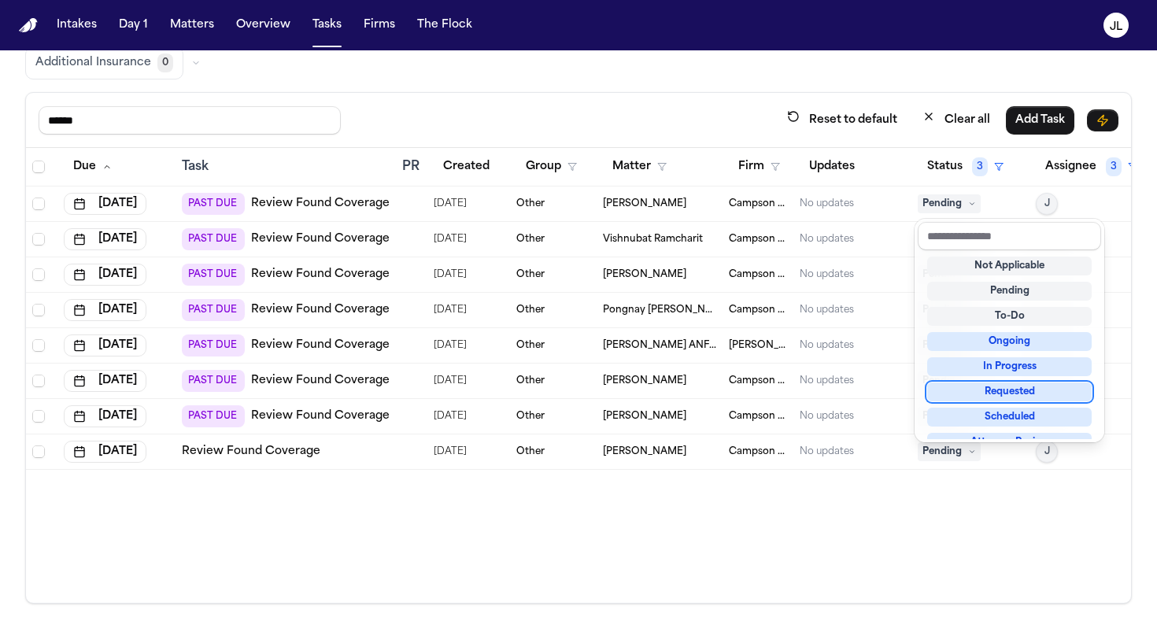
scroll to position [246, 0]
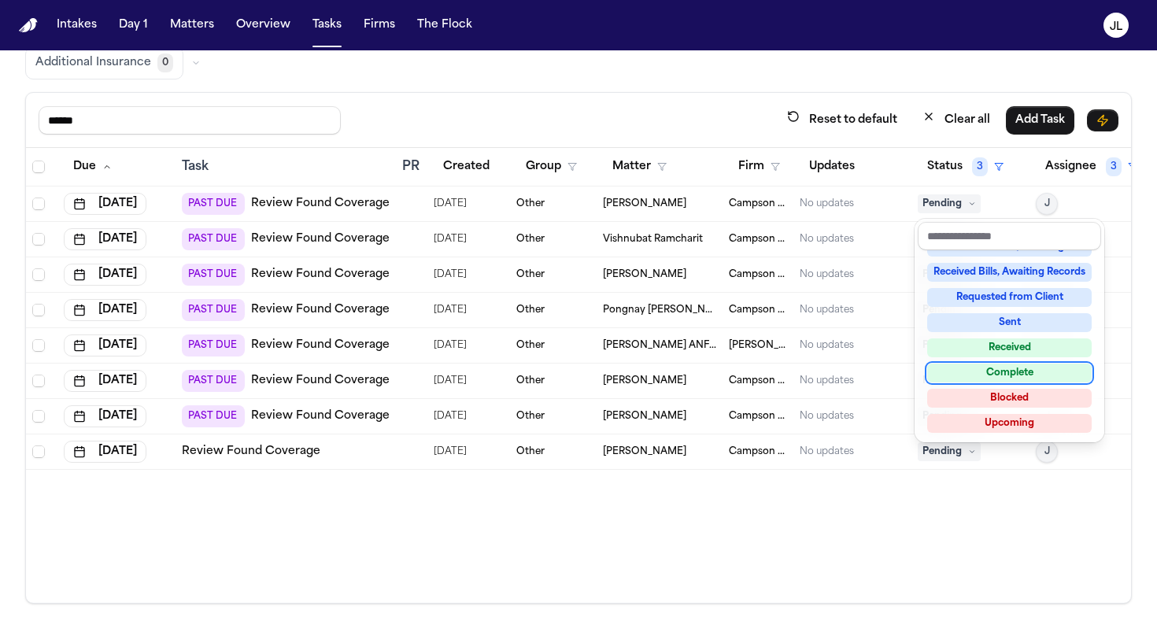
click at [1007, 376] on div "Complete" at bounding box center [1009, 373] width 165 height 19
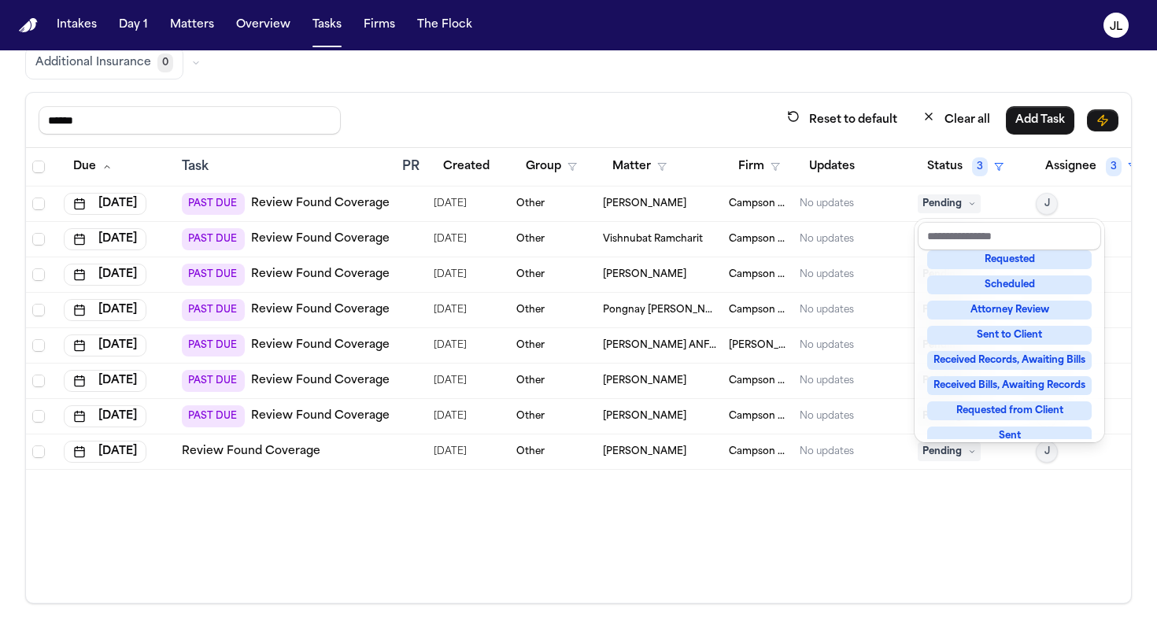
scroll to position [17, 0]
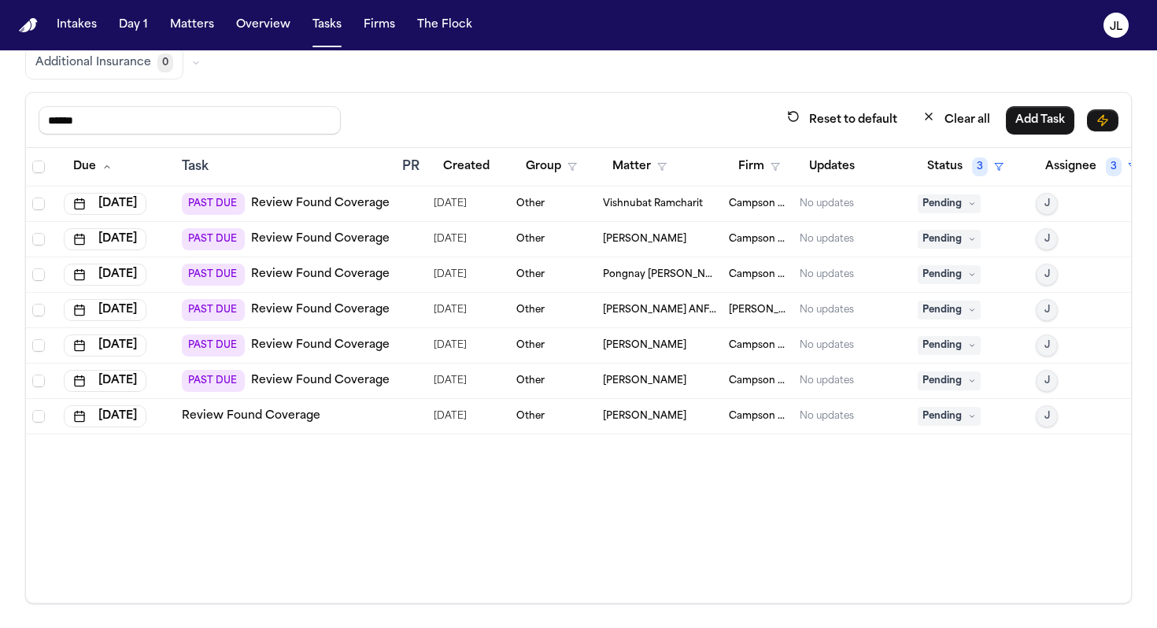
click at [956, 210] on span "Pending" at bounding box center [949, 203] width 63 height 19
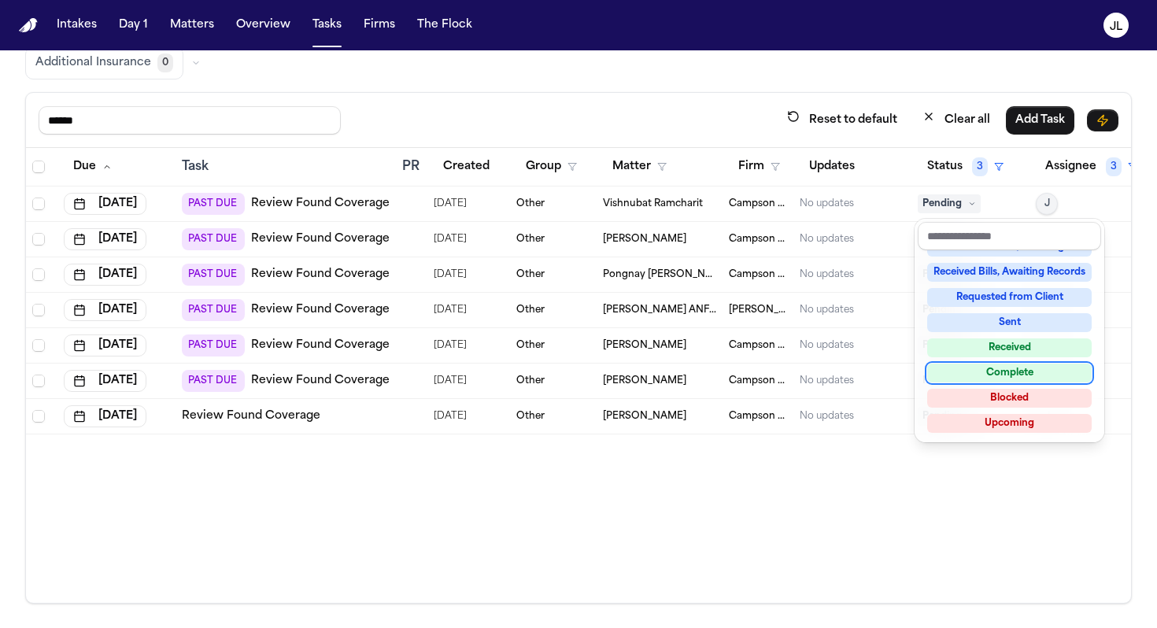
click at [1015, 371] on div "Complete" at bounding box center [1009, 373] width 165 height 19
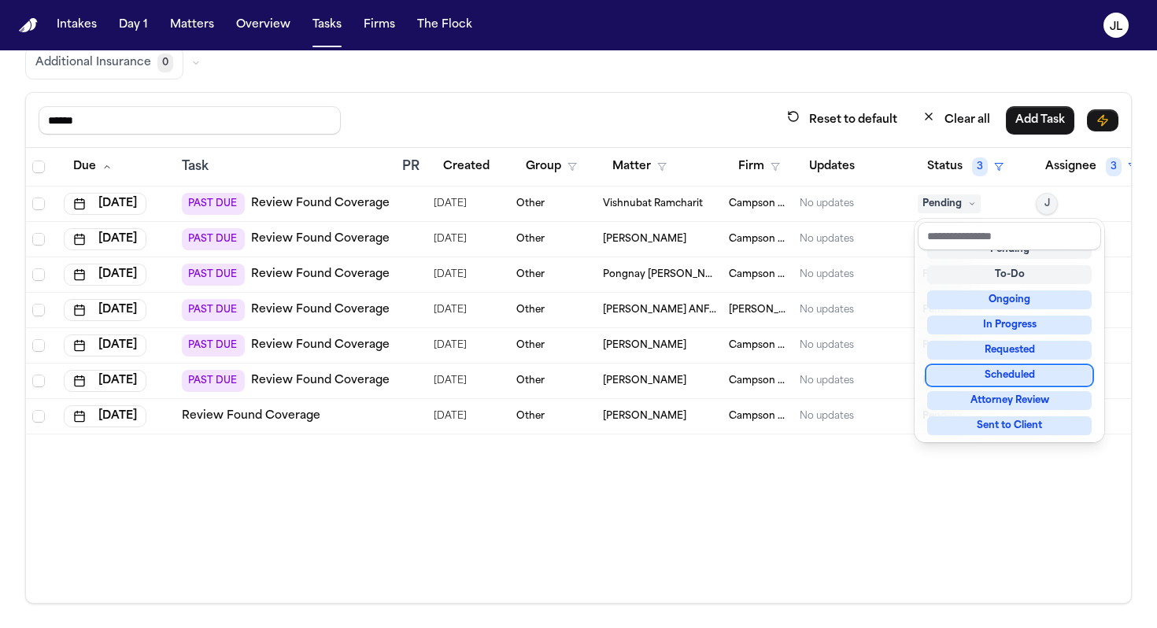
scroll to position [0, 0]
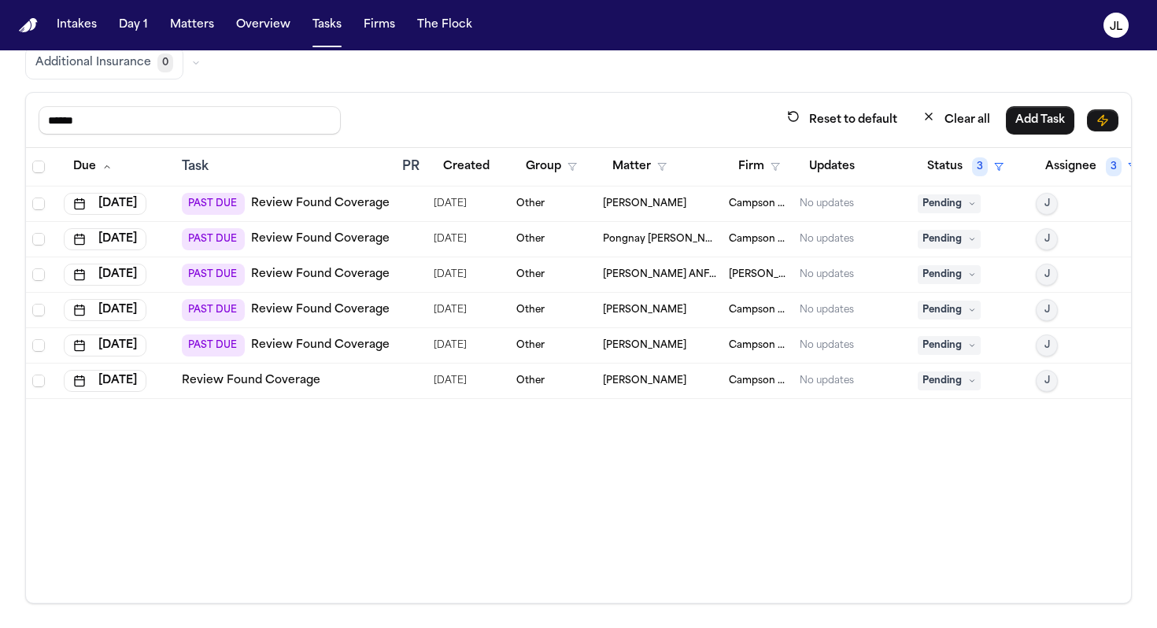
click at [939, 205] on span "Pending" at bounding box center [949, 203] width 63 height 19
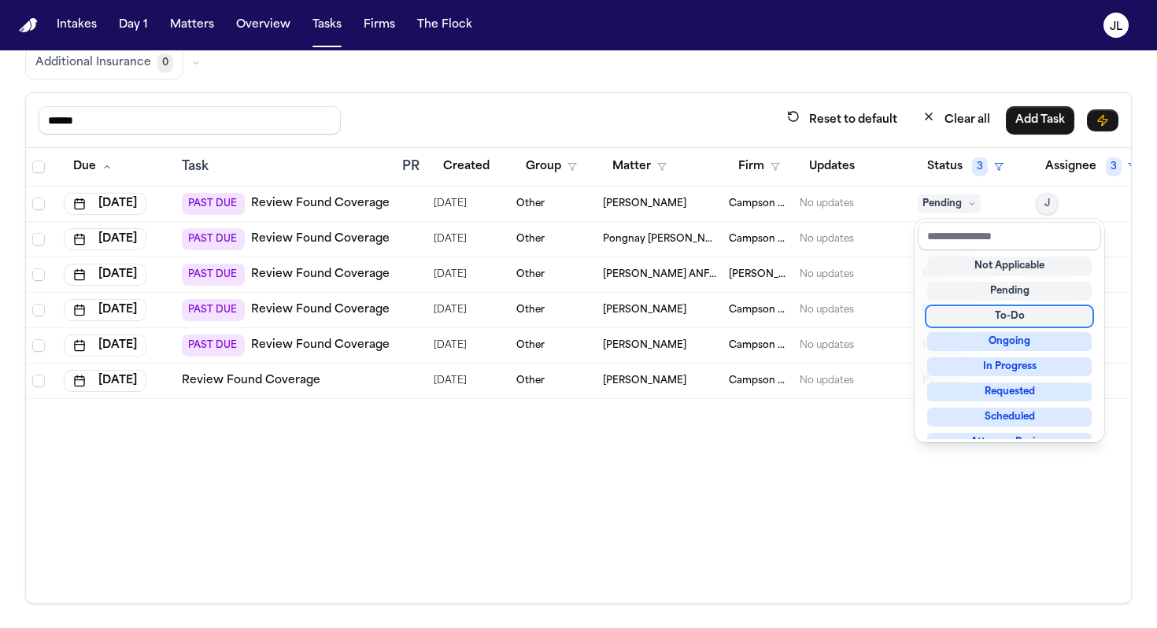
scroll to position [246, 0]
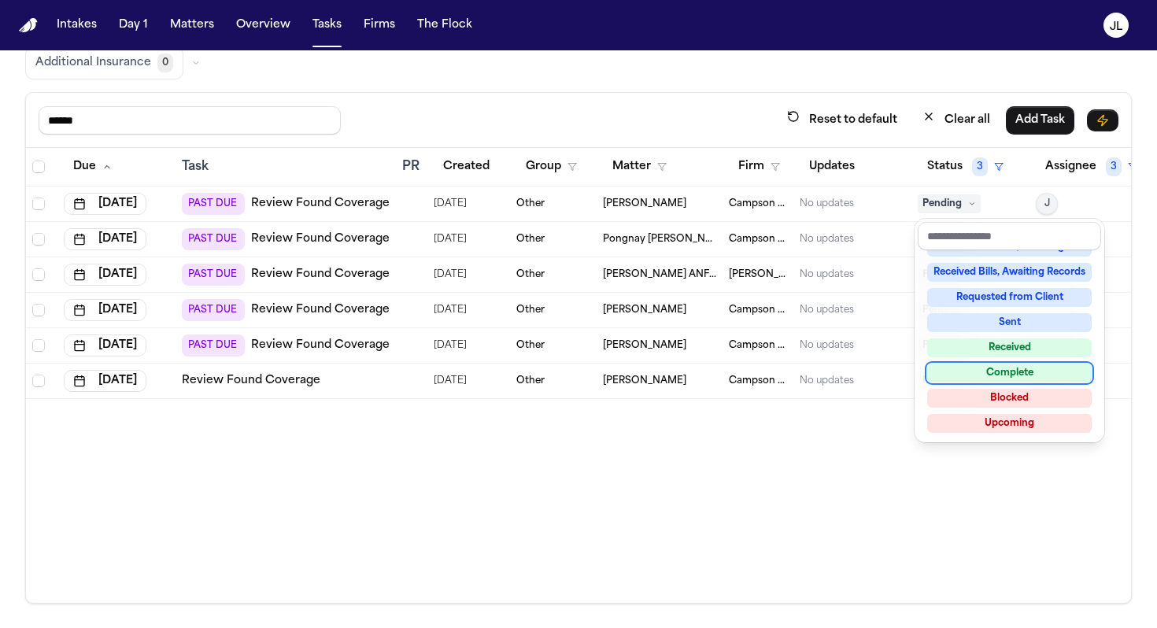
click at [990, 375] on div "Complete" at bounding box center [1009, 373] width 165 height 19
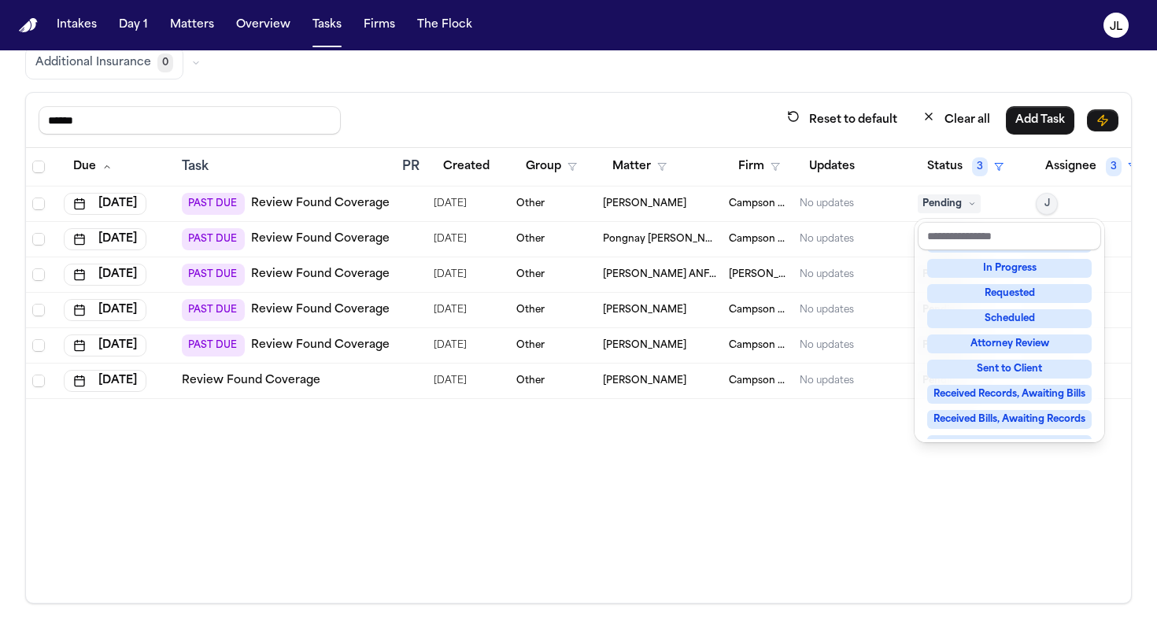
scroll to position [17, 0]
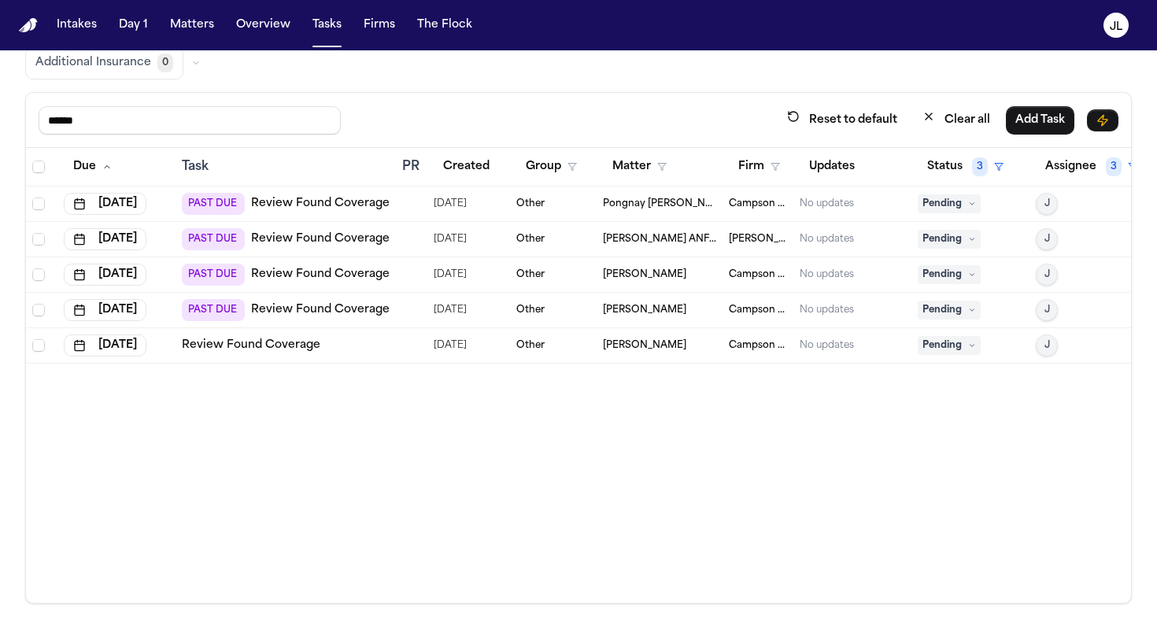
click at [938, 205] on span "Pending" at bounding box center [949, 203] width 63 height 19
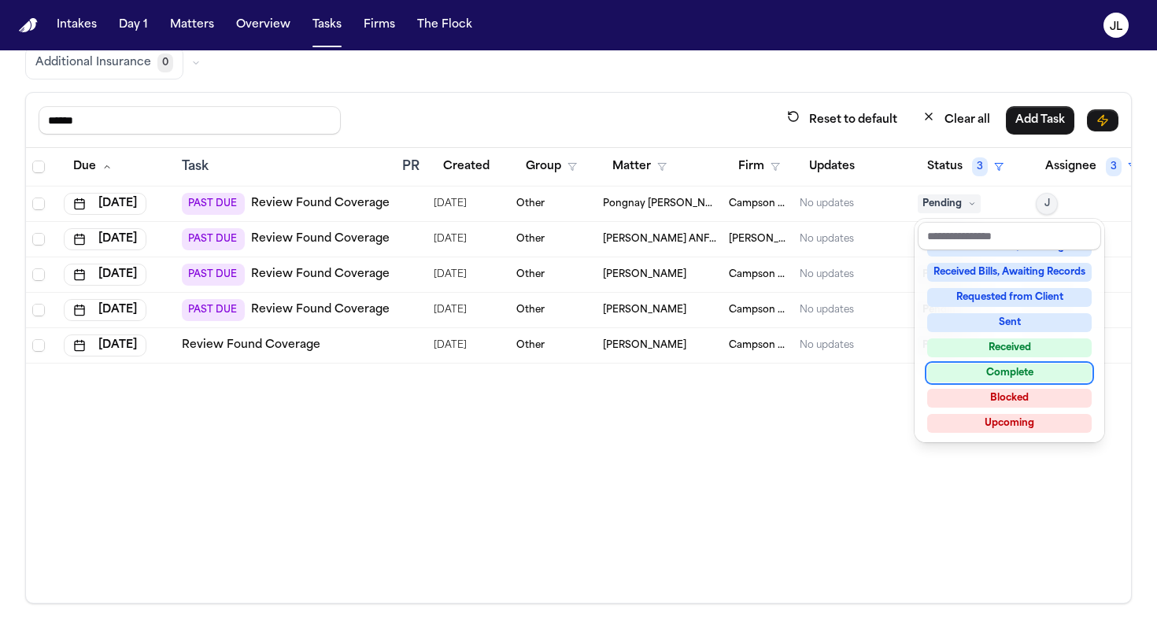
click at [994, 369] on div "Complete" at bounding box center [1009, 373] width 165 height 19
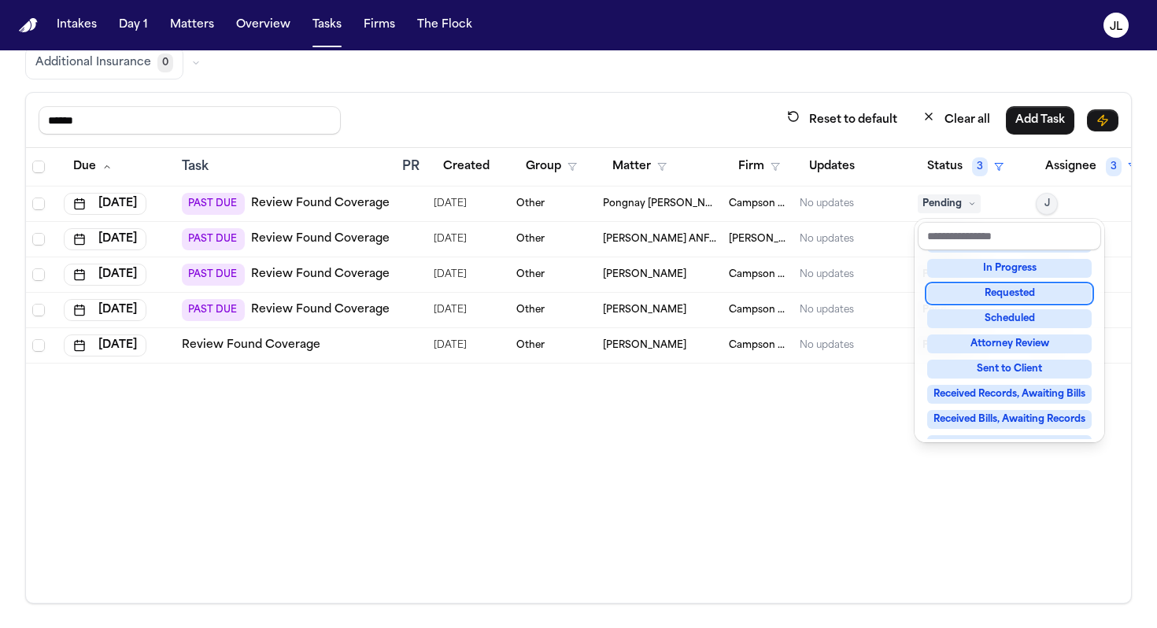
scroll to position [24, 0]
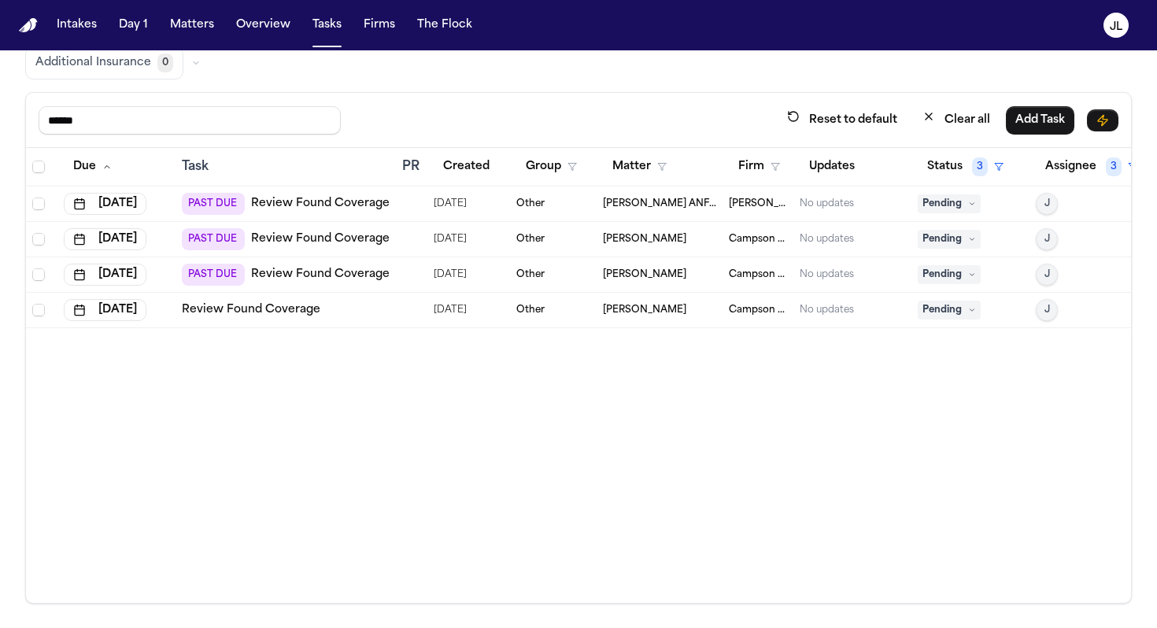
click at [944, 200] on span "Pending" at bounding box center [949, 203] width 63 height 19
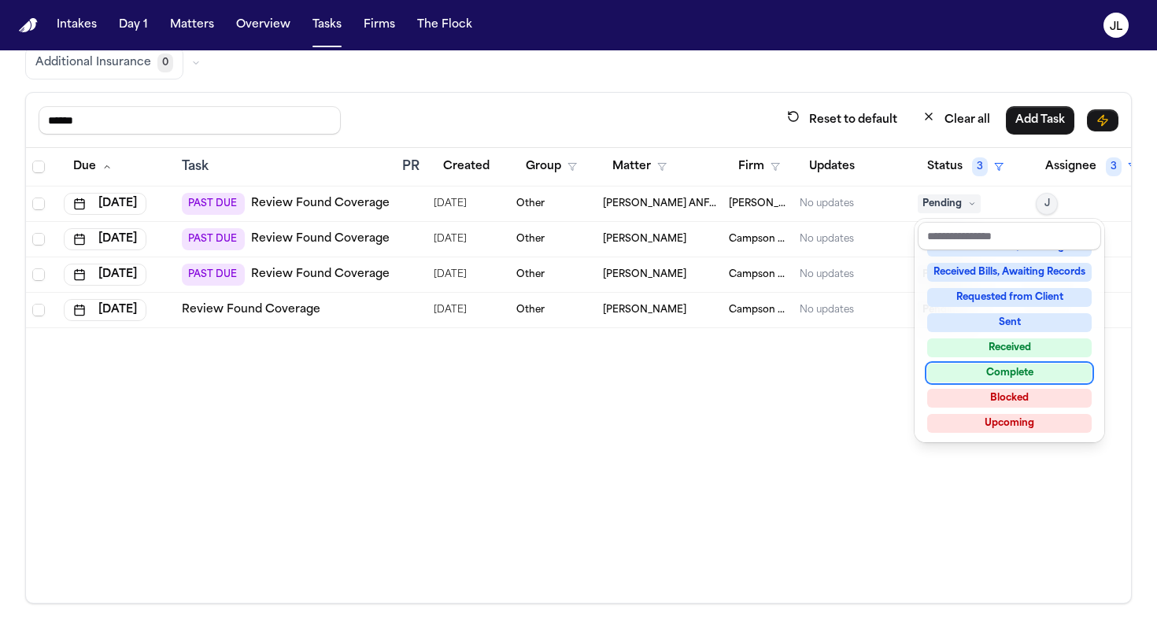
click at [1009, 368] on div "Complete" at bounding box center [1009, 373] width 165 height 19
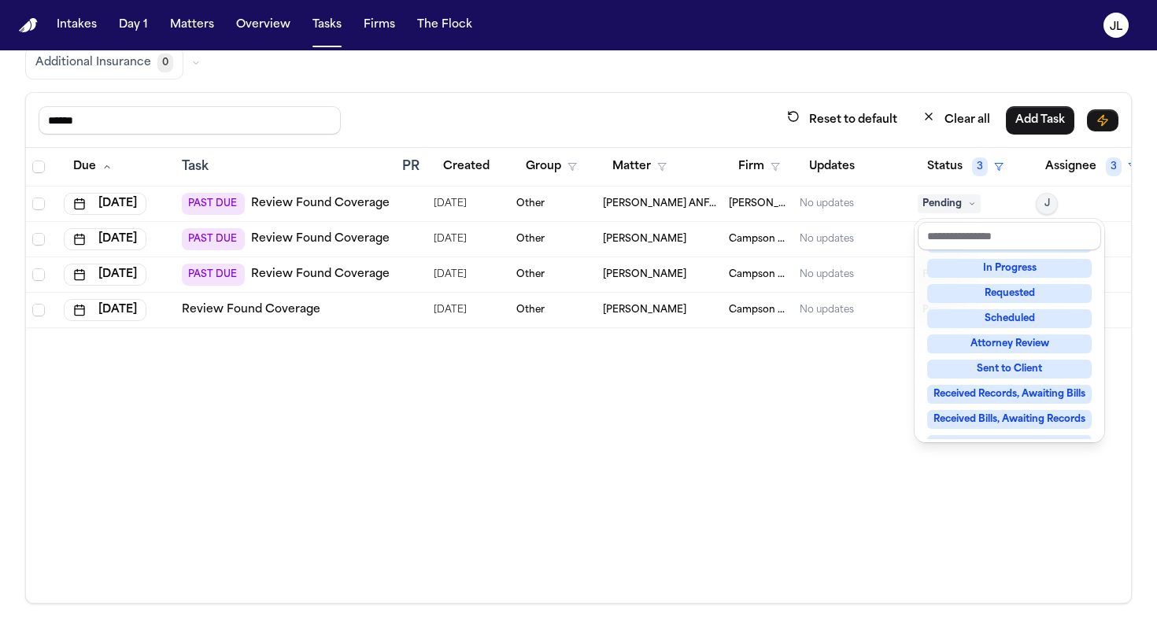
scroll to position [6, 0]
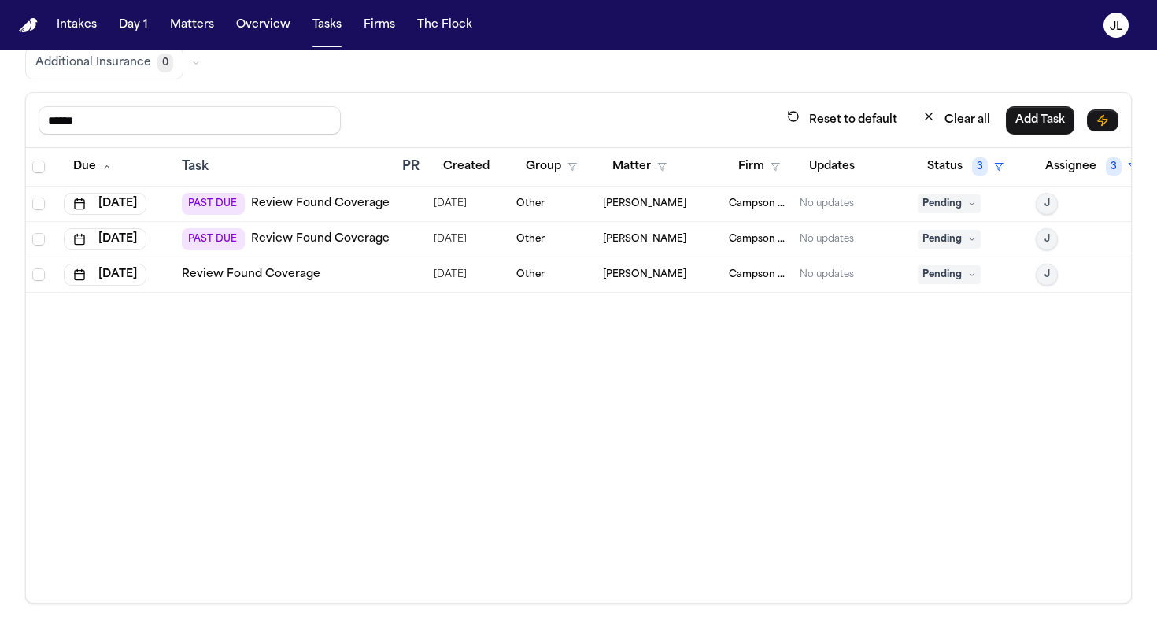
click at [963, 198] on span "Pending" at bounding box center [949, 203] width 63 height 19
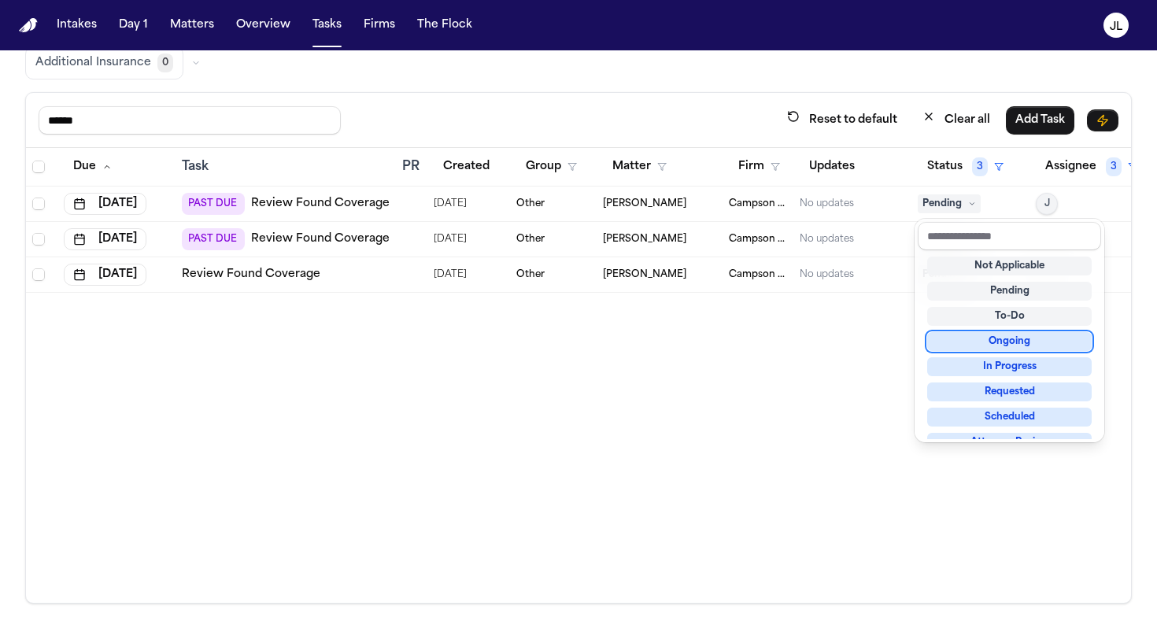
scroll to position [246, 0]
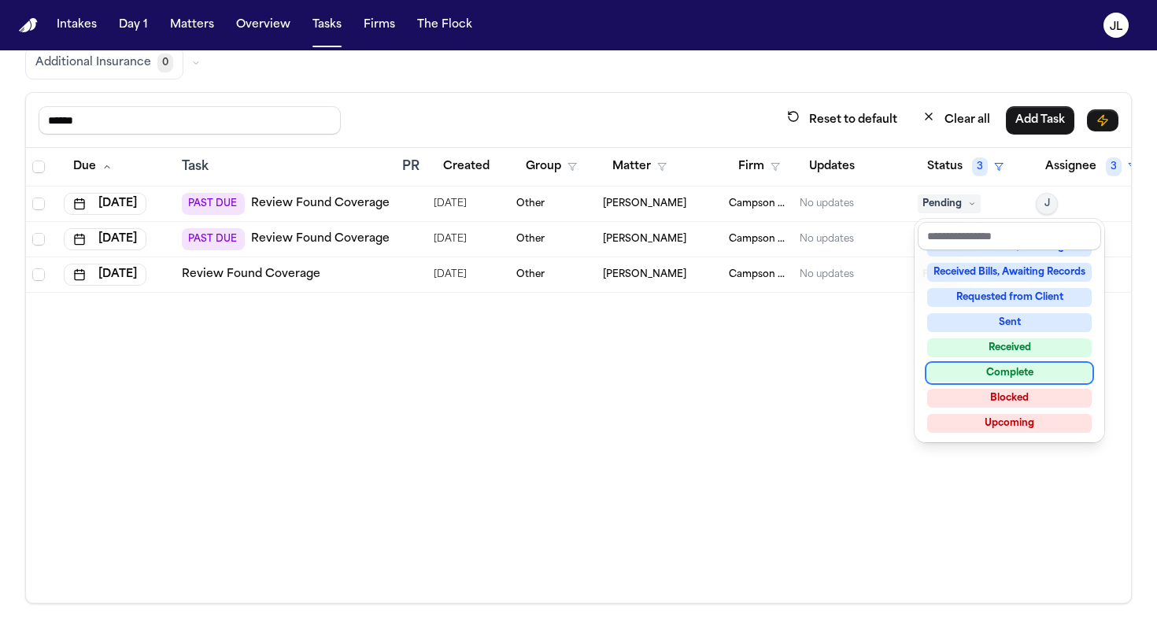
click at [985, 377] on div "Complete" at bounding box center [1009, 373] width 165 height 19
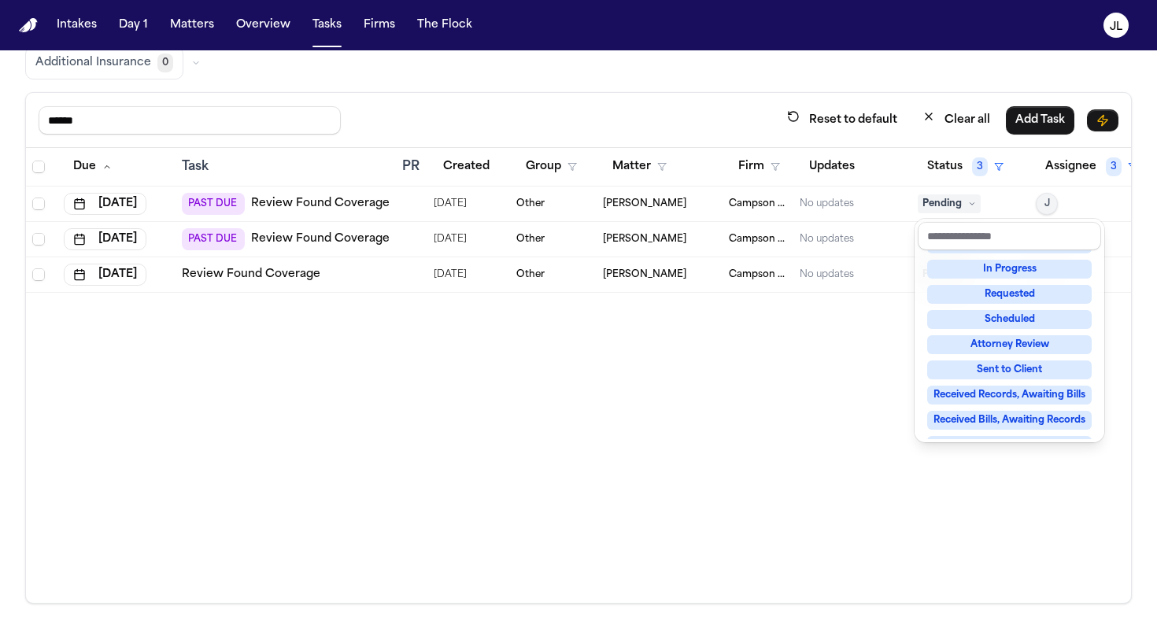
scroll to position [6, 0]
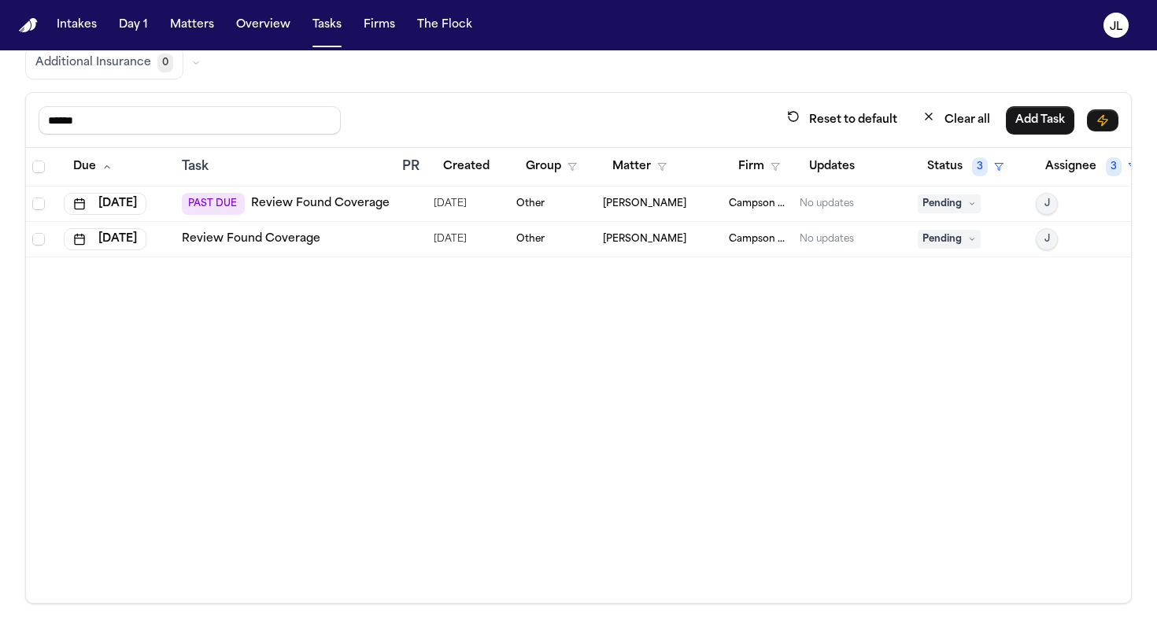
click at [951, 239] on span "Pending" at bounding box center [949, 239] width 63 height 19
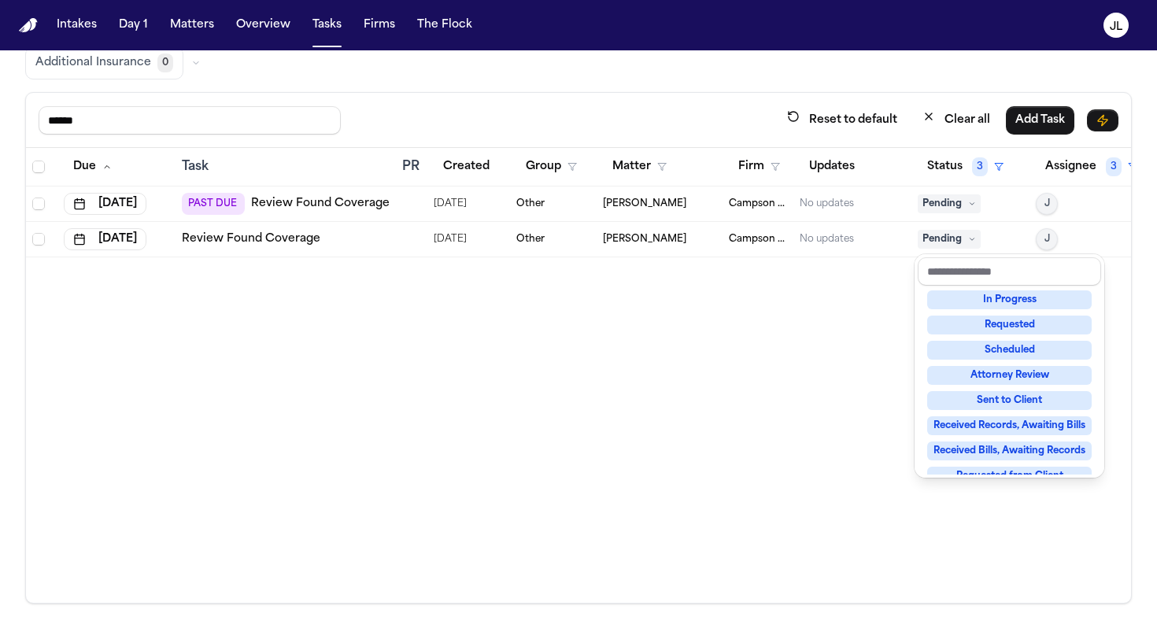
scroll to position [246, 0]
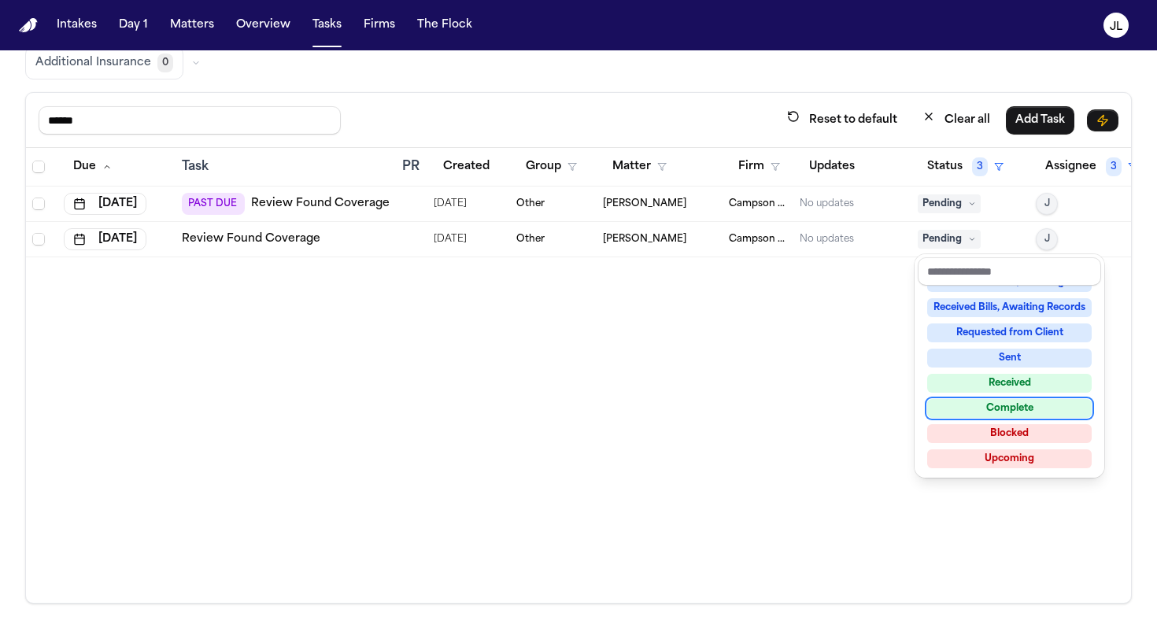
click at [979, 413] on div "Complete" at bounding box center [1009, 408] width 165 height 19
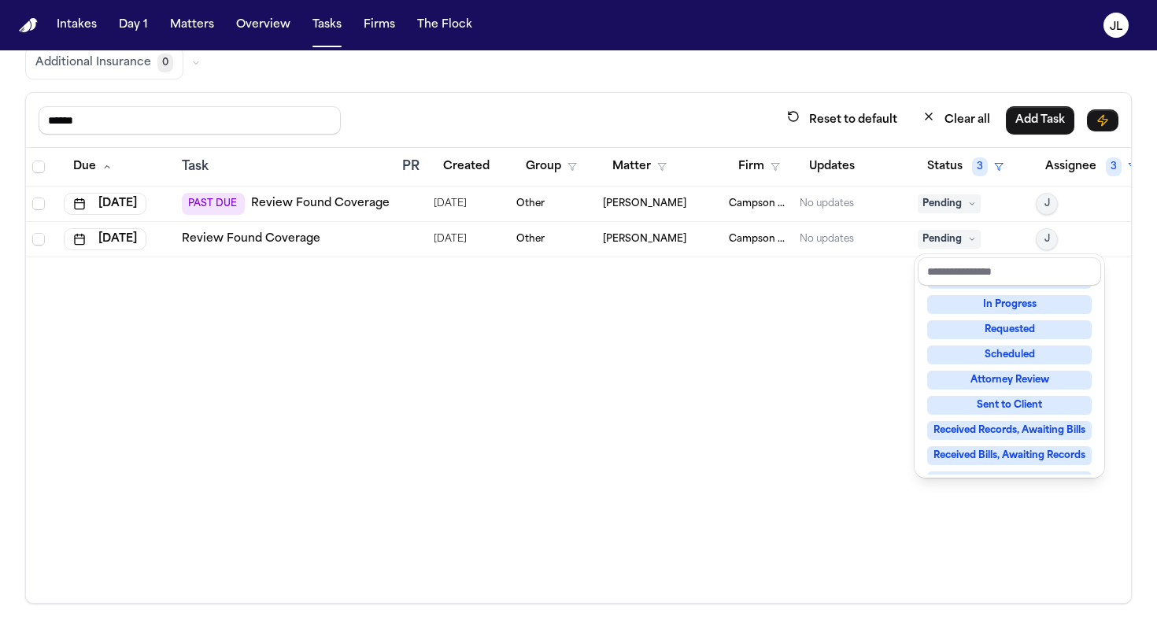
scroll to position [24, 0]
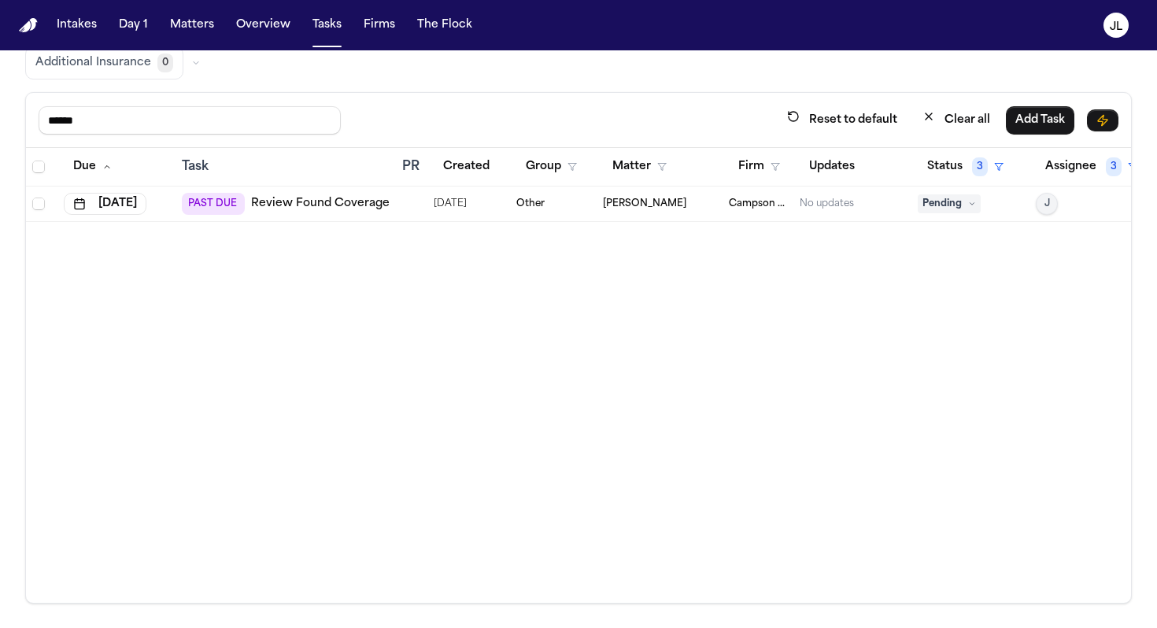
click at [942, 210] on span "Pending" at bounding box center [949, 203] width 63 height 19
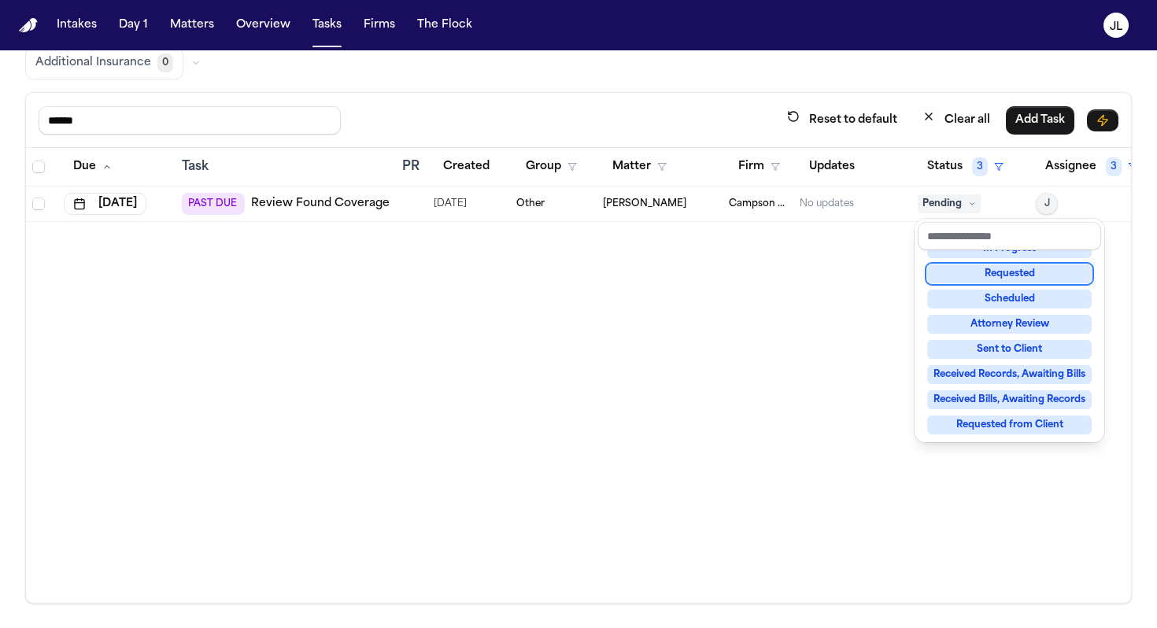
scroll to position [246, 0]
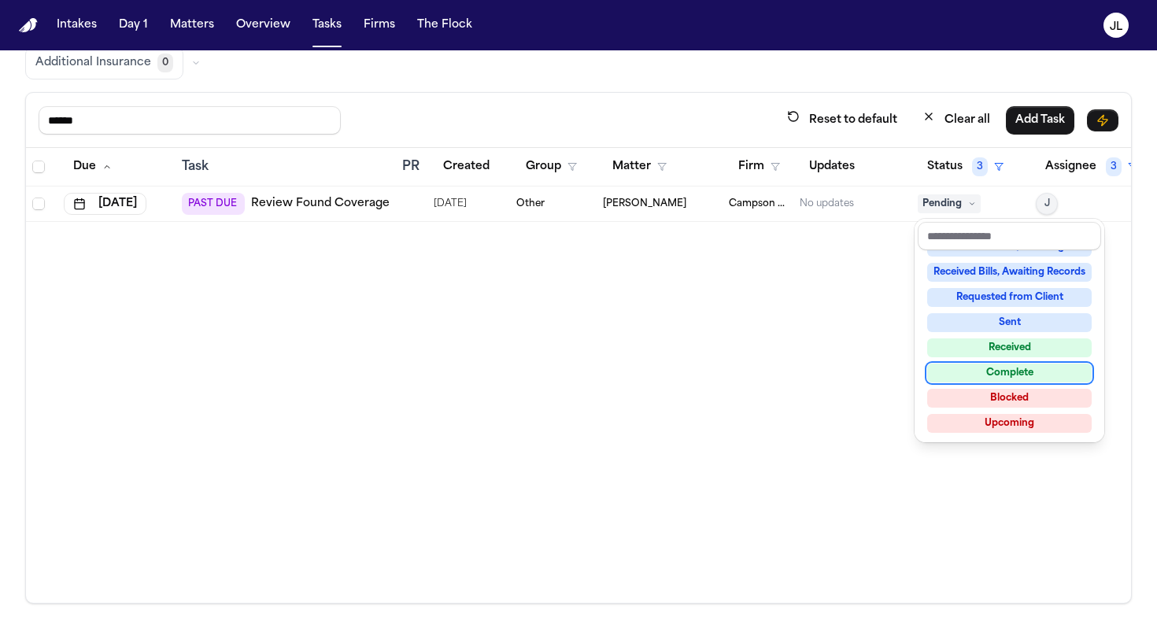
click at [985, 365] on div "Complete" at bounding box center [1009, 373] width 165 height 19
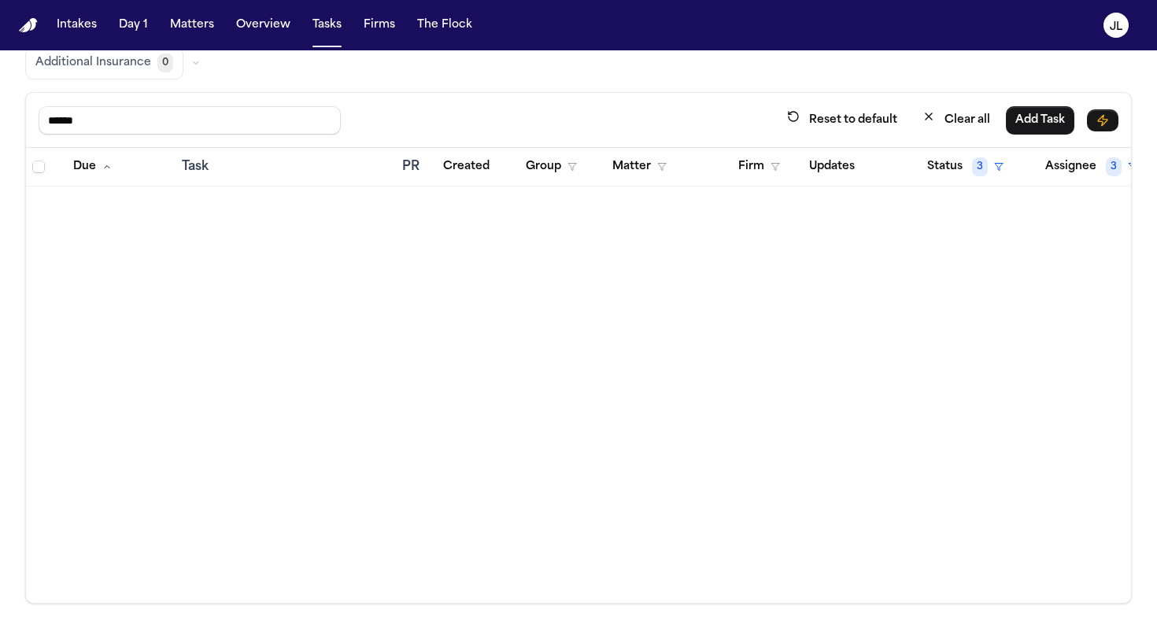
scroll to position [0, 0]
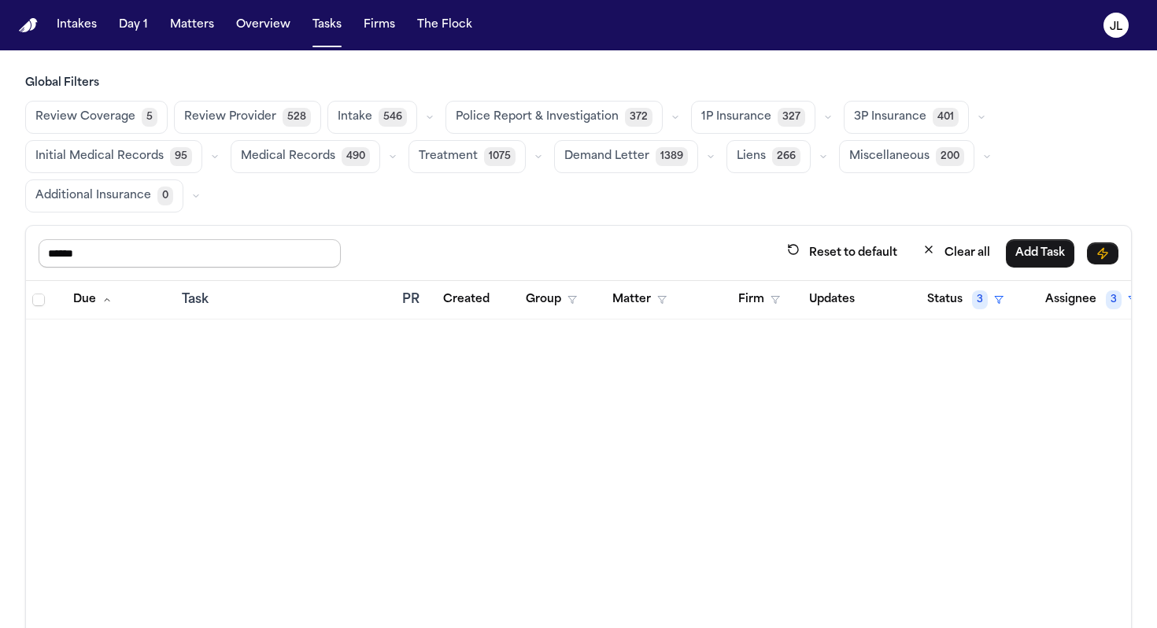
drag, startPoint x: 179, startPoint y: 240, endPoint x: 18, endPoint y: 217, distance: 162.2
click at [18, 220] on div "Global Filters Review Coverage 5 Review Provider 528 Intake 546 Police Report &…" at bounding box center [578, 406] width 1157 height 661
drag, startPoint x: 141, startPoint y: 257, endPoint x: 0, endPoint y: 233, distance: 143.0
click at [0, 233] on div "Global Filters Review Coverage 5 Review Provider 528 Intake 546 Police Report &…" at bounding box center [578, 406] width 1157 height 661
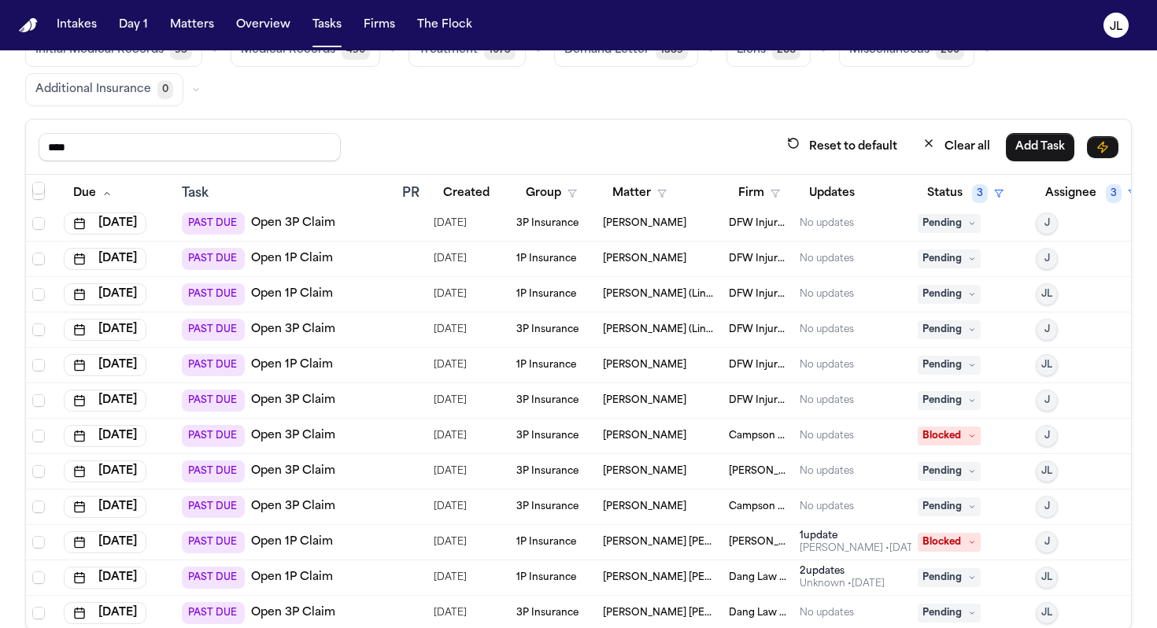
scroll to position [707, 0]
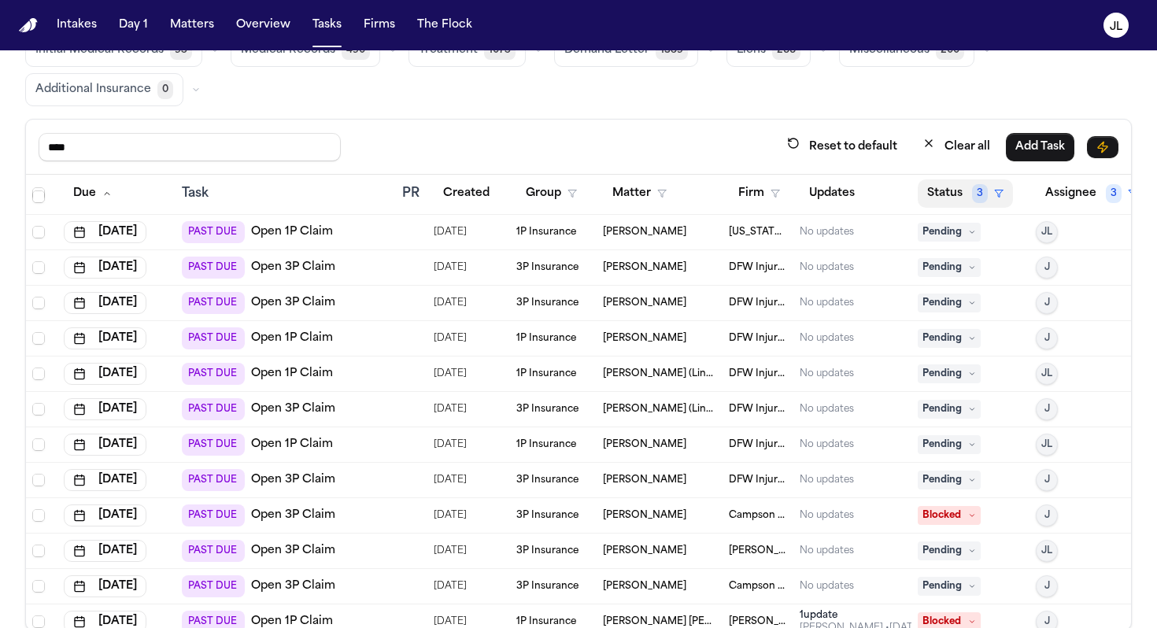
type input "****"
click at [968, 194] on button "Status 3" at bounding box center [965, 194] width 95 height 28
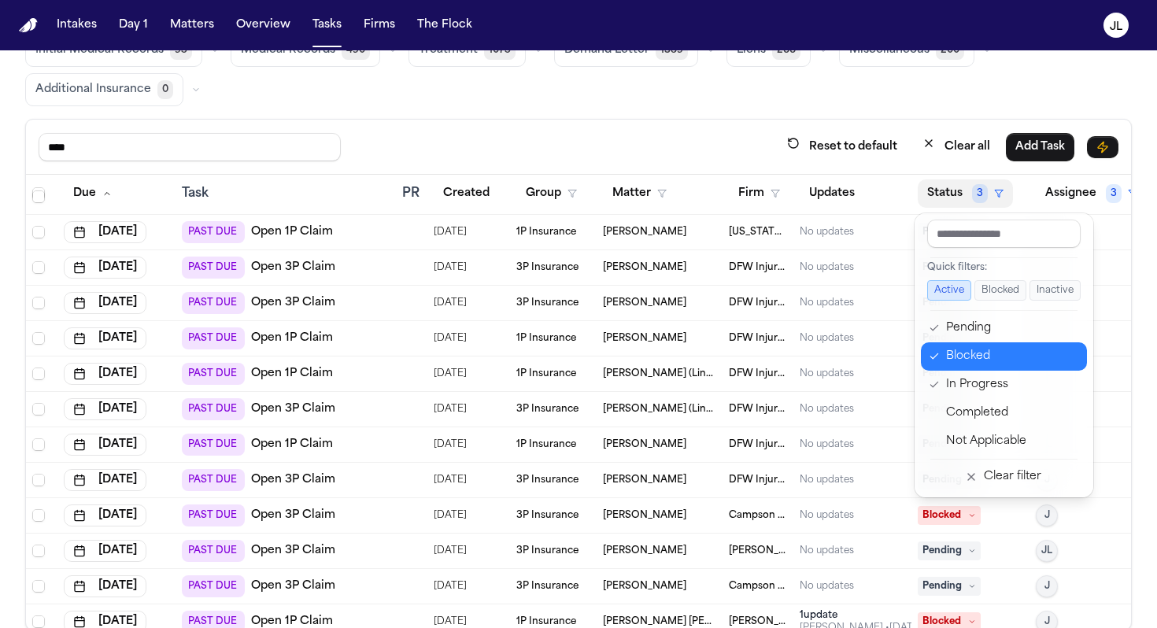
click at [972, 361] on div "Blocked" at bounding box center [1011, 356] width 131 height 19
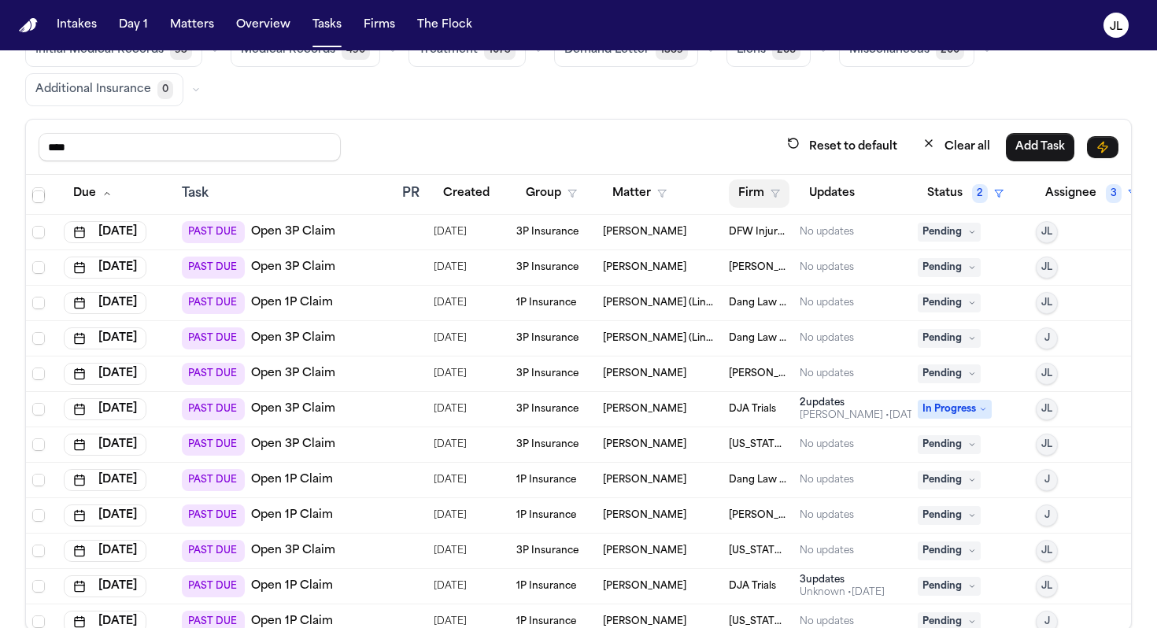
click at [771, 192] on icon "button" at bounding box center [775, 193] width 9 height 9
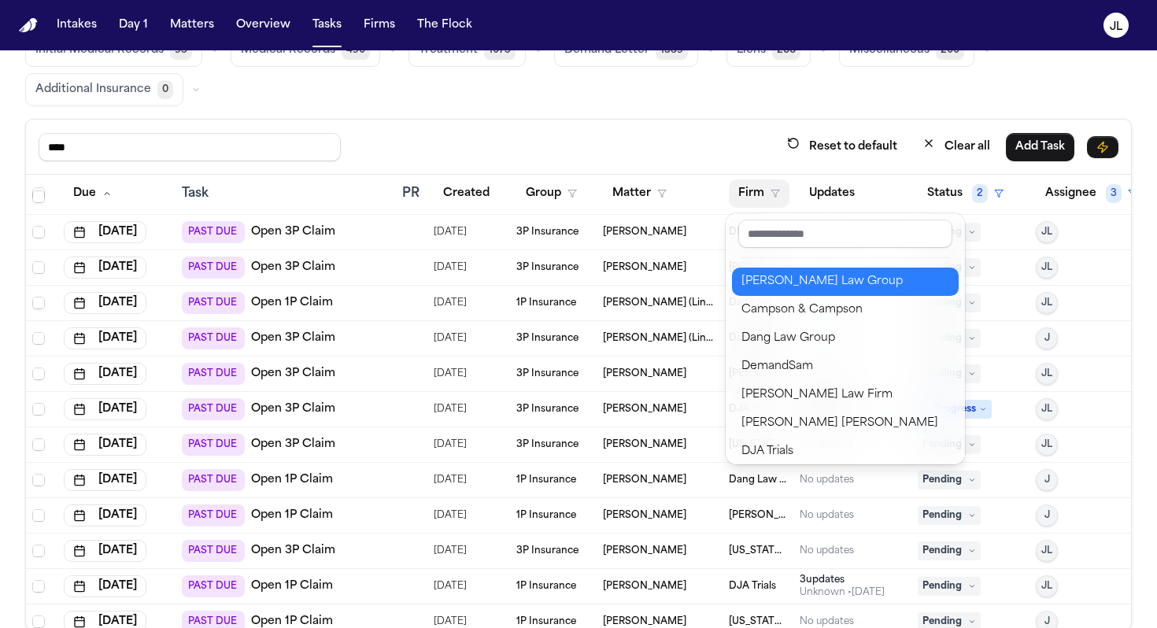
scroll to position [116, 0]
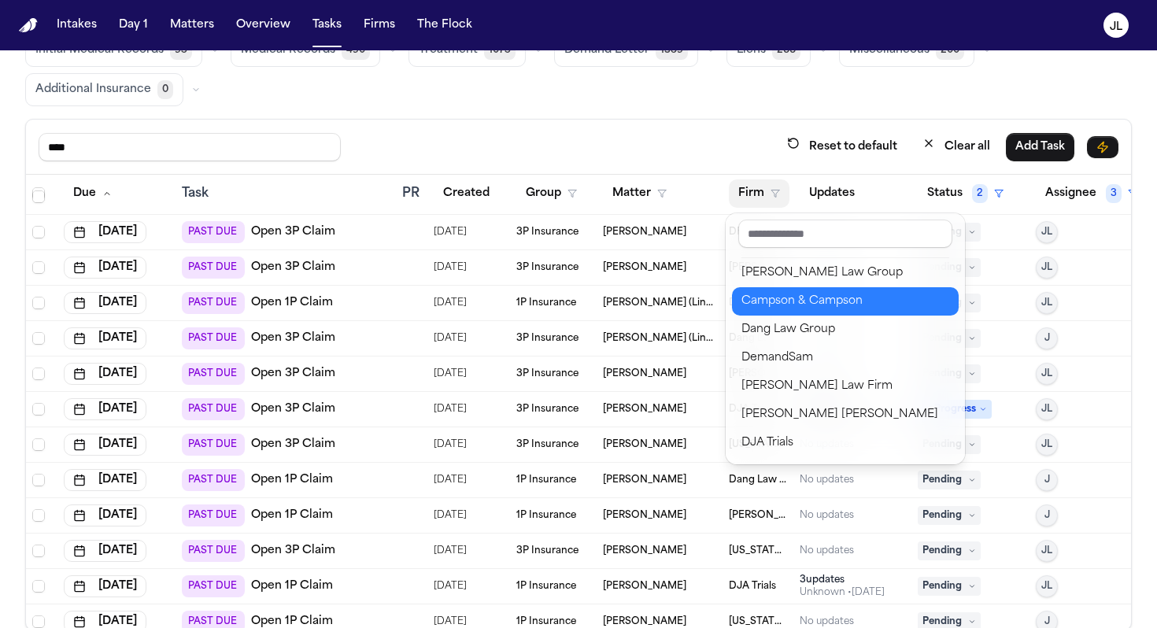
click at [780, 308] on div "Campson & Campson" at bounding box center [846, 301] width 208 height 19
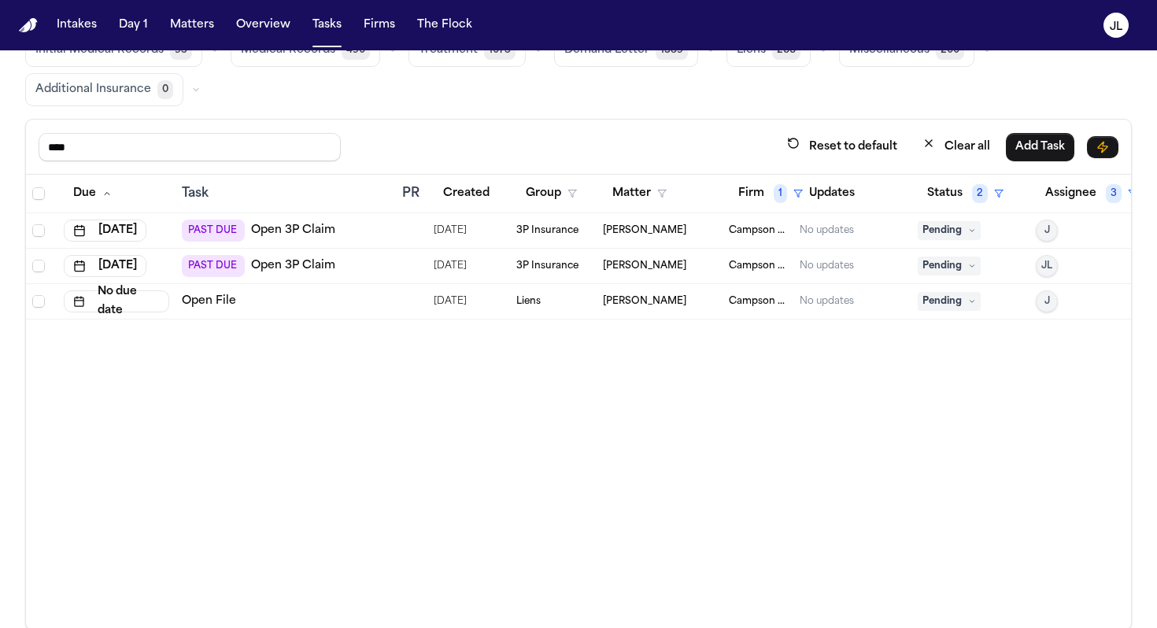
scroll to position [0, 0]
click at [940, 197] on button "Status 2" at bounding box center [965, 194] width 95 height 28
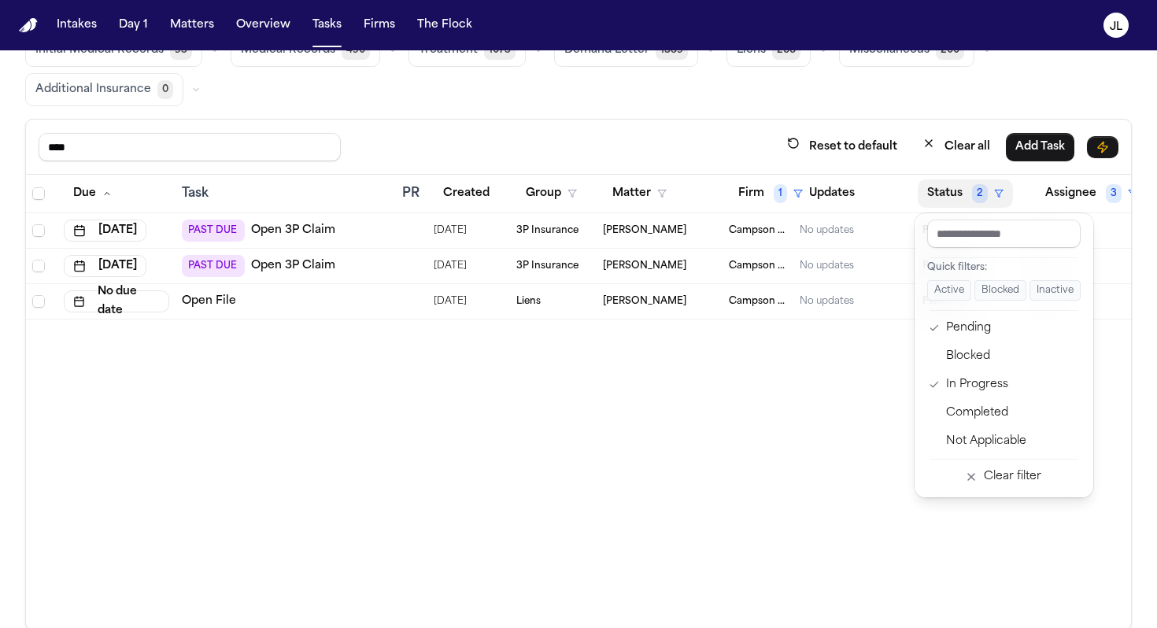
click at [773, 189] on table "Due Task PR Created Group Matter Firm 1 Updates Status 2 Assignee 3 Aug 8, 2025…" at bounding box center [583, 247] width 1114 height 145
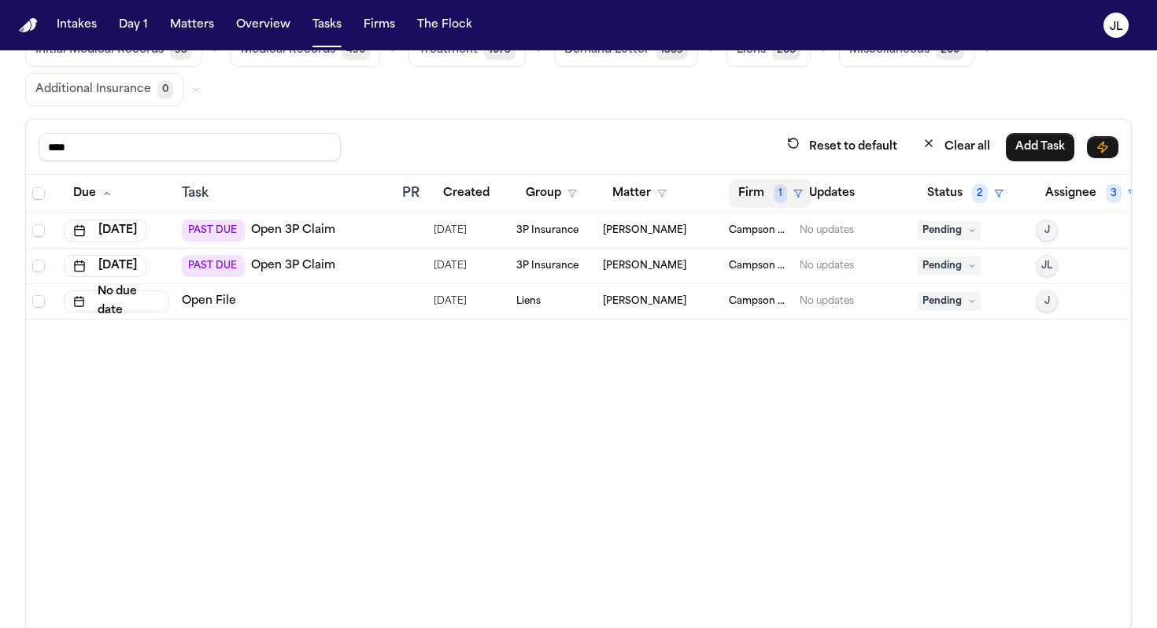
click at [765, 189] on button "Firm 1" at bounding box center [770, 194] width 83 height 28
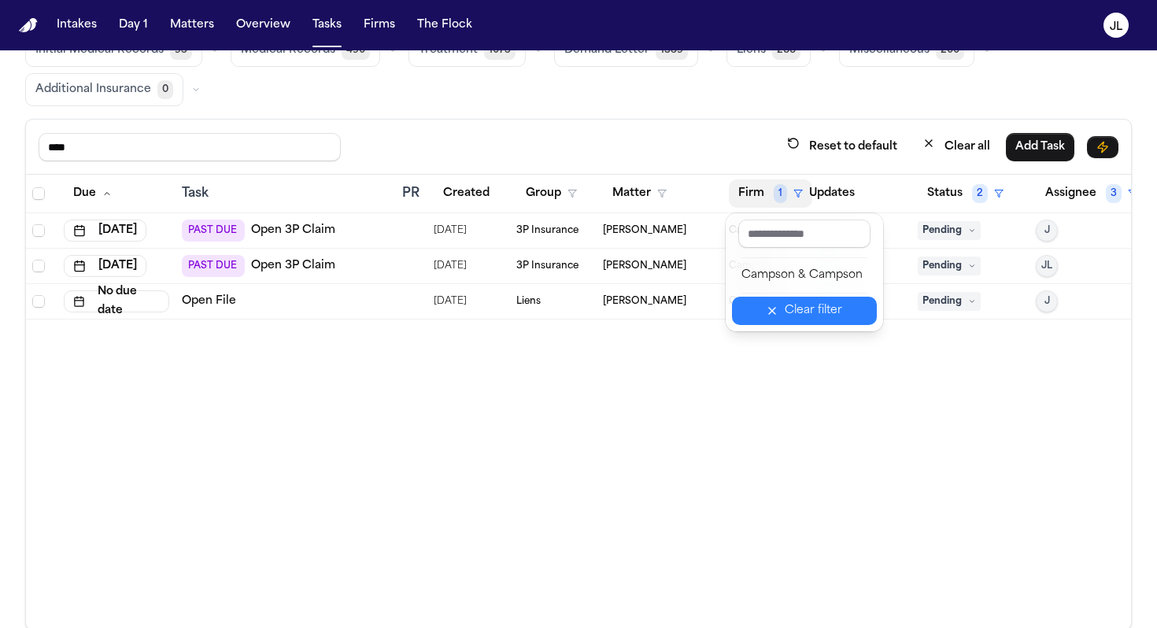
click at [775, 309] on icon "button" at bounding box center [772, 311] width 6 height 6
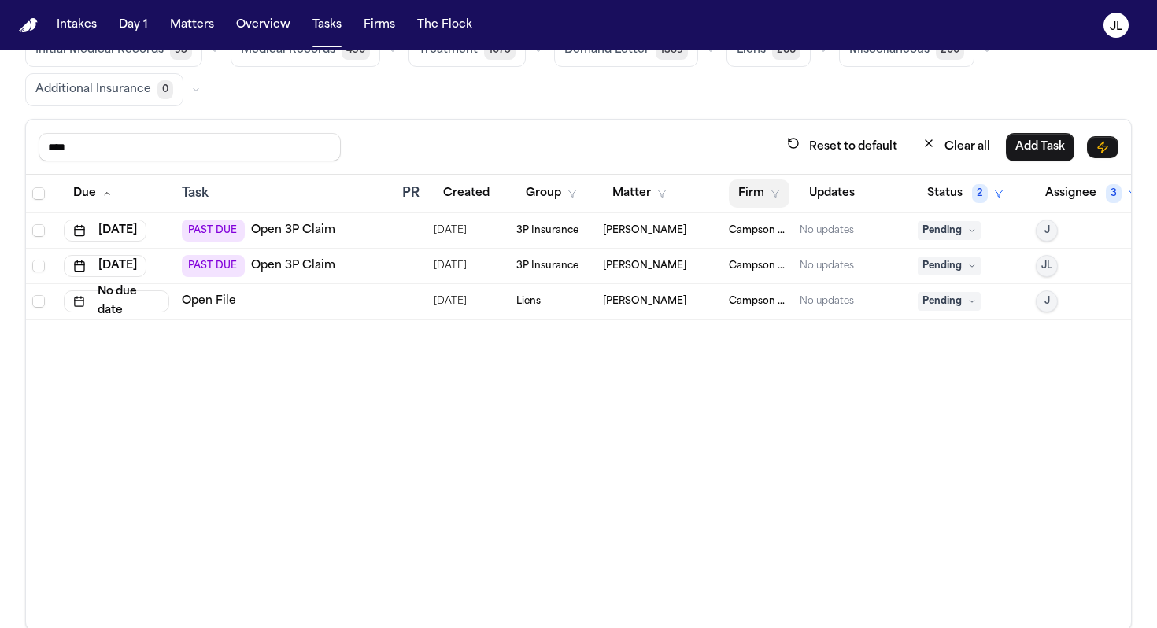
click at [763, 192] on button "Firm" at bounding box center [759, 194] width 61 height 28
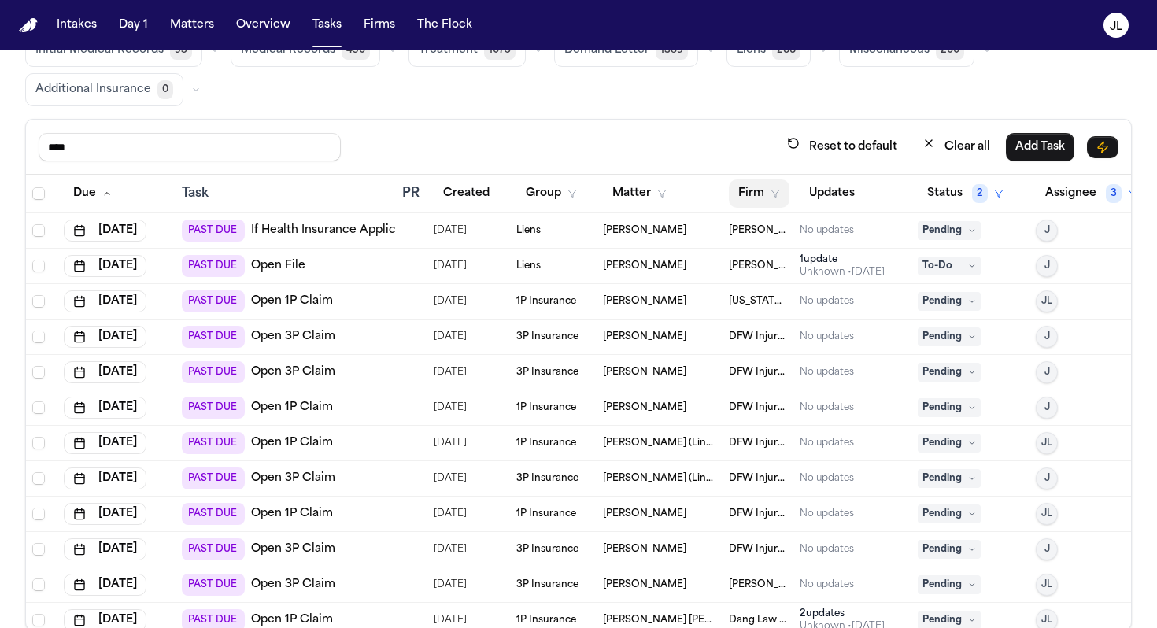
click at [762, 192] on button "Firm" at bounding box center [759, 194] width 61 height 28
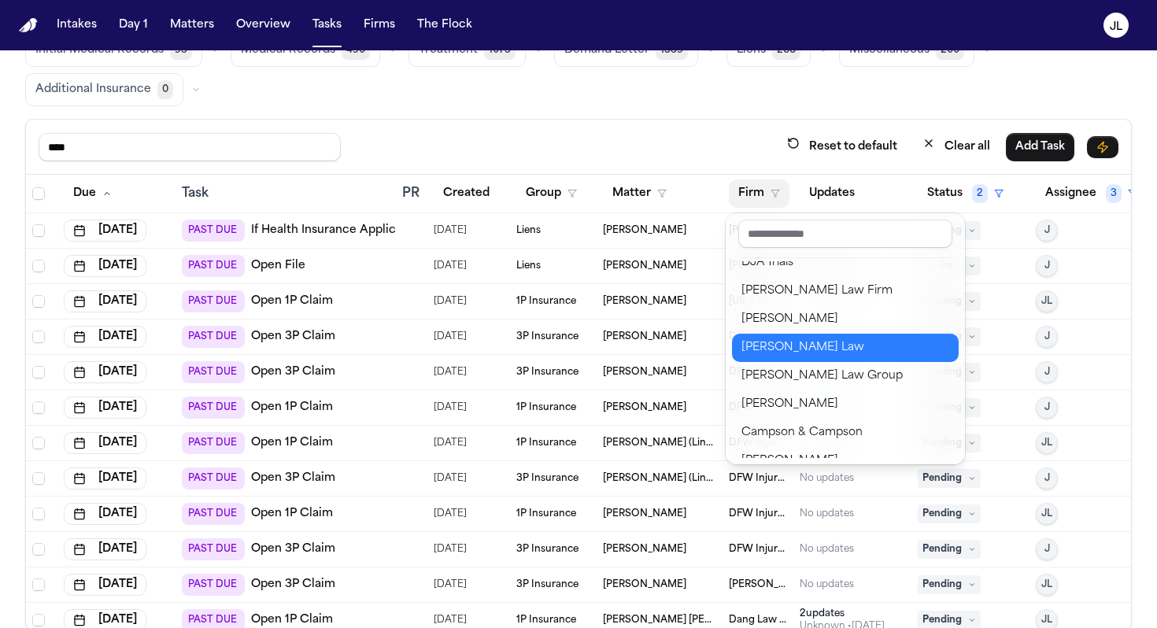
scroll to position [300, 0]
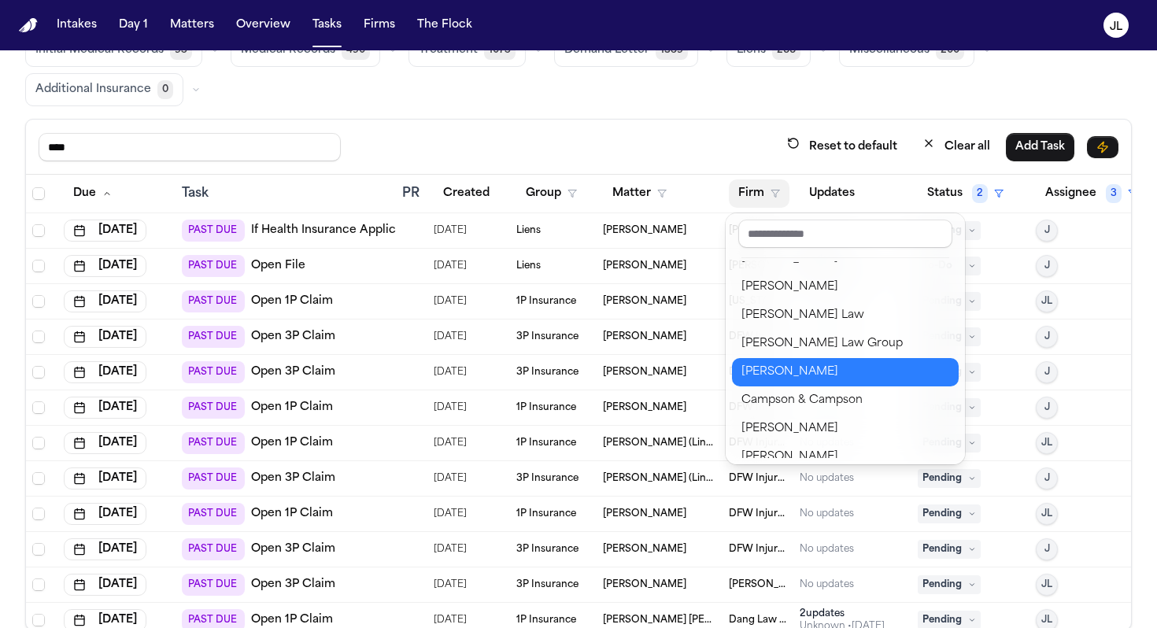
click at [792, 373] on div "Gammill" at bounding box center [846, 372] width 208 height 19
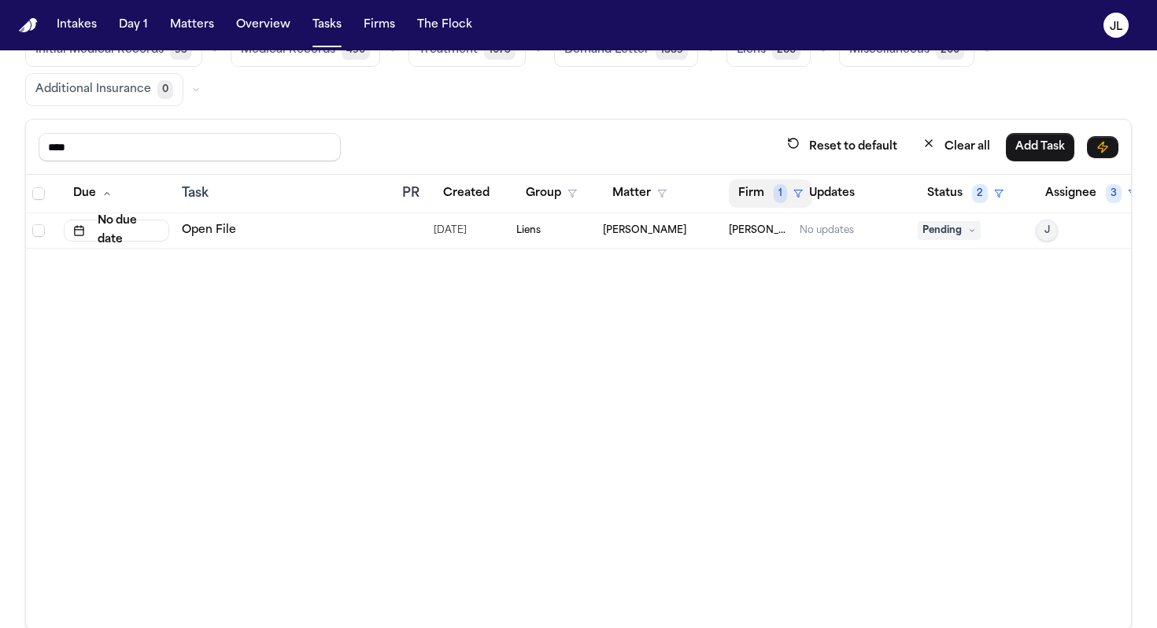
click at [739, 194] on button "Firm 1" at bounding box center [770, 194] width 83 height 28
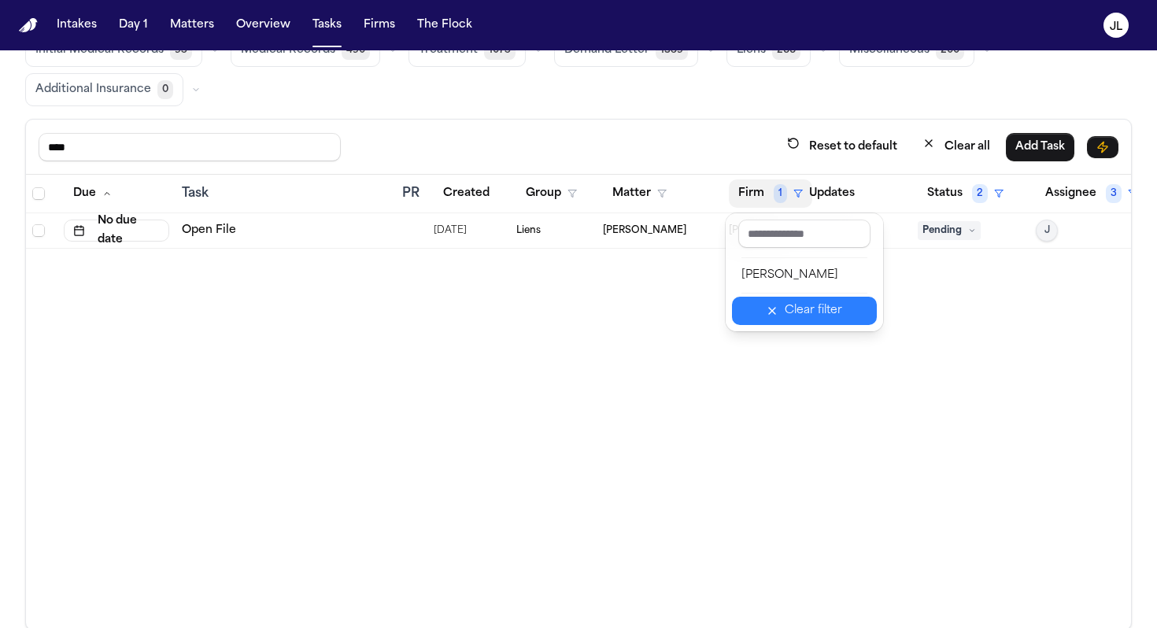
click at [768, 312] on button "Clear filter" at bounding box center [804, 311] width 145 height 28
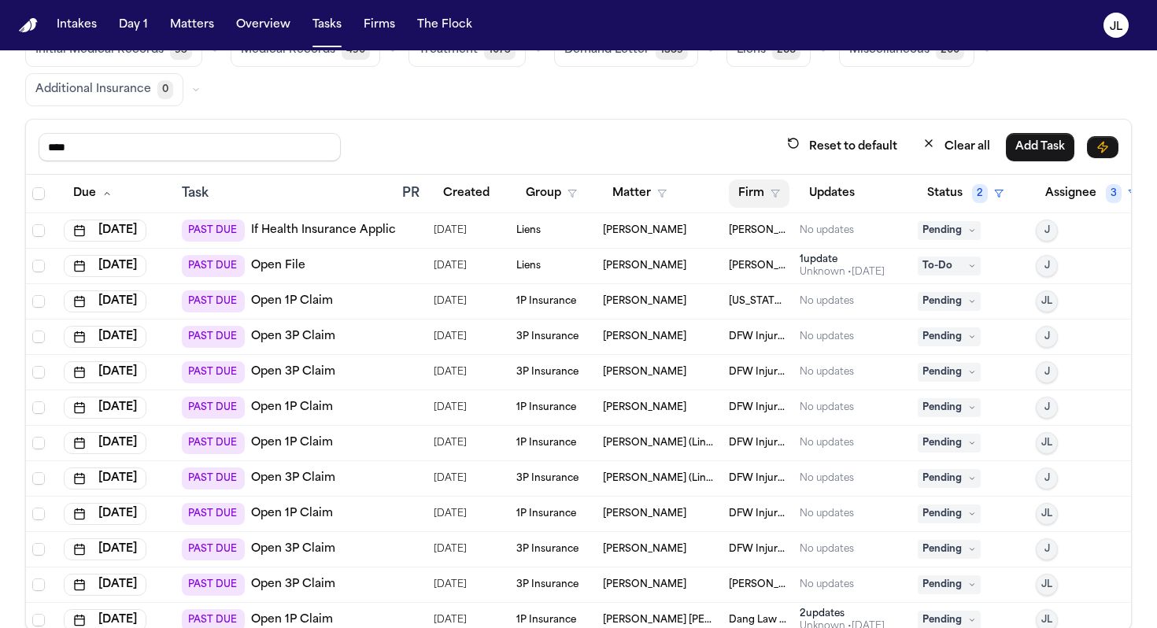
click at [750, 192] on button "Firm" at bounding box center [759, 194] width 61 height 28
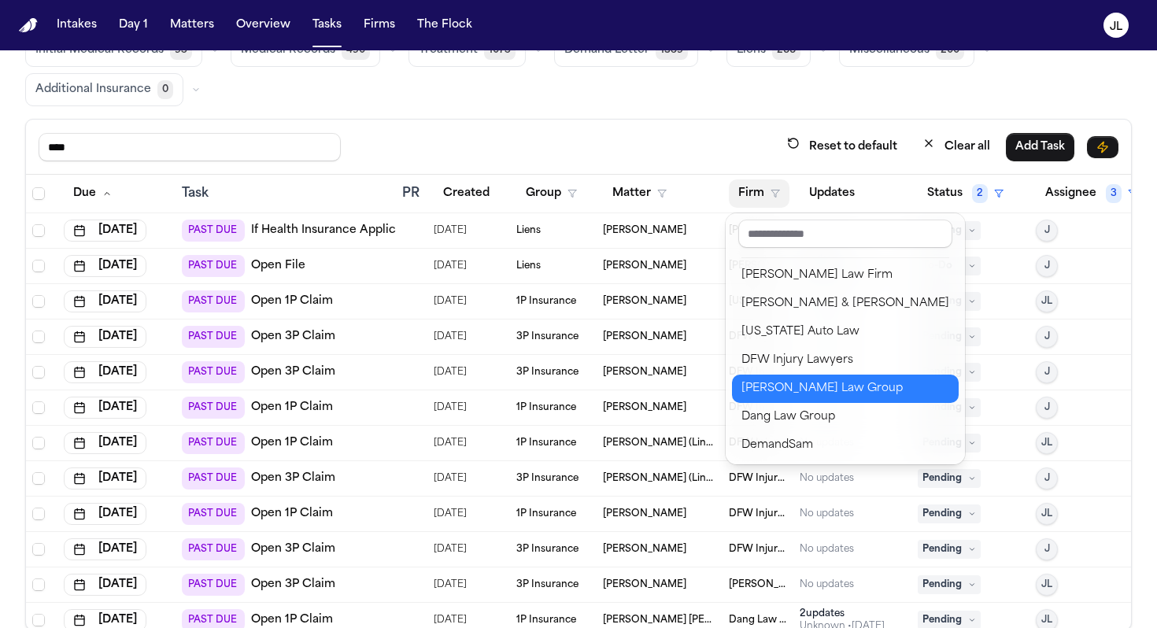
click at [765, 379] on div "Romanow Law Group" at bounding box center [846, 388] width 208 height 19
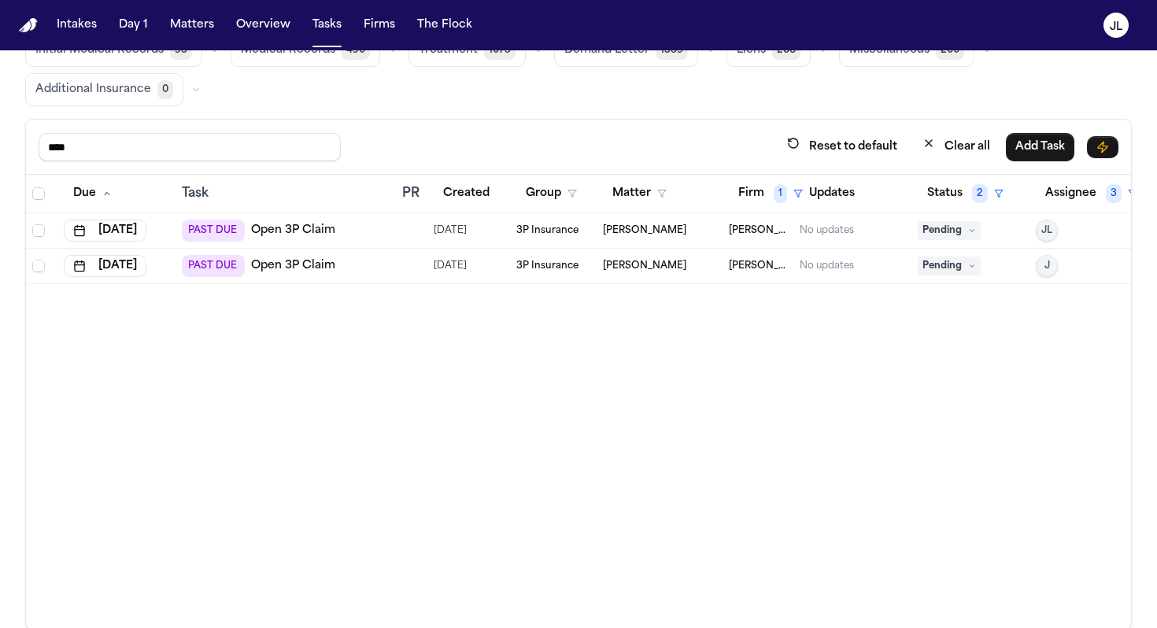
click at [935, 257] on span "Pending" at bounding box center [949, 266] width 63 height 19
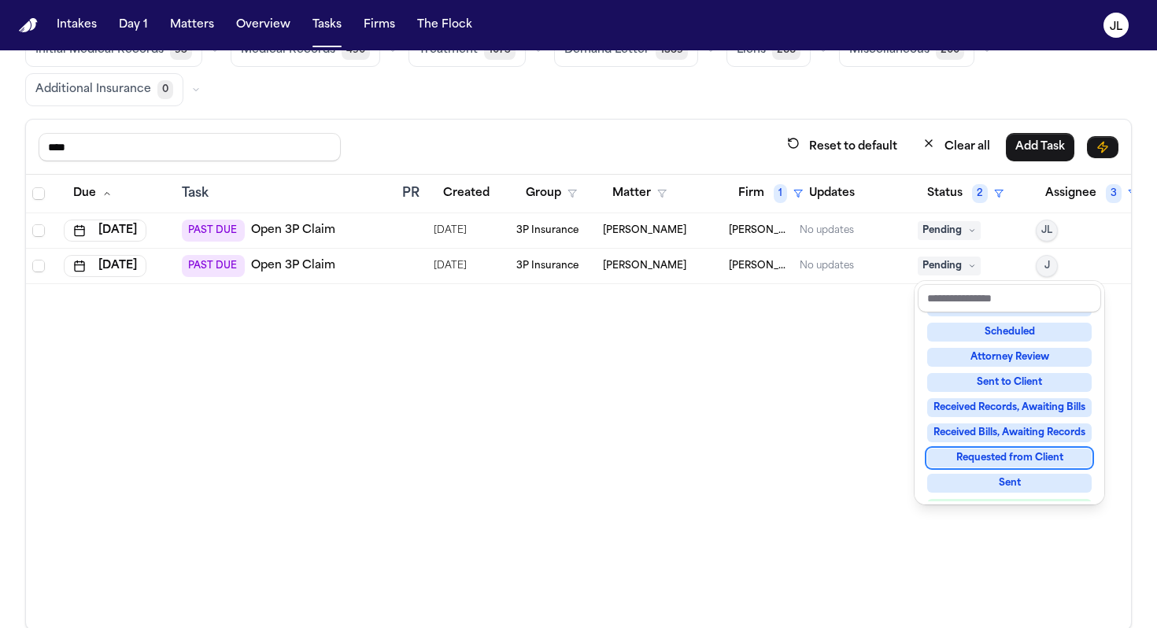
scroll to position [246, 0]
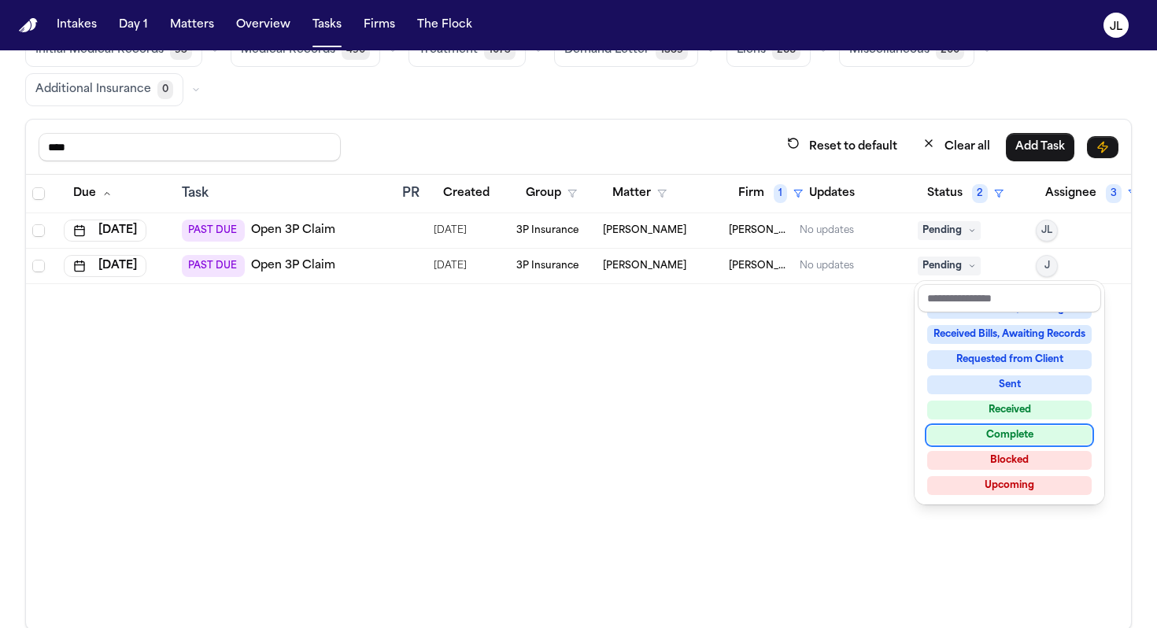
click at [977, 439] on div "Complete" at bounding box center [1009, 435] width 165 height 19
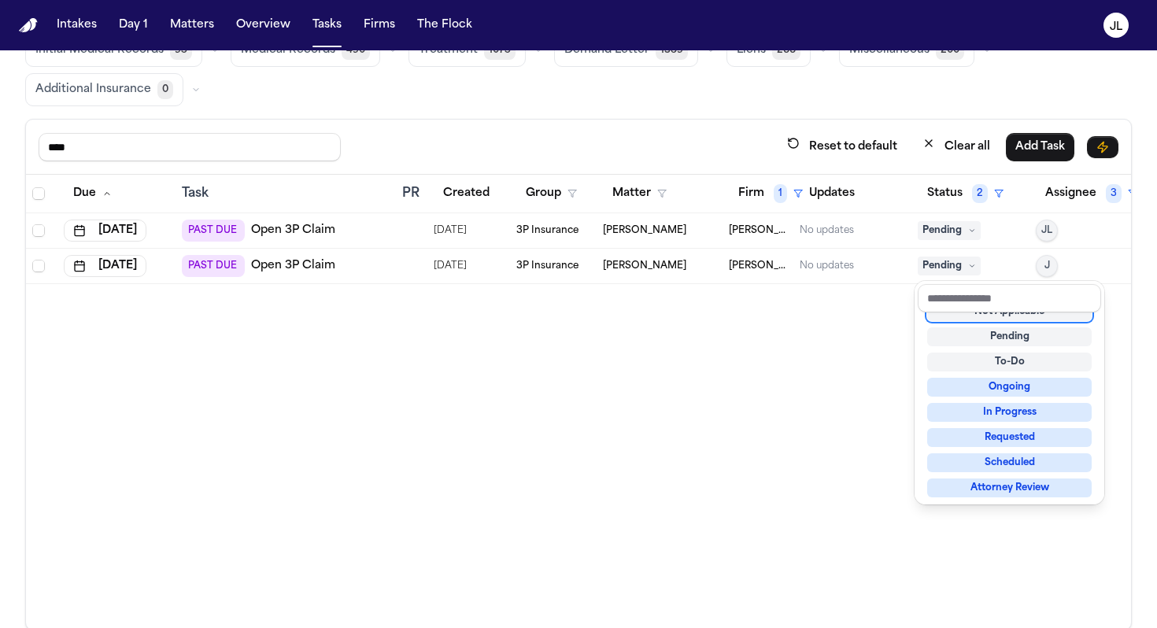
scroll to position [6, 0]
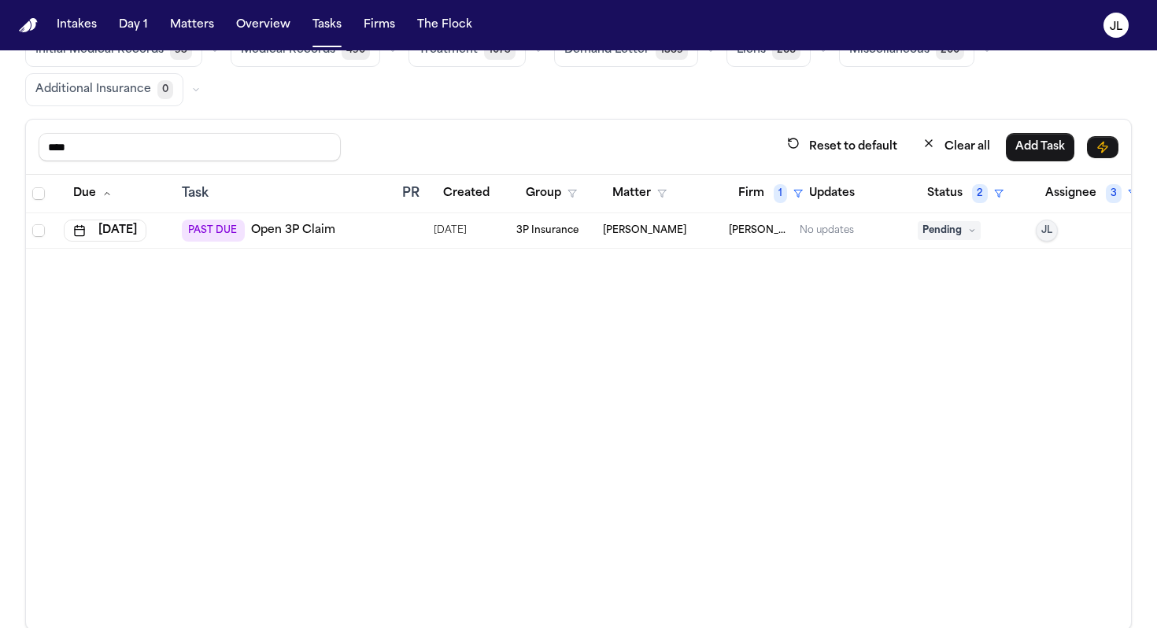
click at [320, 231] on link "Open 3P Claim" at bounding box center [293, 231] width 84 height 16
click at [730, 198] on button "Firm 1" at bounding box center [770, 194] width 83 height 28
click at [736, 198] on button "Firm 1" at bounding box center [770, 194] width 83 height 28
click at [937, 224] on span "Pending" at bounding box center [949, 230] width 63 height 19
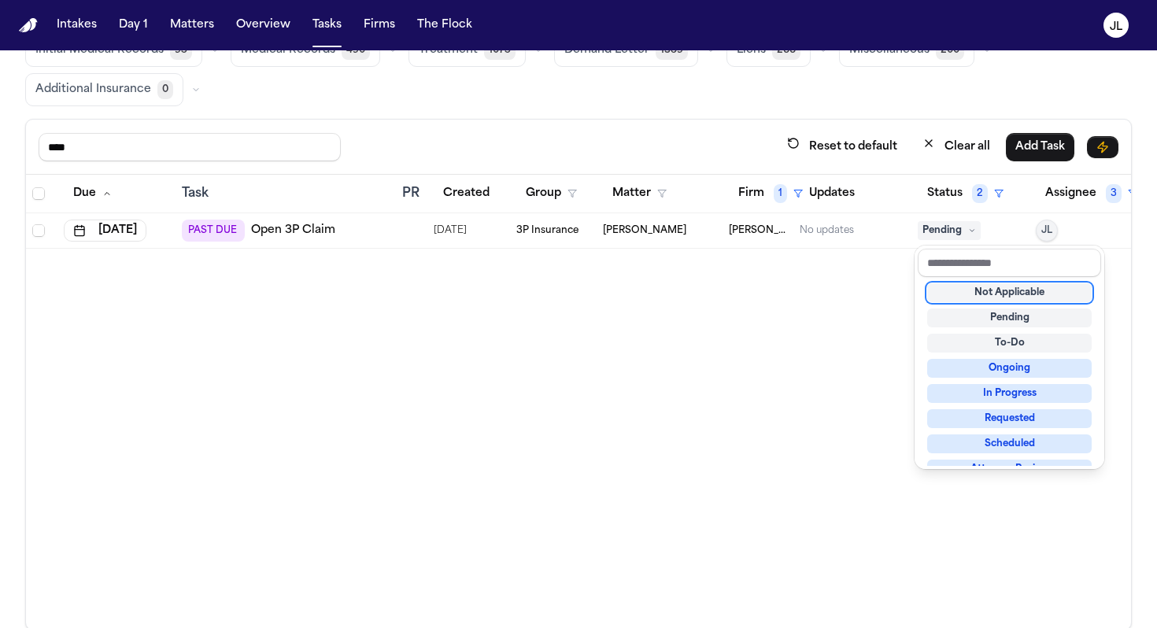
click at [745, 198] on table "Due Task PR Created Group Matter Firm 1 Updates Status 2 Assignee 3 Aug 8, 2025…" at bounding box center [583, 212] width 1114 height 74
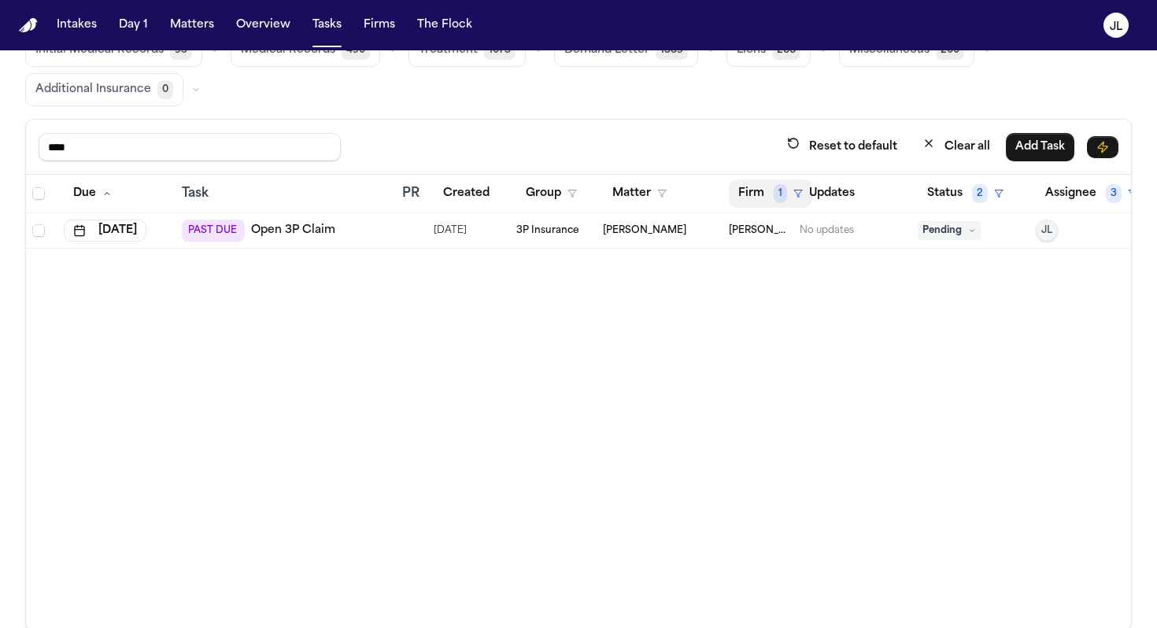
click at [745, 198] on button "Firm 1" at bounding box center [770, 194] width 83 height 28
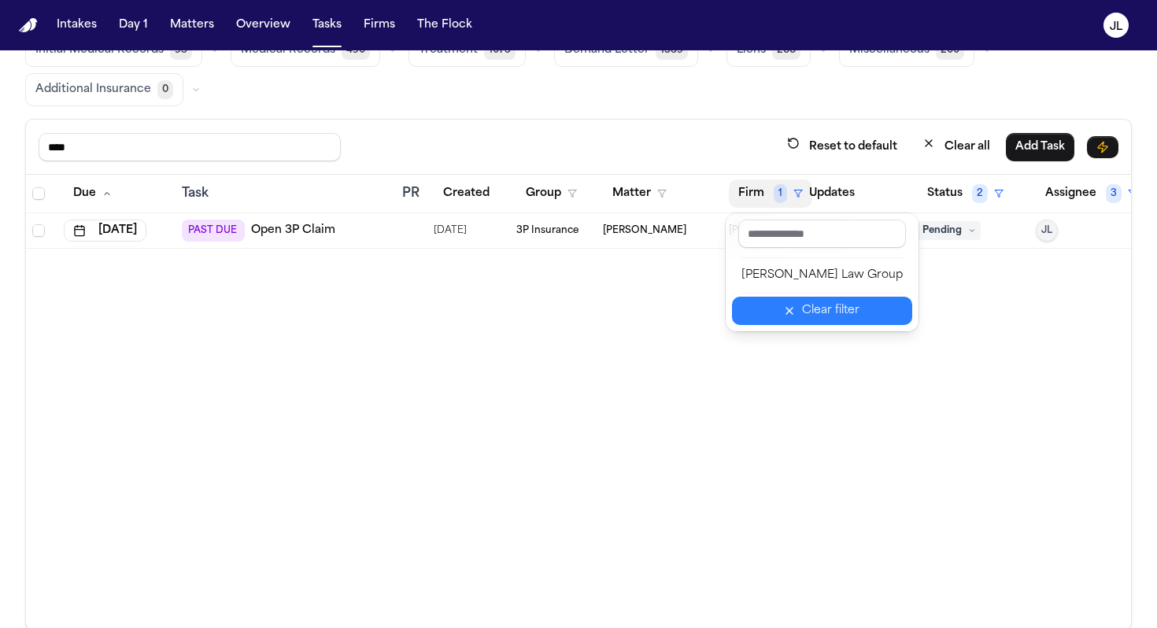
click at [777, 302] on button "Clear filter" at bounding box center [822, 311] width 180 height 28
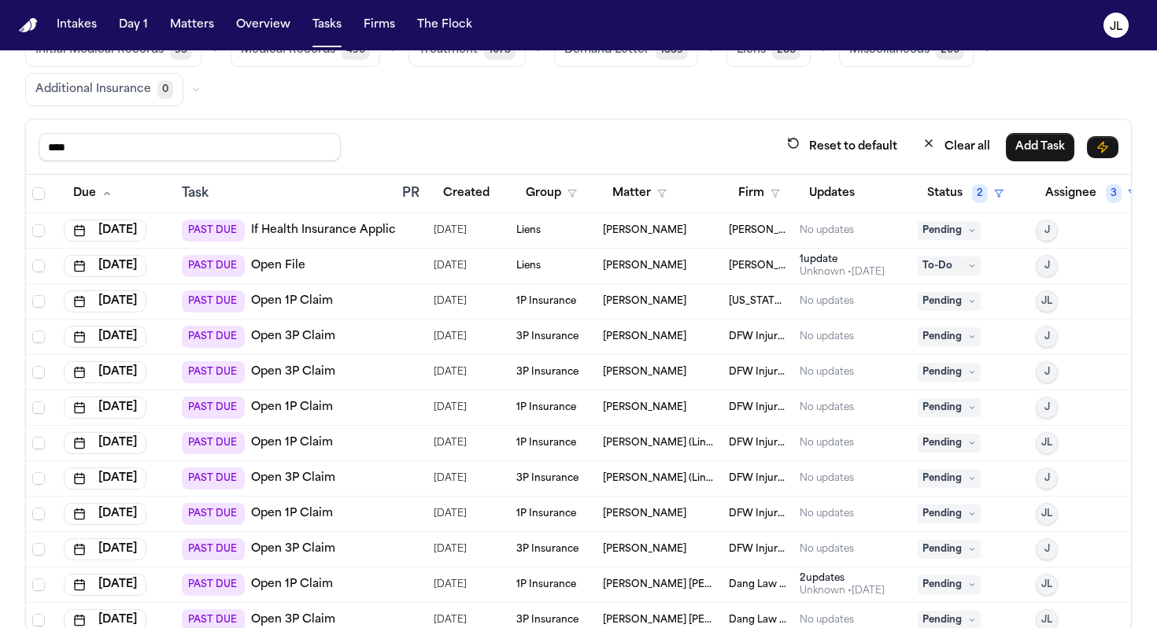
click at [776, 186] on button "Firm" at bounding box center [759, 194] width 61 height 28
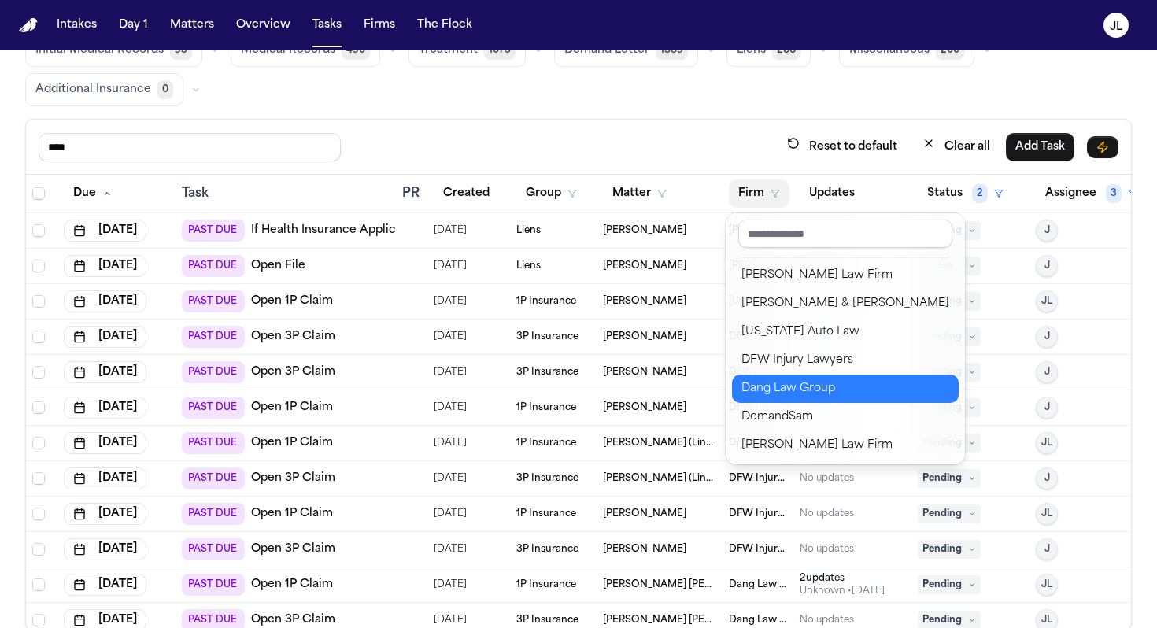
click at [770, 383] on div "Dang Law Group" at bounding box center [846, 388] width 208 height 19
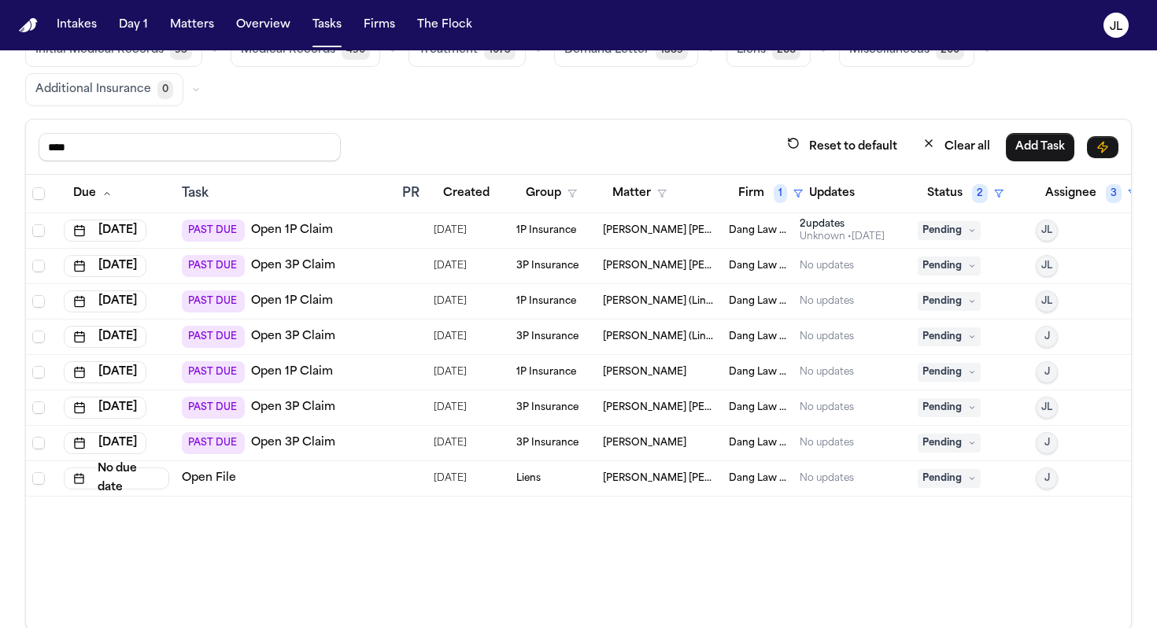
click at [820, 242] on div "Unknown • 2d ago" at bounding box center [842, 237] width 85 height 13
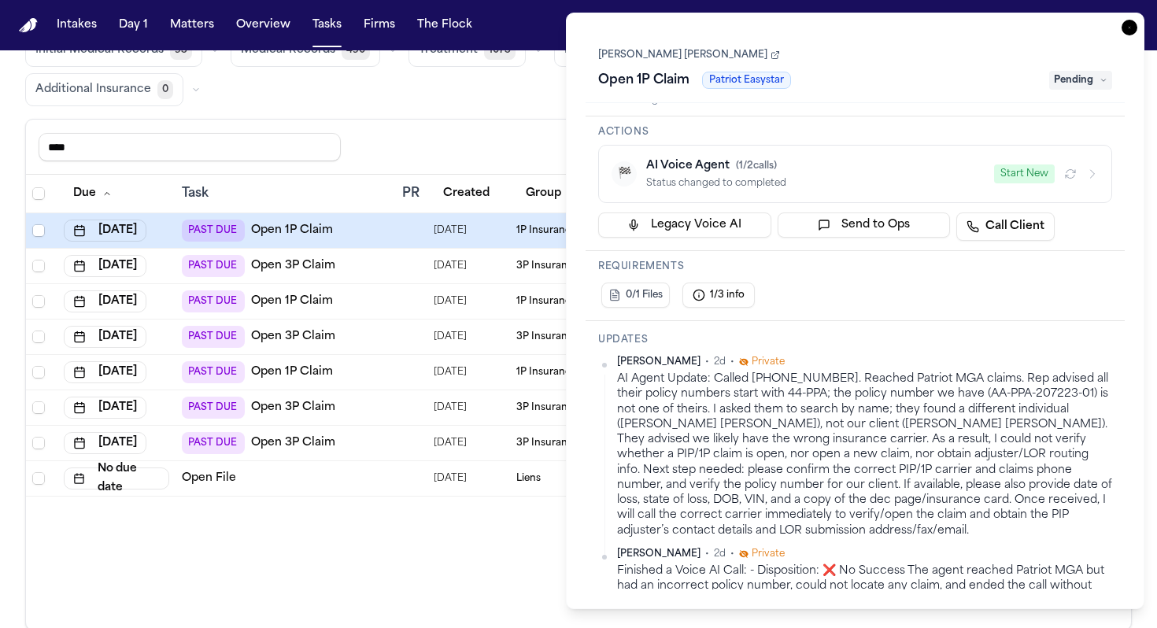
scroll to position [283, 0]
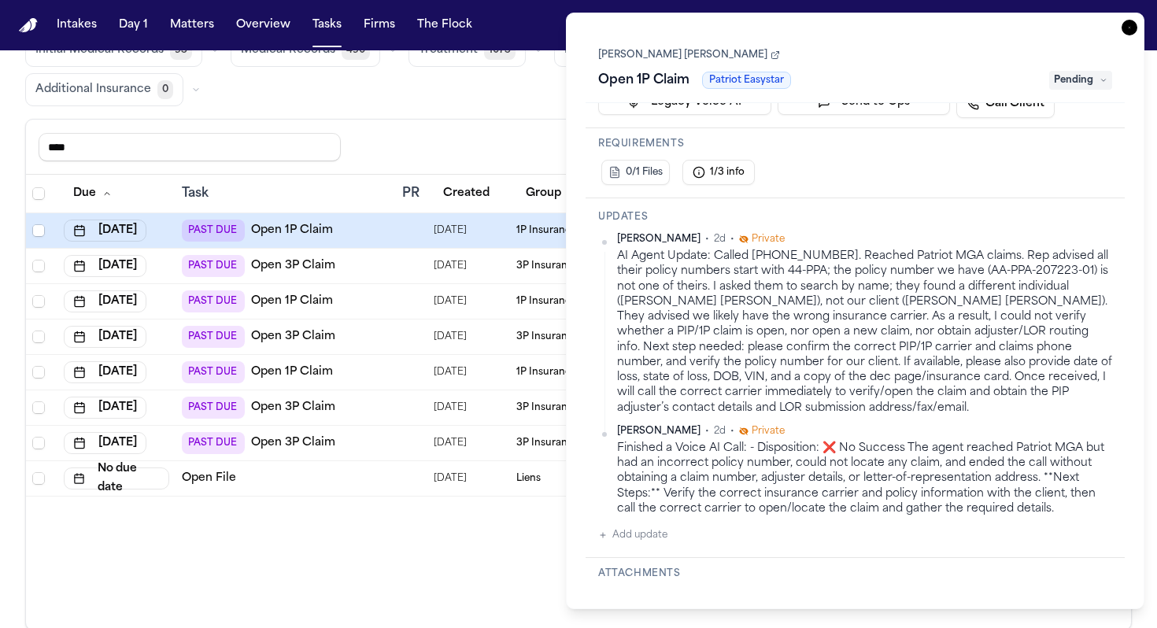
click at [1129, 30] on icon "button" at bounding box center [1130, 28] width 16 height 16
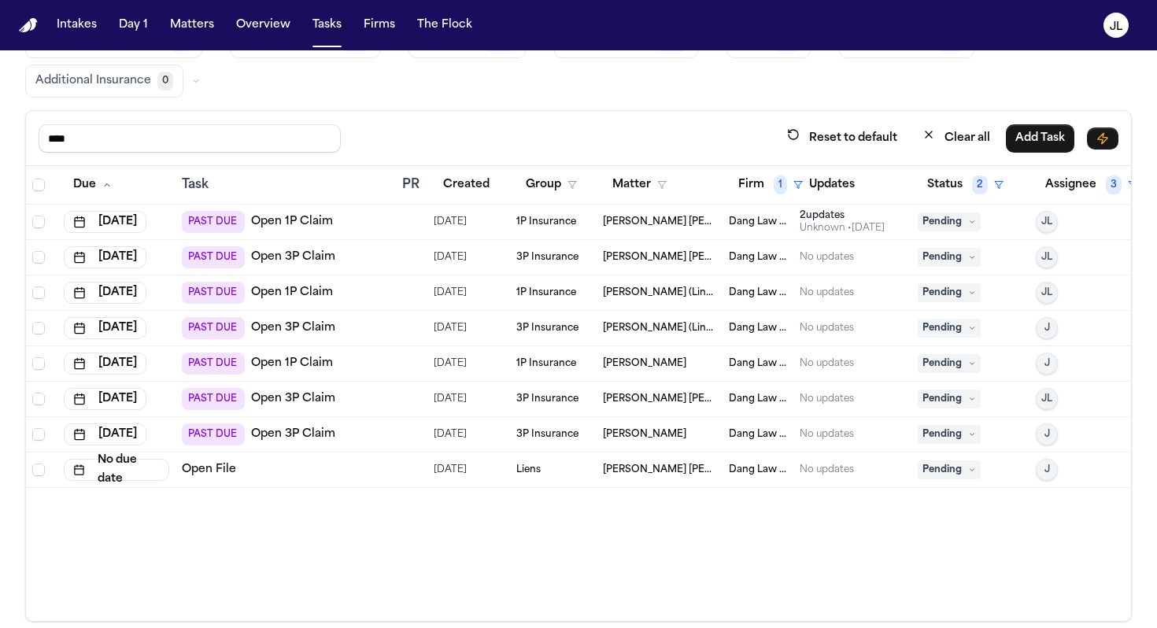
scroll to position [117, 0]
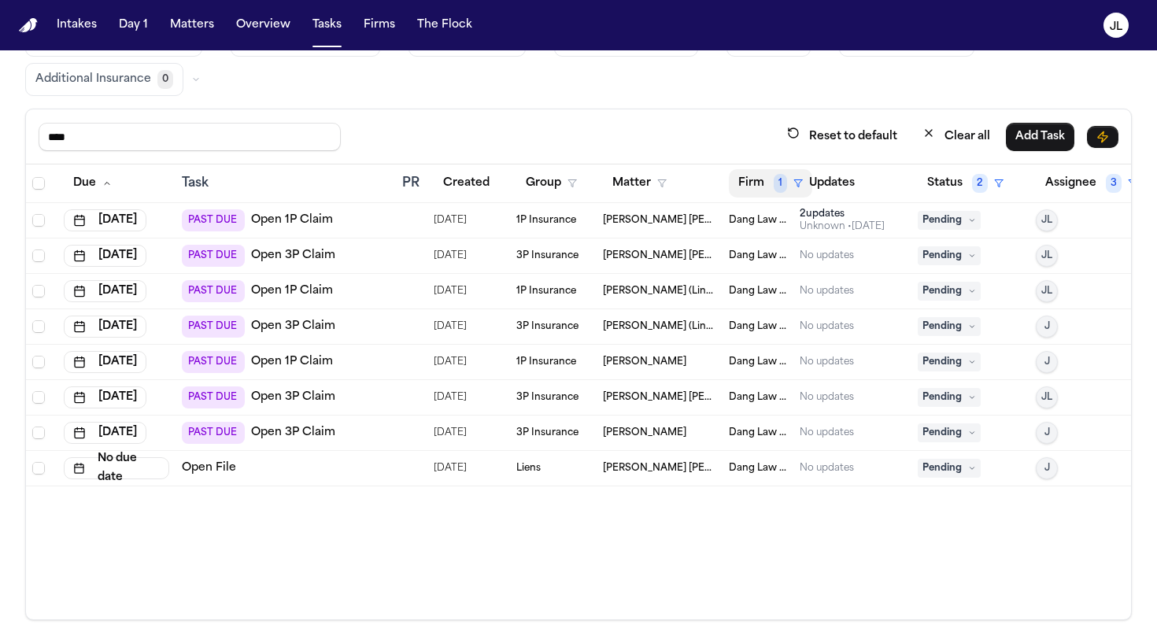
click at [769, 190] on button "Firm 1" at bounding box center [770, 183] width 83 height 28
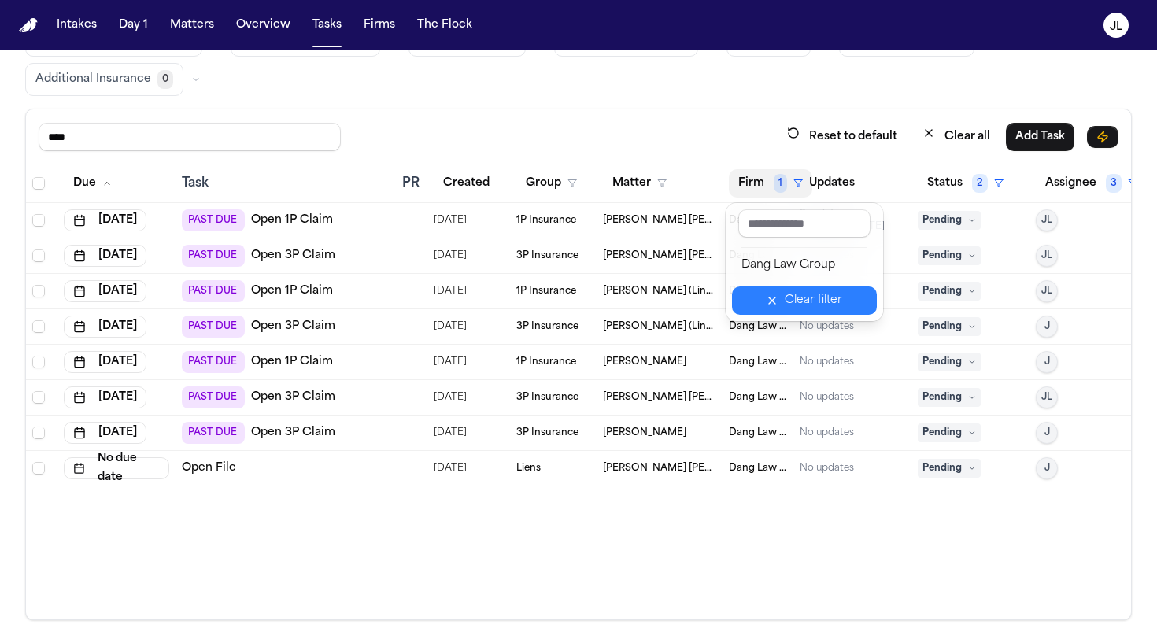
click at [798, 303] on div "Clear filter" at bounding box center [813, 300] width 57 height 19
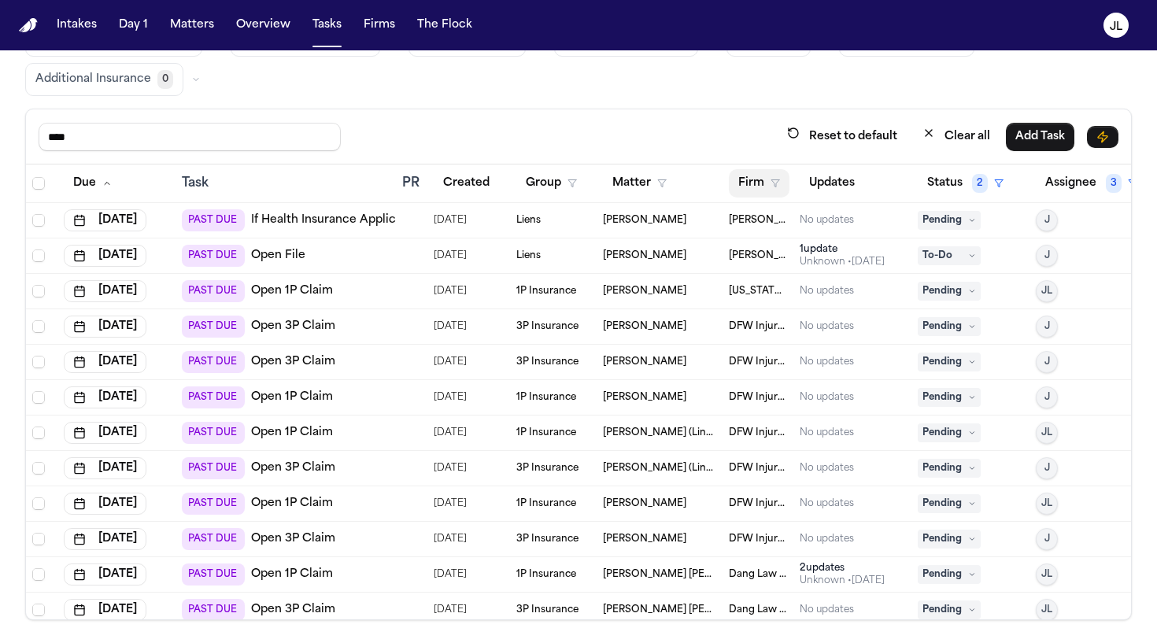
click at [755, 183] on button "Firm" at bounding box center [759, 183] width 61 height 28
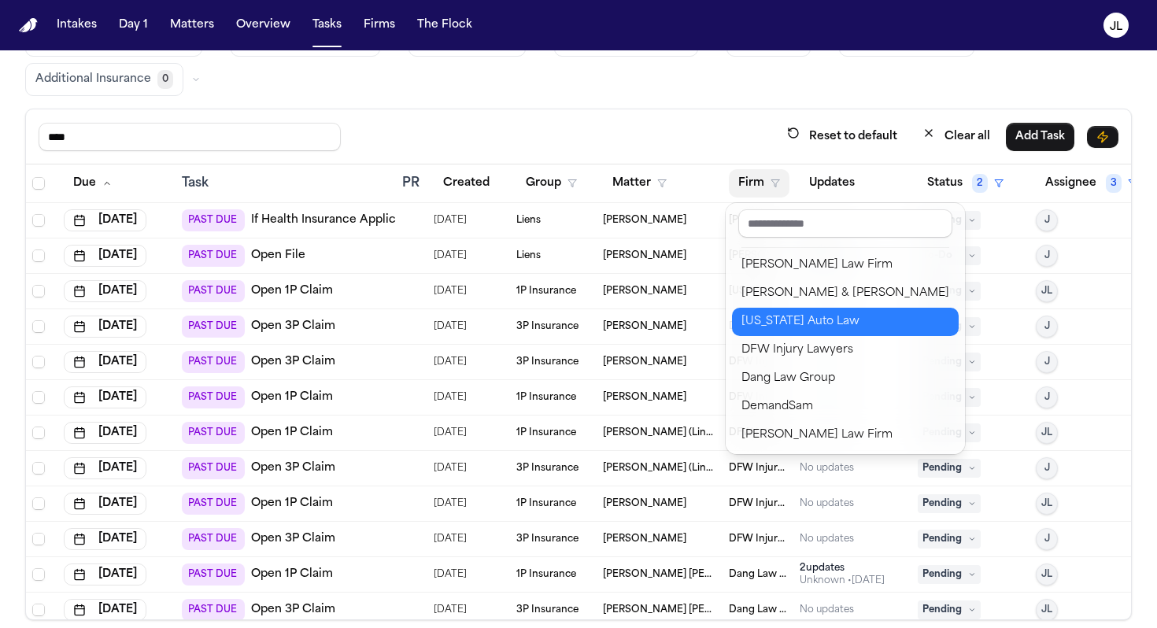
click at [779, 328] on div "Michigan Auto Law" at bounding box center [846, 322] width 208 height 19
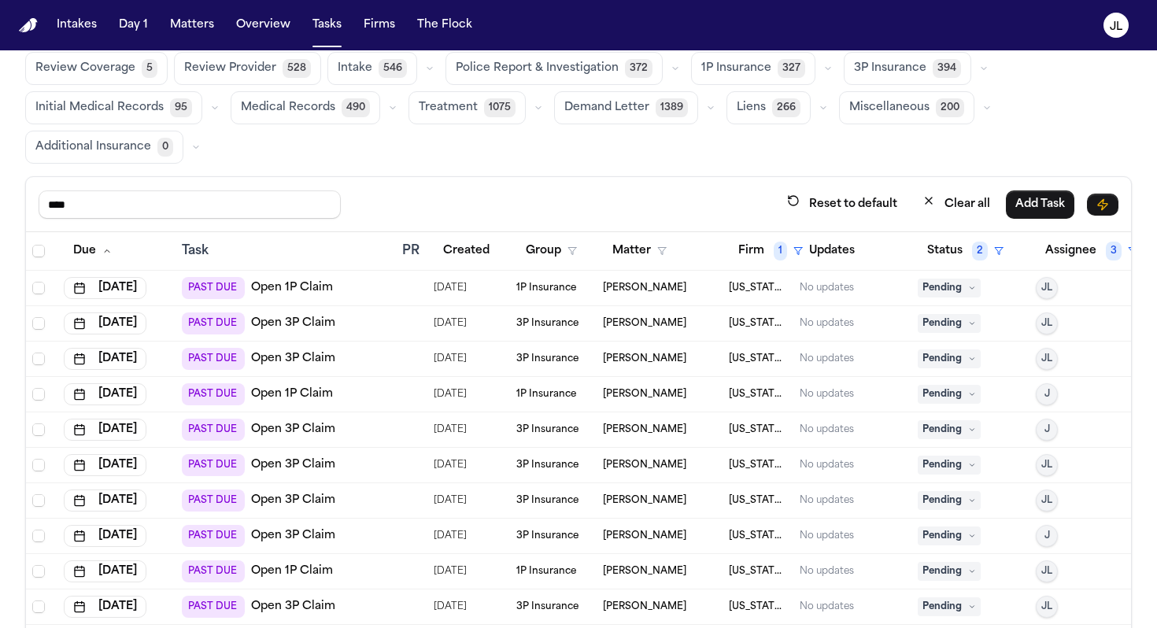
scroll to position [44, 0]
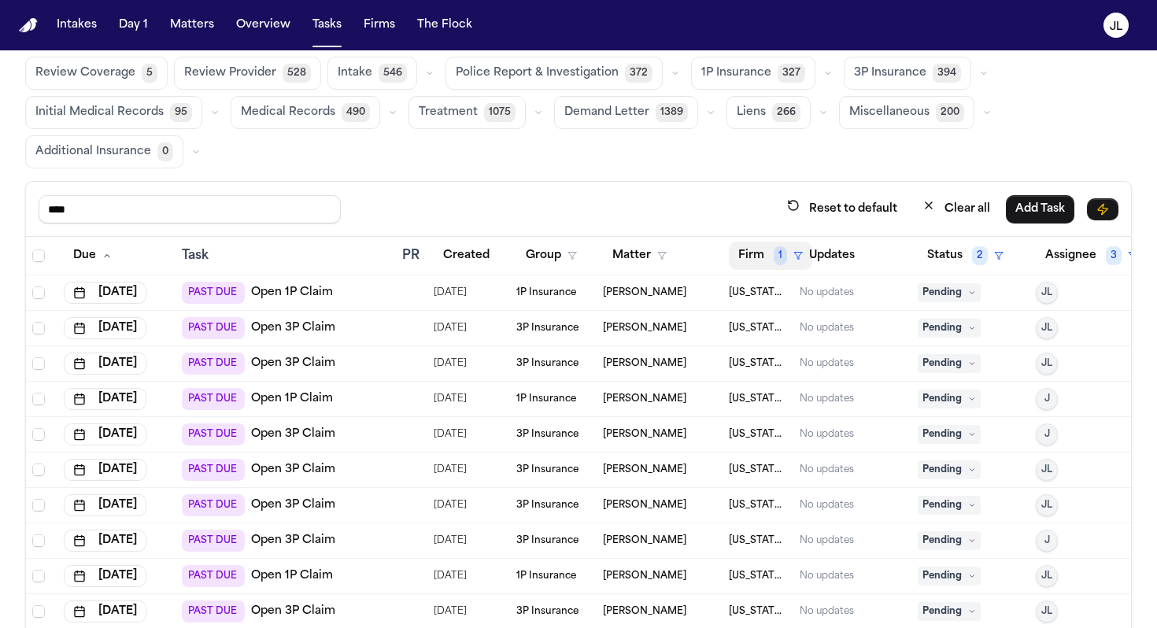
click at [770, 248] on button "Firm 1" at bounding box center [770, 256] width 83 height 28
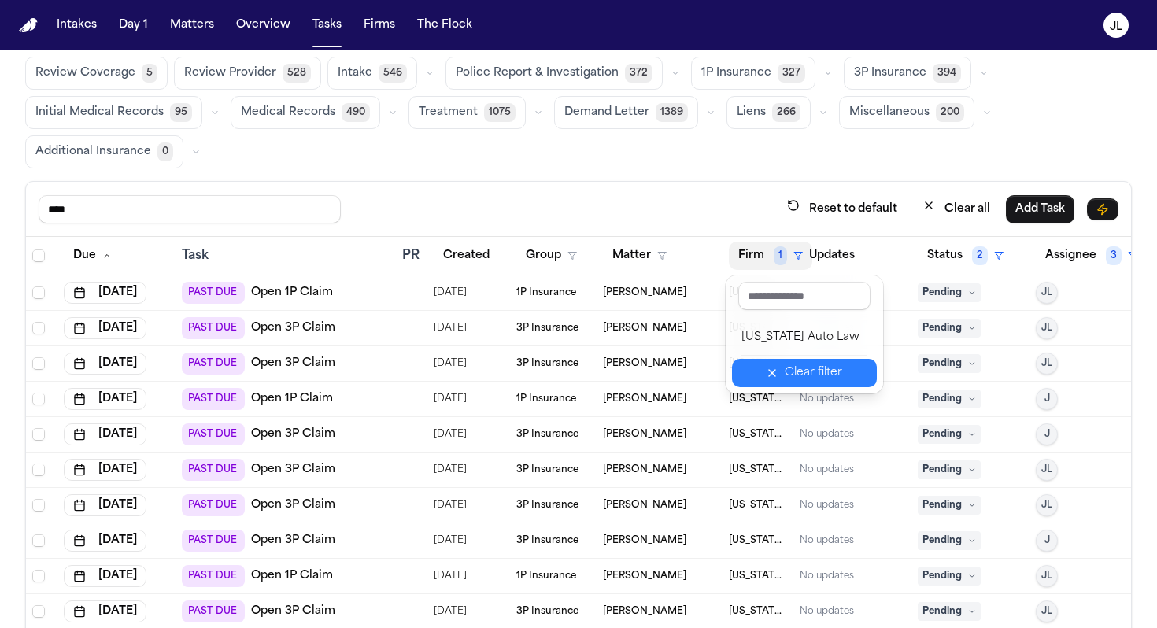
click at [796, 361] on button "Clear filter" at bounding box center [804, 373] width 145 height 28
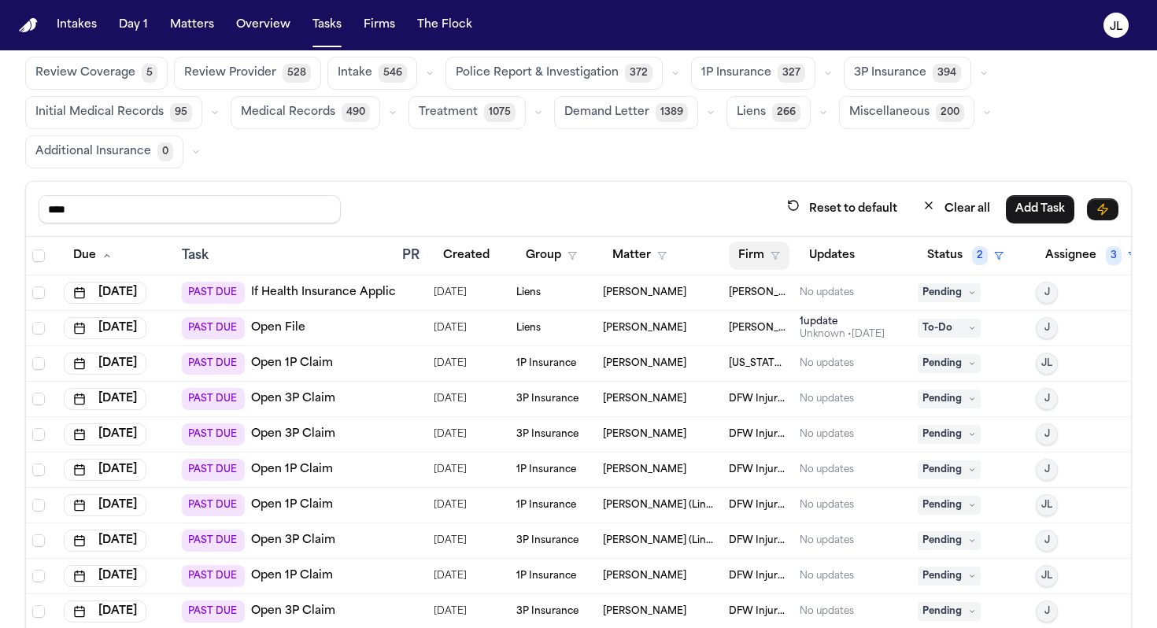
click at [751, 254] on button "Firm" at bounding box center [759, 256] width 61 height 28
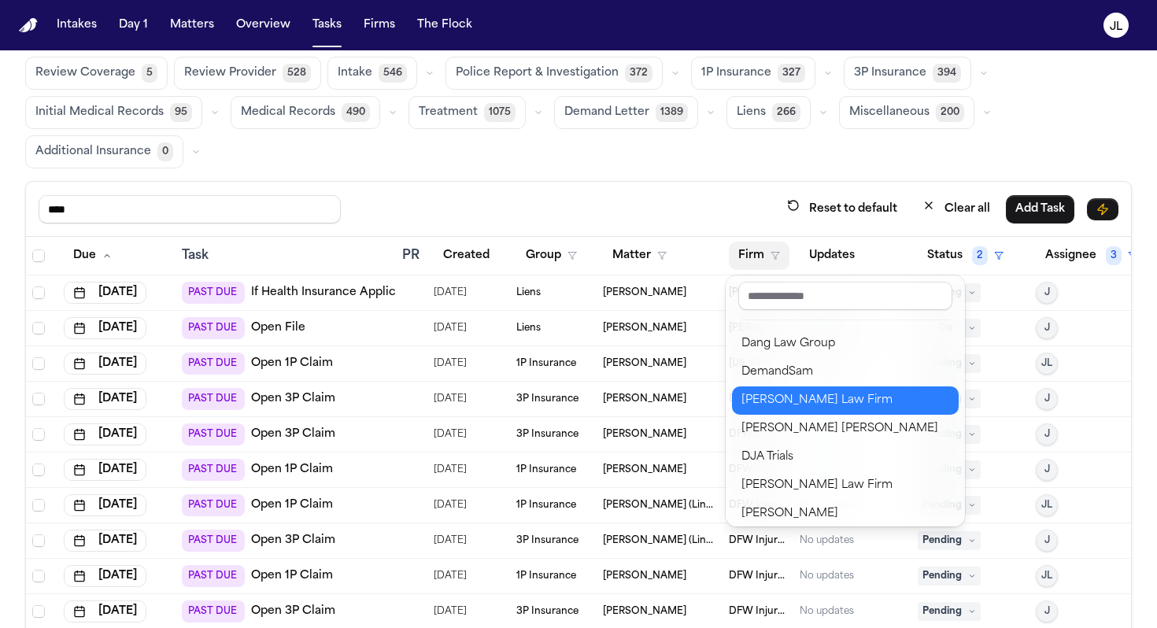
scroll to position [117, 0]
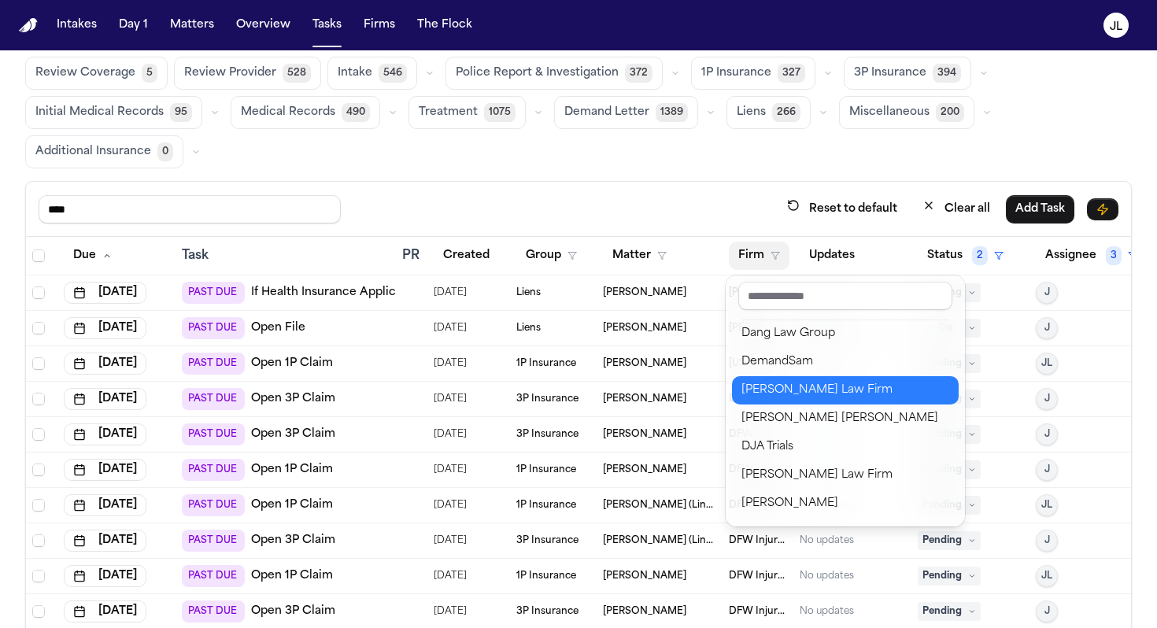
click at [778, 399] on div "Ruy Mireles Law Firm" at bounding box center [846, 390] width 208 height 19
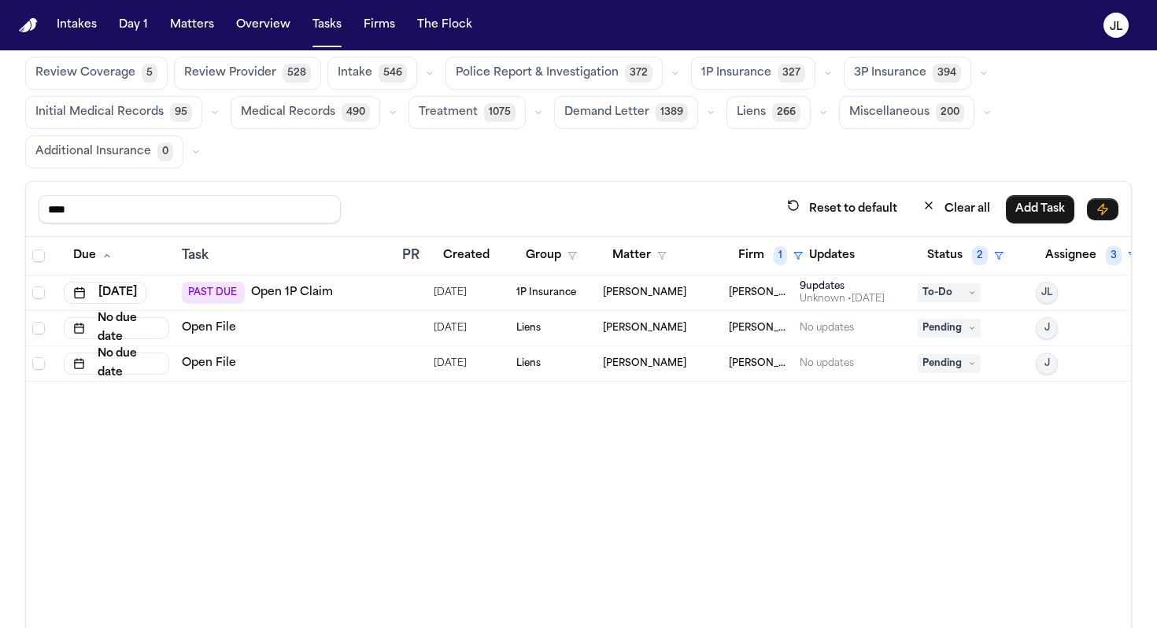
click at [935, 291] on span "To-Do" at bounding box center [949, 292] width 63 height 19
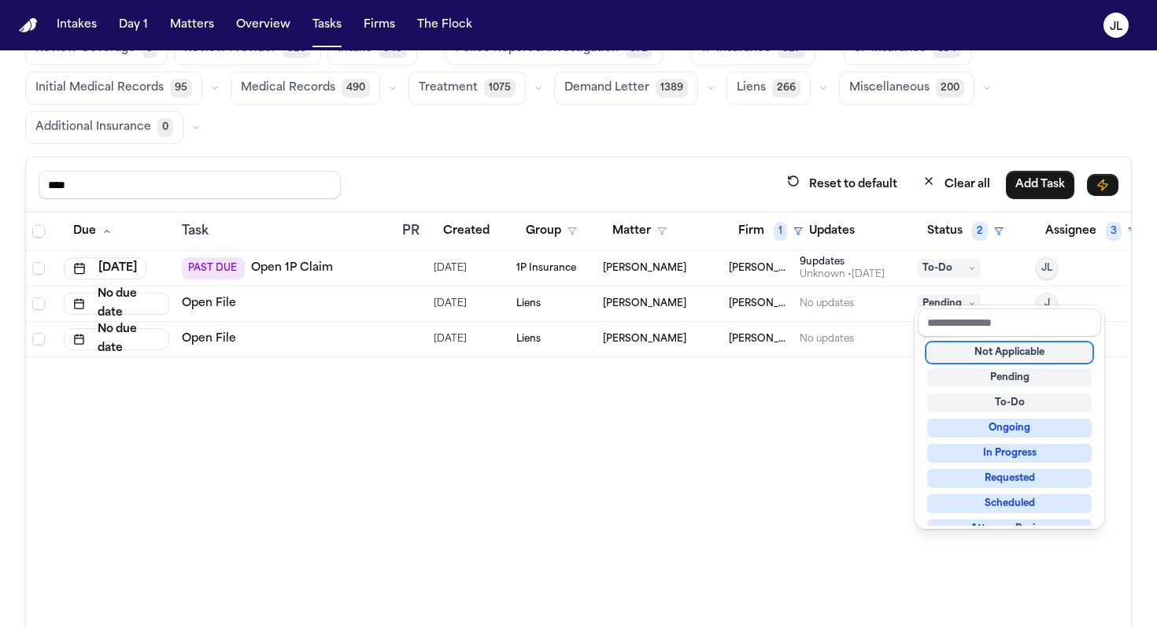
scroll to position [133, 0]
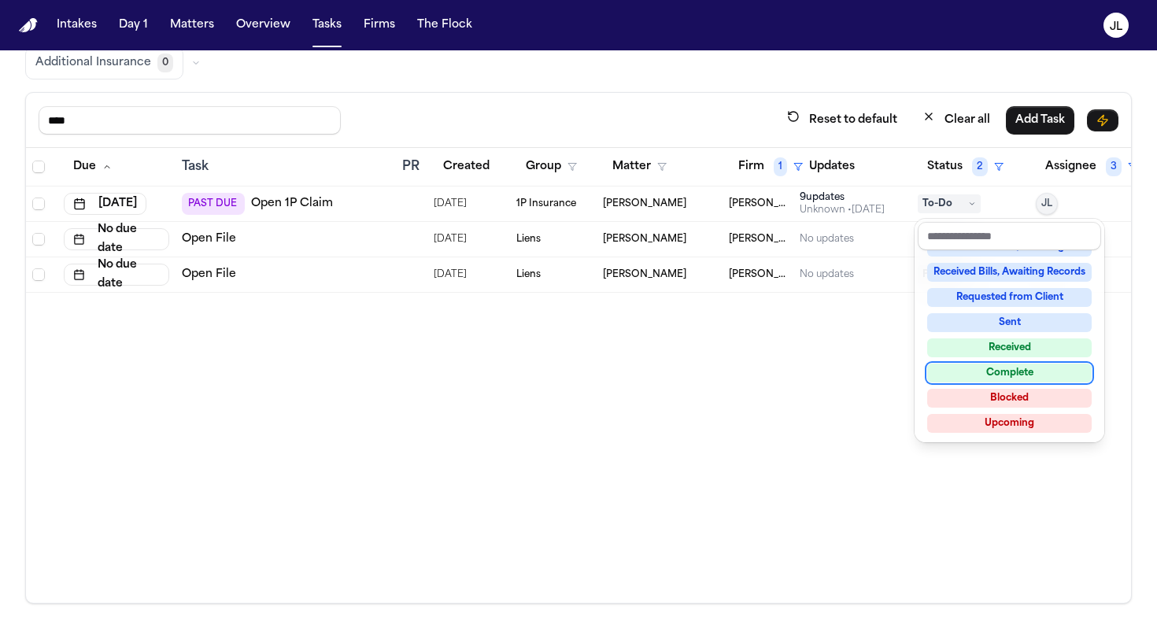
click at [961, 371] on div "Complete" at bounding box center [1009, 373] width 165 height 19
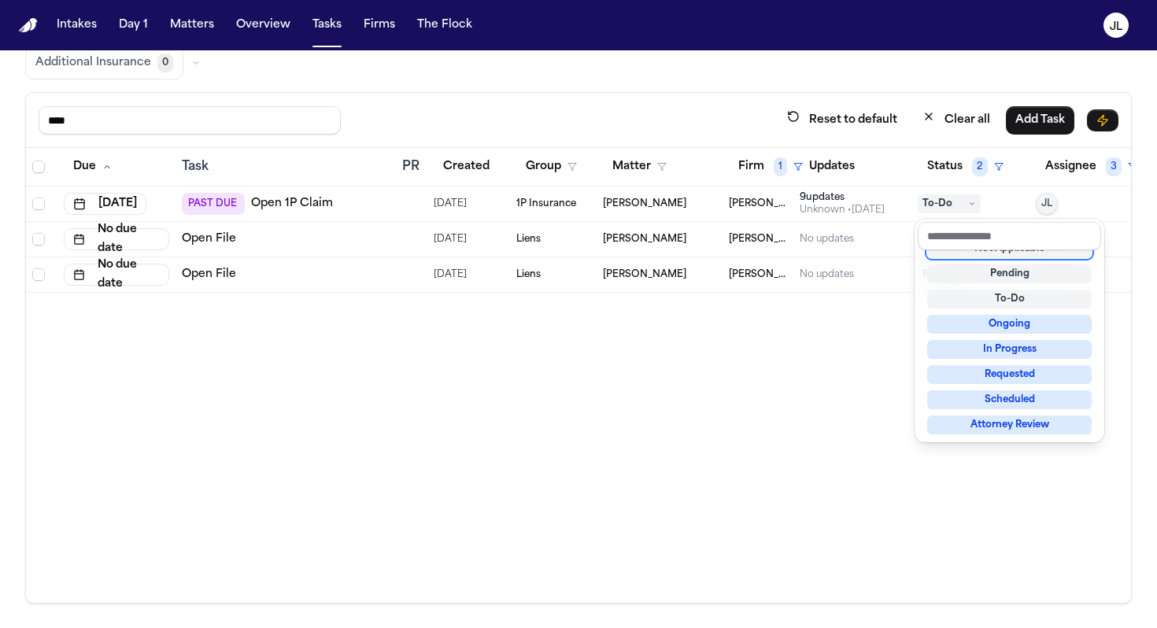
scroll to position [6, 0]
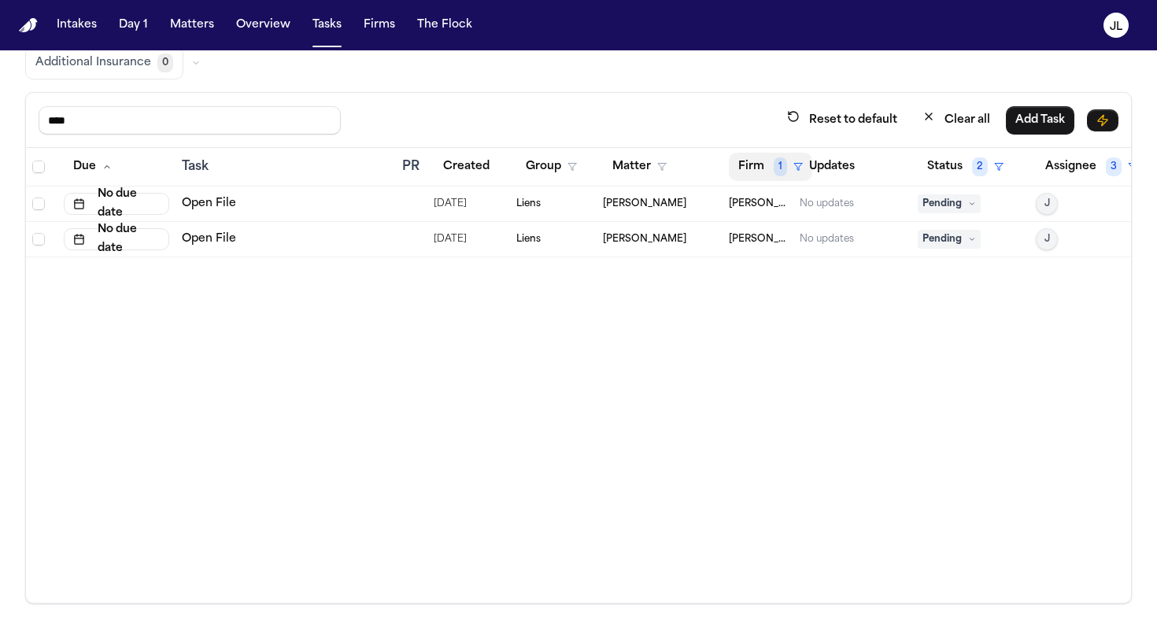
click at [753, 171] on button "Firm 1" at bounding box center [770, 167] width 83 height 28
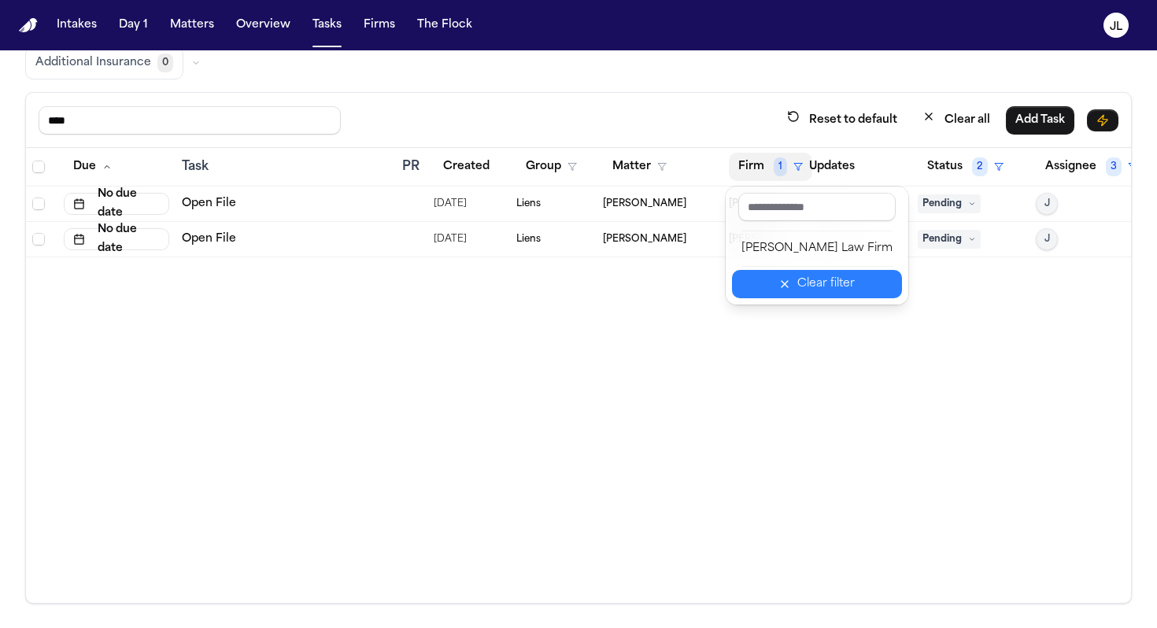
click at [789, 280] on button "Clear filter" at bounding box center [817, 284] width 170 height 28
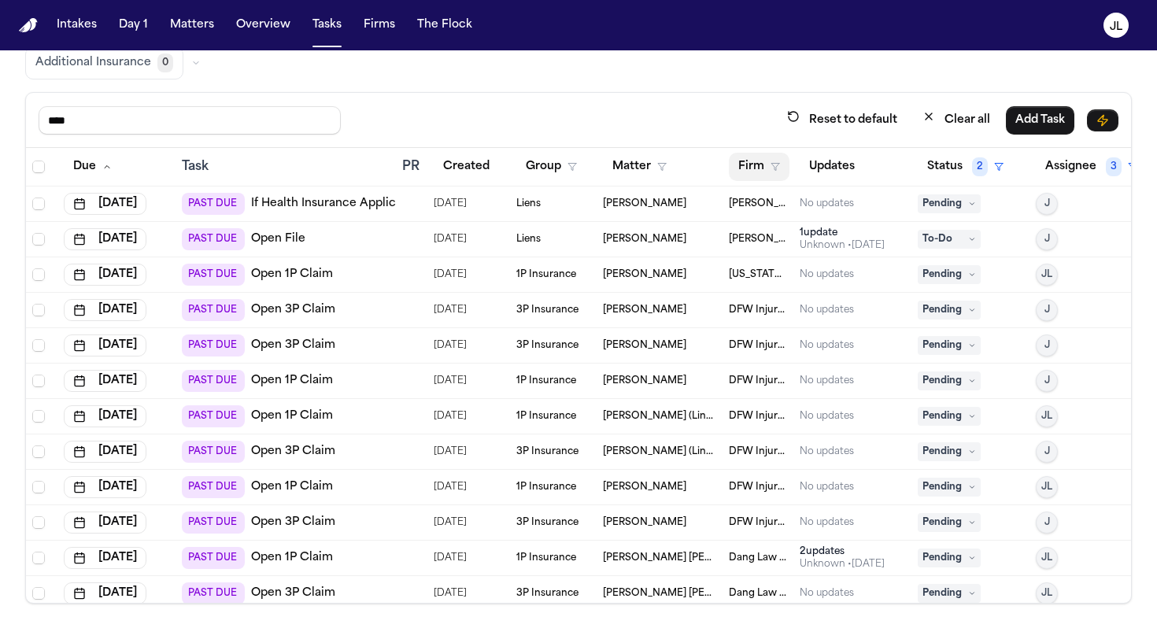
click at [759, 154] on button "Firm" at bounding box center [759, 167] width 61 height 28
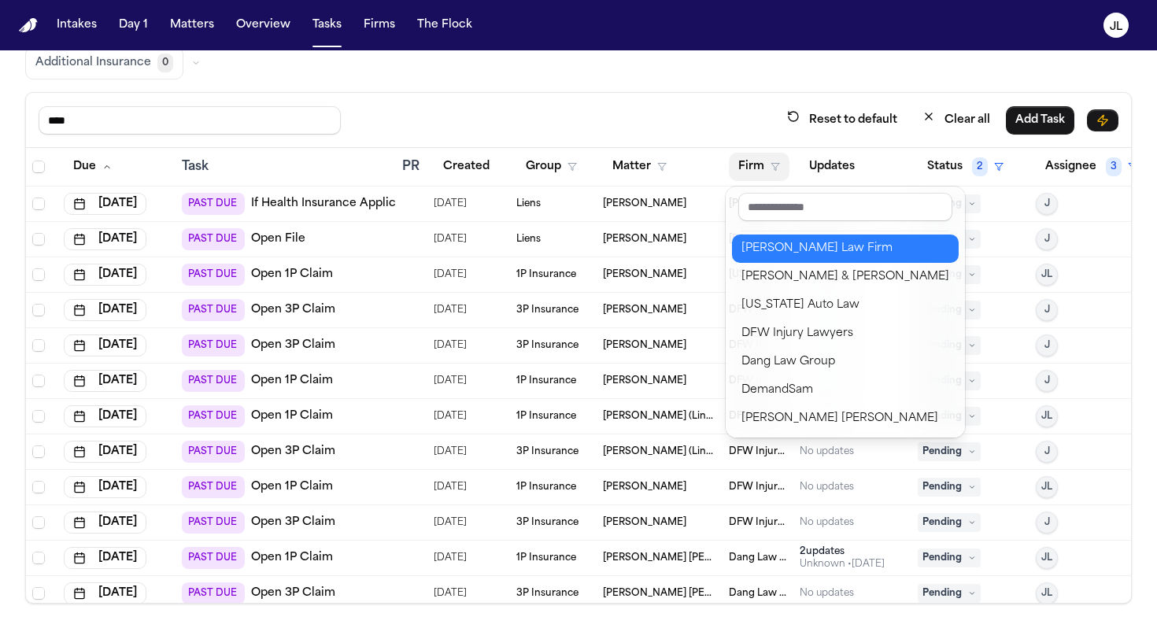
click at [775, 259] on button "[PERSON_NAME] Law Firm" at bounding box center [845, 249] width 227 height 28
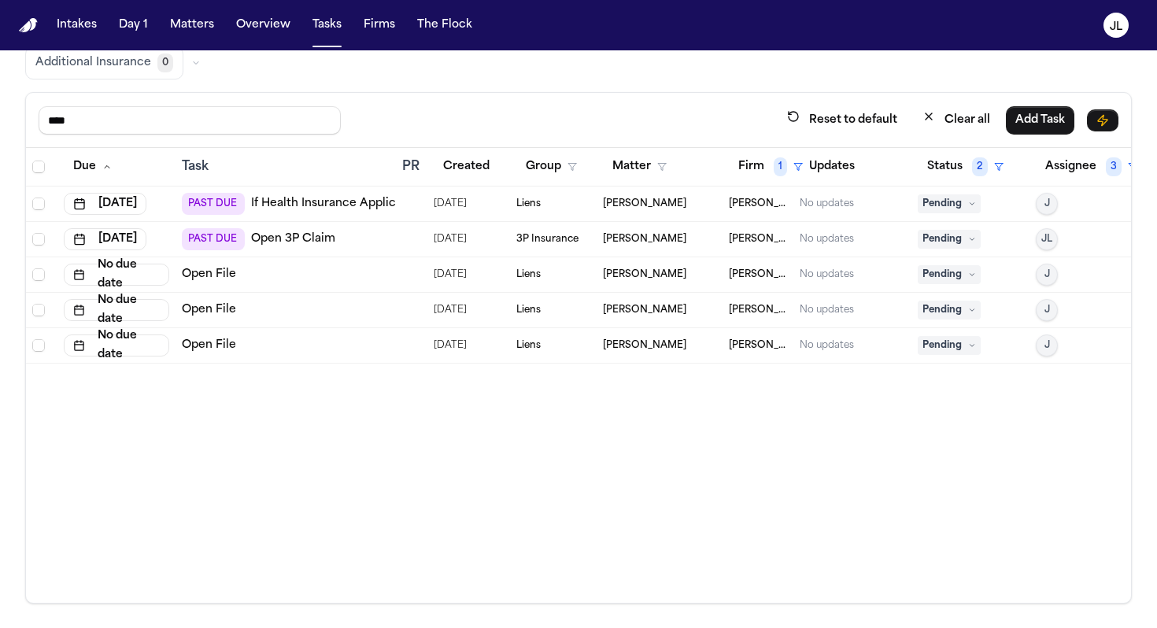
click at [299, 242] on link "Open 3P Claim" at bounding box center [293, 239] width 84 height 16
click at [754, 165] on button "Firm 1" at bounding box center [770, 167] width 83 height 28
click at [767, 309] on table "Due Task PR Created Group Matter Firm 1 Updates Status 2 Assignee 3 Jul 16, 202…" at bounding box center [583, 256] width 1114 height 216
click at [767, 280] on td "[PERSON_NAME] Law Firm" at bounding box center [758, 274] width 71 height 35
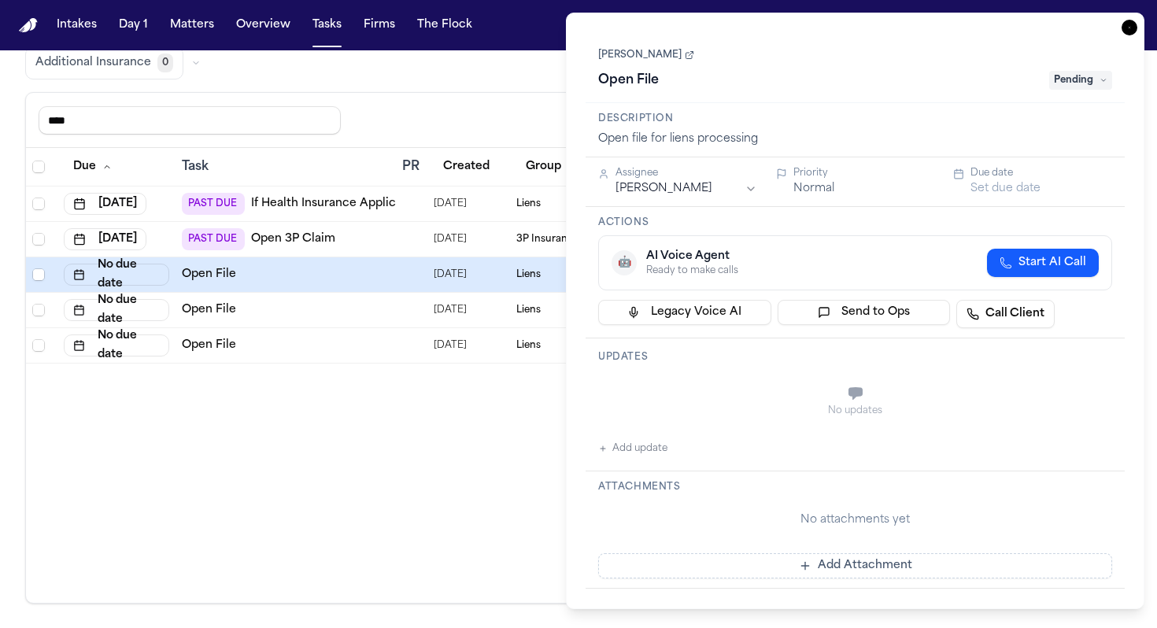
click at [1107, 30] on div "**********" at bounding box center [855, 311] width 579 height 597
click at [1125, 29] on icon "button" at bounding box center [1130, 28] width 16 height 16
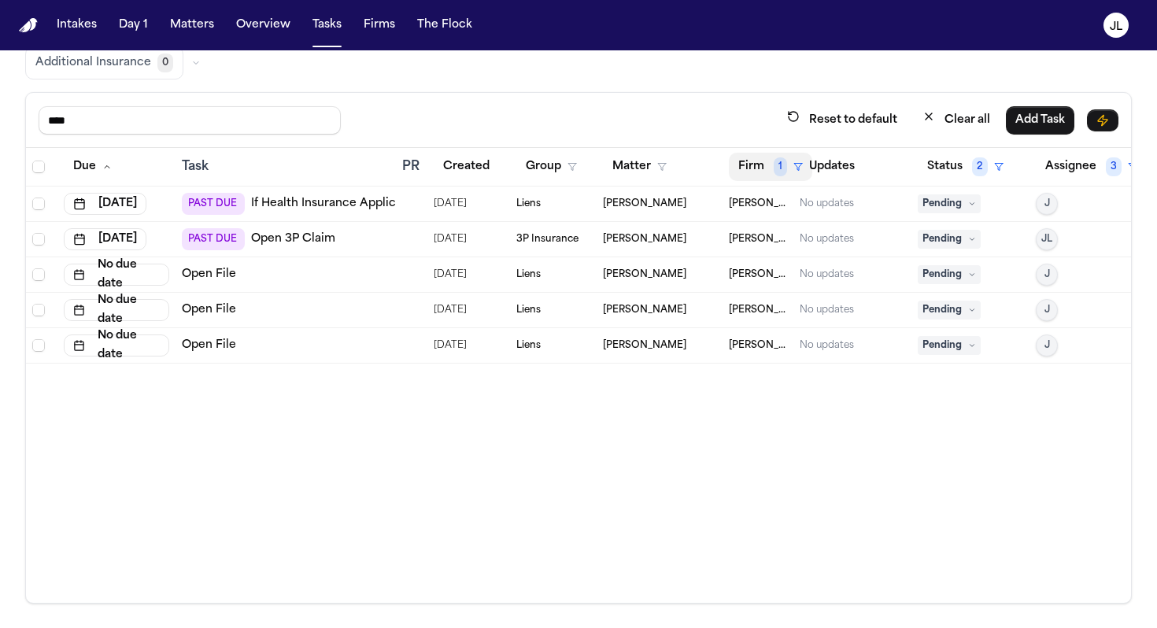
click at [735, 176] on button "Firm 1" at bounding box center [770, 167] width 83 height 28
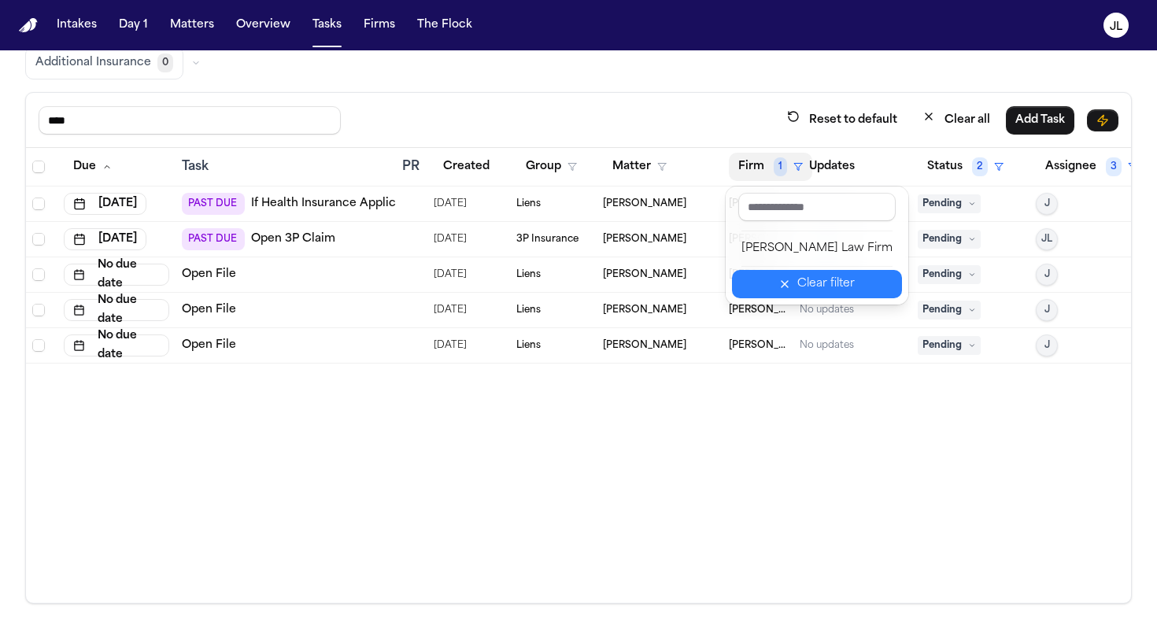
click at [798, 288] on div "Clear filter" at bounding box center [826, 284] width 57 height 19
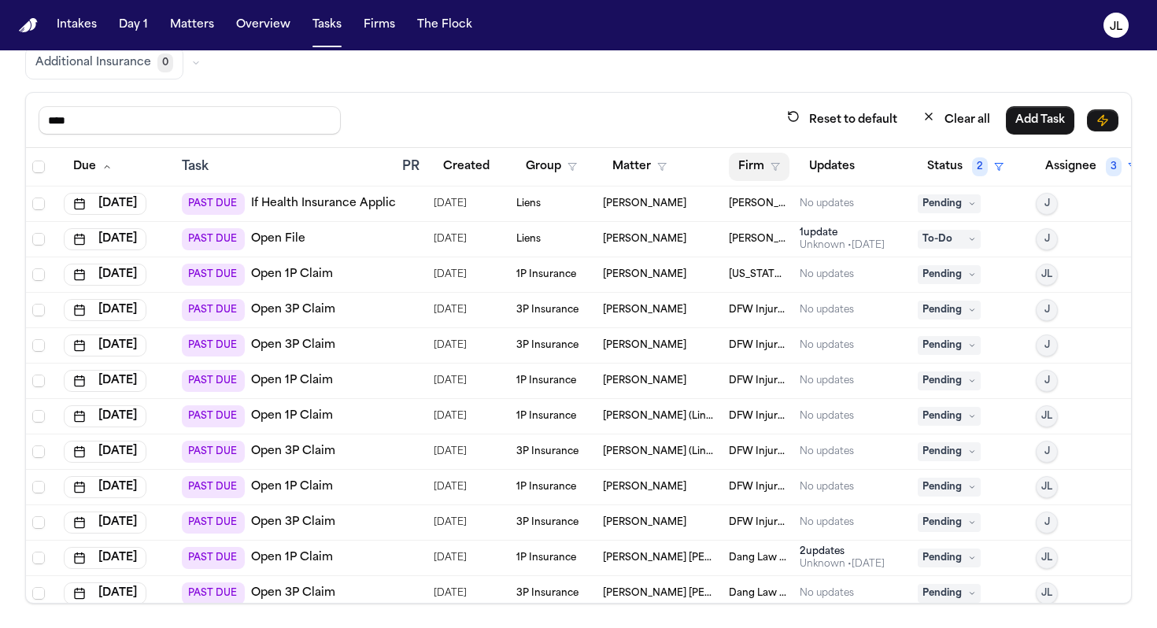
click at [749, 171] on button "Firm" at bounding box center [759, 167] width 61 height 28
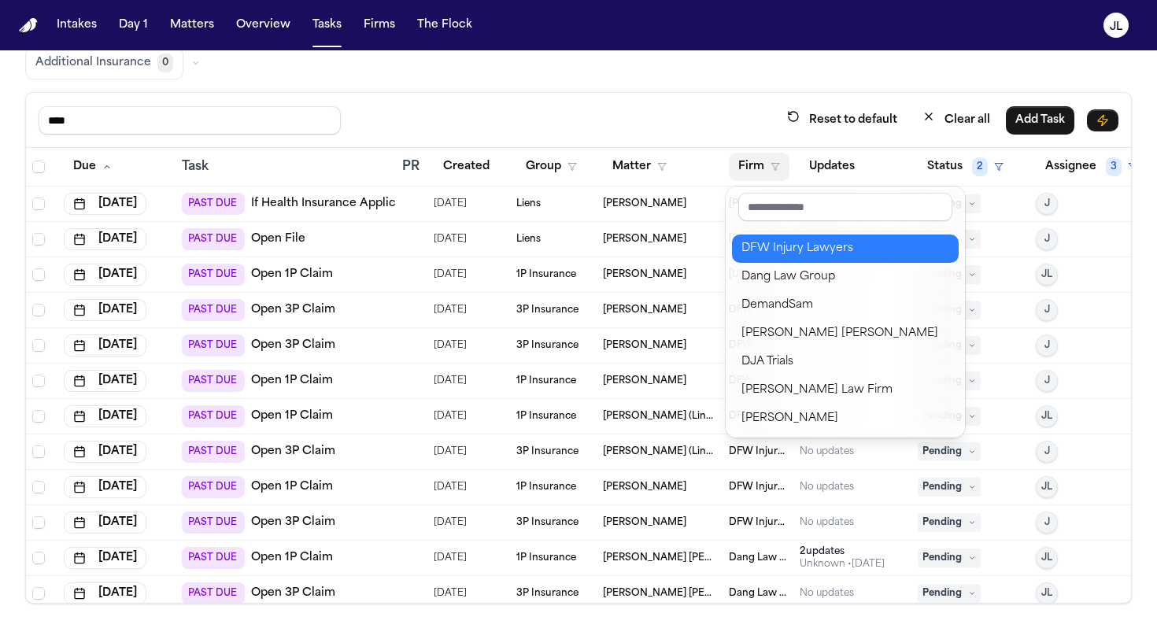
scroll to position [87, 0]
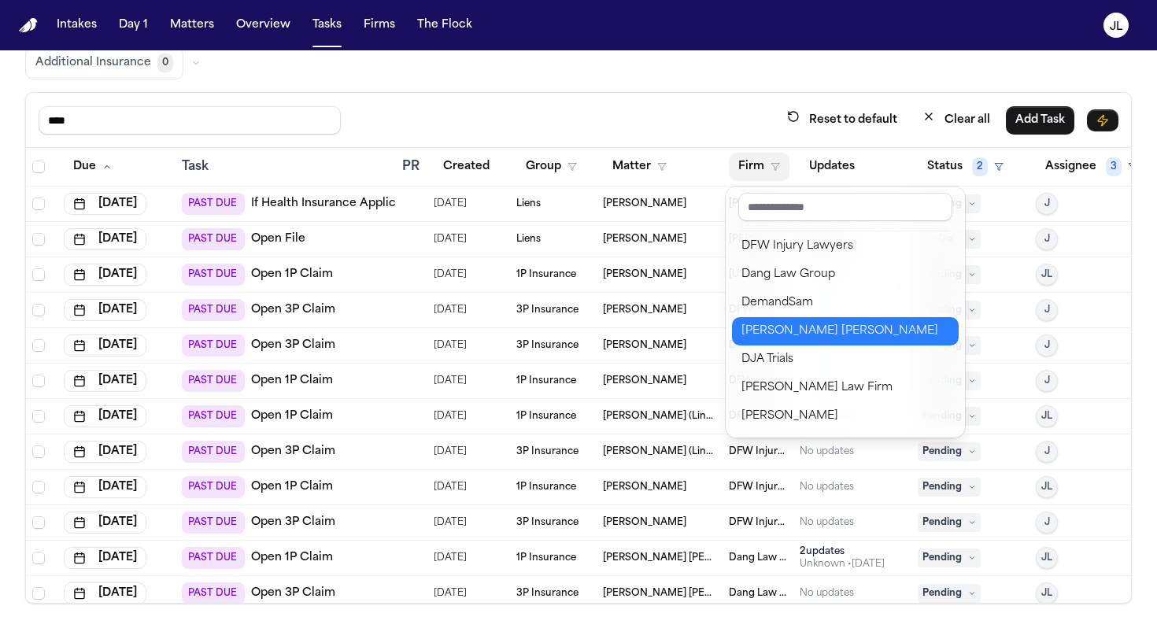
click at [789, 332] on div "Steele Adams Hosman" at bounding box center [846, 331] width 208 height 19
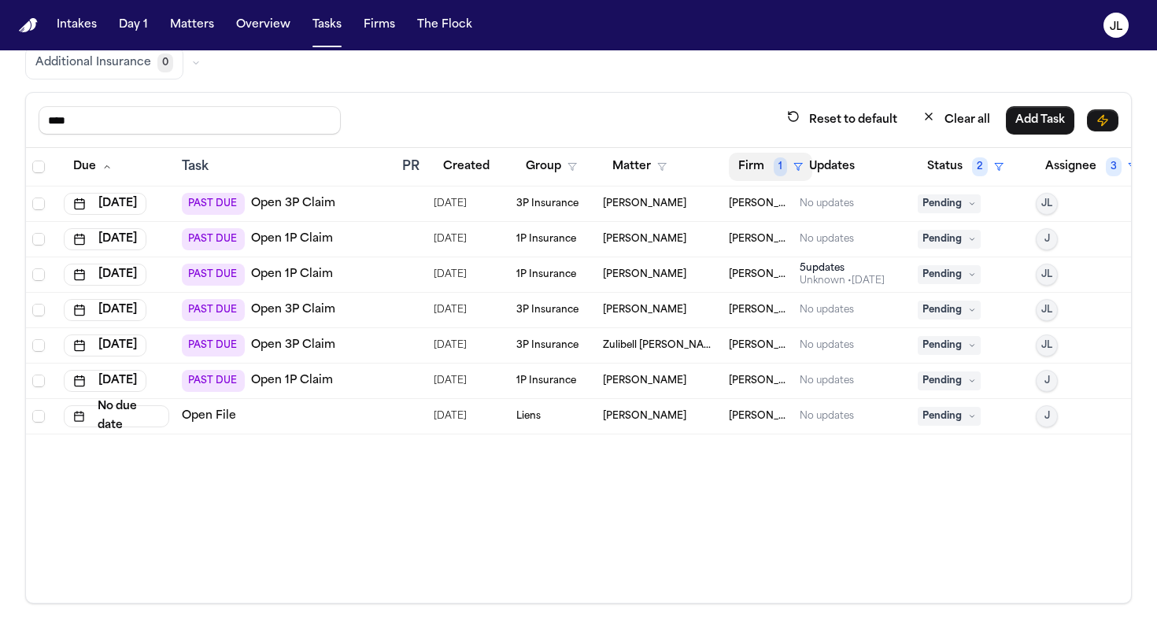
click at [760, 164] on button "Firm 1" at bounding box center [770, 167] width 83 height 28
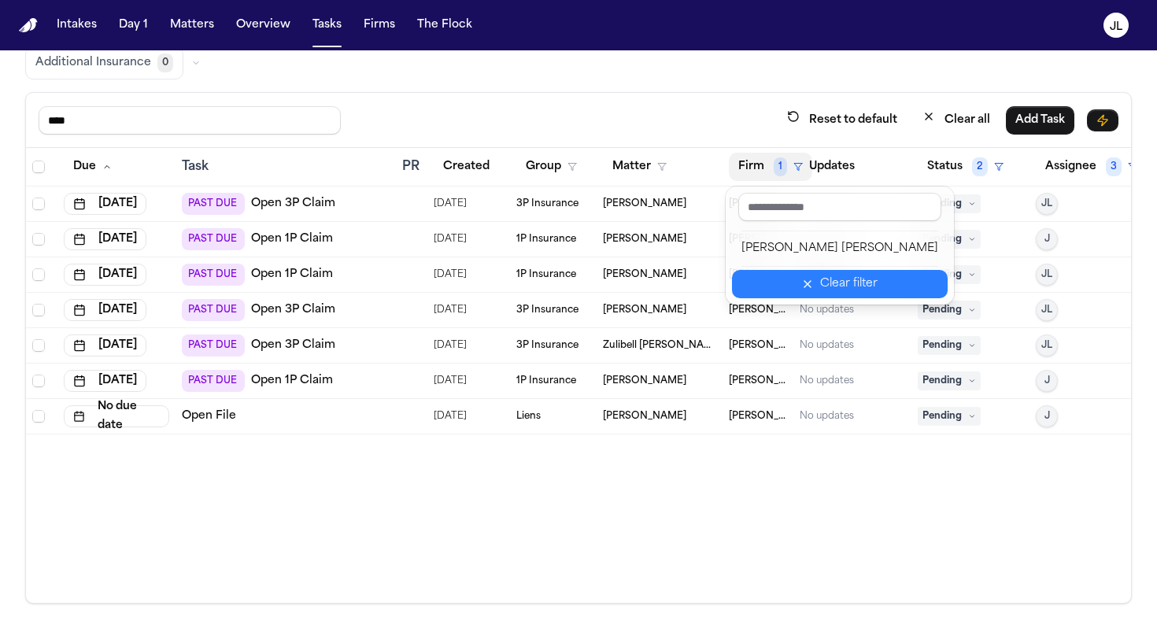
click at [802, 295] on button "Clear filter" at bounding box center [840, 284] width 216 height 28
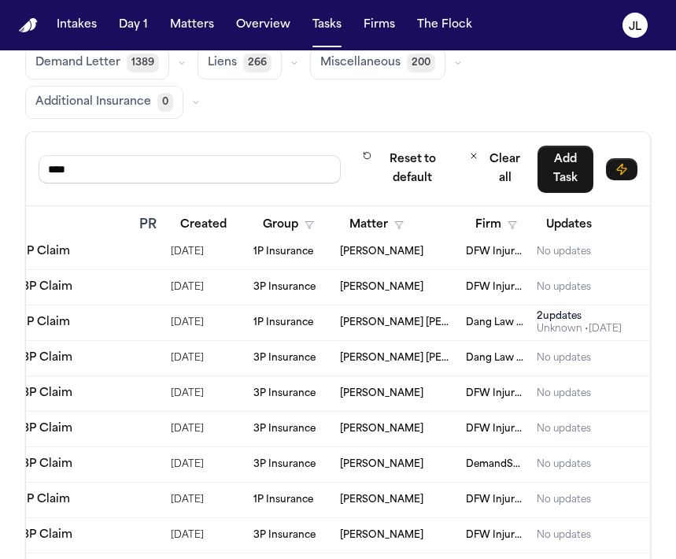
scroll to position [132, 263]
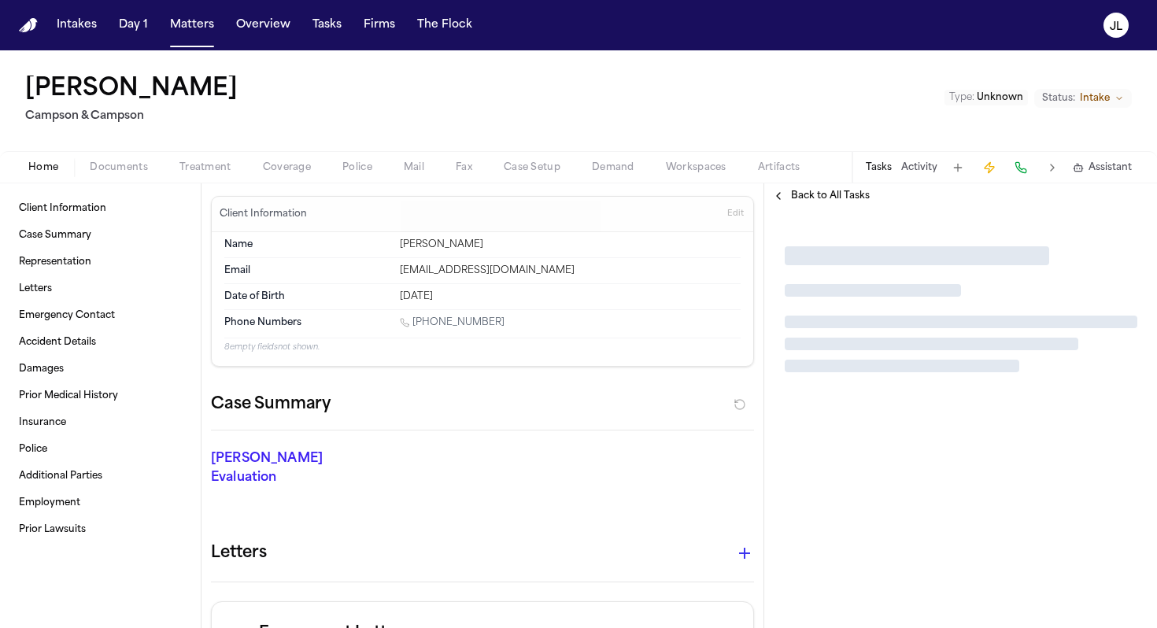
click at [271, 171] on span "Coverage" at bounding box center [287, 167] width 48 height 13
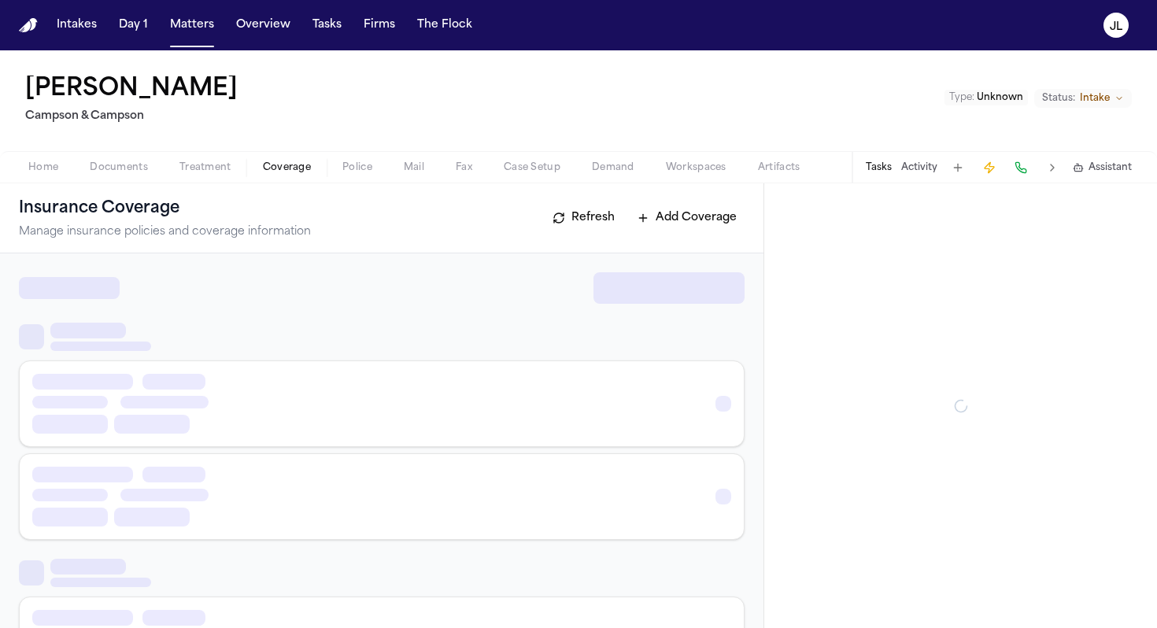
click at [281, 171] on span "Coverage" at bounding box center [287, 167] width 48 height 13
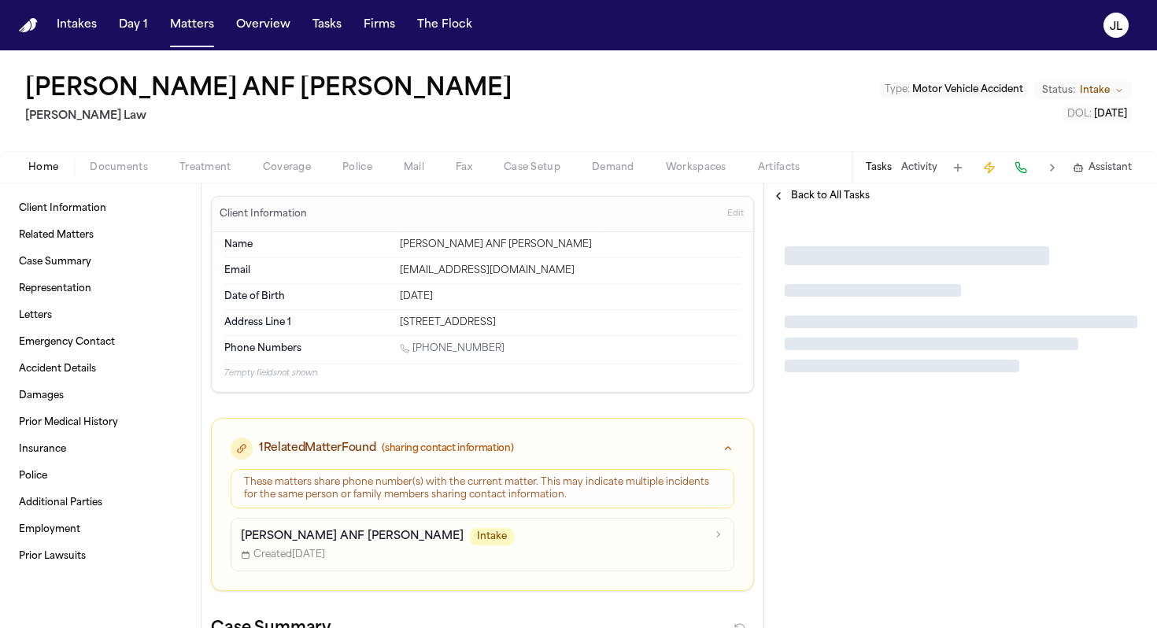
click at [277, 169] on span "Coverage" at bounding box center [287, 167] width 48 height 13
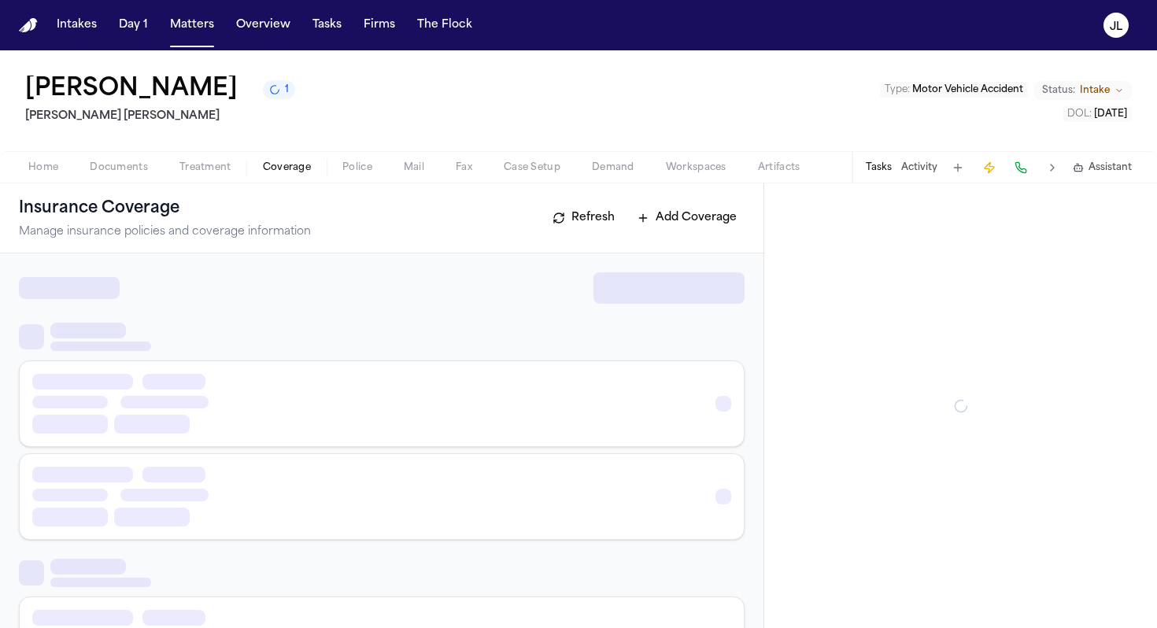
click at [276, 174] on span "Coverage" at bounding box center [287, 167] width 48 height 13
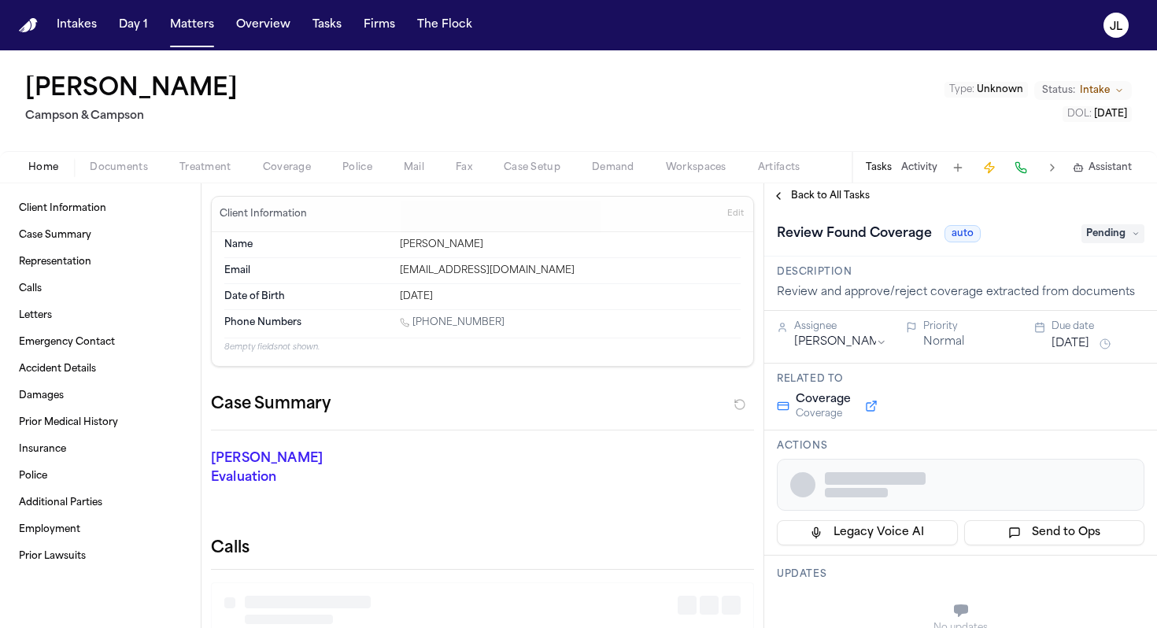
click at [272, 161] on span "Coverage" at bounding box center [287, 167] width 48 height 13
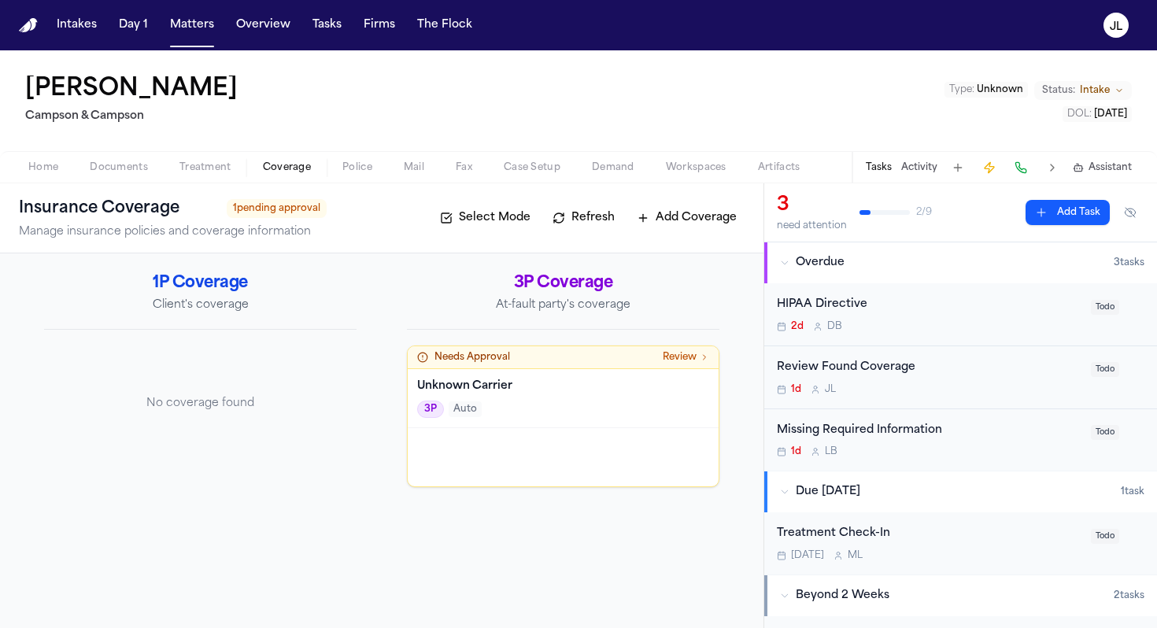
click at [459, 435] on div at bounding box center [563, 457] width 311 height 58
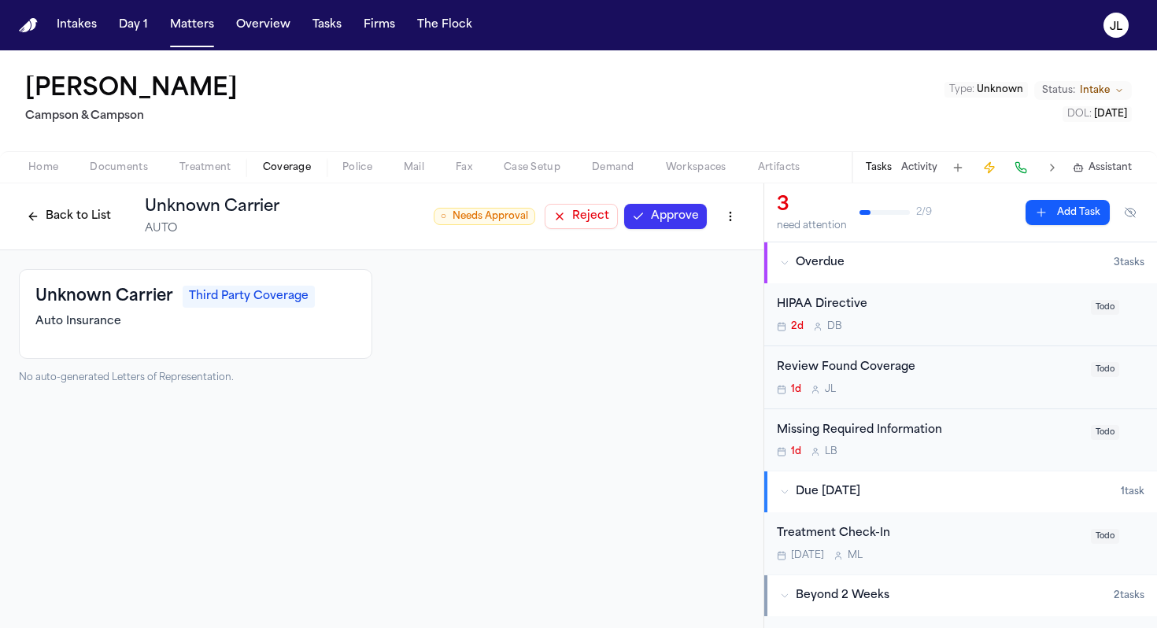
click at [591, 217] on button "Reject" at bounding box center [581, 216] width 73 height 25
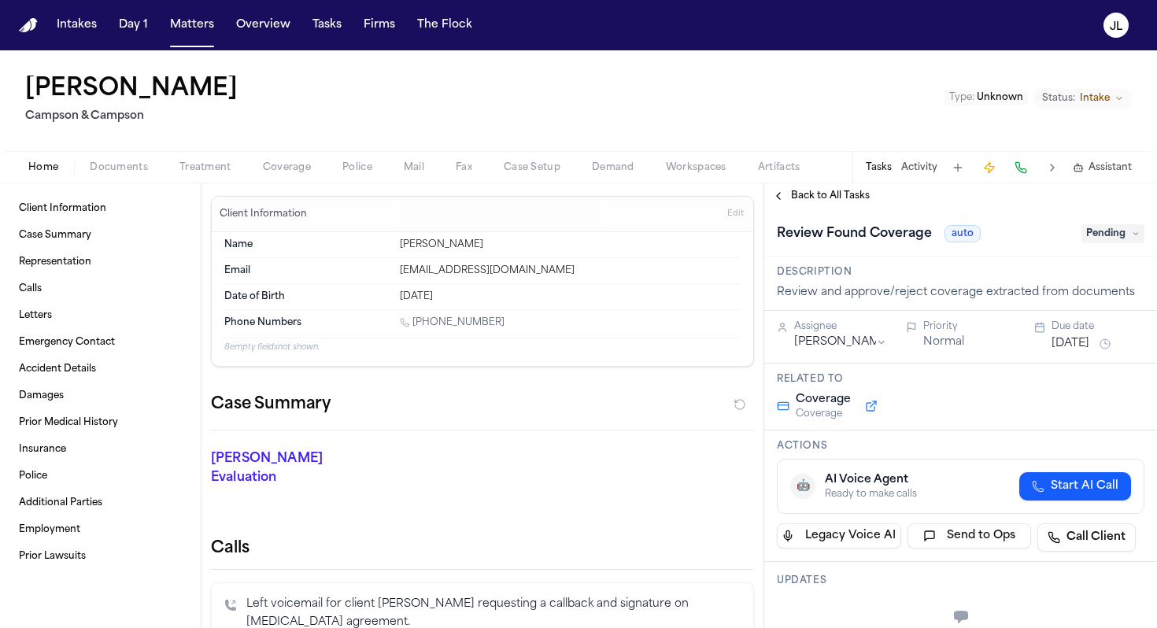
click at [272, 161] on span "Coverage" at bounding box center [287, 167] width 48 height 13
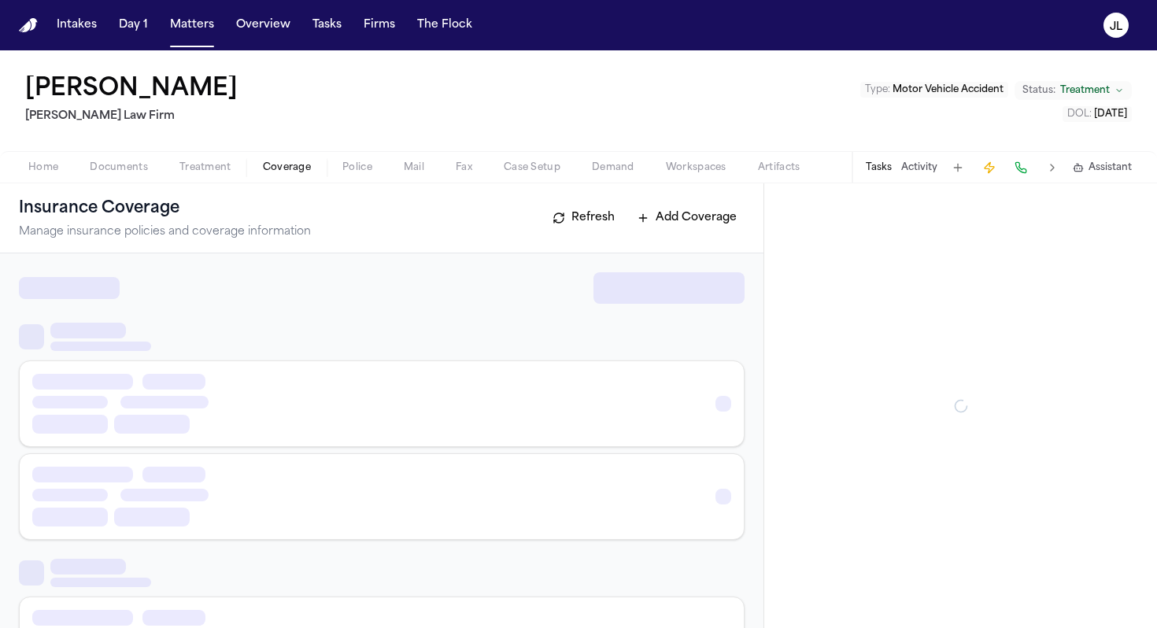
click at [276, 176] on span "button" at bounding box center [287, 177] width 67 height 2
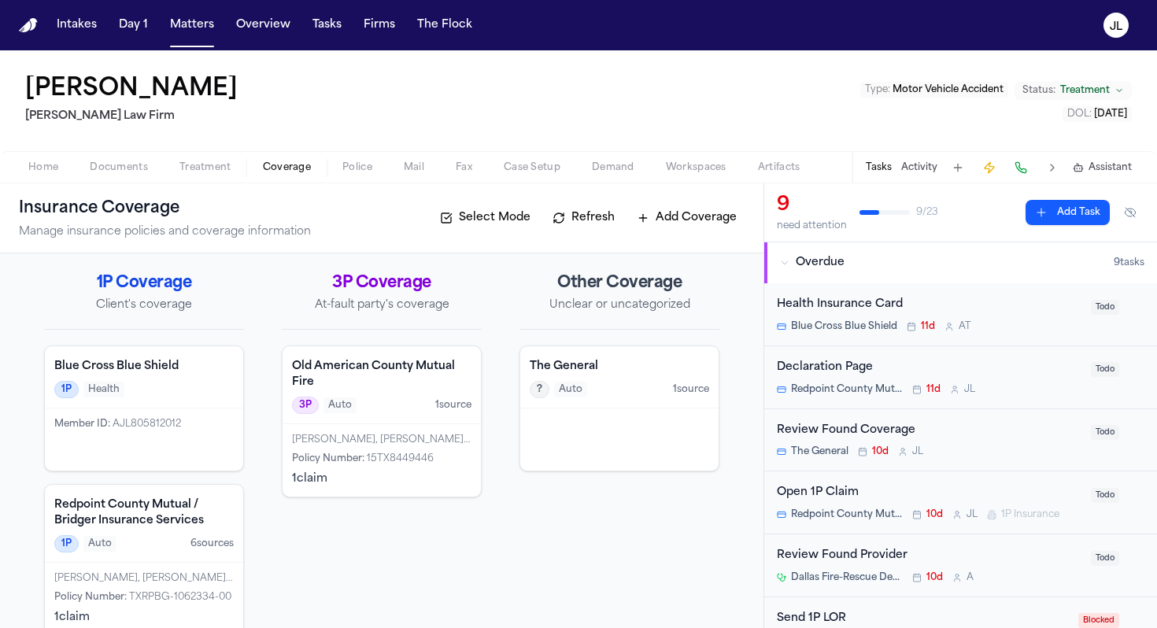
scroll to position [27, 0]
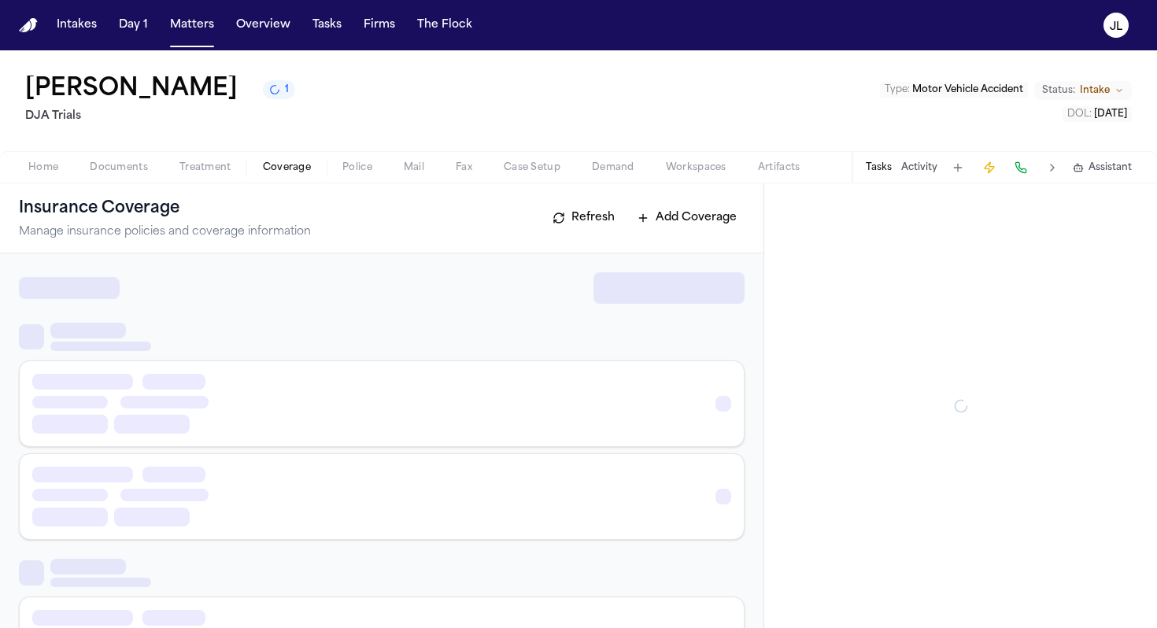
click at [294, 166] on span "Coverage" at bounding box center [287, 167] width 48 height 13
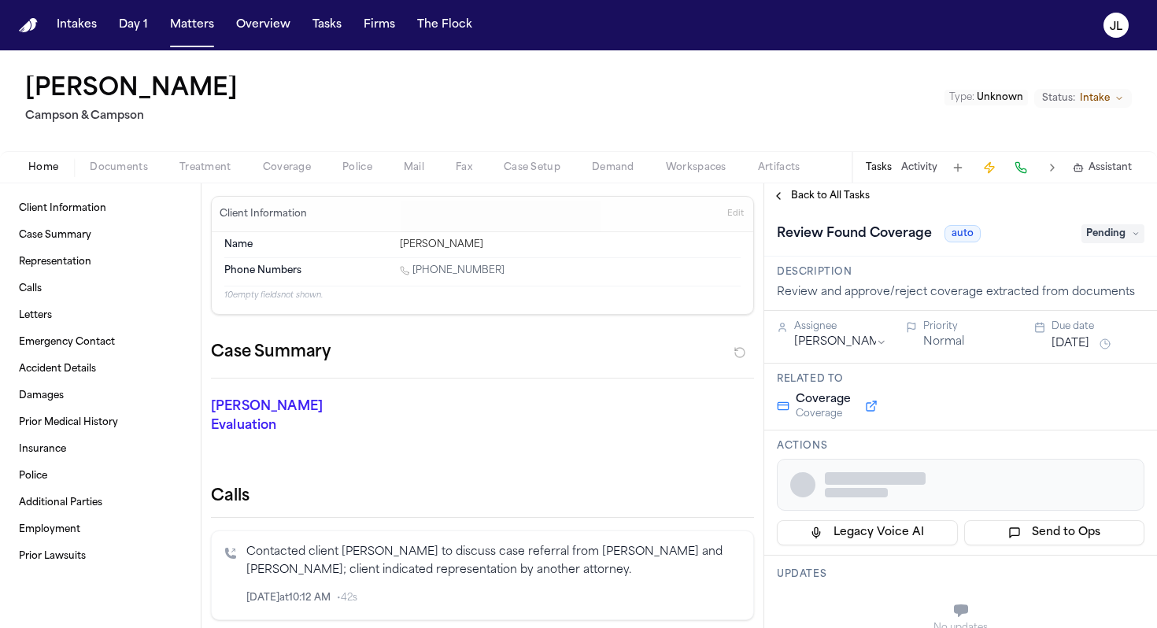
click at [288, 165] on span "Coverage" at bounding box center [287, 167] width 48 height 13
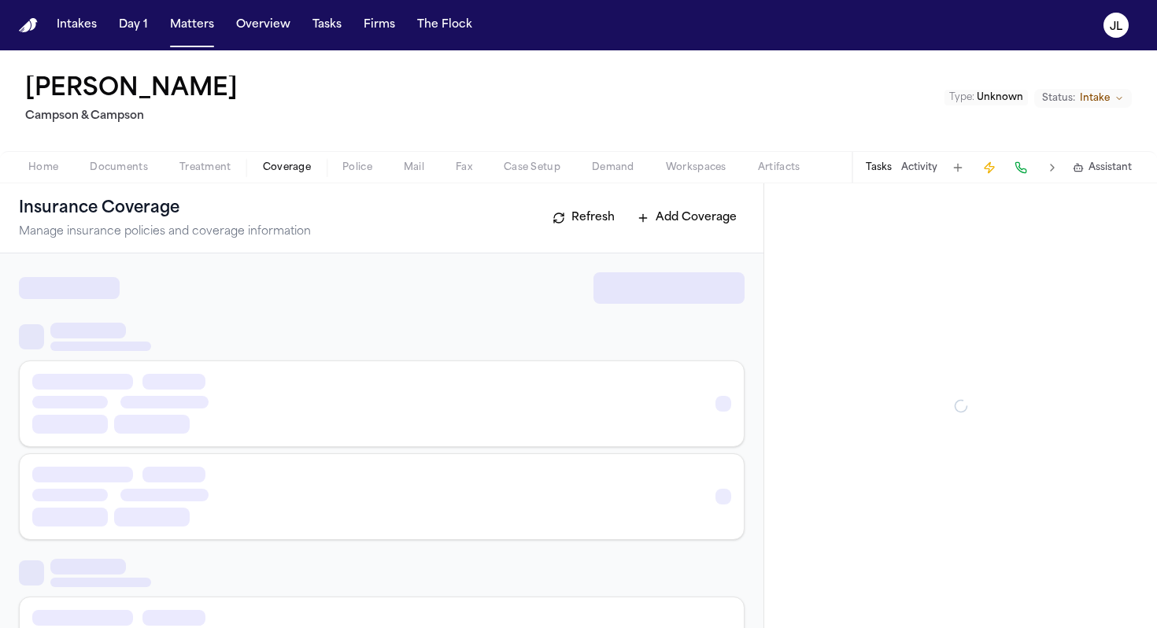
click at [288, 169] on span "Coverage" at bounding box center [287, 167] width 48 height 13
click at [270, 170] on span "Coverage" at bounding box center [287, 167] width 48 height 13
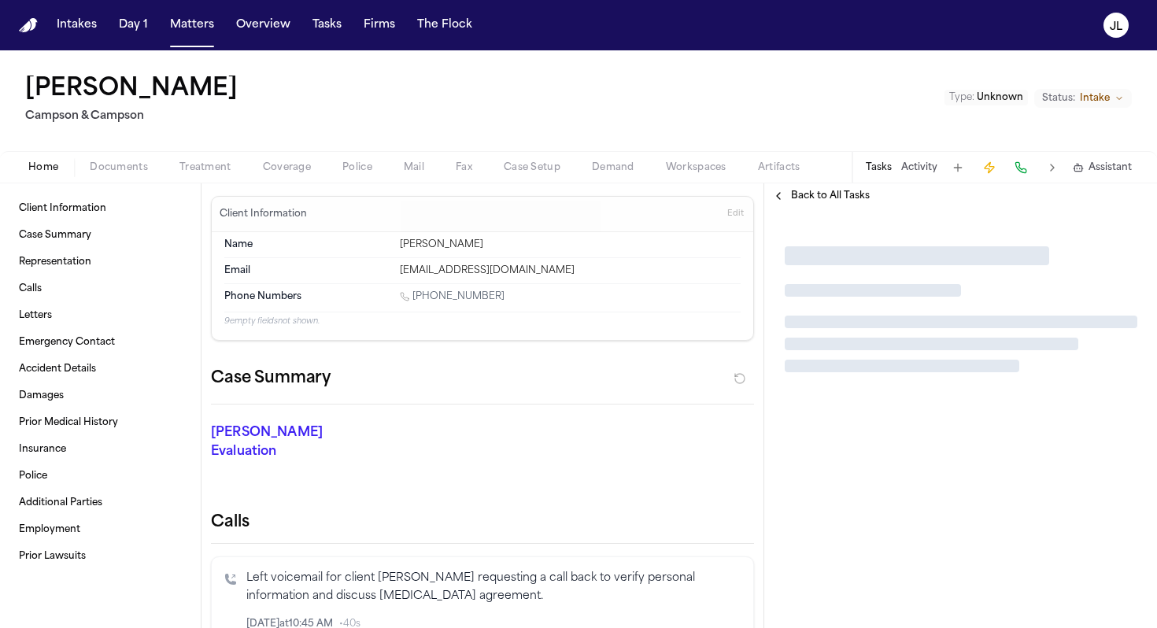
click at [283, 156] on div "Home Documents Treatment Coverage Police Mail Fax Case Setup Demand Workspaces …" at bounding box center [578, 166] width 1157 height 31
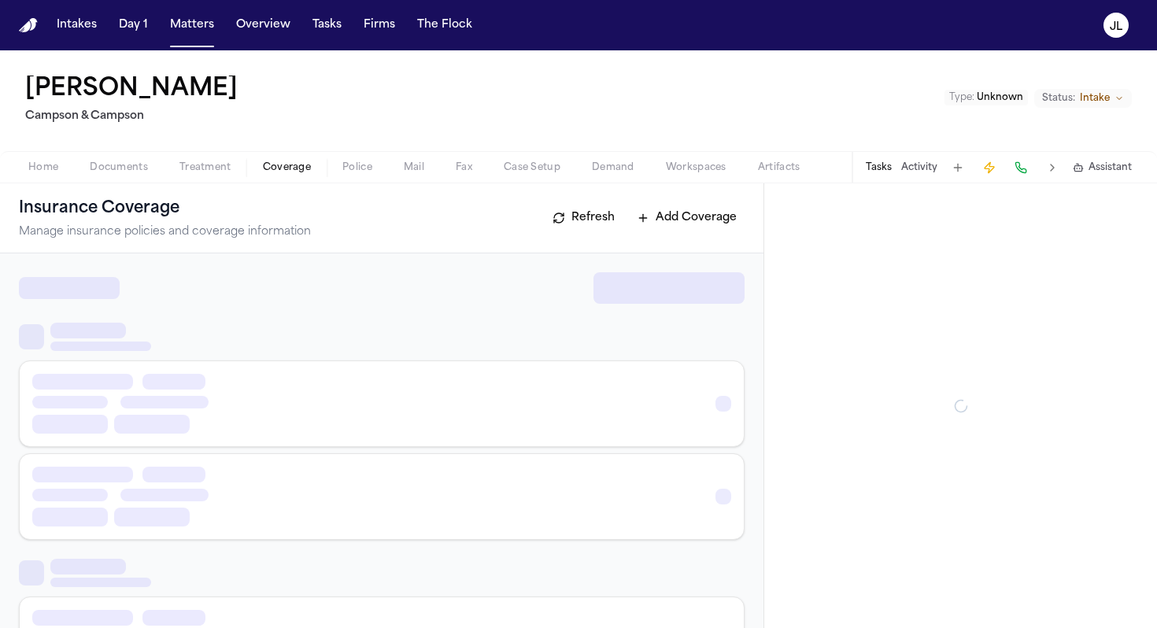
click at [283, 171] on span "Coverage" at bounding box center [287, 167] width 48 height 13
click at [294, 167] on span "Coverage" at bounding box center [287, 167] width 48 height 13
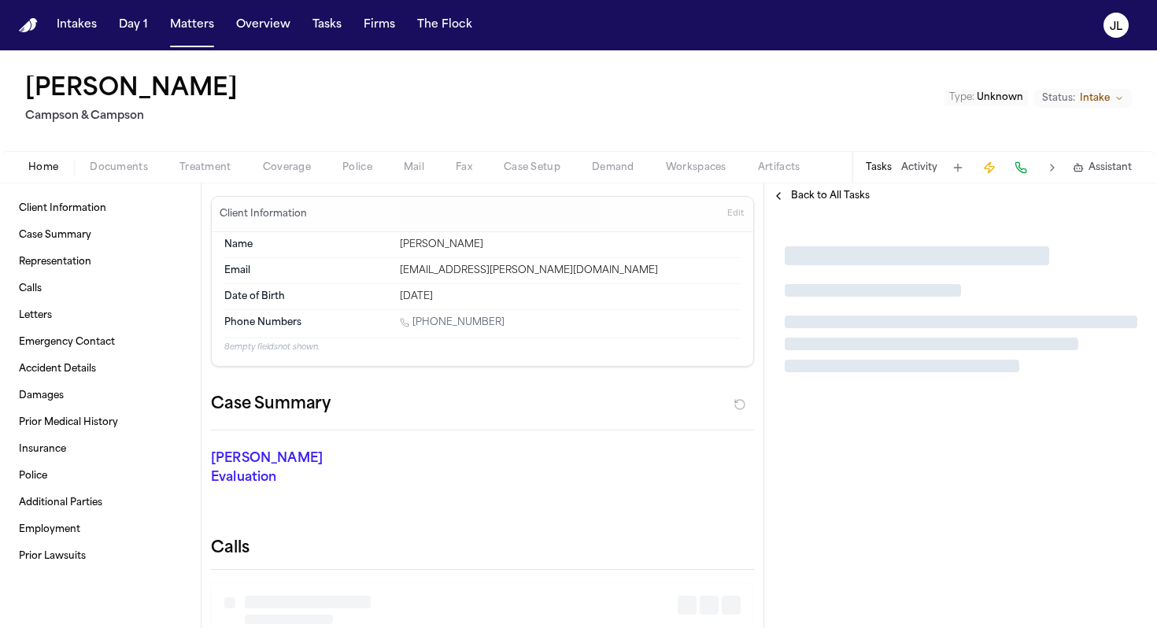
click at [297, 176] on span "button" at bounding box center [287, 177] width 67 height 2
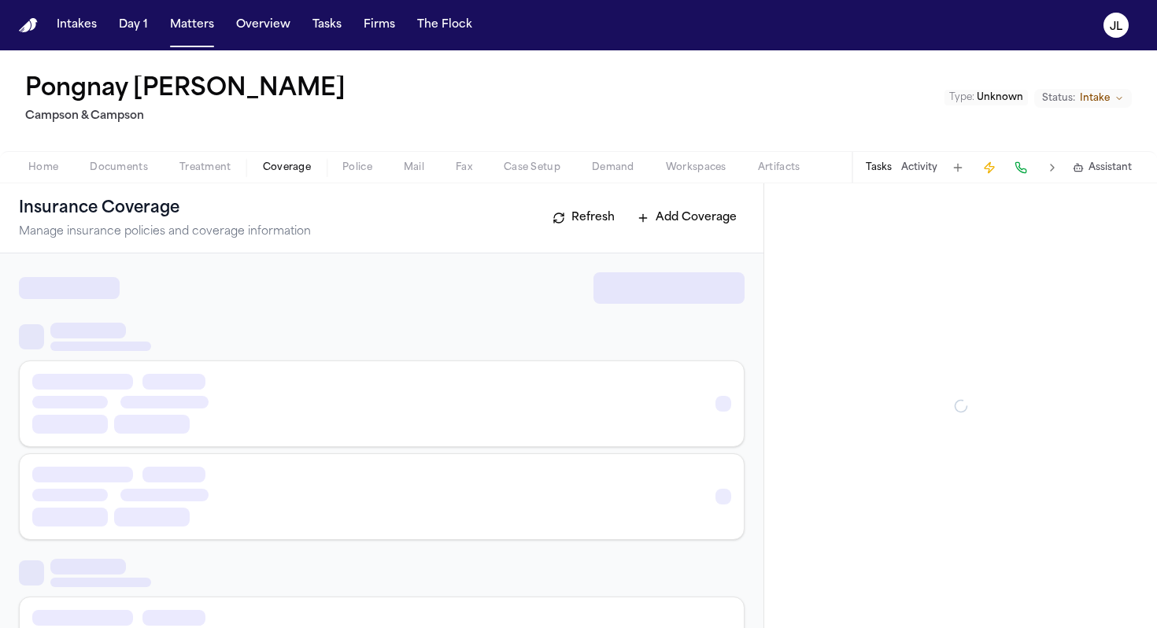
click at [304, 171] on span "Coverage" at bounding box center [287, 167] width 48 height 13
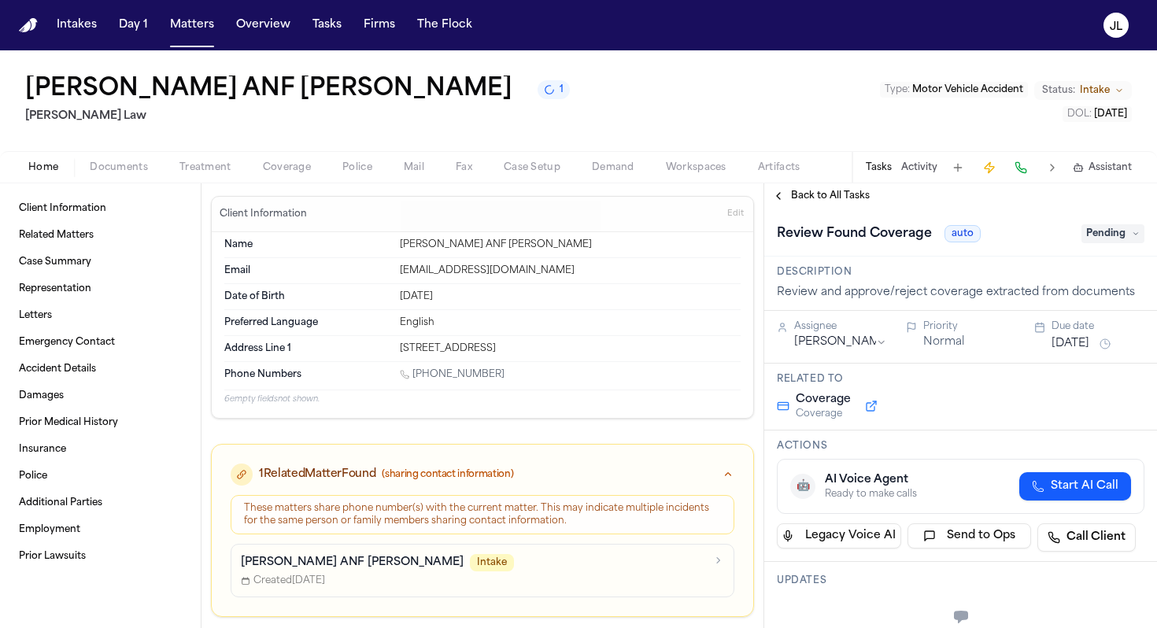
click at [256, 168] on button "Coverage" at bounding box center [287, 167] width 80 height 19
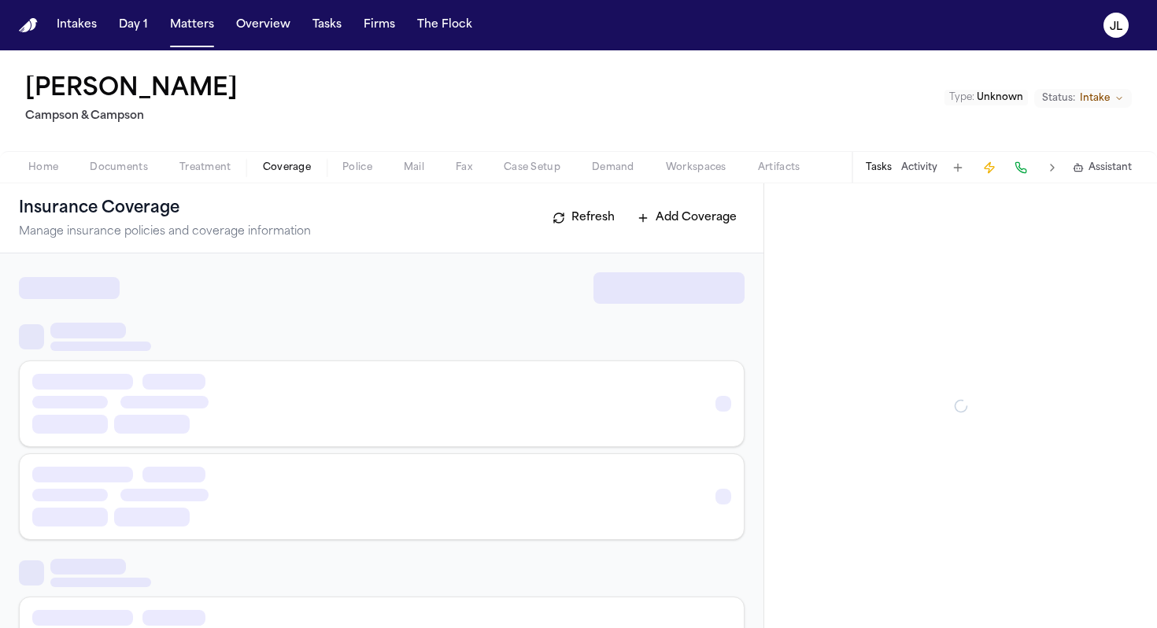
click at [263, 173] on span "Coverage" at bounding box center [287, 167] width 48 height 13
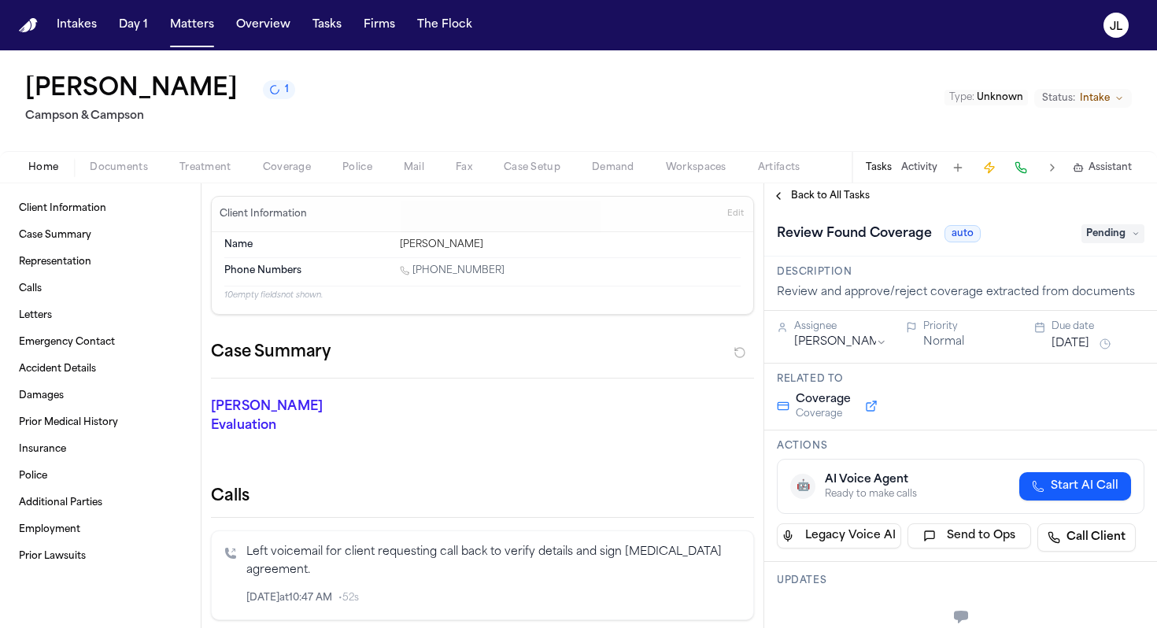
click at [287, 170] on span "Coverage" at bounding box center [287, 167] width 48 height 13
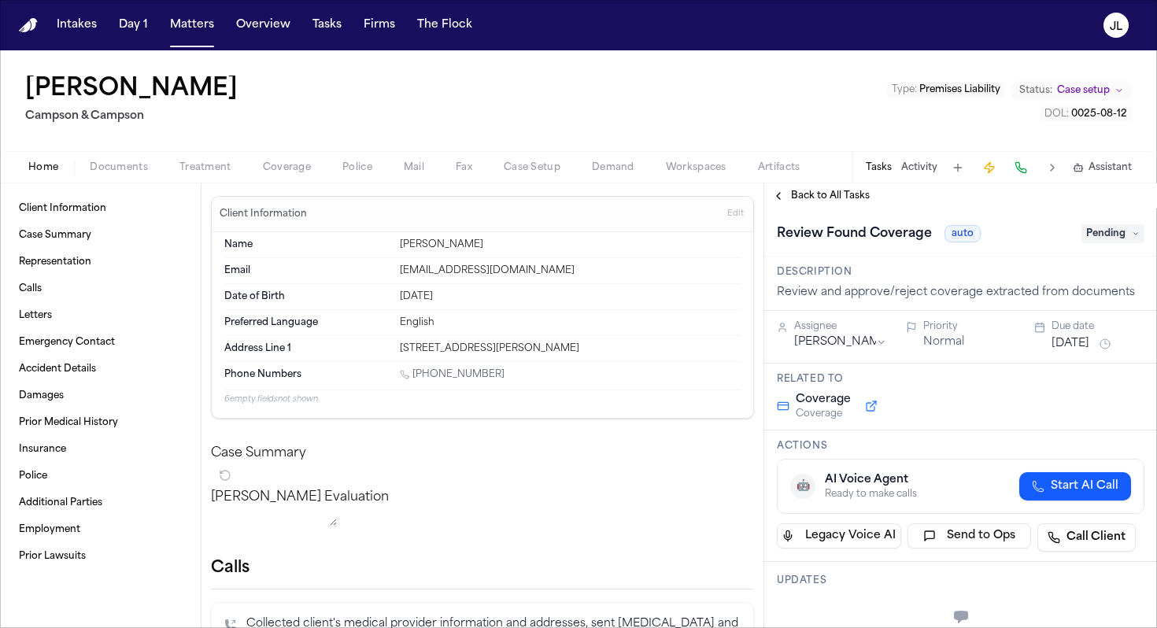
click at [283, 174] on span "Coverage" at bounding box center [287, 167] width 48 height 13
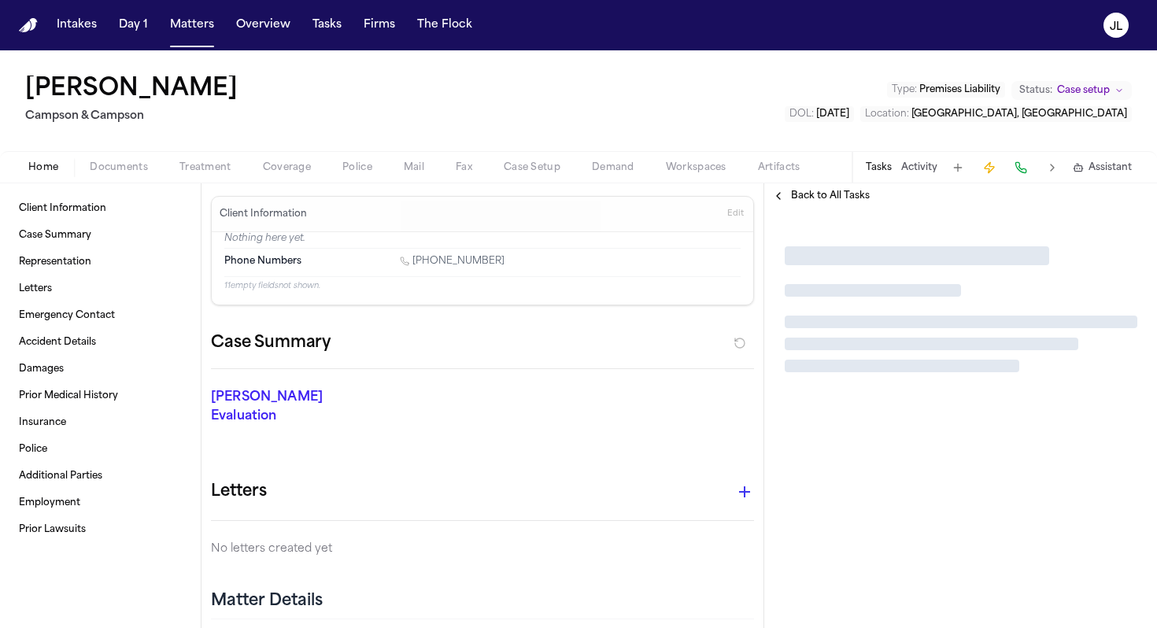
click at [272, 179] on div "Home Documents Treatment Coverage Police Mail Fax Case Setup Demand Workspaces …" at bounding box center [578, 166] width 1157 height 31
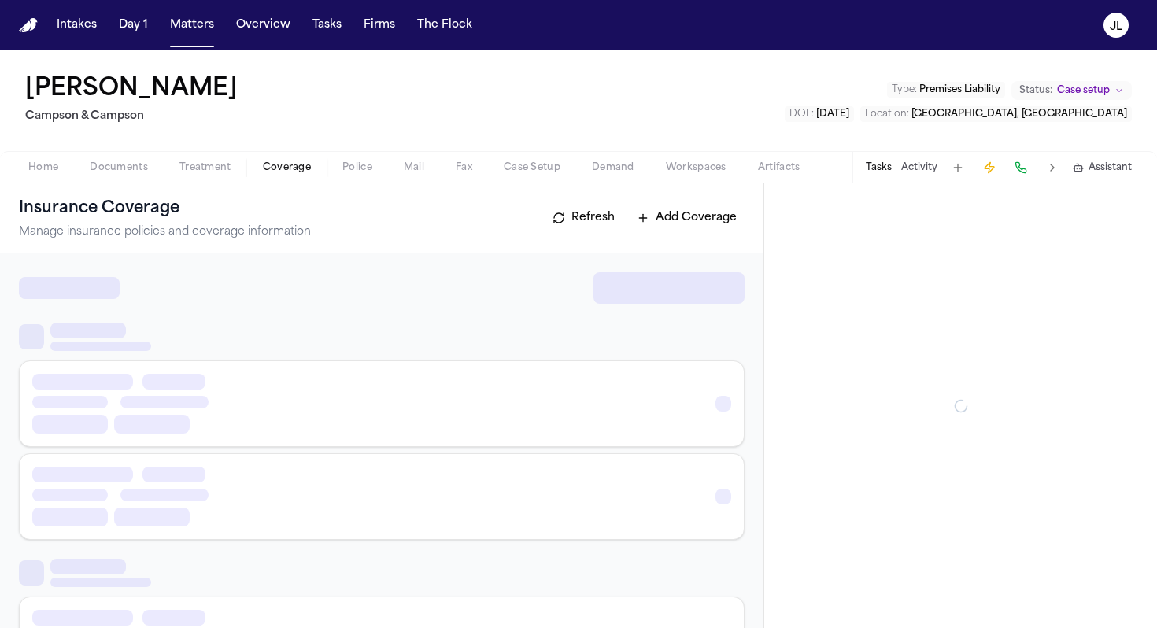
click at [272, 164] on span "Coverage" at bounding box center [287, 167] width 48 height 13
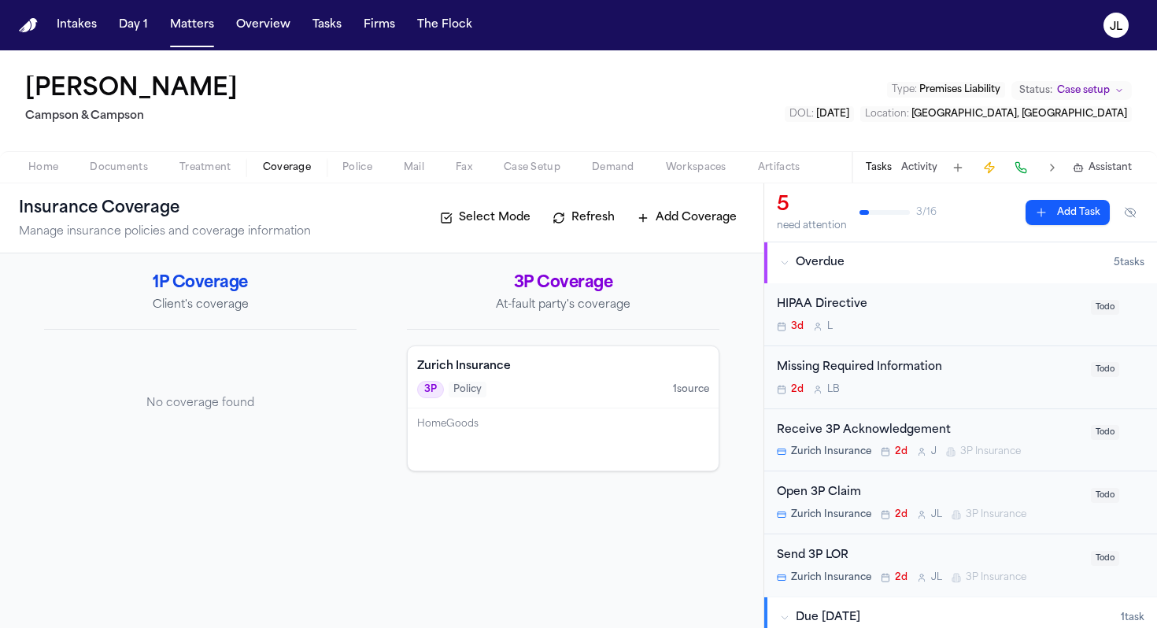
click at [891, 498] on div "Open 3P Claim" at bounding box center [929, 493] width 305 height 18
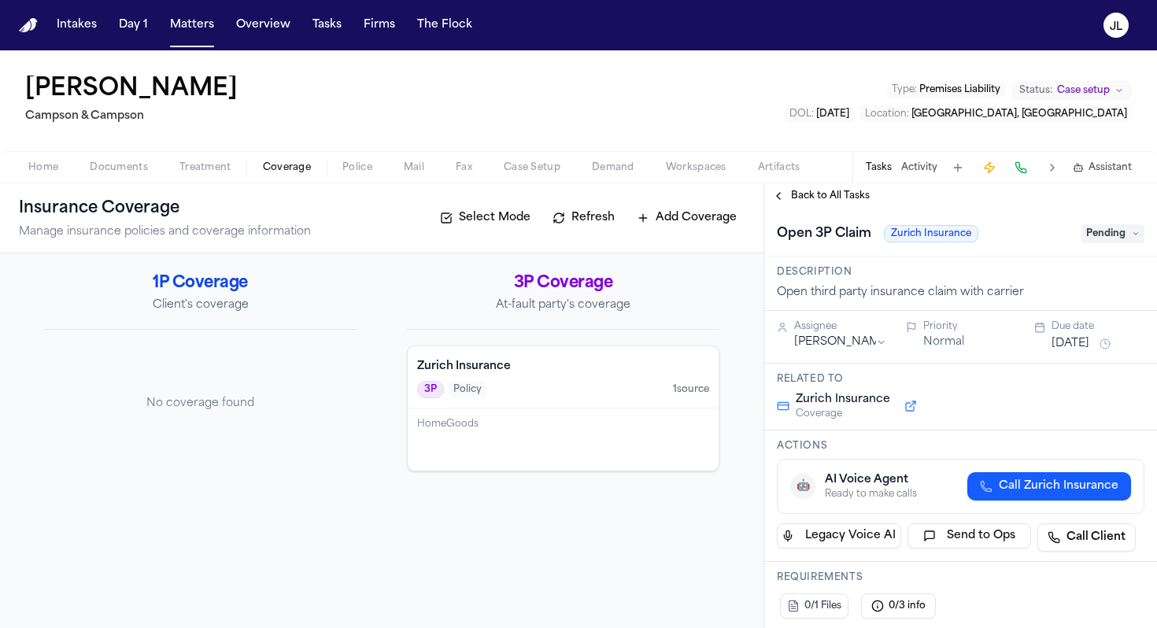
click at [1109, 239] on span "Pending" at bounding box center [1113, 233] width 63 height 19
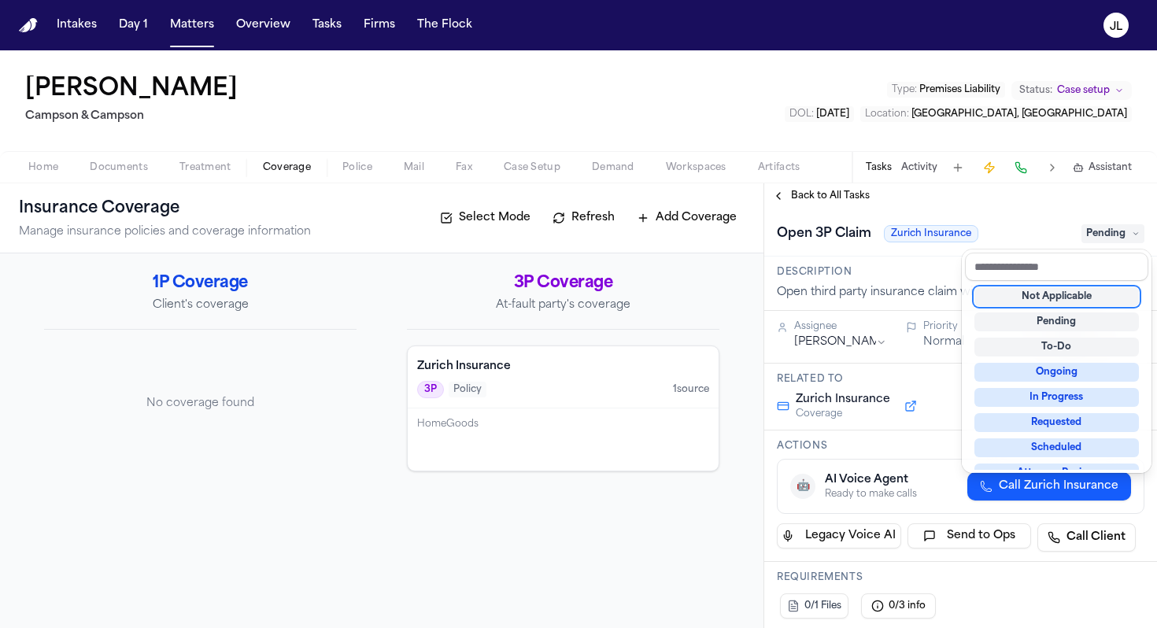
click at [1057, 305] on div "Not Applicable" at bounding box center [1057, 296] width 165 height 19
click at [776, 191] on div "**********" at bounding box center [961, 405] width 393 height 445
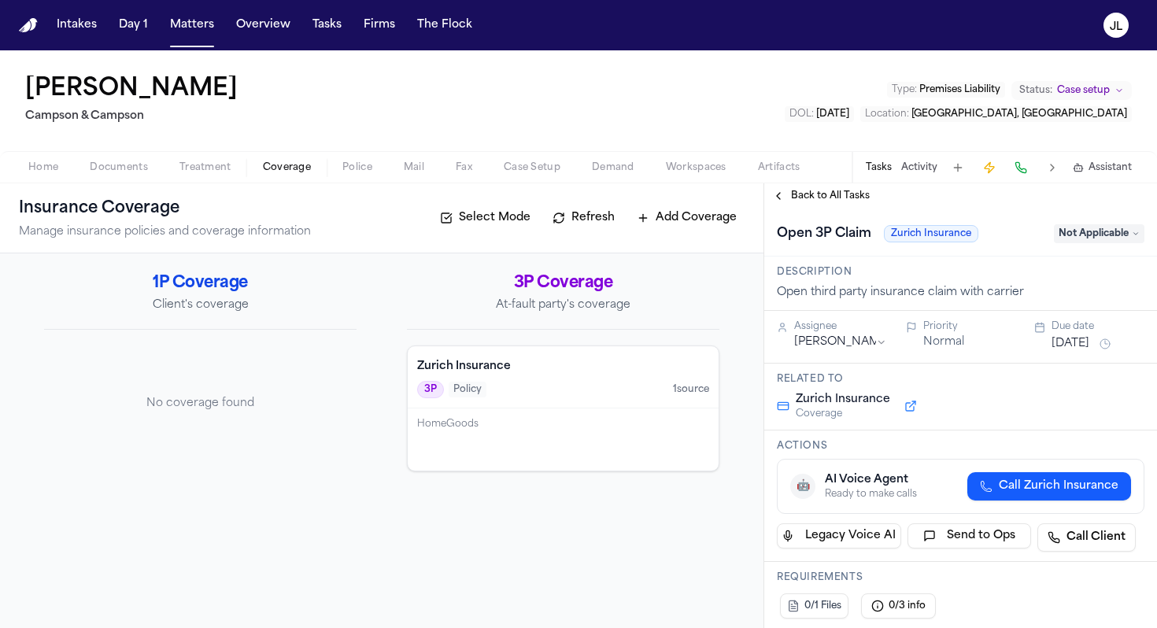
click at [776, 191] on button "Back to All Tasks" at bounding box center [821, 196] width 113 height 13
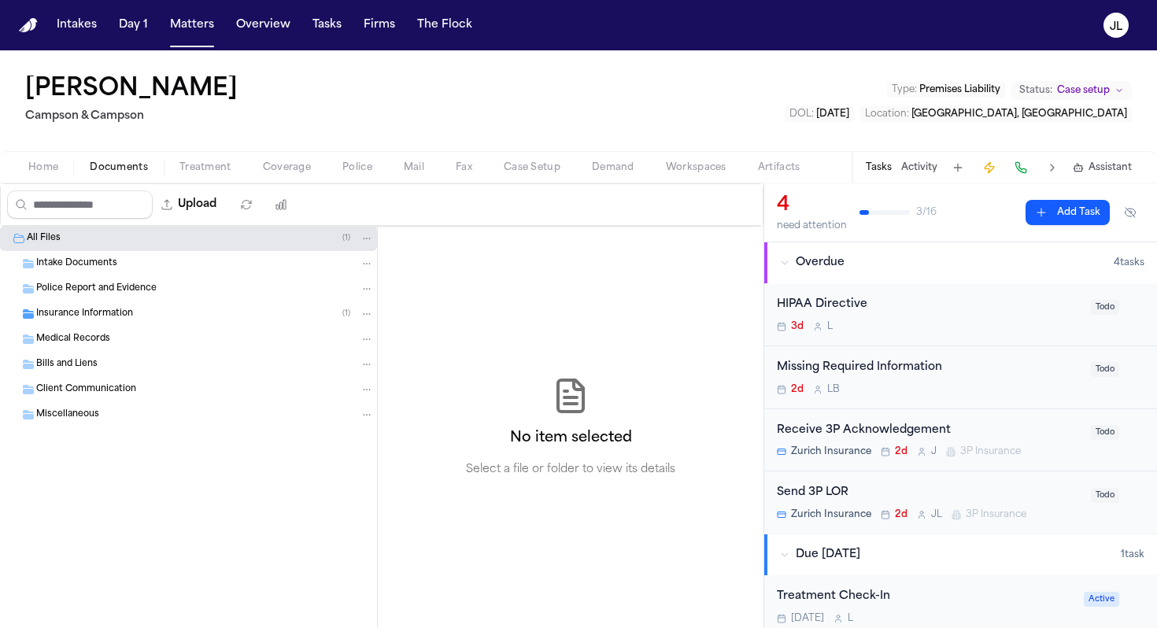
click at [133, 172] on span "Documents" at bounding box center [119, 167] width 58 height 13
click at [120, 313] on span "Insurance Information" at bounding box center [84, 314] width 97 height 13
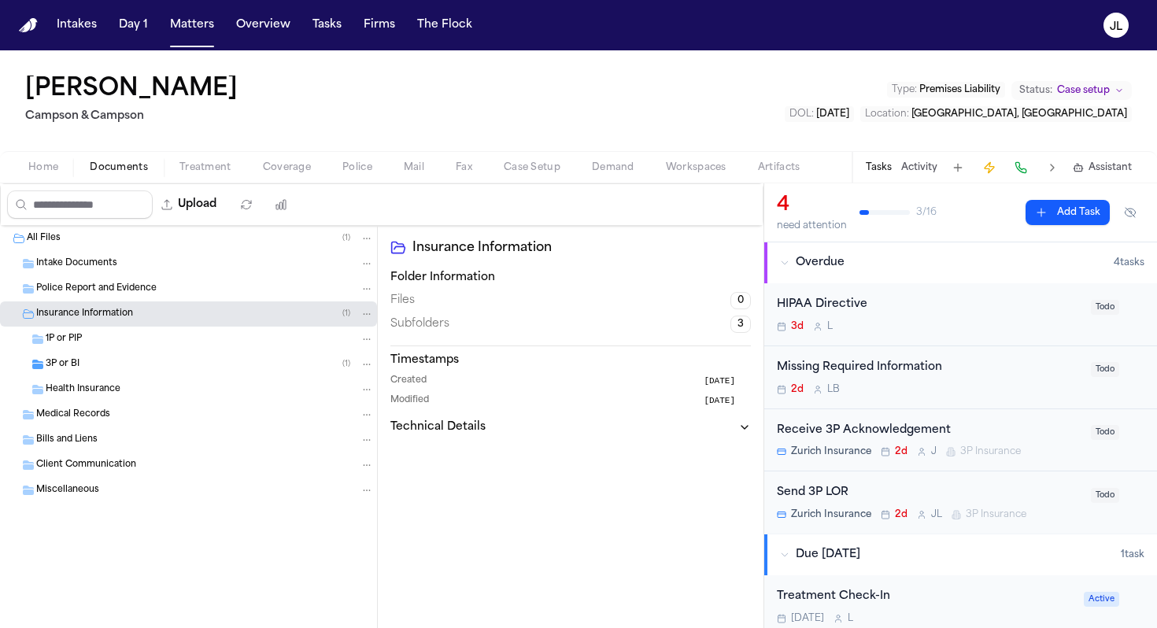
click at [120, 335] on div "1P or PIP" at bounding box center [210, 339] width 328 height 14
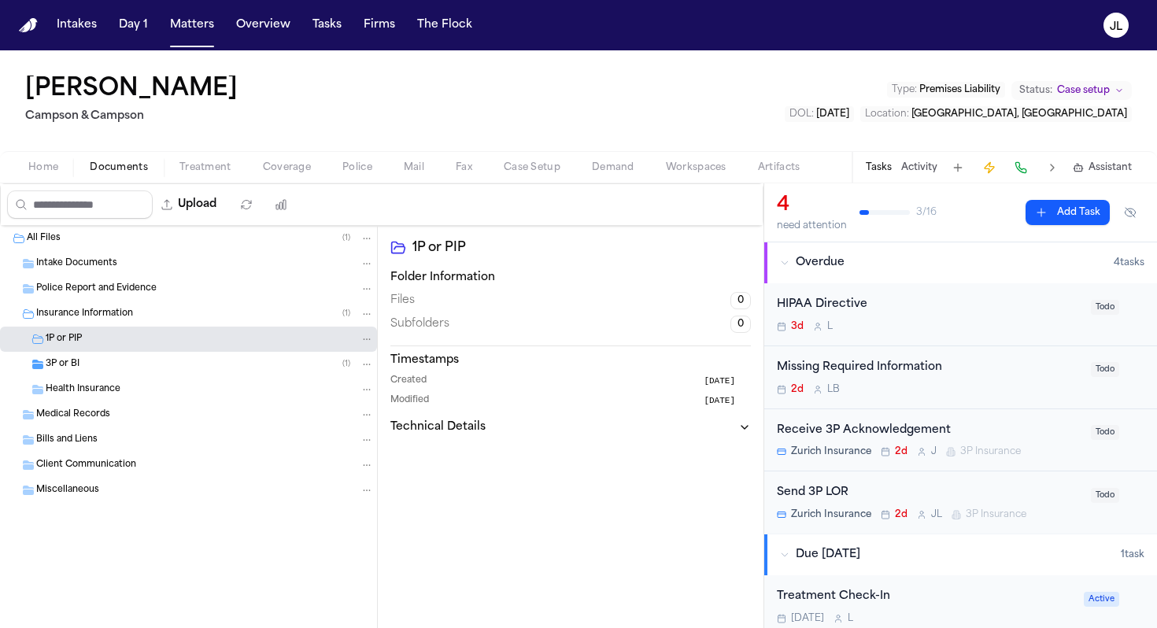
click at [120, 358] on div "3P or BI ( 1 )" at bounding box center [210, 364] width 328 height 14
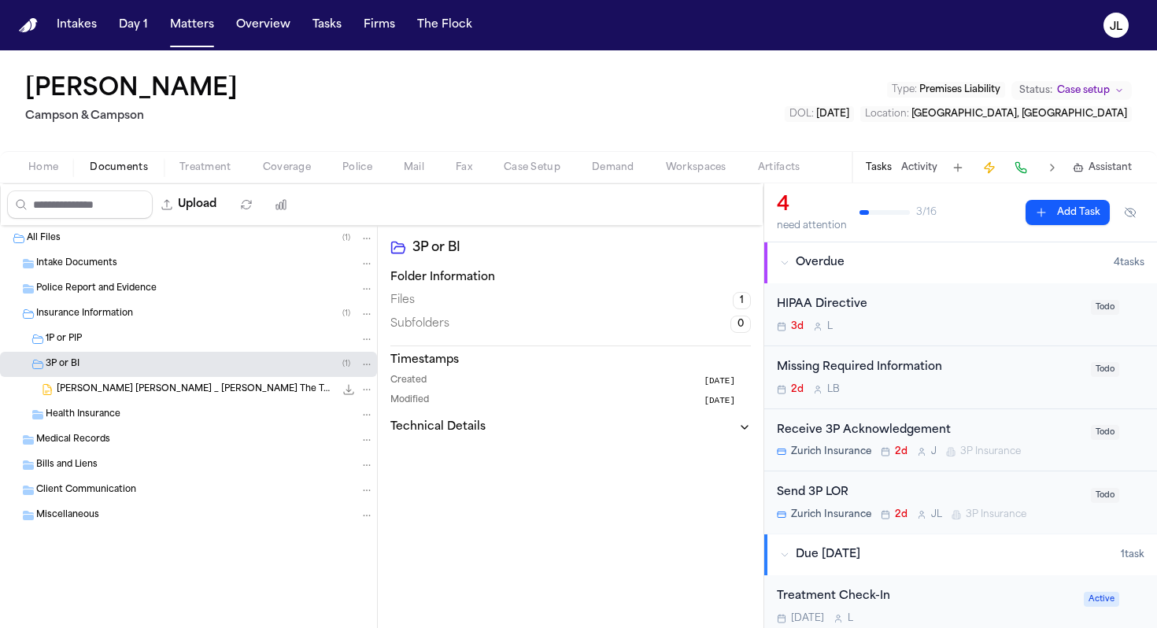
click at [131, 378] on div "Grace Campbell Campson _ Campson The TJX Companies^J Inc. 08-20-2025.docx 77.4 …" at bounding box center [188, 389] width 377 height 25
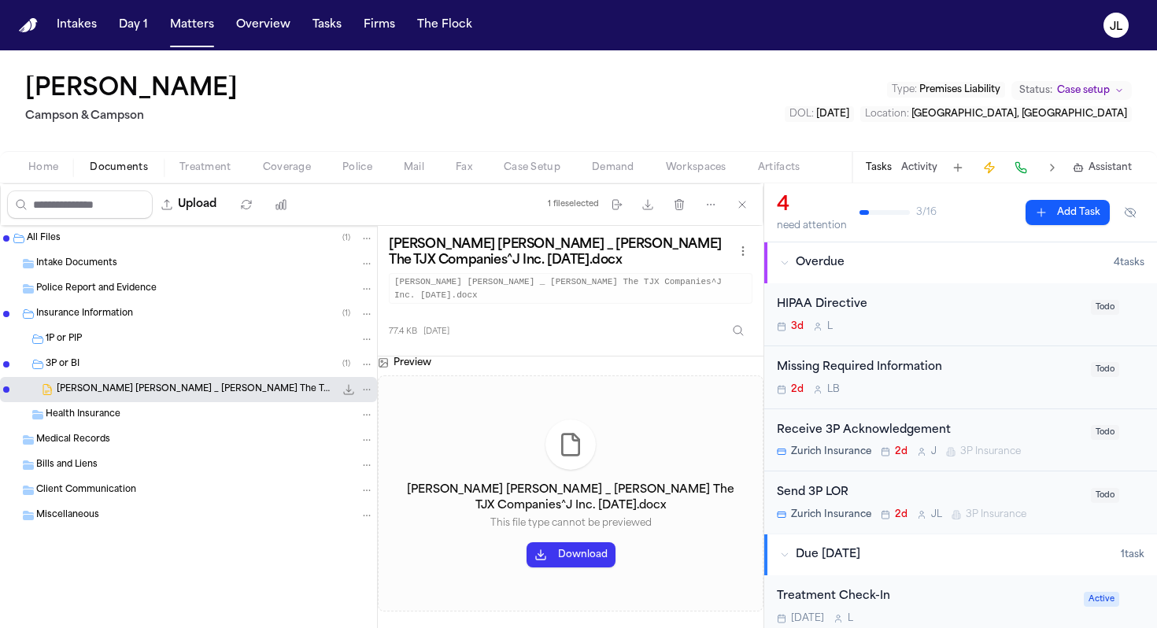
click at [883, 494] on div "Send 3P LOR" at bounding box center [929, 493] width 305 height 18
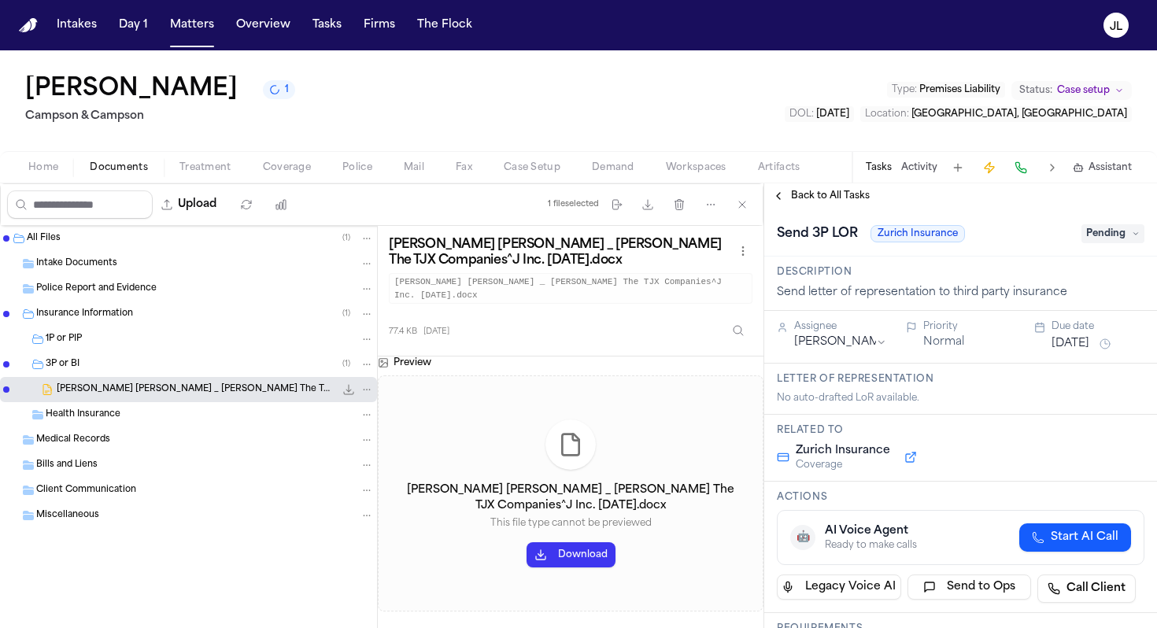
click at [1112, 233] on span "Pending" at bounding box center [1113, 233] width 63 height 19
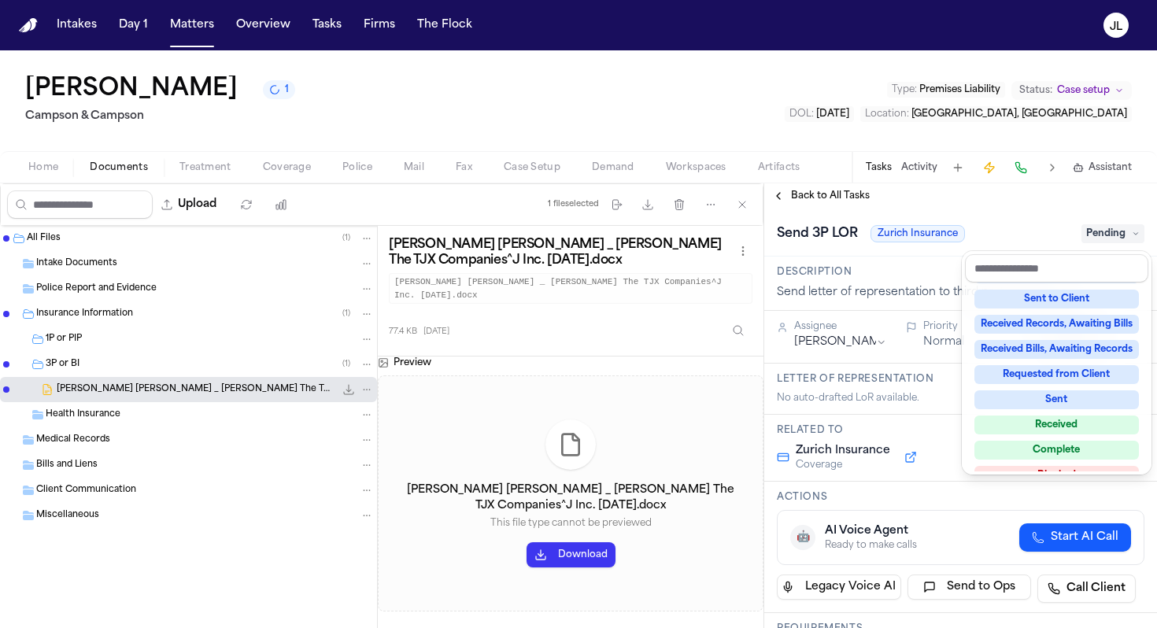
scroll to position [246, 0]
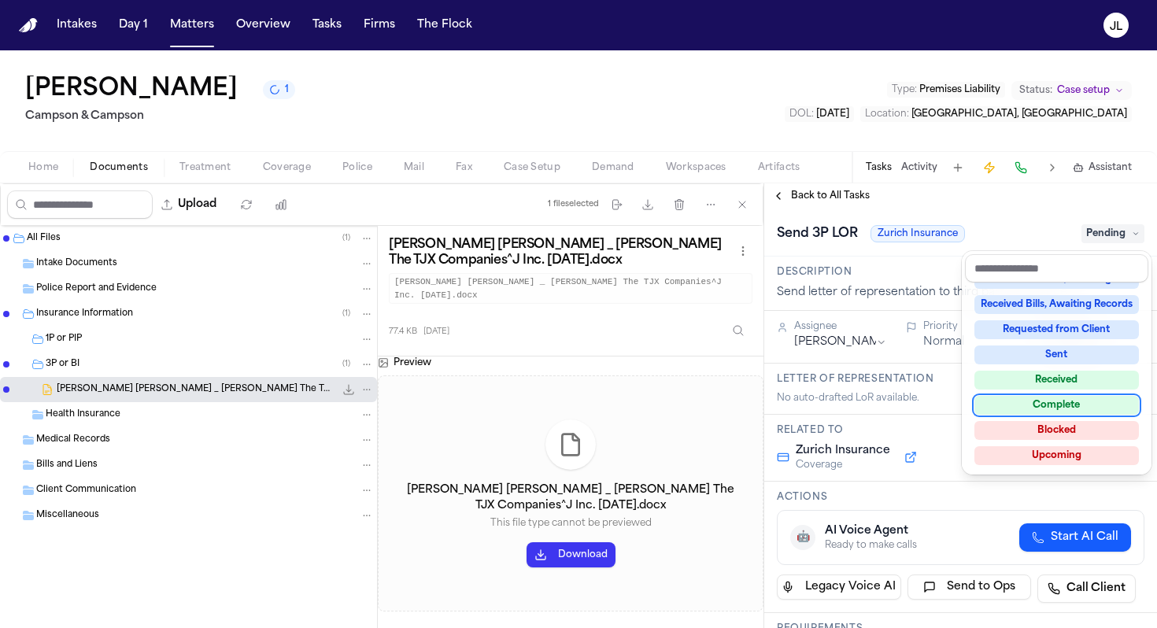
click at [1009, 413] on div "Complete" at bounding box center [1057, 405] width 165 height 19
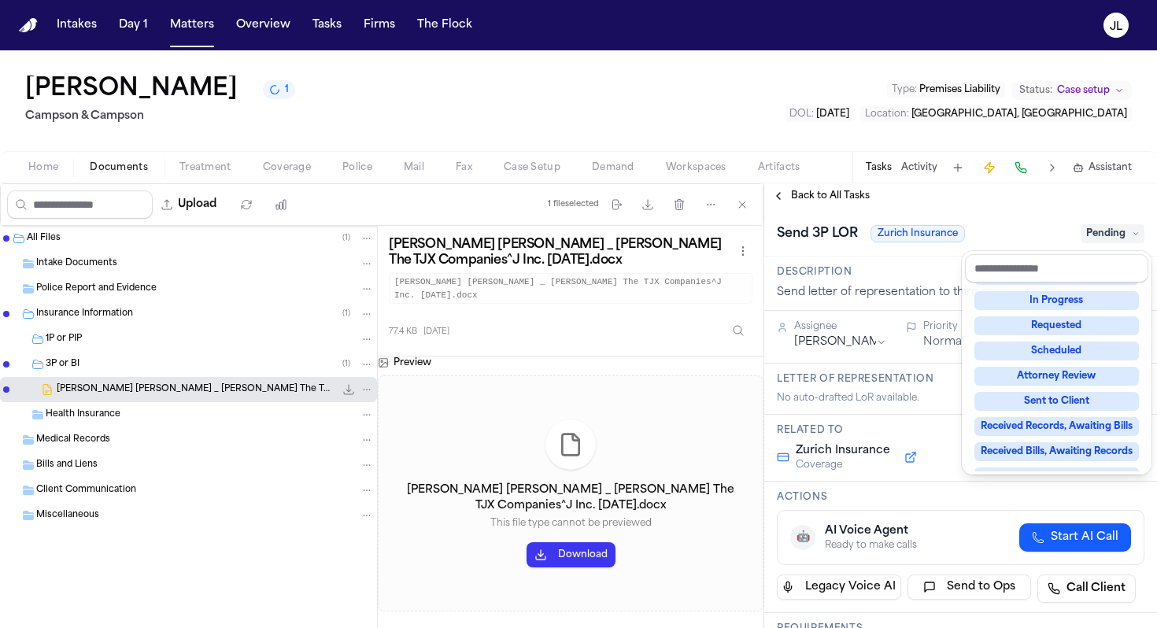
scroll to position [6, 0]
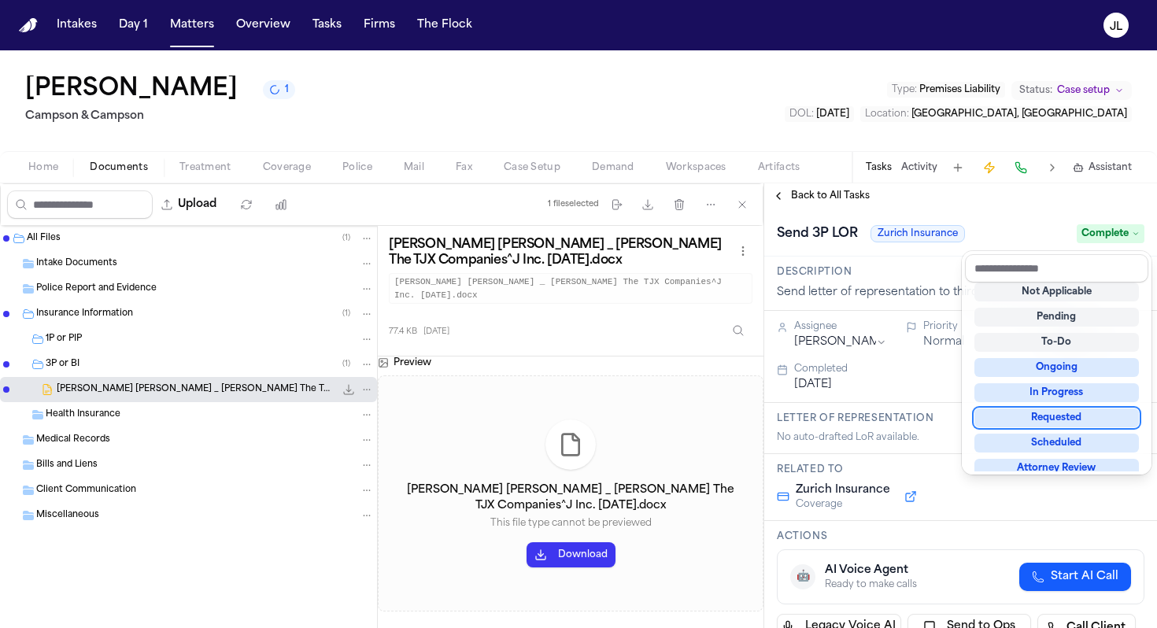
click at [780, 198] on div "**********" at bounding box center [961, 405] width 393 height 445
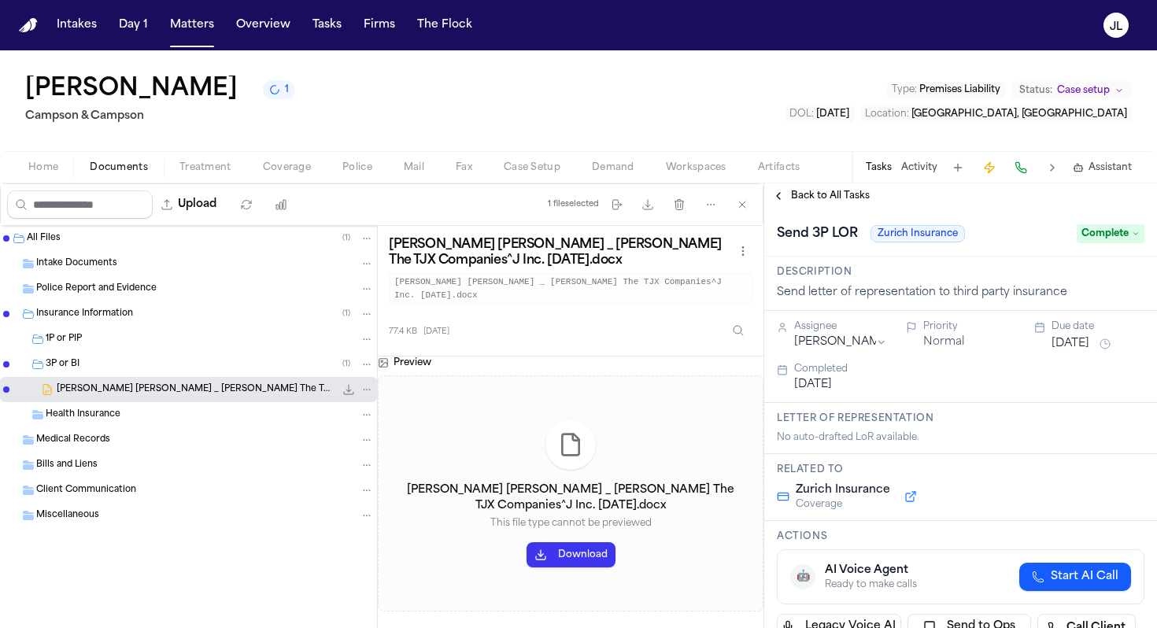
click at [780, 198] on button "Back to All Tasks" at bounding box center [821, 196] width 113 height 13
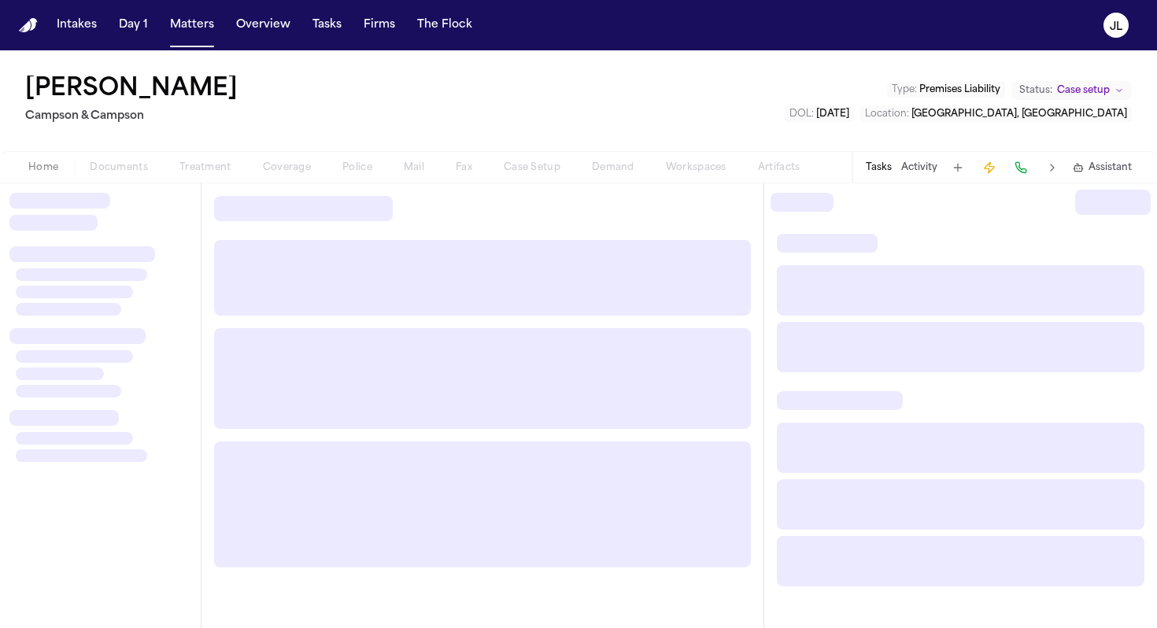
click at [280, 166] on div "Home Documents Treatment Coverage Police Mail Fax Case Setup Demand Workspaces …" at bounding box center [414, 167] width 803 height 19
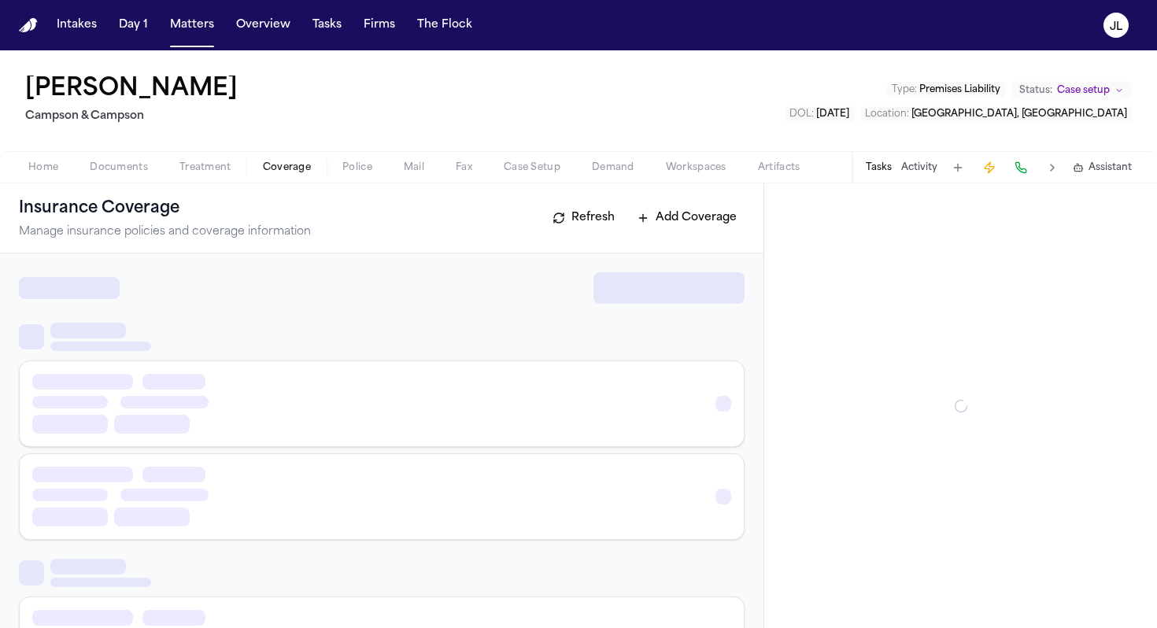
click at [291, 170] on span "Coverage" at bounding box center [287, 167] width 48 height 13
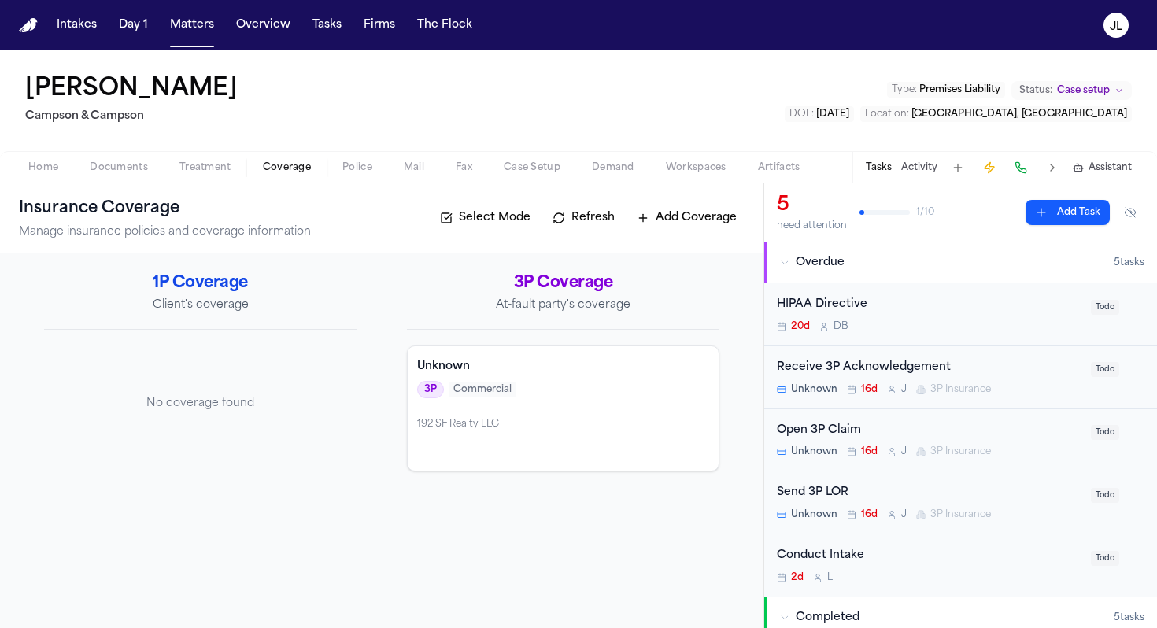
click at [905, 438] on div "Open 3P Claim" at bounding box center [929, 431] width 305 height 18
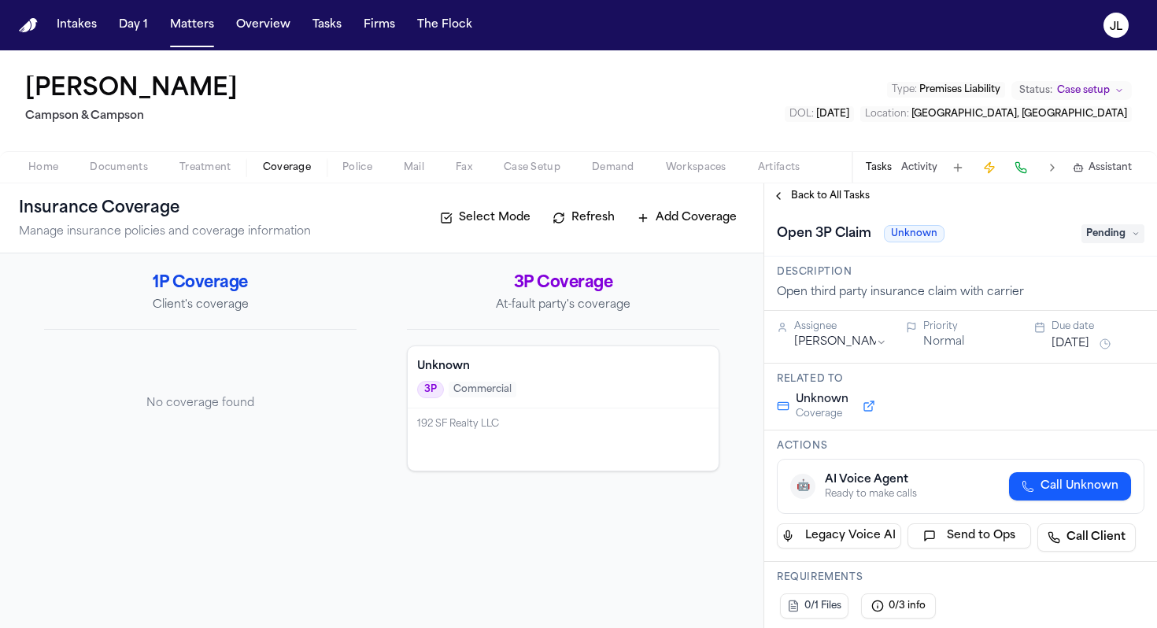
click at [1095, 225] on span "Pending" at bounding box center [1113, 233] width 63 height 19
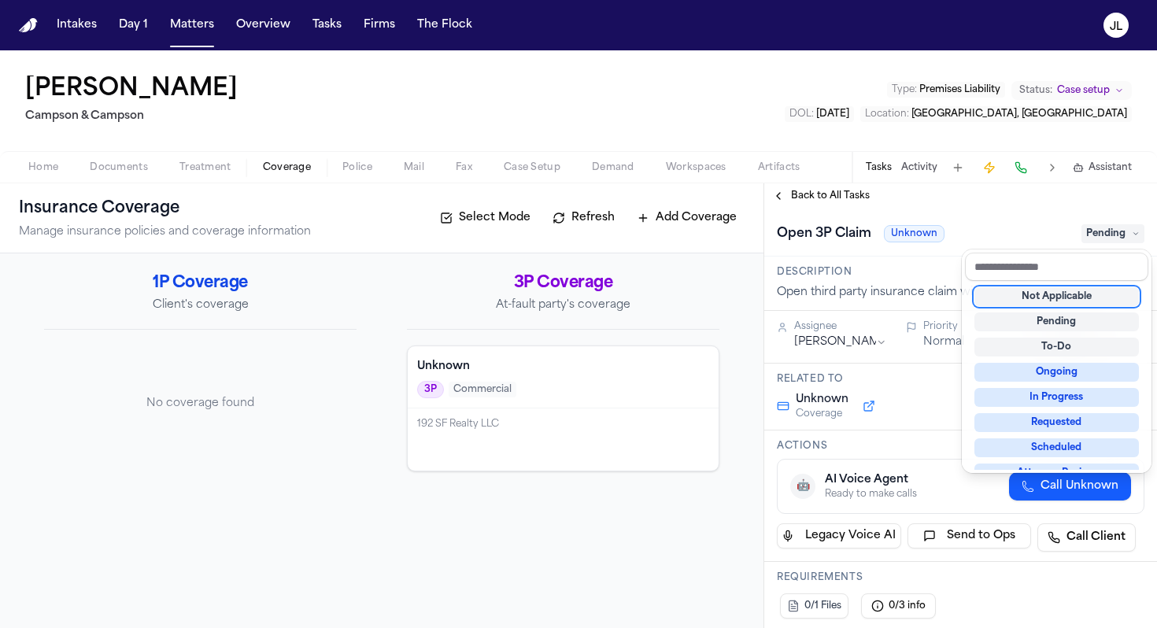
click at [1051, 300] on div "Not Applicable" at bounding box center [1057, 296] width 165 height 19
click at [827, 201] on div "**********" at bounding box center [961, 405] width 393 height 445
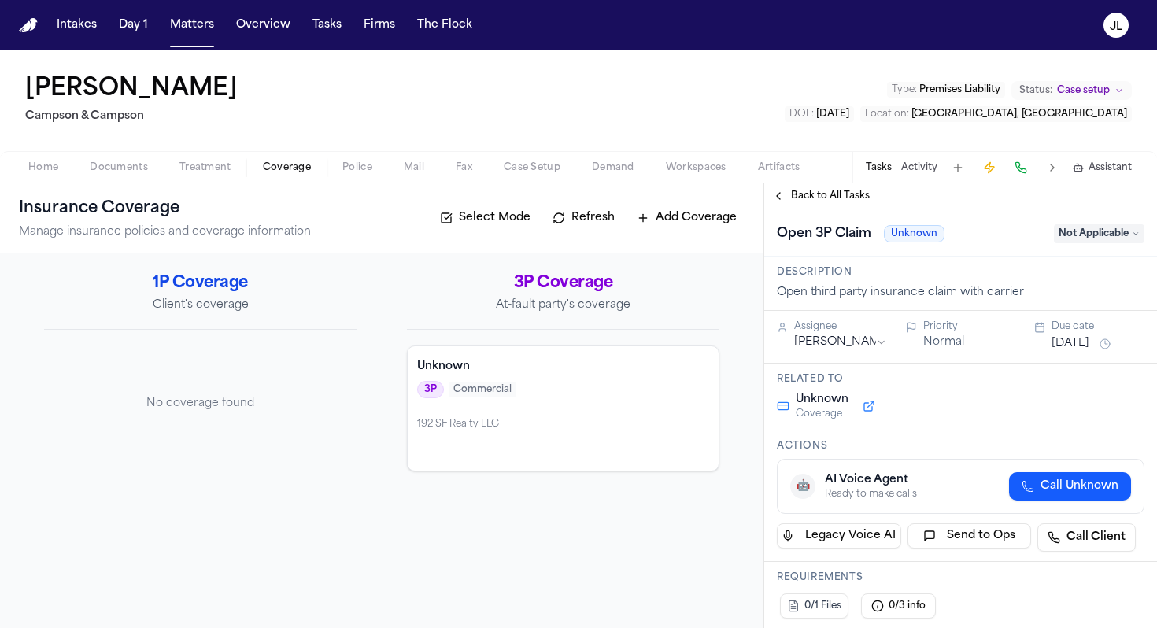
click at [827, 198] on span "Back to All Tasks" at bounding box center [830, 196] width 79 height 13
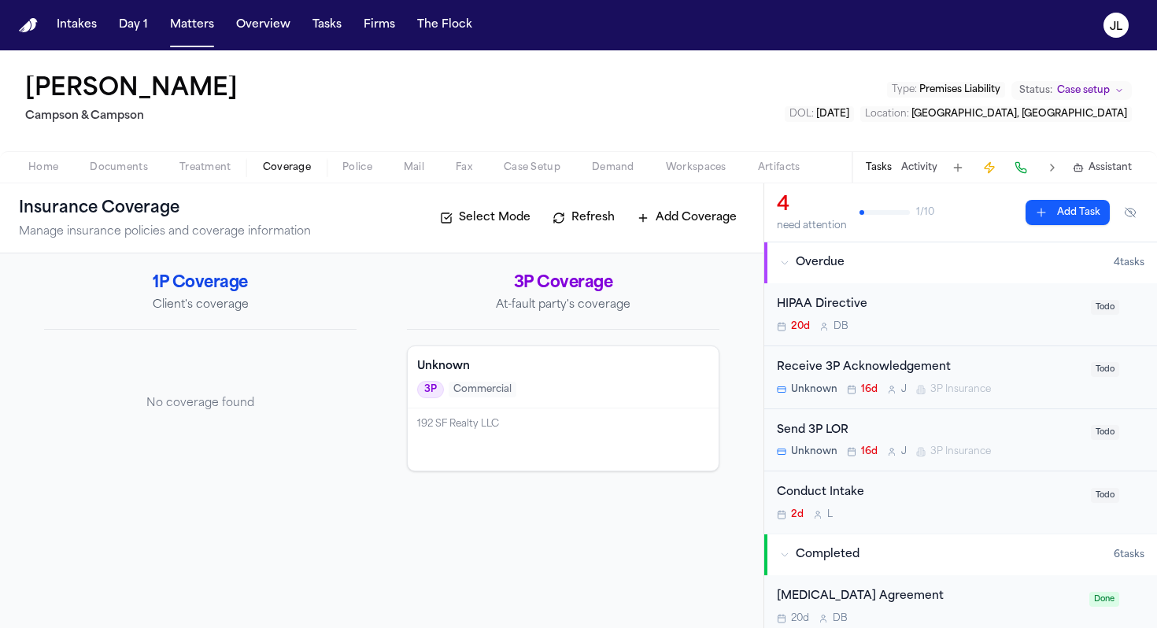
click at [911, 437] on div "Send 3P LOR" at bounding box center [929, 431] width 305 height 18
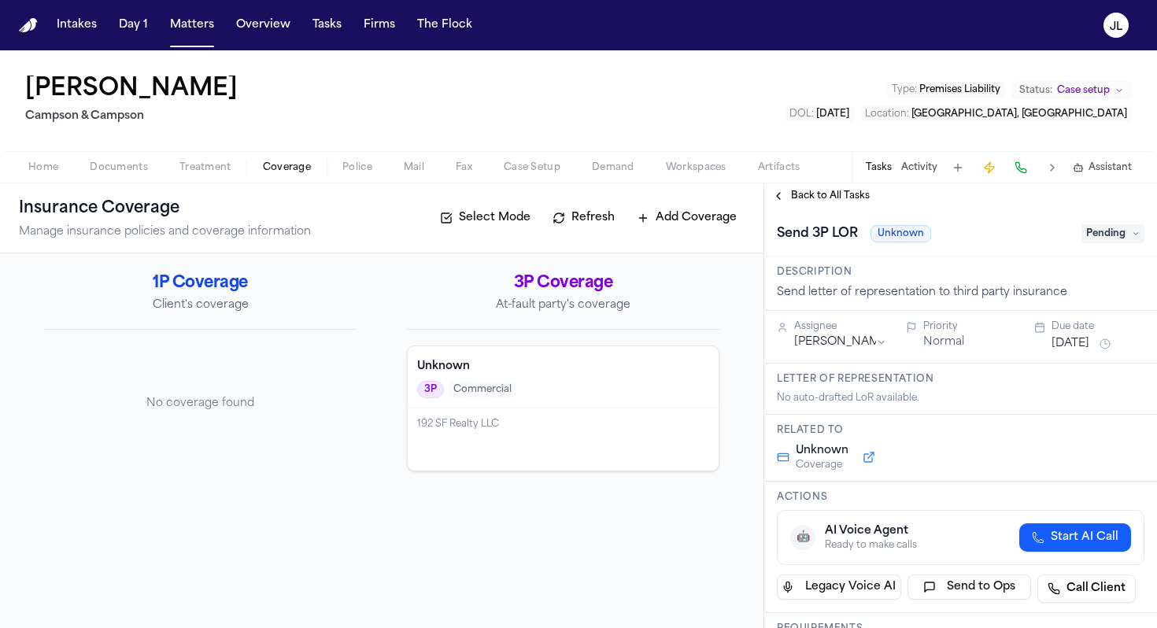
click at [1115, 239] on span "Pending" at bounding box center [1113, 233] width 63 height 19
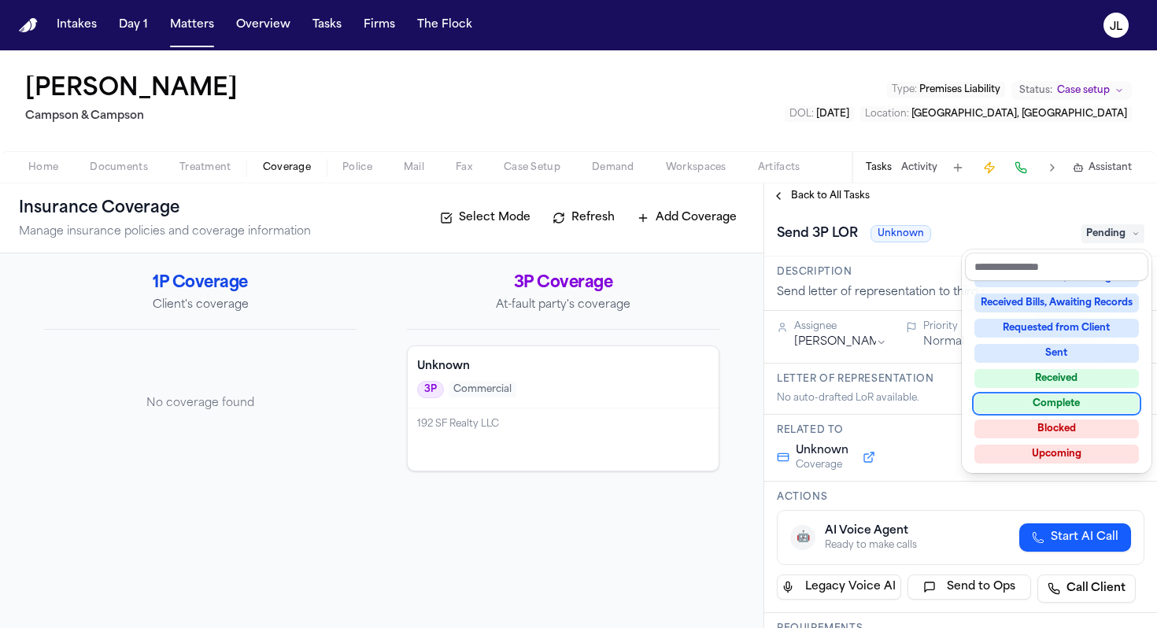
click at [1057, 412] on div "Complete" at bounding box center [1057, 403] width 165 height 19
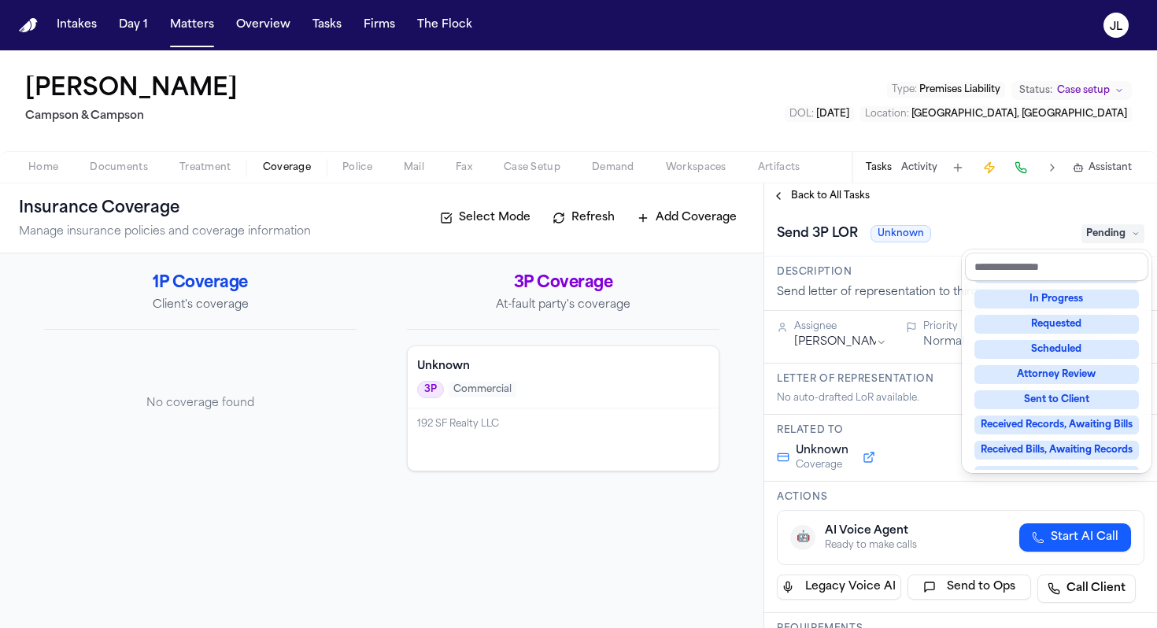
scroll to position [54, 0]
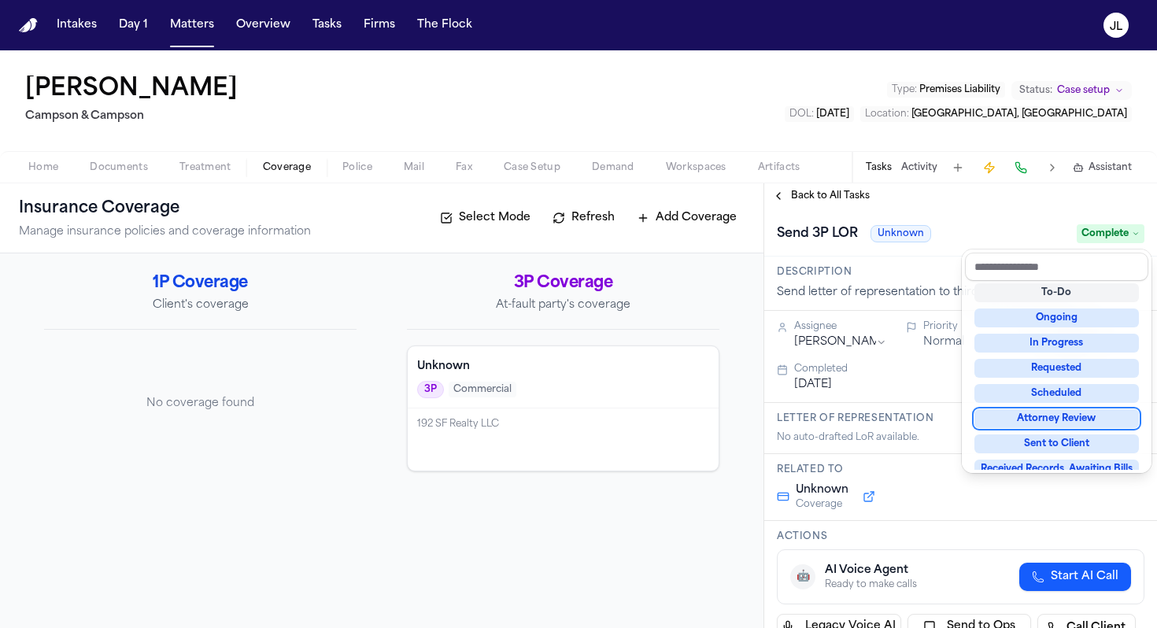
click at [787, 189] on div "**********" at bounding box center [961, 405] width 393 height 445
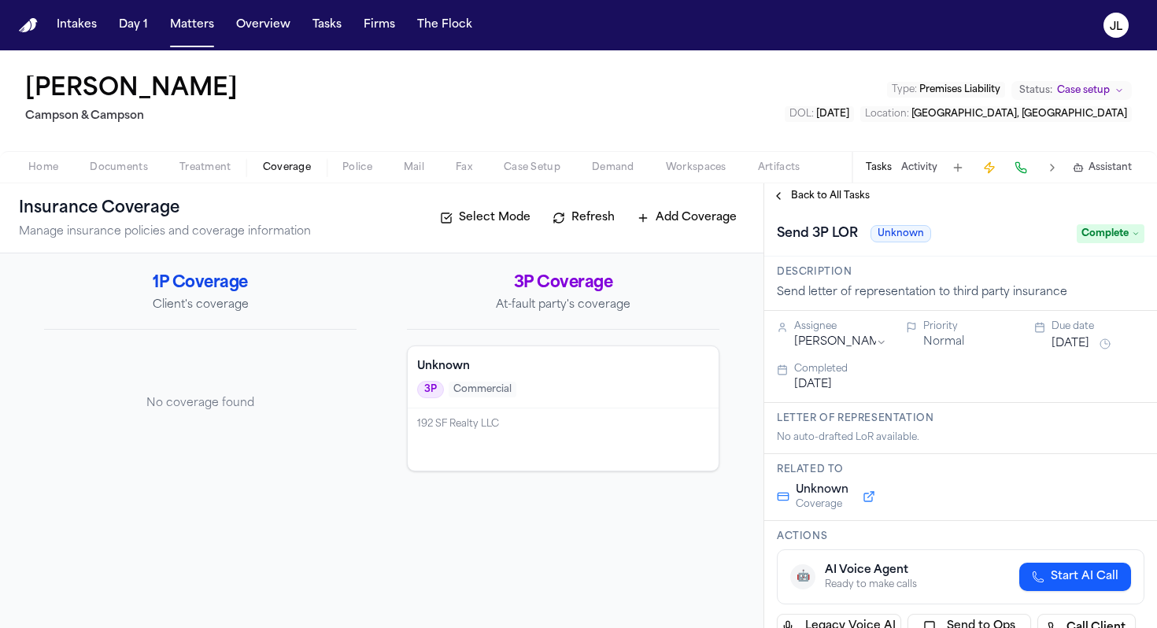
click at [787, 191] on button "Back to All Tasks" at bounding box center [821, 196] width 113 height 13
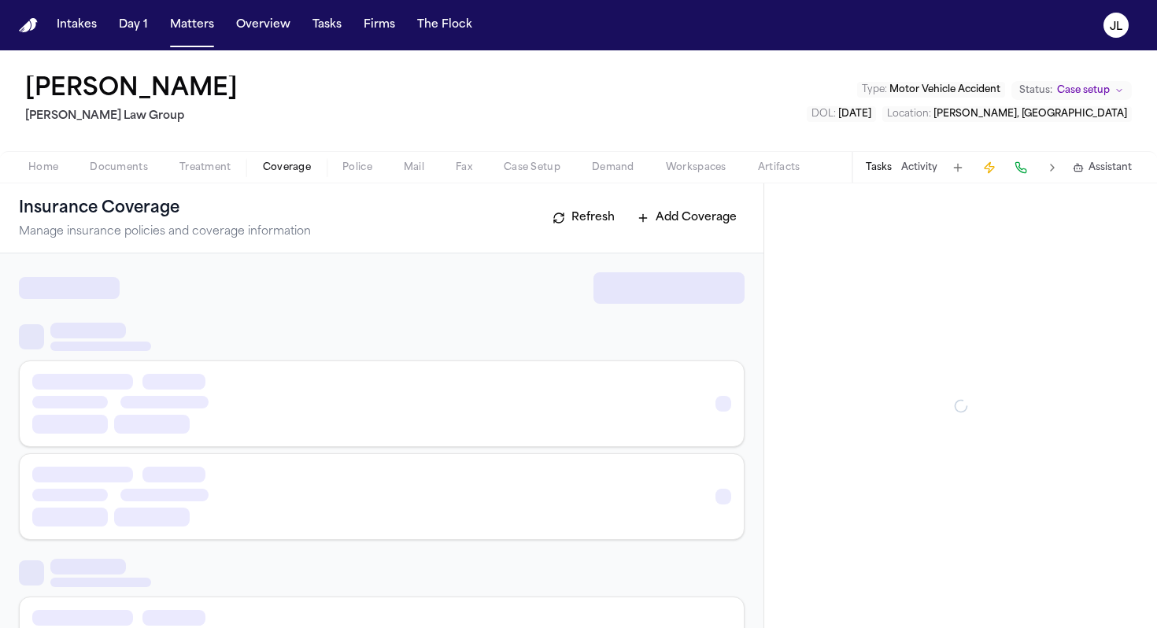
click at [301, 172] on span "Coverage" at bounding box center [287, 167] width 48 height 13
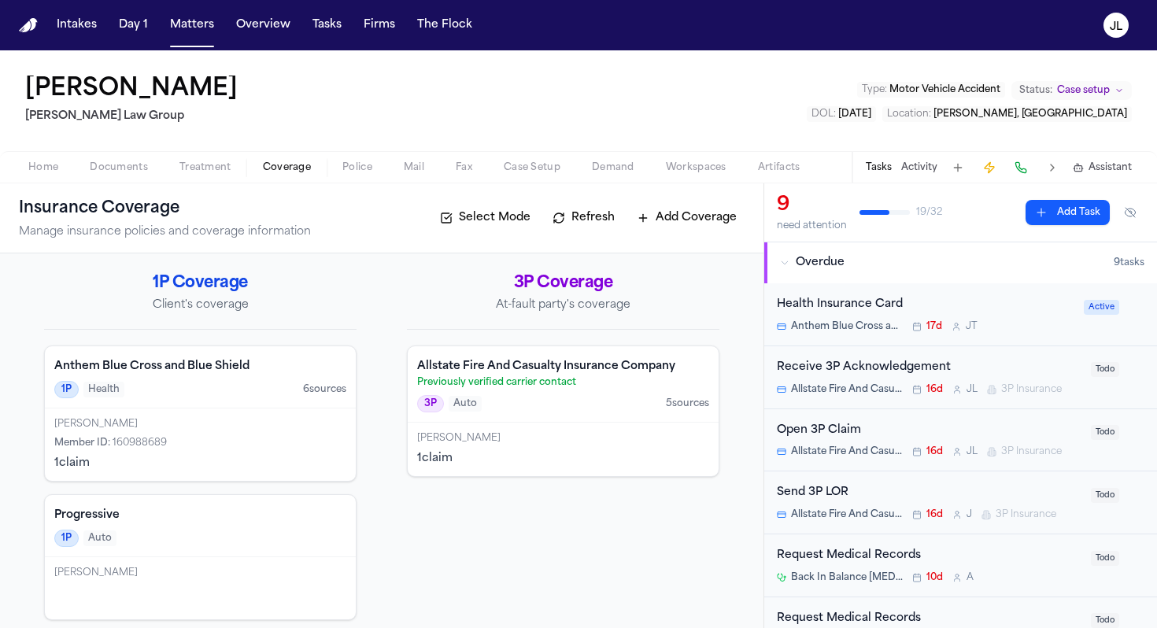
click at [610, 418] on div "Allstate Fire And Casualty Insurance Company Previously verified carrier contac…" at bounding box center [563, 384] width 311 height 76
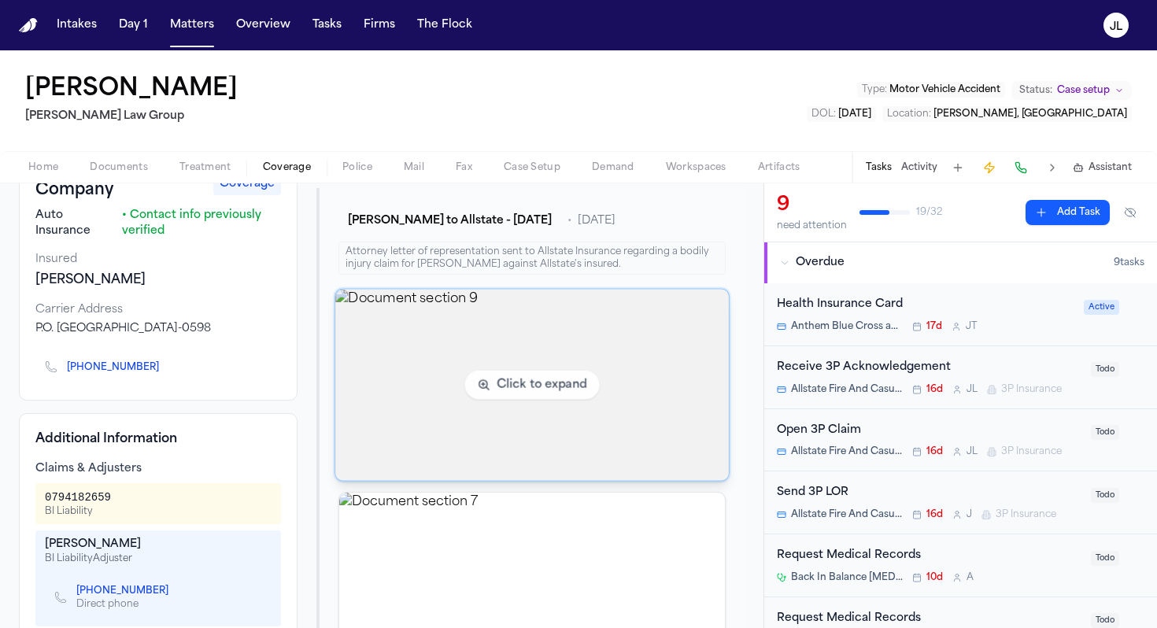
scroll to position [108, 0]
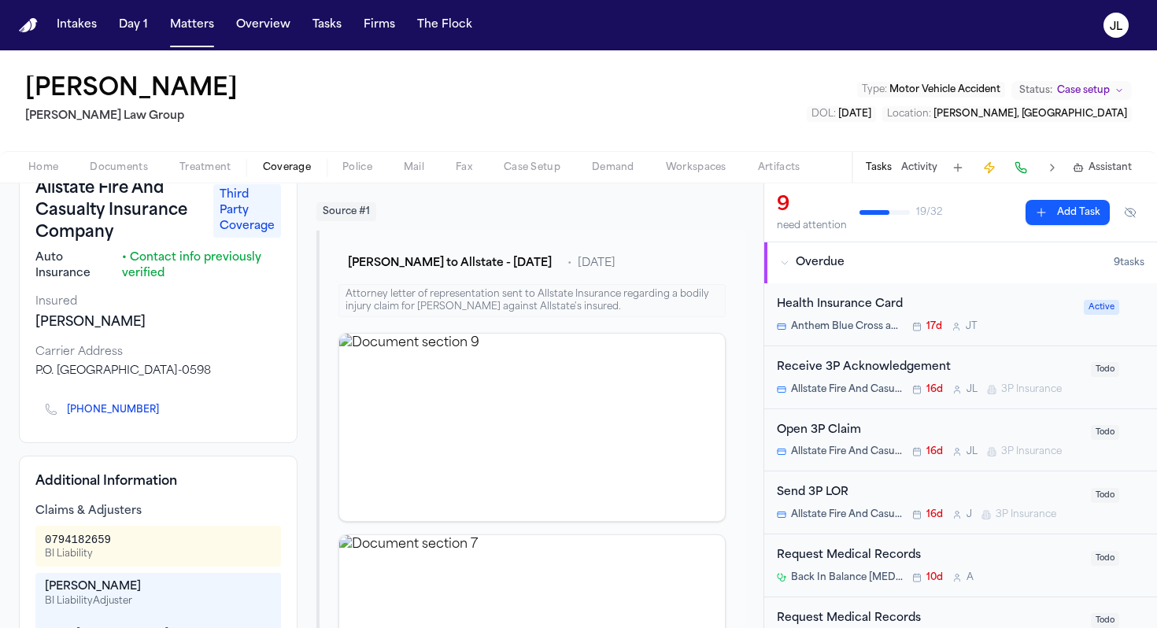
click at [874, 447] on span "Allstate Fire And Casualty Insurance Company" at bounding box center [847, 452] width 112 height 13
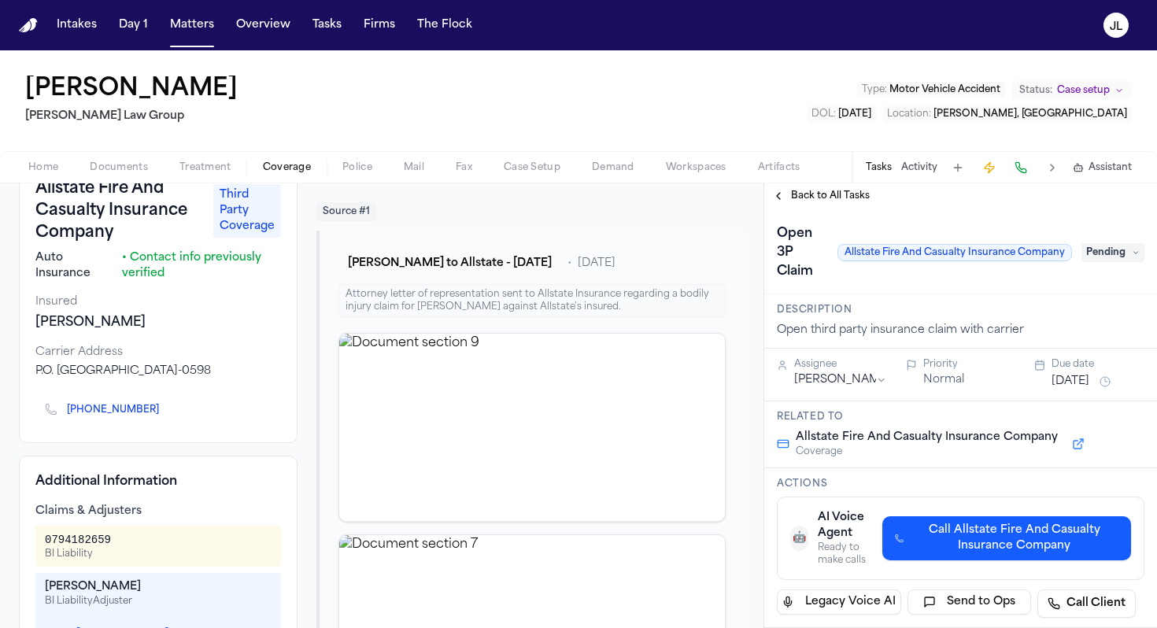
click at [1101, 247] on span "Pending" at bounding box center [1113, 252] width 63 height 19
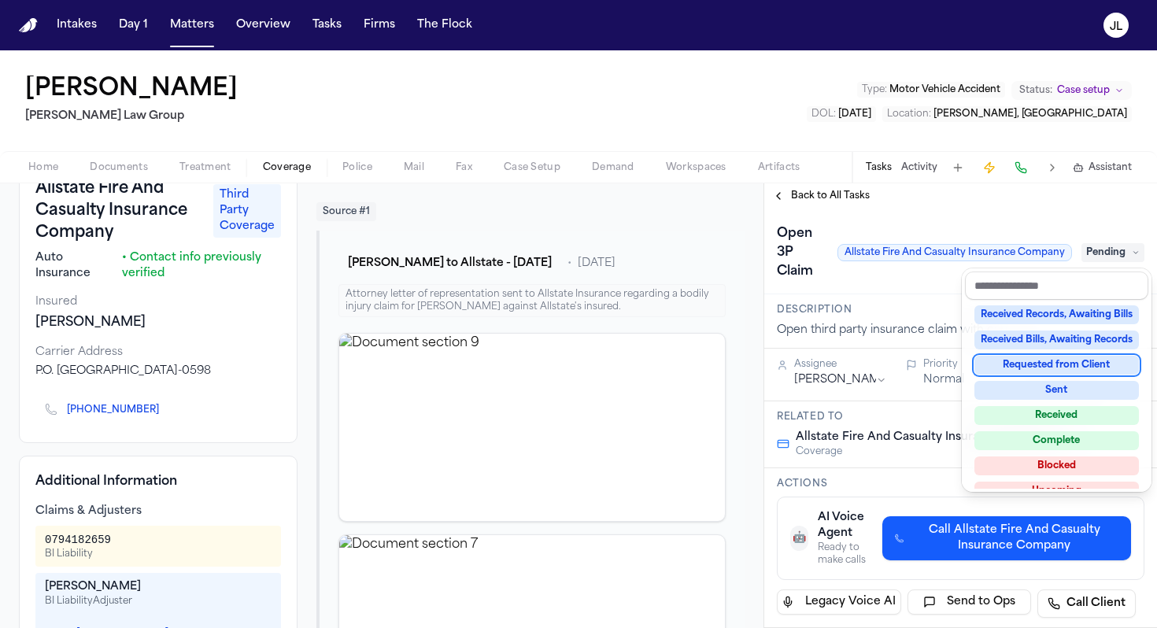
scroll to position [246, 0]
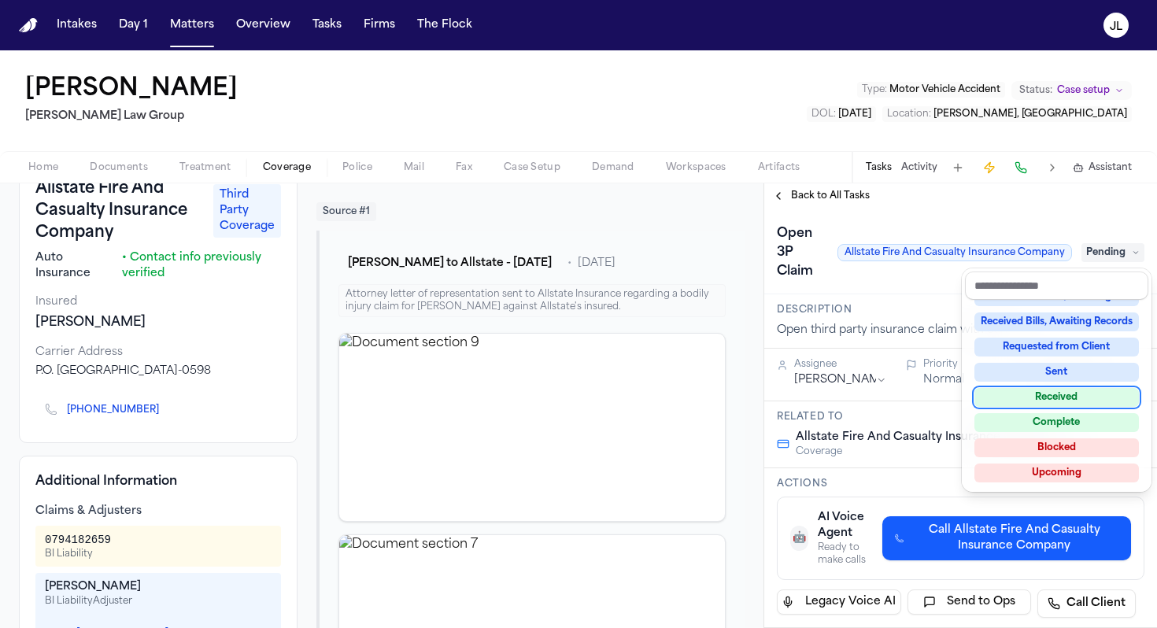
click at [790, 197] on div "**********" at bounding box center [961, 405] width 393 height 445
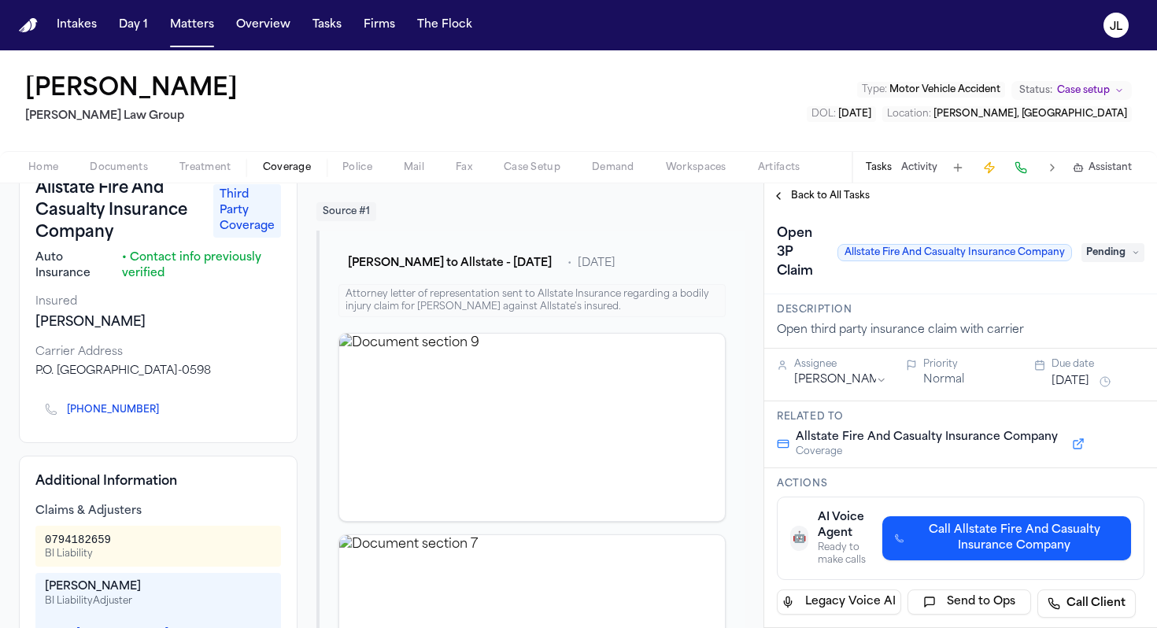
click at [1113, 257] on span "Pending" at bounding box center [1113, 252] width 63 height 19
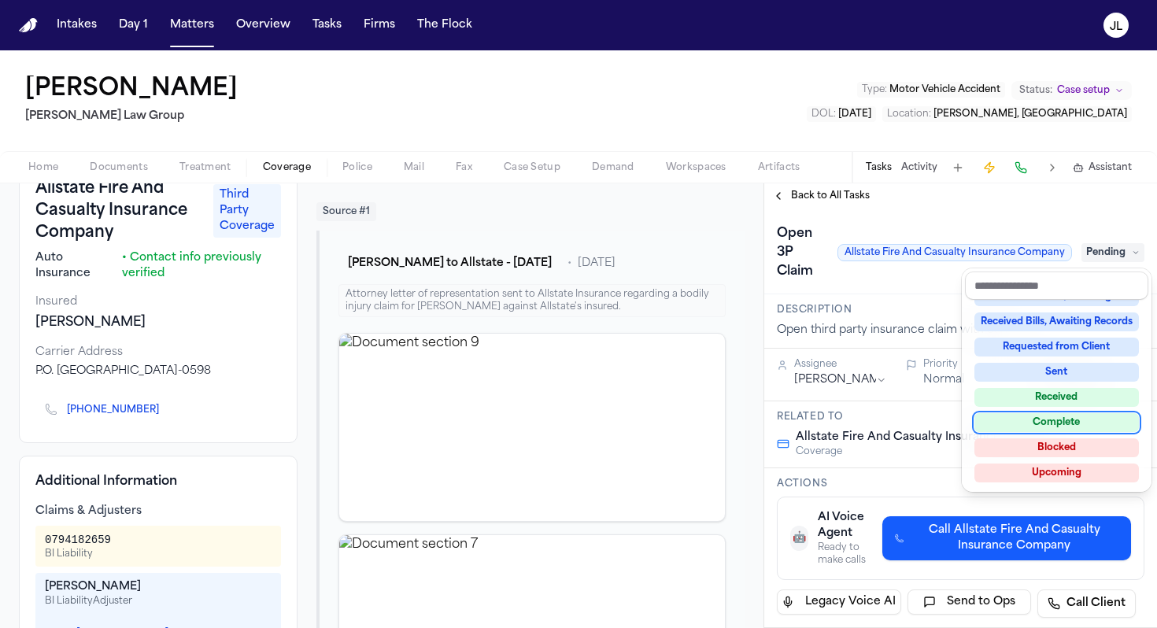
click at [1045, 420] on div "Complete" at bounding box center [1057, 422] width 165 height 19
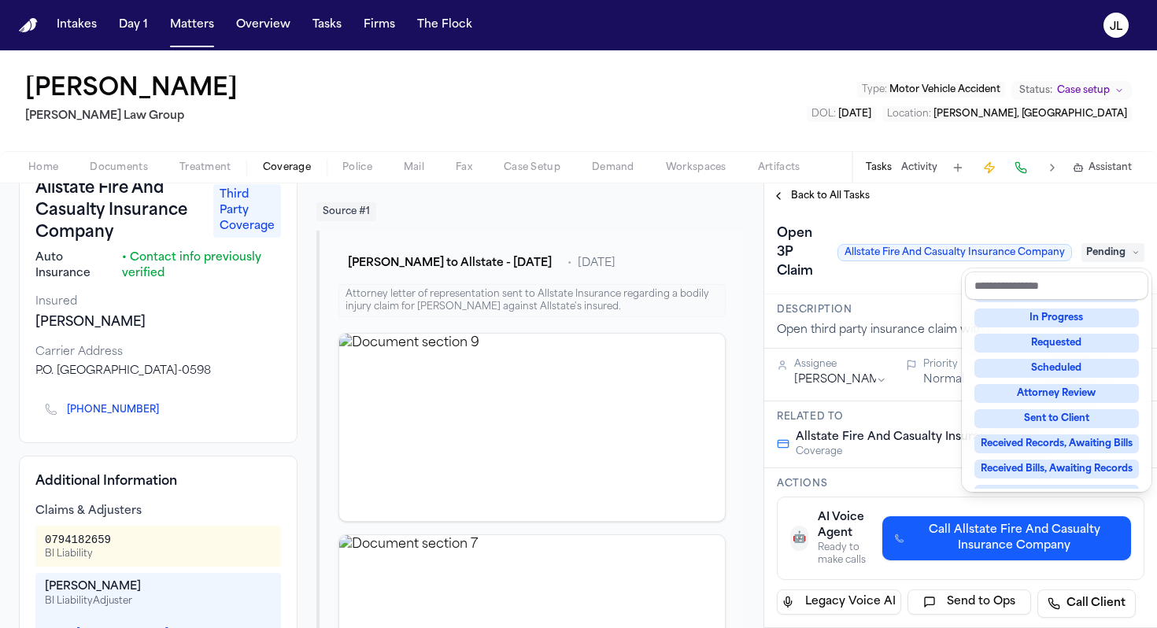
scroll to position [83, 0]
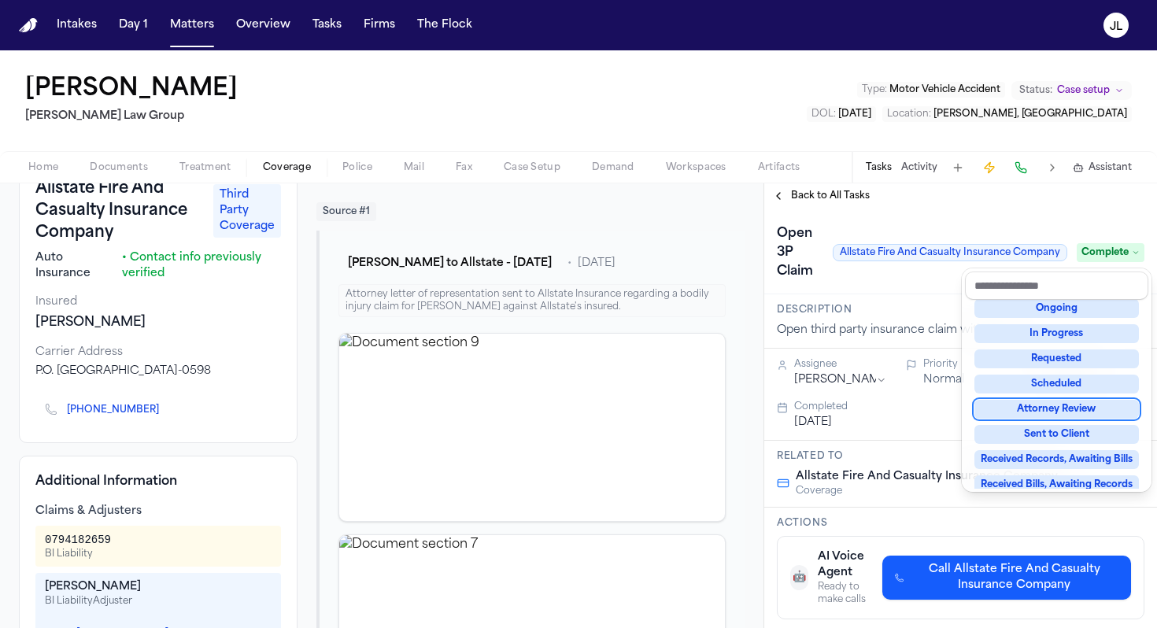
click at [805, 198] on div "**********" at bounding box center [961, 405] width 393 height 445
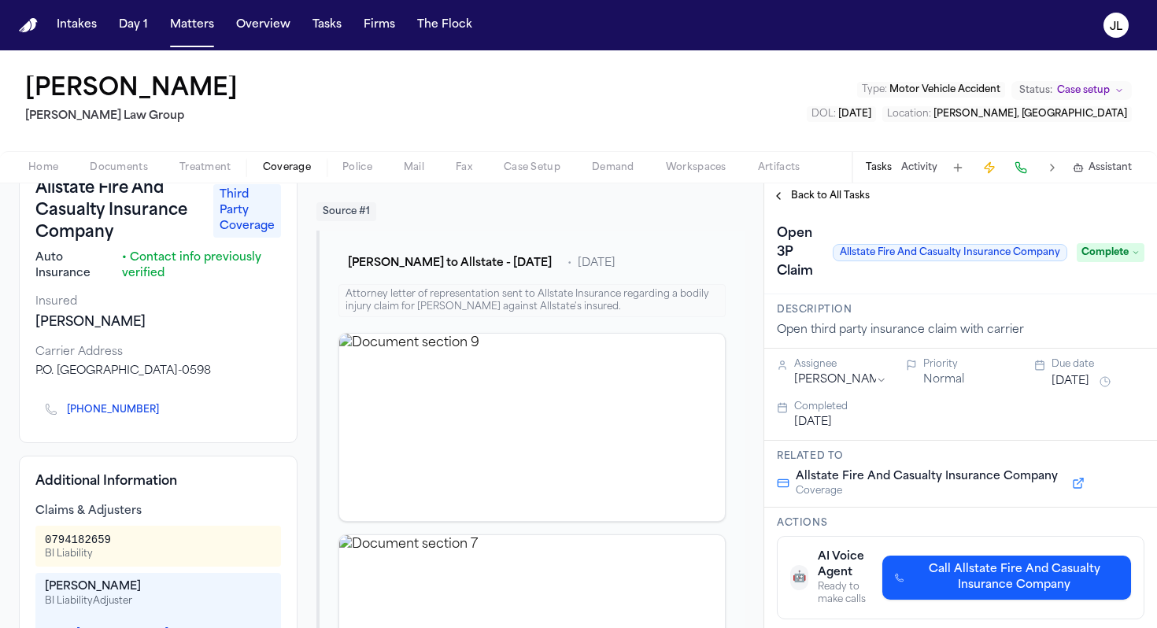
click at [805, 198] on span "Back to All Tasks" at bounding box center [830, 196] width 79 height 13
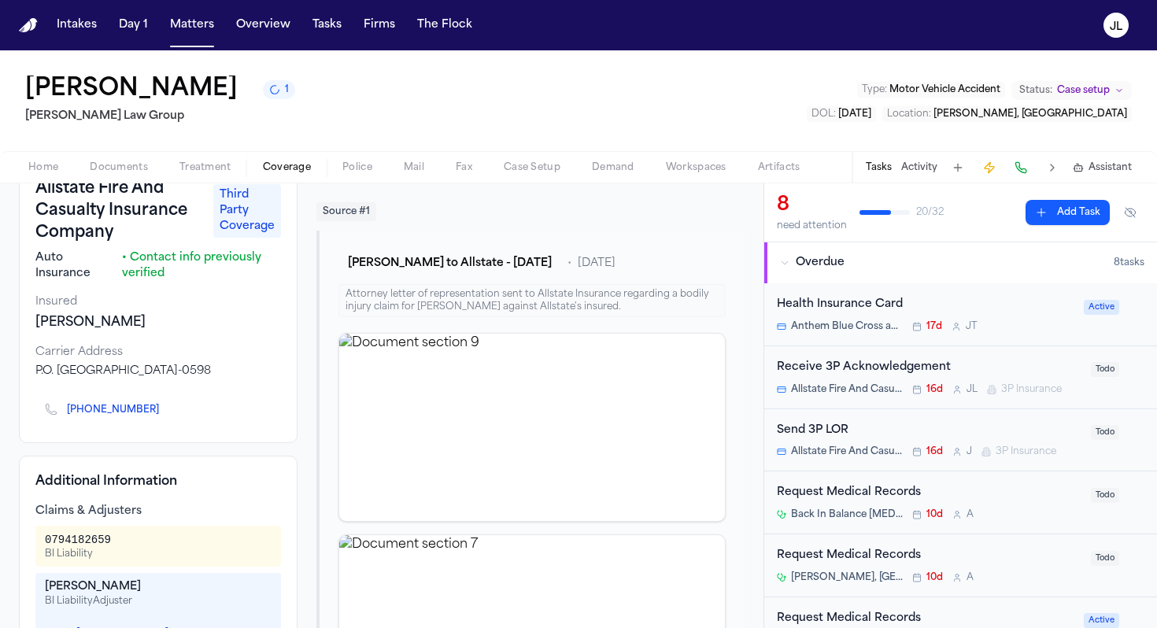
click at [866, 439] on div "Send 3P LOR" at bounding box center [929, 431] width 305 height 18
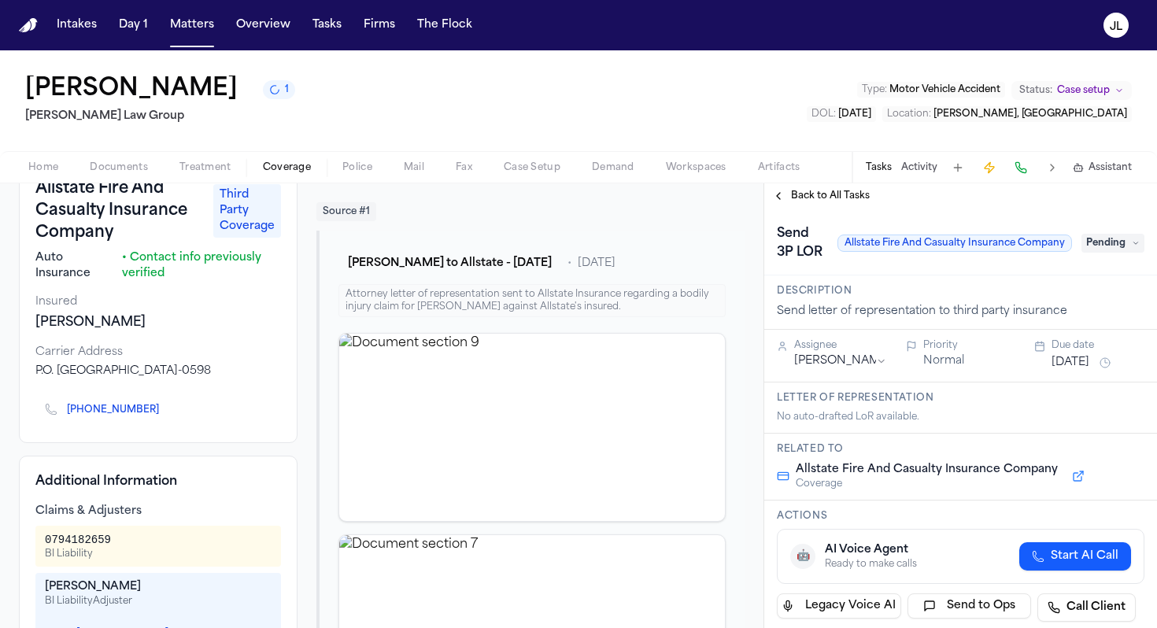
click at [1121, 248] on span "Pending" at bounding box center [1113, 243] width 63 height 19
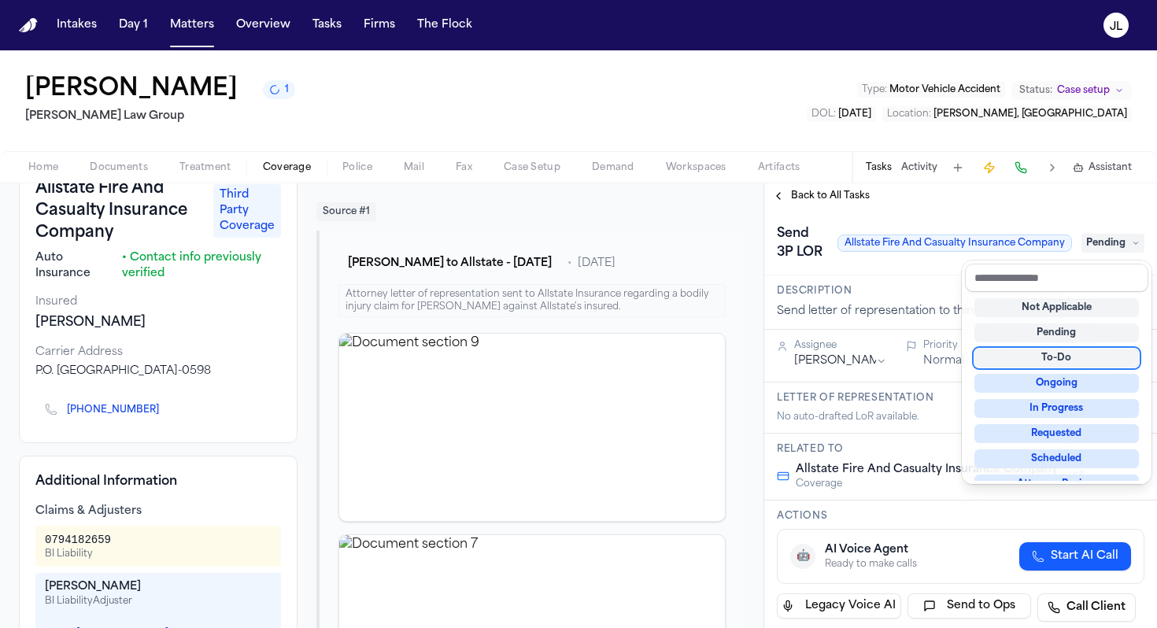
scroll to position [246, 0]
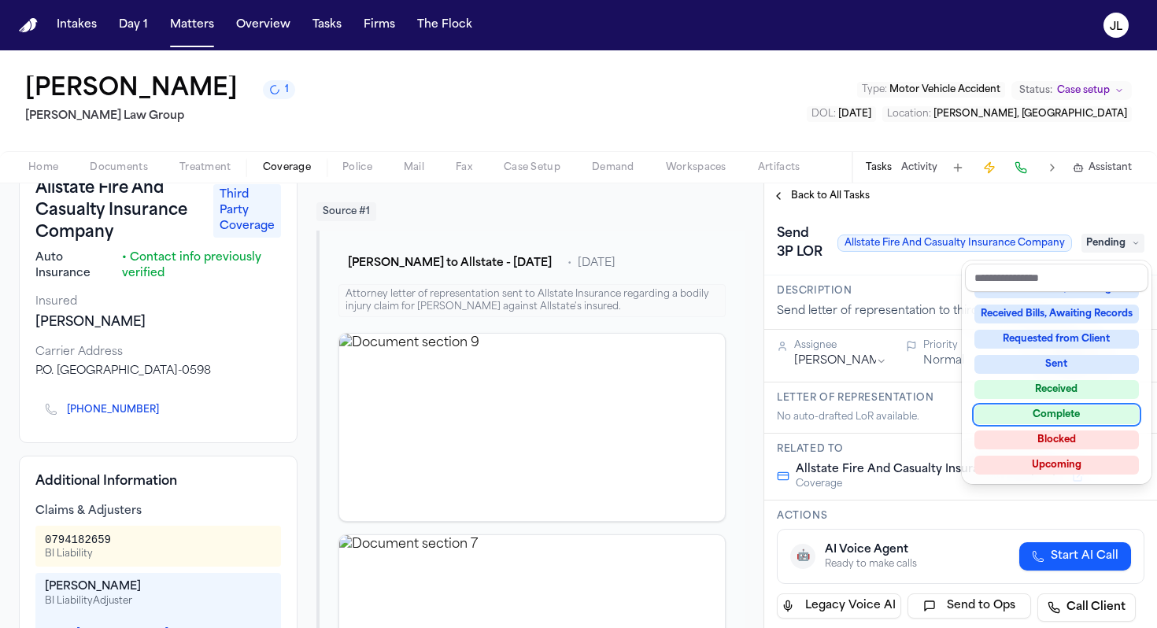
click at [1046, 422] on div "Complete" at bounding box center [1057, 414] width 165 height 19
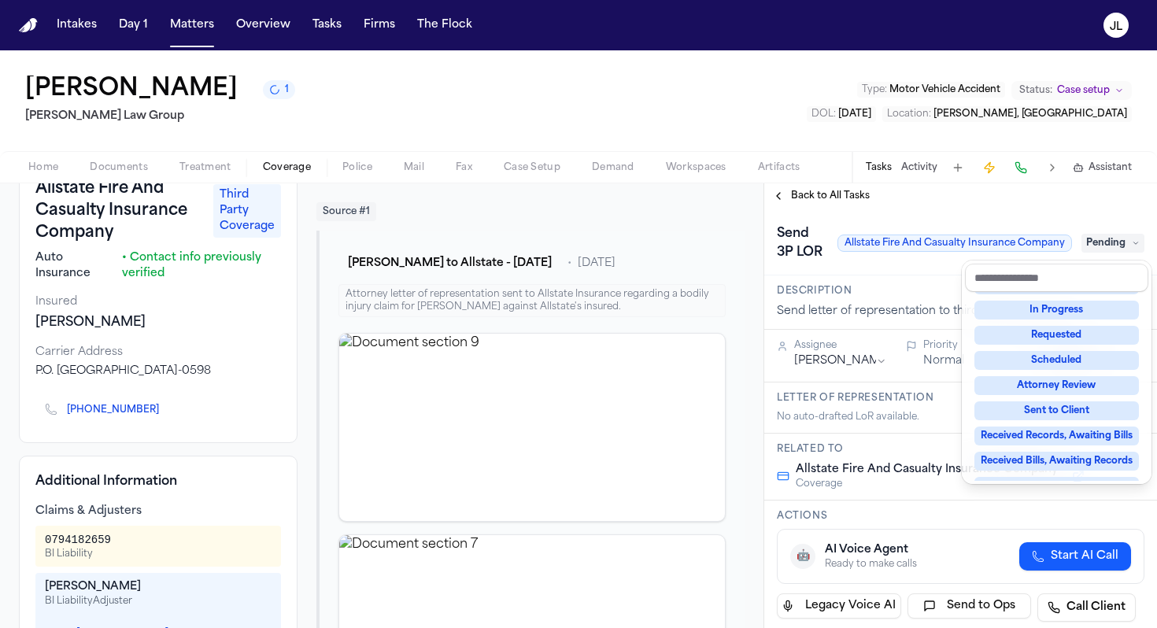
scroll to position [32, 0]
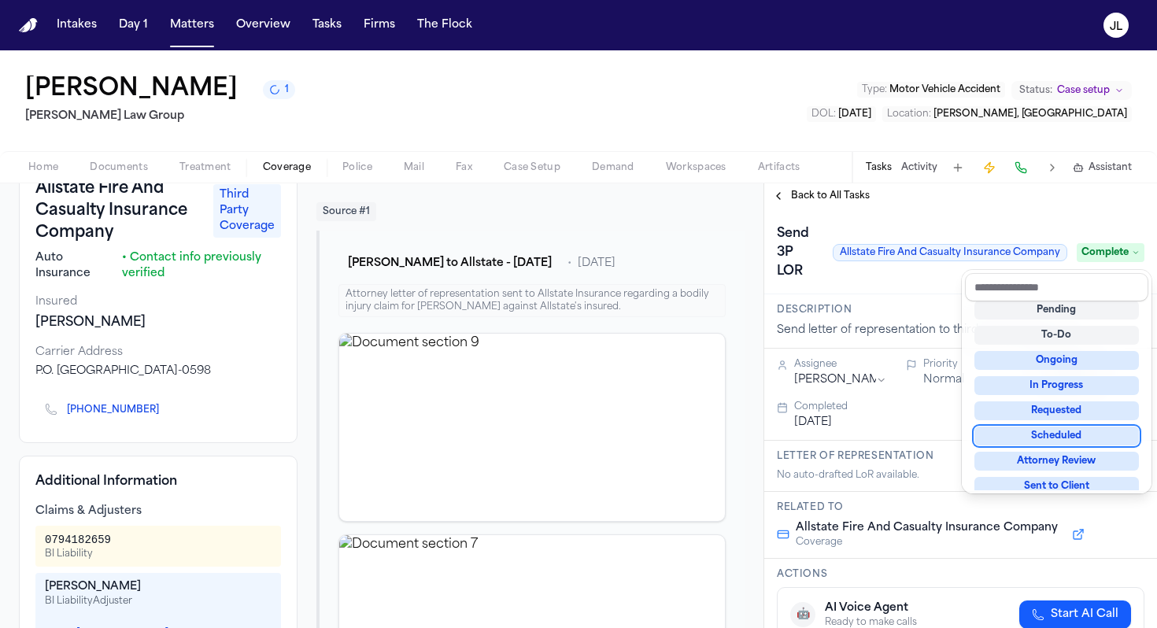
click at [785, 188] on div "**********" at bounding box center [961, 405] width 393 height 445
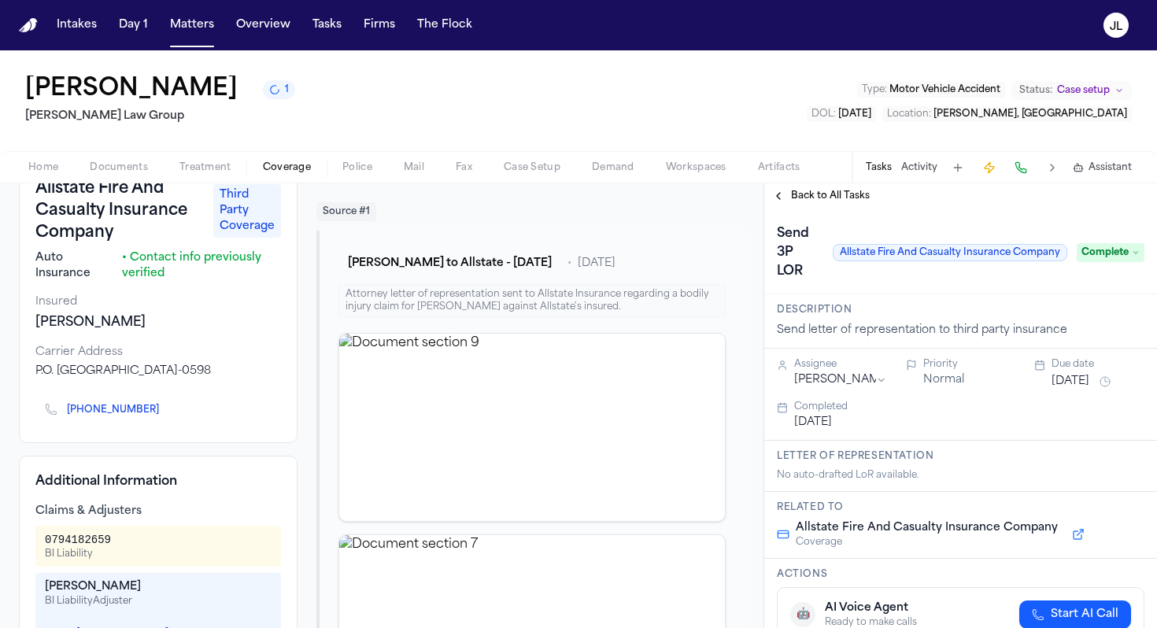
click at [781, 196] on button "Back to All Tasks" at bounding box center [821, 196] width 113 height 13
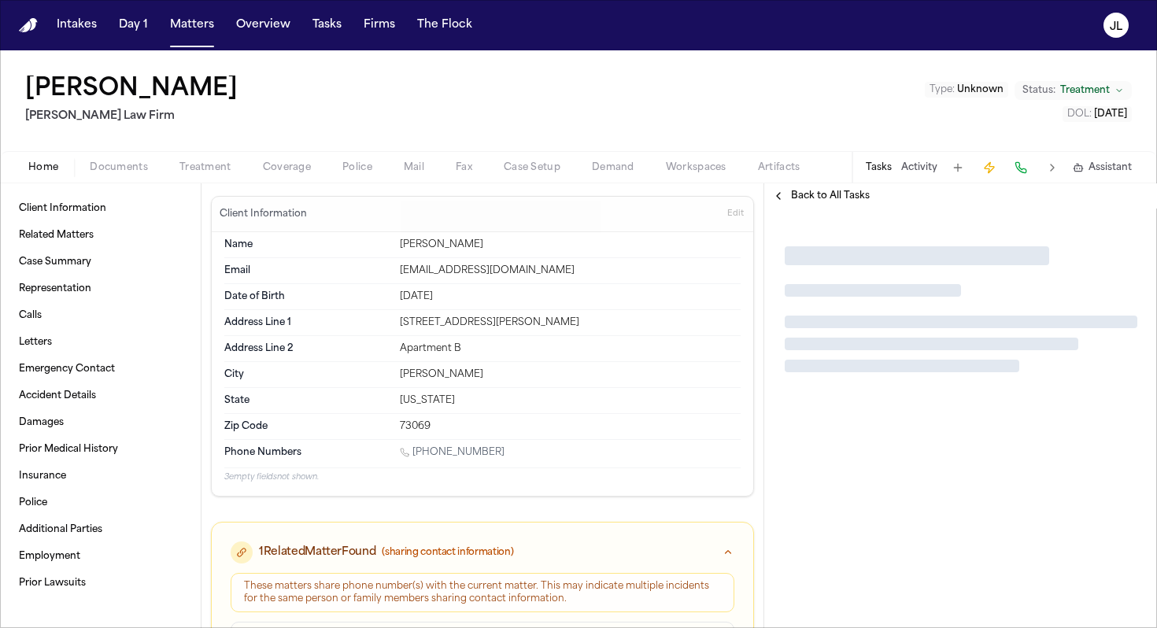
click at [305, 161] on span "Coverage" at bounding box center [287, 167] width 48 height 13
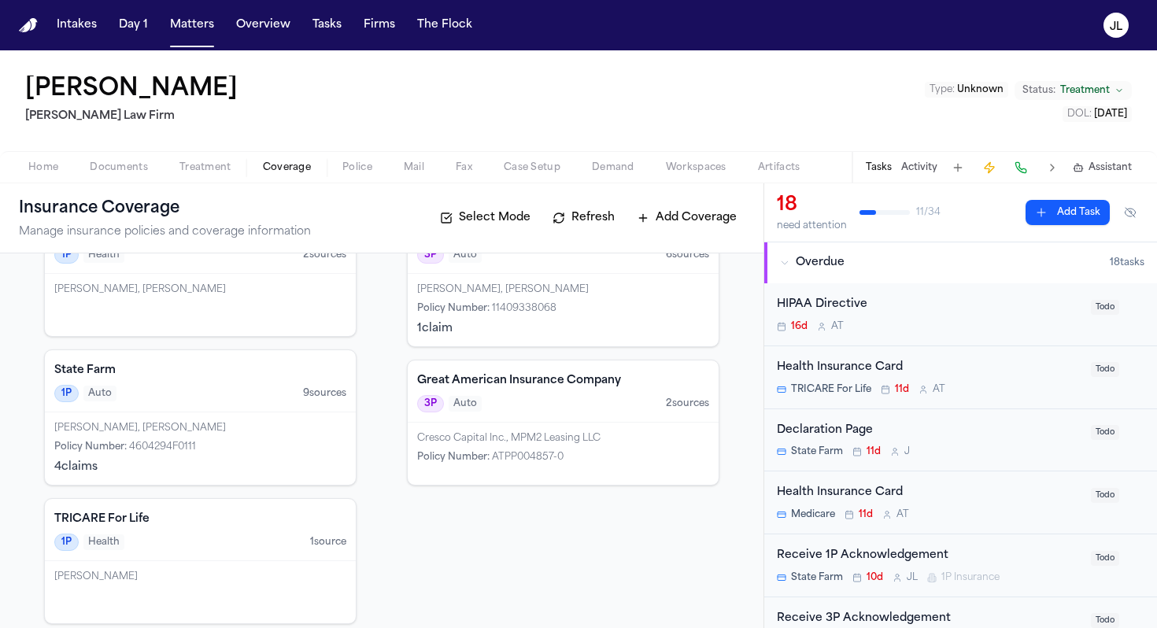
scroll to position [150, 0]
